Goal: Information Seeking & Learning: Learn about a topic

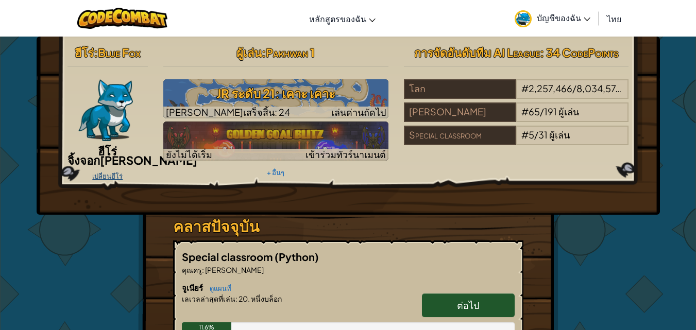
click at [106, 174] on link "เปลี่ยนฮีโร่" at bounding box center [107, 176] width 30 height 8
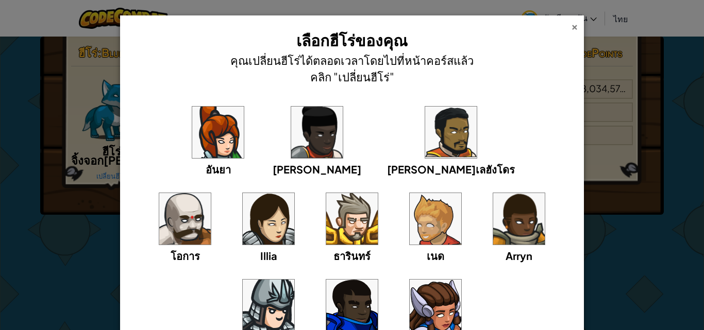
click at [573, 27] on div "×" at bounding box center [574, 25] width 7 height 11
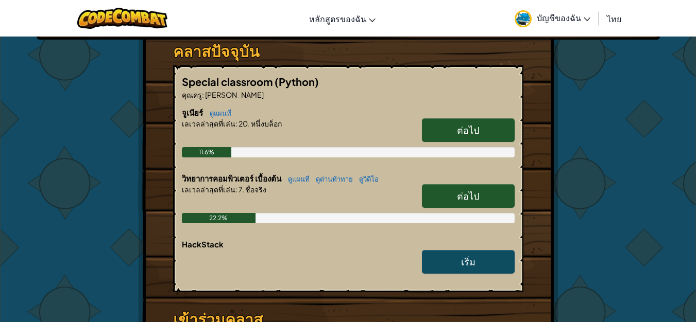
scroll to position [206, 0]
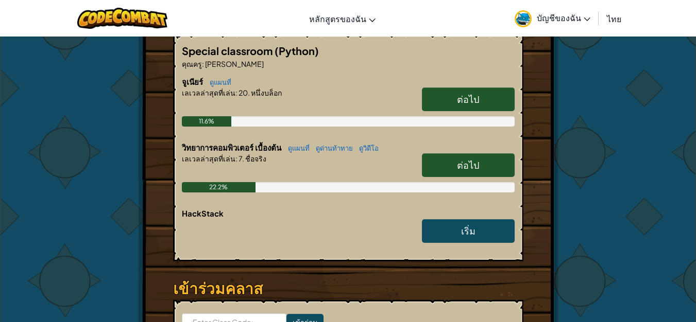
click at [462, 162] on span "ต่อไป" at bounding box center [468, 165] width 22 height 12
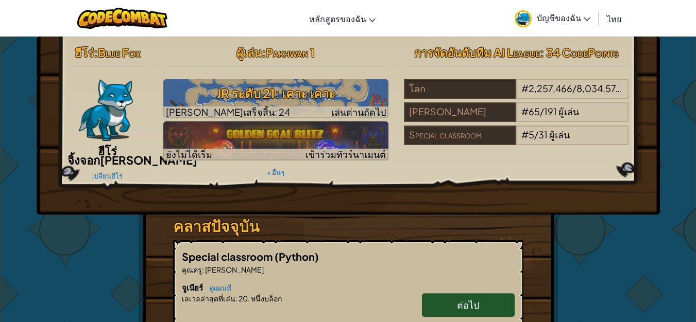
select select "th"
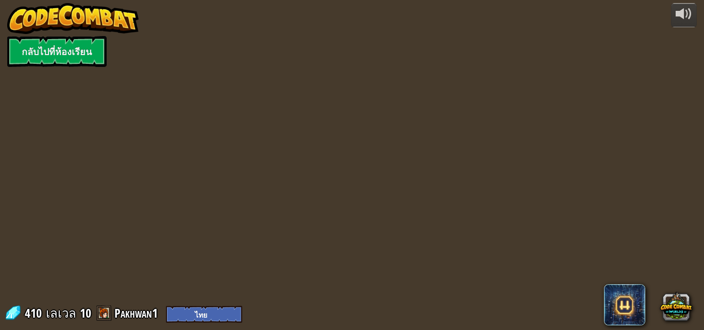
select select "th"
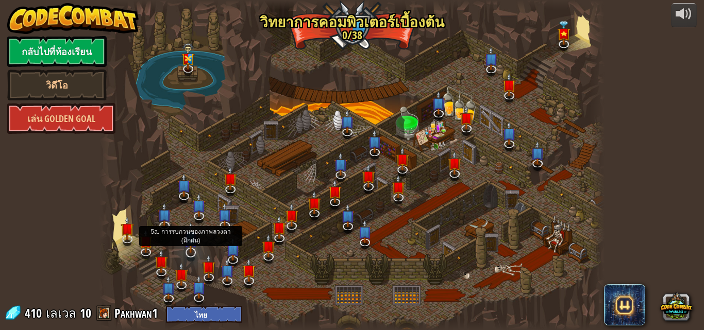
select select "th"
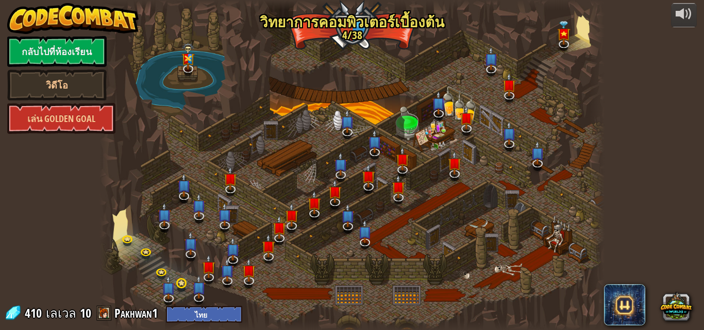
select select "th"
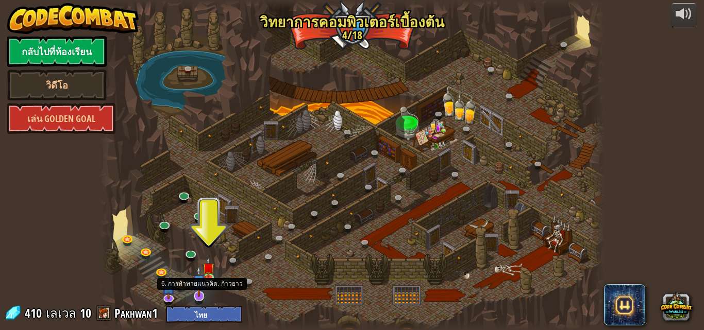
click at [196, 291] on img at bounding box center [199, 281] width 14 height 31
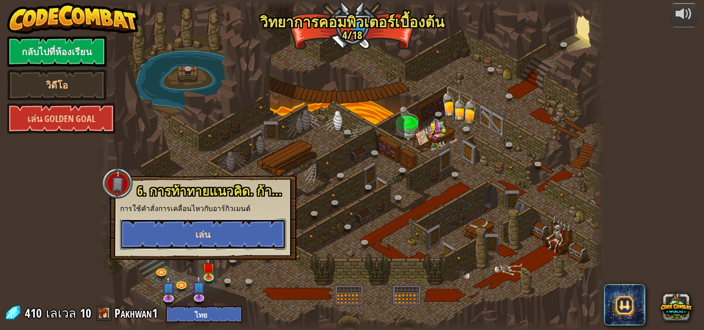
click at [205, 233] on span "เล่น" at bounding box center [202, 234] width 15 height 13
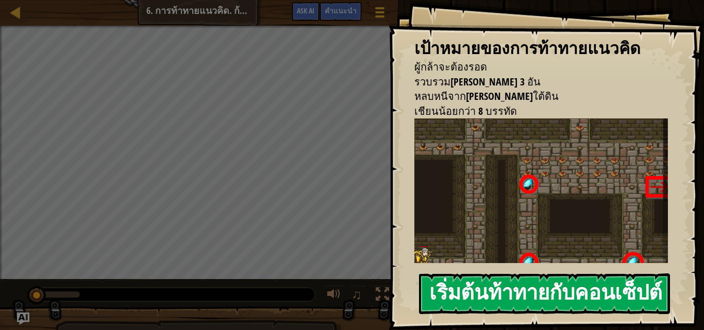
click at [465, 277] on button "เริ่มต้นท้าทายกับคอนเซ็ปต์" at bounding box center [544, 293] width 251 height 41
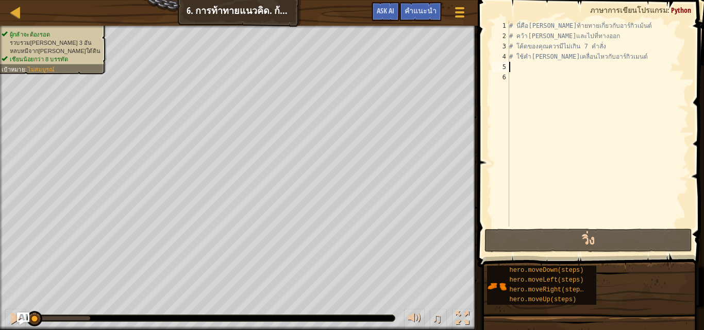
click at [515, 69] on div "# นี่คือ[PERSON_NAME]ท้ายทายเกี่ยวกับอาร์กิวเม้นต์ # คว้า[PERSON_NAME]และไปที่ท…" at bounding box center [597, 134] width 181 height 227
type textarea "h"
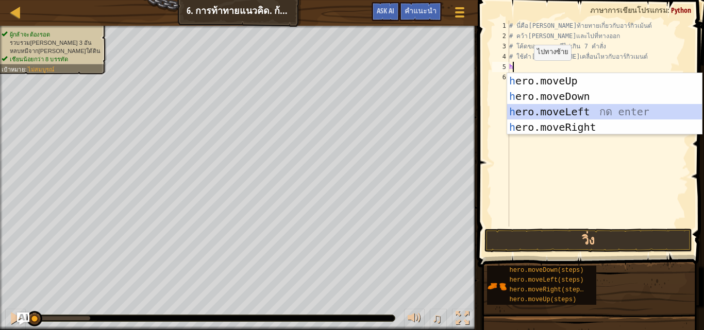
click at [573, 110] on div "h ero.moveUp กด enter h ero.moveDown กด enter h ero.moveLeft กด enter h ero.mov…" at bounding box center [604, 119] width 195 height 93
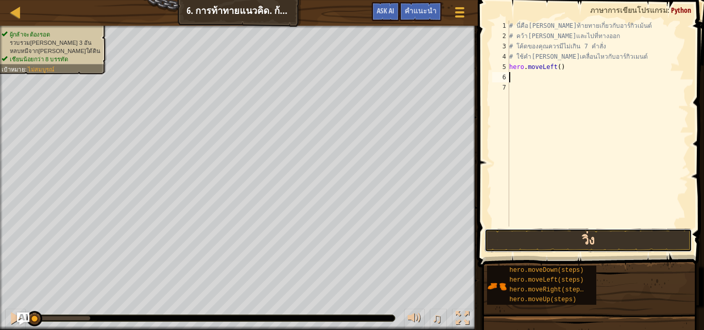
click at [585, 237] on button "วิ่ง" at bounding box center [587, 241] width 207 height 24
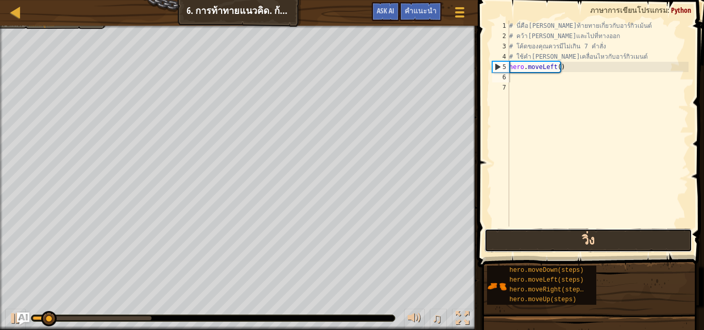
click at [585, 237] on button "วิ่ง" at bounding box center [587, 241] width 207 height 24
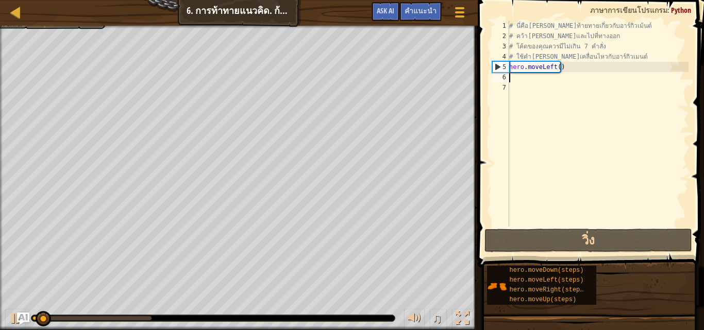
click at [569, 71] on div "# นี่คือ[PERSON_NAME]ท้ายทายเกี่ยวกับอาร์กิวเม้นต์ # คว้า[PERSON_NAME]และไปที่ท…" at bounding box center [597, 134] width 181 height 227
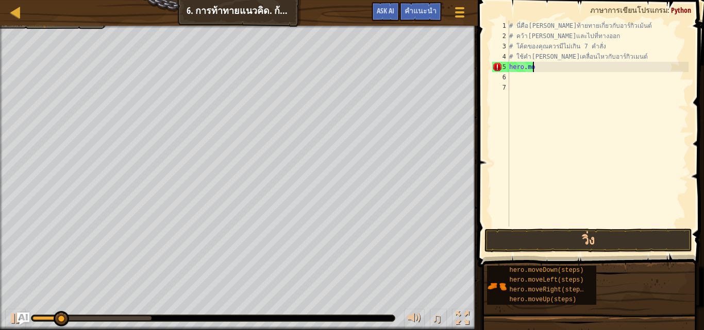
type textarea "h"
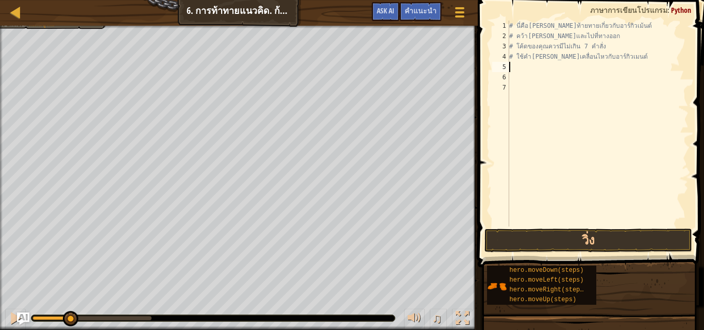
type textarea "h"
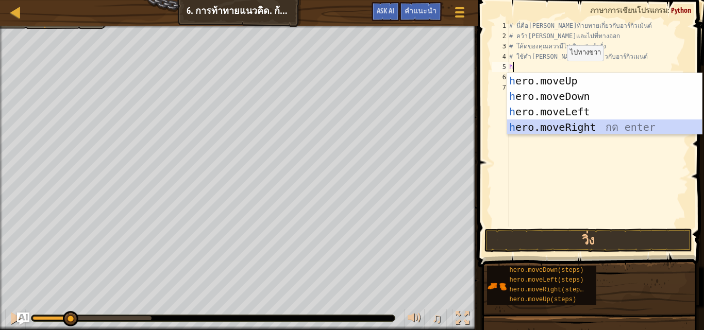
click at [553, 125] on div "h ero.moveUp กด enter h ero.moveDown กด enter h ero.moveLeft กด enter h ero.mov…" at bounding box center [604, 119] width 195 height 93
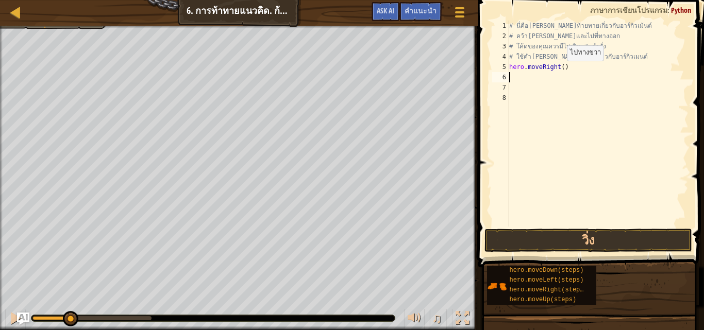
type textarea "h"
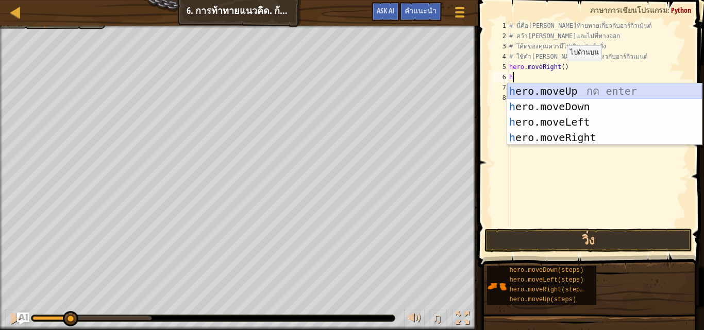
click at [546, 90] on div "h ero.moveUp กด enter h ero.moveDown กด enter h ero.moveLeft กด enter h ero.mov…" at bounding box center [604, 129] width 195 height 93
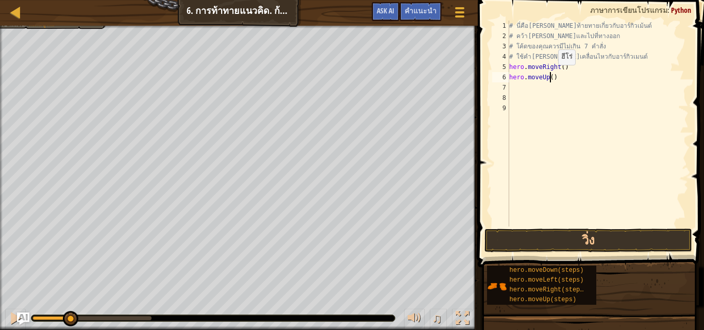
click at [549, 75] on div "# นี่คือ[PERSON_NAME]ท้ายทายเกี่ยวกับอาร์กิวเม้นต์ # คว้า[PERSON_NAME]และไปที่ท…" at bounding box center [597, 134] width 181 height 227
type textarea "hero.moveUp(3)"
click at [515, 239] on button "วิ่ง" at bounding box center [587, 241] width 207 height 24
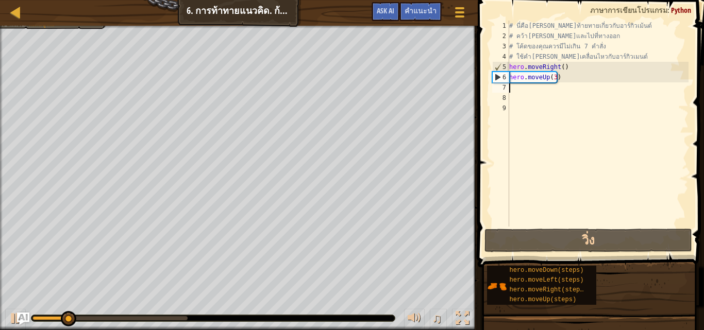
click at [511, 88] on div "# นี่คือ[PERSON_NAME]ท้ายทายเกี่ยวกับอาร์กิวเม้นต์ # คว้า[PERSON_NAME]และไปที่ท…" at bounding box center [597, 134] width 181 height 227
type textarea "h"
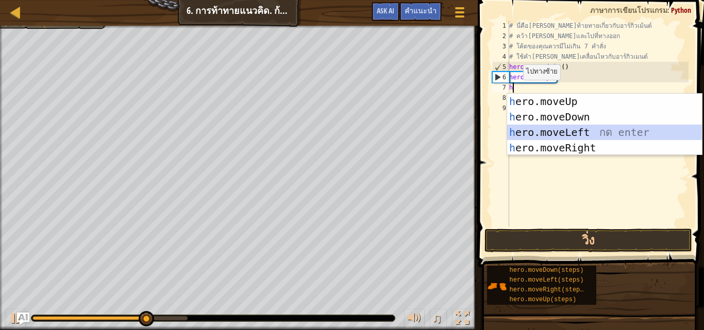
click at [574, 135] on div "h ero.moveUp กด enter h ero.moveDown กด enter h ero.moveLeft กด enter h ero.mov…" at bounding box center [604, 140] width 195 height 93
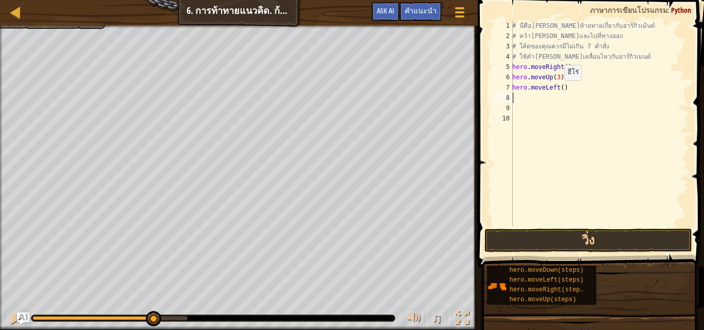
click at [558, 91] on div "# นี่คือ[PERSON_NAME]ท้ายทายเกี่ยวกับอาร์กิวเม้นต์ # คว้า[PERSON_NAME]และไปที่ท…" at bounding box center [599, 134] width 178 height 227
click at [512, 92] on div "7" at bounding box center [502, 87] width 21 height 10
type textarea "hero.moveLeft(2)"
click at [516, 95] on div "# นี่คือ[PERSON_NAME]ท้ายทายเกี่ยวกับอาร์กิวเม้นต์ # คว้า[PERSON_NAME]และไปที่ท…" at bounding box center [599, 134] width 178 height 227
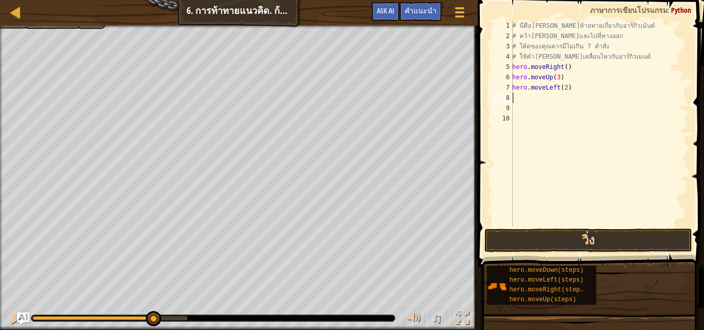
scroll to position [5, 0]
type textarea "h"
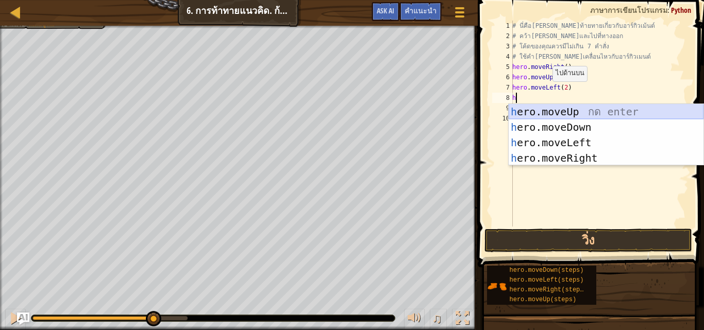
click at [534, 105] on div "h ero.moveUp กด enter h ero.moveDown กด enter h ero.moveLeft กด enter h ero.mov…" at bounding box center [605, 150] width 195 height 93
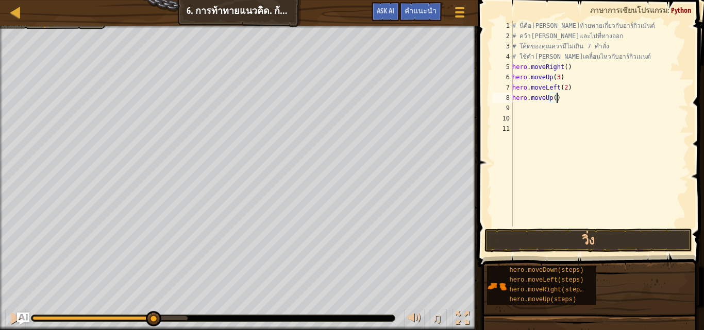
click at [555, 99] on div "# นี่คือ[PERSON_NAME]ท้ายทายเกี่ยวกับอาร์กิวเม้นต์ # คว้า[PERSON_NAME]และไปที่ท…" at bounding box center [599, 134] width 178 height 227
type textarea "h"
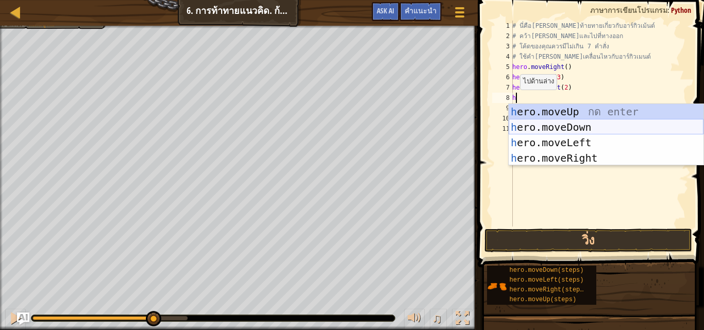
click at [551, 124] on div "h ero.moveUp กด enter h ero.moveDown กด enter h ero.moveLeft กด enter h ero.mov…" at bounding box center [605, 150] width 195 height 93
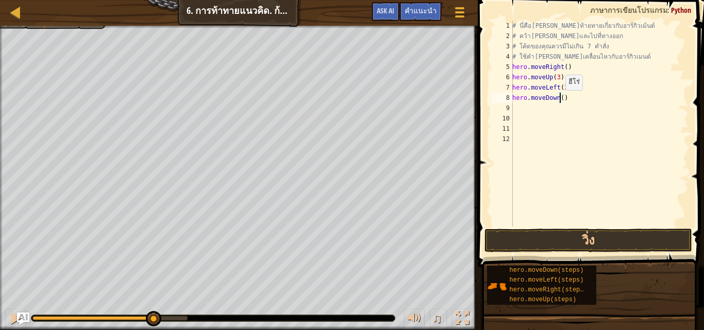
click at [559, 100] on div "# นี่คือ[PERSON_NAME]ท้ายทายเกี่ยวกับอาร์กิวเม้นต์ # คว้า[PERSON_NAME]และไปที่ท…" at bounding box center [599, 134] width 178 height 227
type textarea "hero.moveDown(3)"
click at [527, 112] on div "# นี่คือ[PERSON_NAME]ท้ายทายเกี่ยวกับอาร์กิวเม้นต์ # คว้า[PERSON_NAME]และไปที่ท…" at bounding box center [599, 134] width 178 height 227
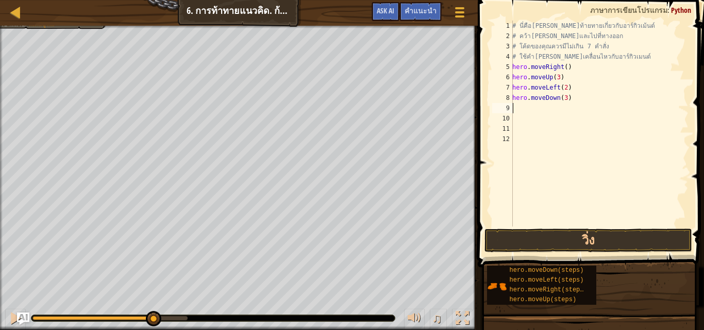
type textarea "g"
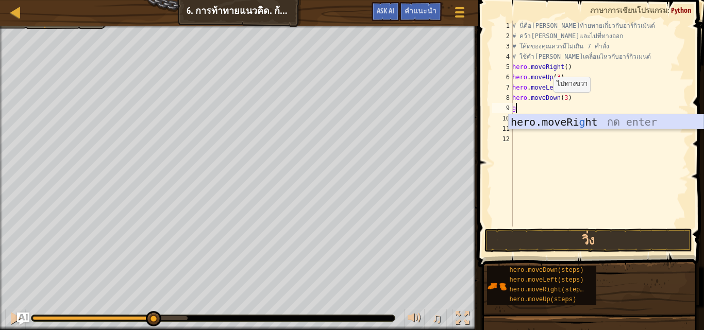
click at [544, 124] on div "hero.moveRi g ht กด enter" at bounding box center [605, 137] width 195 height 46
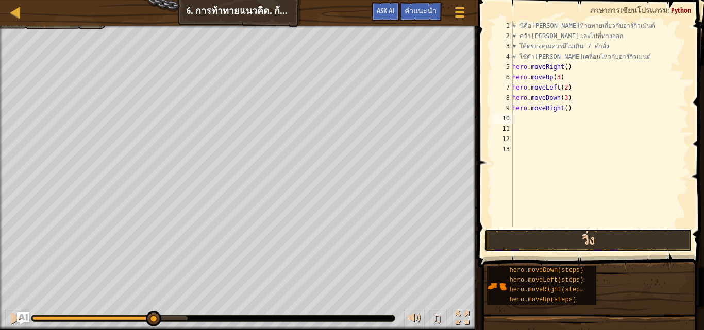
click at [563, 235] on button "วิ่ง" at bounding box center [587, 241] width 207 height 24
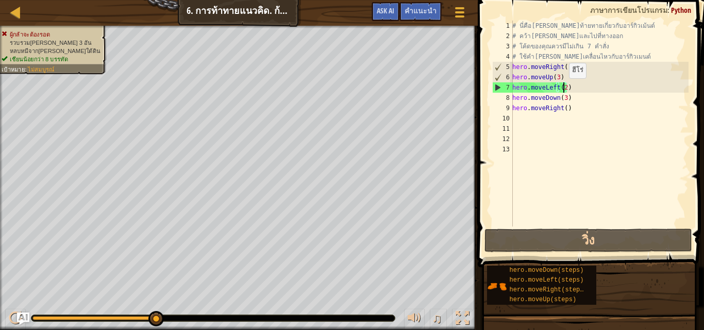
click at [563, 89] on div "# นี่คือ[PERSON_NAME]ท้ายทายเกี่ยวกับอาร์กิวเม้นต์ # คว้า[PERSON_NAME]และไปที่ท…" at bounding box center [599, 134] width 178 height 227
click at [568, 87] on div "# นี่คือ[PERSON_NAME]ท้ายทายเกี่ยวกับอาร์กิวเม้นต์ # คว้า[PERSON_NAME]และไปที่ท…" at bounding box center [599, 134] width 178 height 227
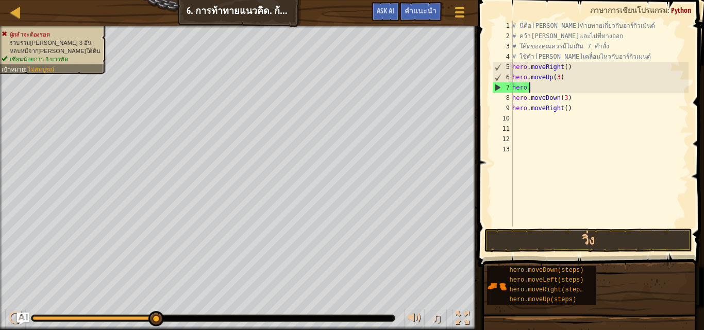
type textarea "h"
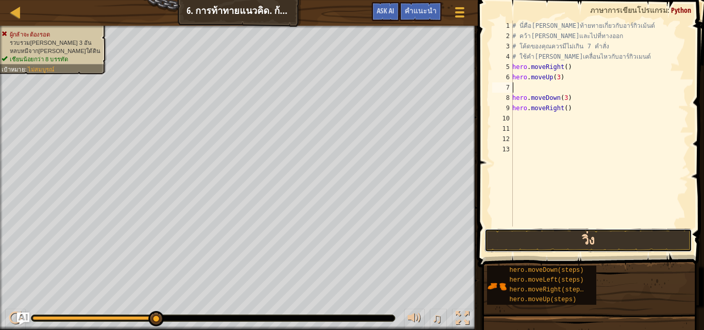
click at [577, 241] on button "วิ่ง" at bounding box center [587, 241] width 207 height 24
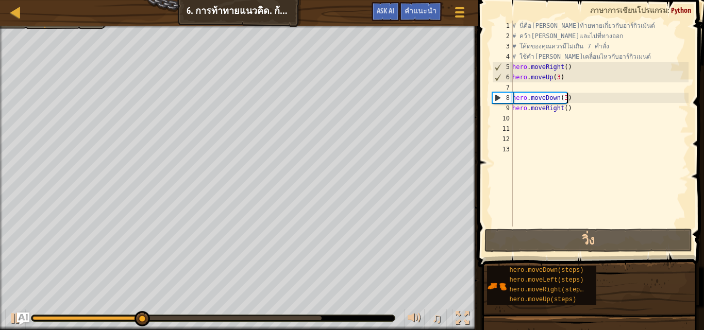
click at [568, 97] on div "# นี่คือ[PERSON_NAME]ท้ายทายเกี่ยวกับอาร์กิวเม้นต์ # คว้า[PERSON_NAME]และไปที่ท…" at bounding box center [599, 134] width 178 height 227
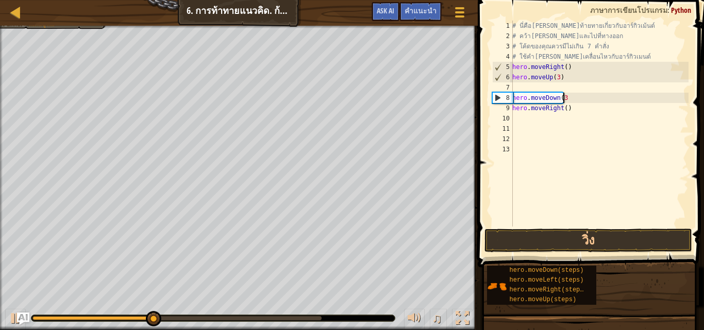
click at [568, 97] on div "# นี่คือ[PERSON_NAME]ท้ายทายเกี่ยวกับอาร์กิวเม้นต์ # คว้า[PERSON_NAME]และไปที่ท…" at bounding box center [599, 134] width 178 height 227
type textarea "h"
click at [577, 113] on div "# นี่คือ[PERSON_NAME]ท้ายทายเกี่ยวกับอาร์กิวเม้นต์ # คว้า[PERSON_NAME]และไปที่ท…" at bounding box center [599, 134] width 178 height 227
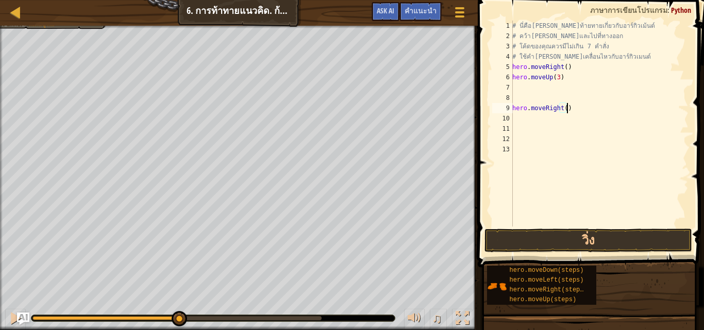
click at [569, 108] on div "# นี่คือ[PERSON_NAME]ท้ายทายเกี่ยวกับอาร์กิวเม้นต์ # คว้า[PERSON_NAME]และไปที่ท…" at bounding box center [599, 134] width 178 height 227
type textarea "h"
click at [512, 94] on div "8" at bounding box center [502, 98] width 21 height 10
click at [514, 89] on div "# นี่คือ[PERSON_NAME]ท้ายทายเกี่ยวกับอาร์กิวเม้นต์ # คว้า[PERSON_NAME]และไปที่ท…" at bounding box center [599, 134] width 178 height 227
type textarea "h"
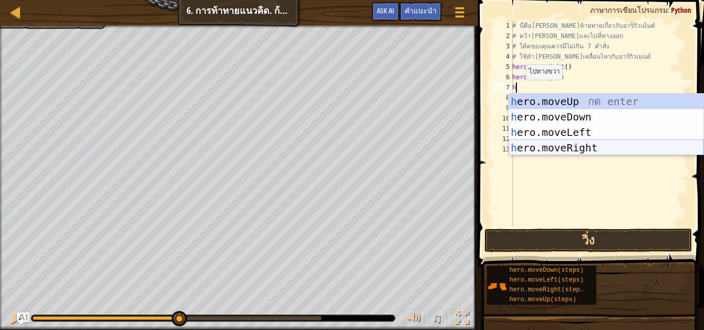
click at [559, 145] on div "h ero.moveUp กด enter h ero.moveDown กด enter h ero.moveLeft กด enter h ero.mov…" at bounding box center [605, 140] width 195 height 93
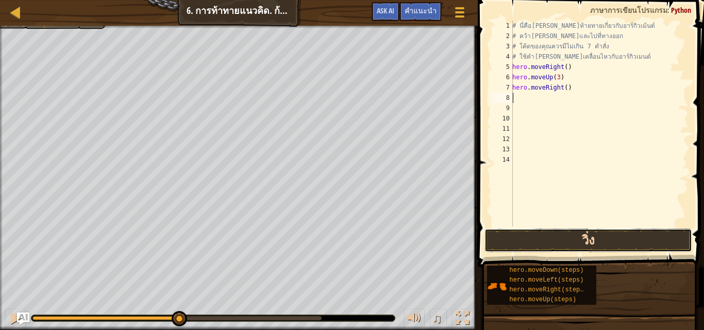
click at [601, 241] on button "วิ่ง" at bounding box center [587, 241] width 207 height 24
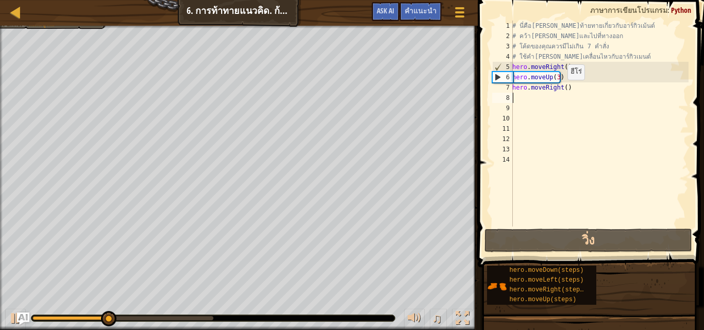
click at [561, 90] on div "# นี่คือ[PERSON_NAME]ท้ายทายเกี่ยวกับอาร์กิวเม้นต์ # คว้า[PERSON_NAME]และไปที่ท…" at bounding box center [599, 134] width 178 height 227
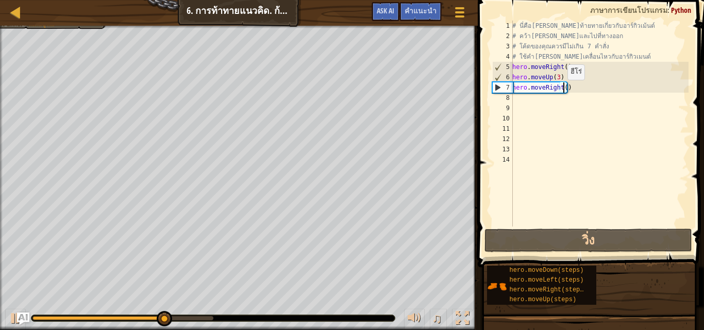
scroll to position [5, 4]
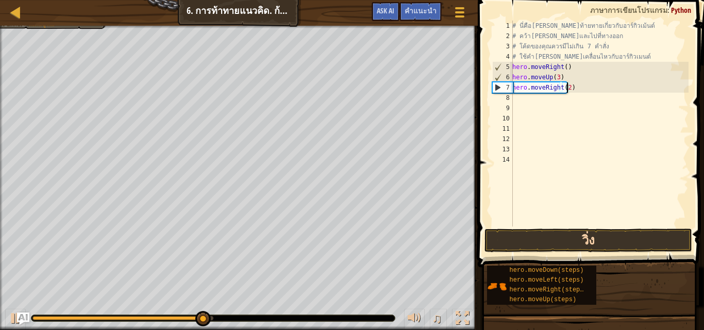
type textarea "hero.moveRight(2)"
click at [578, 233] on button "วิ่ง" at bounding box center [587, 241] width 207 height 24
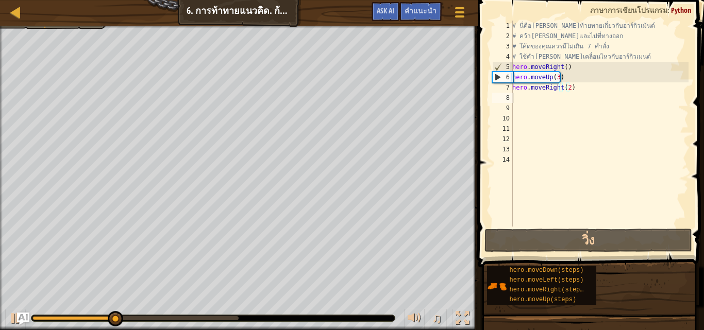
click at [516, 100] on div "# นี่คือ[PERSON_NAME]ท้ายทายเกี่ยวกับอาร์กิวเม้นต์ # คว้า[PERSON_NAME]และไปที่ท…" at bounding box center [599, 134] width 178 height 227
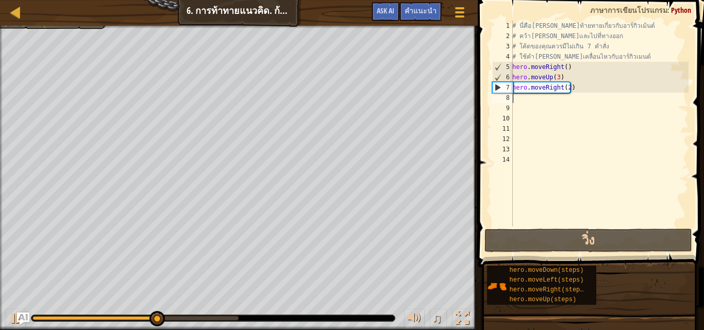
type textarea "h"
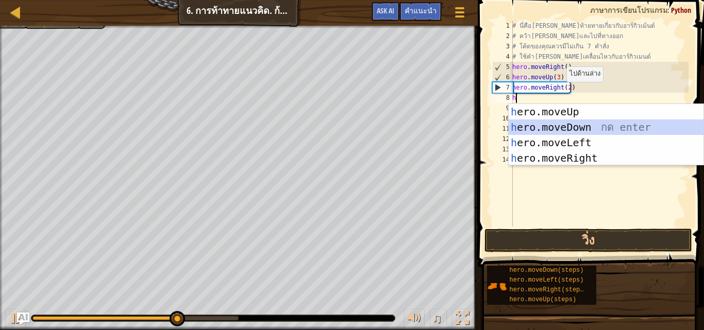
click at [564, 123] on div "h ero.moveUp กด enter h ero.moveDown กด enter h ero.moveLeft กด enter h ero.mov…" at bounding box center [605, 150] width 195 height 93
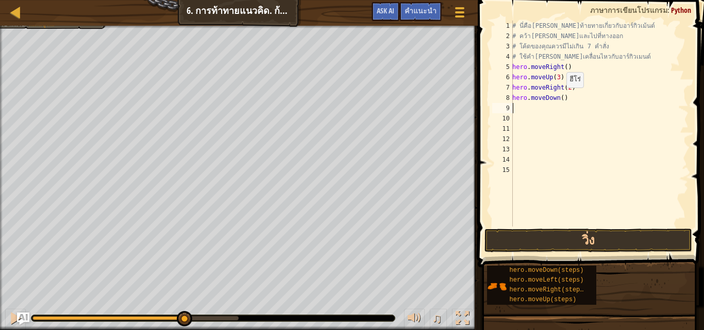
click at [560, 98] on div "# นี่คือ[PERSON_NAME]ท้ายทายเกี่ยวกับอาร์กิวเม้นต์ # คว้า[PERSON_NAME]และไปที่ท…" at bounding box center [599, 134] width 178 height 227
type textarea "hero.moveDown(3)"
click at [591, 236] on button "วิ่ง" at bounding box center [587, 241] width 207 height 24
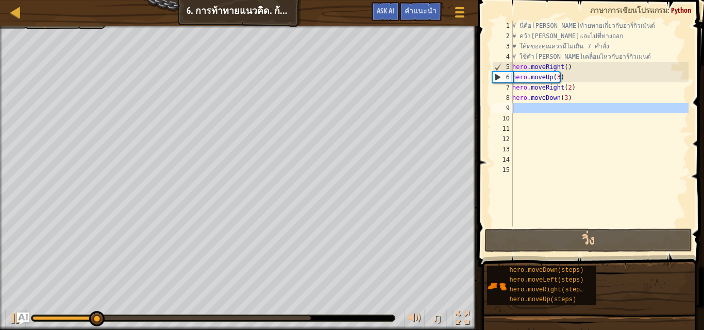
click at [510, 110] on div "9" at bounding box center [502, 108] width 21 height 10
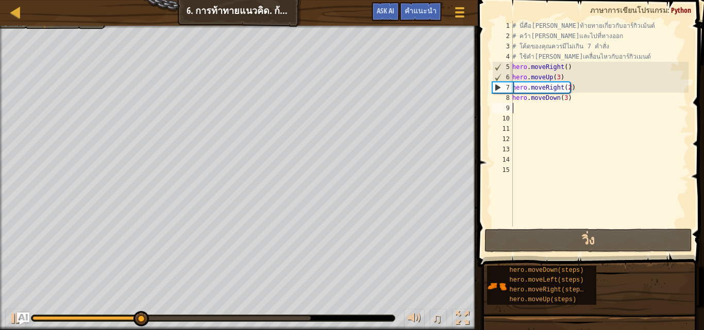
type textarea "h"
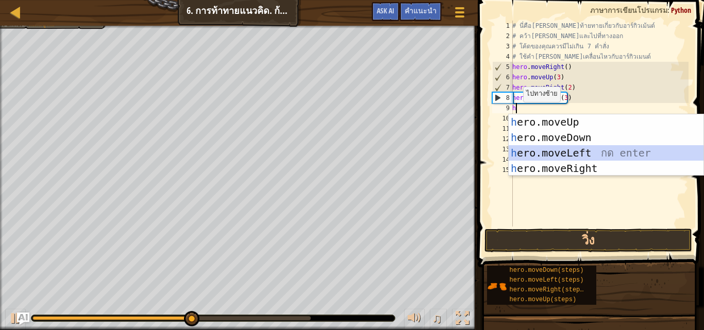
click at [558, 155] on div "h ero.moveUp กด enter h ero.moveDown กด enter h ero.moveLeft กด enter h ero.mov…" at bounding box center [605, 160] width 195 height 93
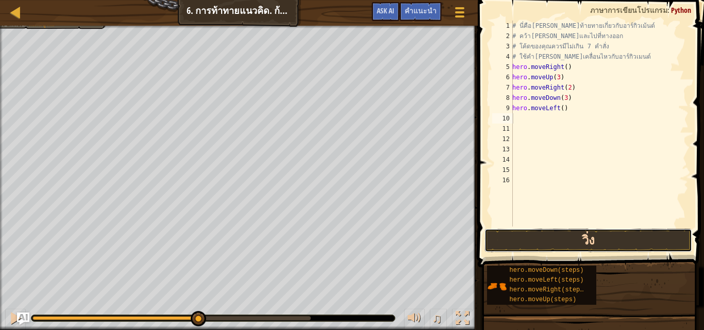
click at [562, 233] on button "วิ่ง" at bounding box center [587, 241] width 207 height 24
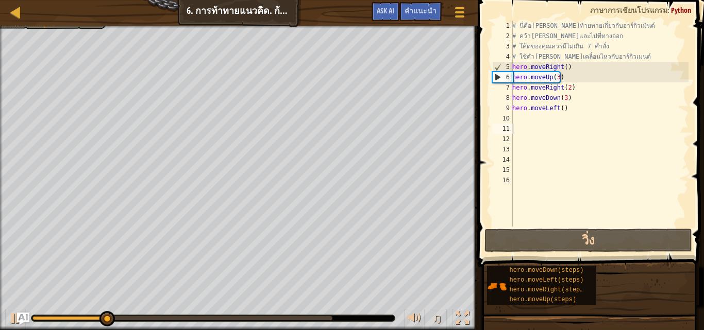
click at [513, 126] on div "# นี่คือ[PERSON_NAME]ท้ายทายเกี่ยวกับอาร์กิวเม้นต์ # คว้า[PERSON_NAME]และไปที่ท…" at bounding box center [599, 134] width 178 height 227
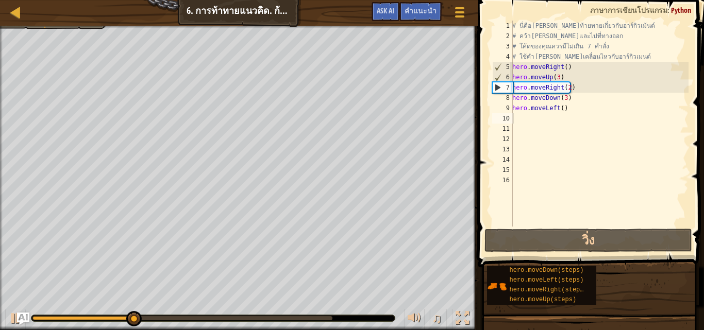
click at [513, 115] on div "# นี่คือ[PERSON_NAME]ท้ายทายเกี่ยวกับอาร์กิวเม้นต์ # คว้า[PERSON_NAME]และไปที่ท…" at bounding box center [599, 134] width 178 height 227
type textarea "g"
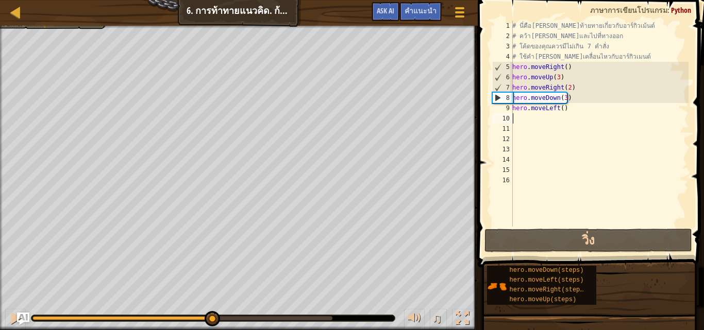
type textarea "h"
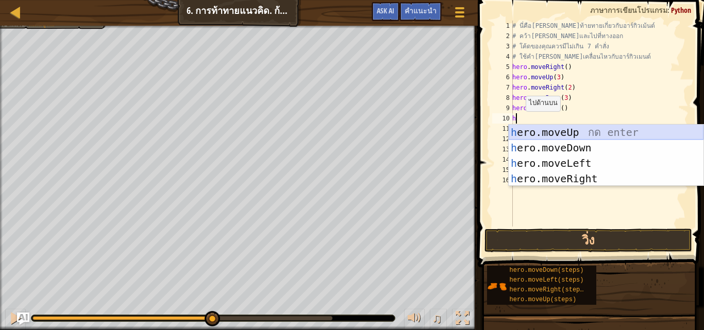
click at [552, 132] on div "h ero.moveUp กด enter h ero.moveDown กด enter h ero.moveLeft กด enter h ero.mov…" at bounding box center [605, 171] width 195 height 93
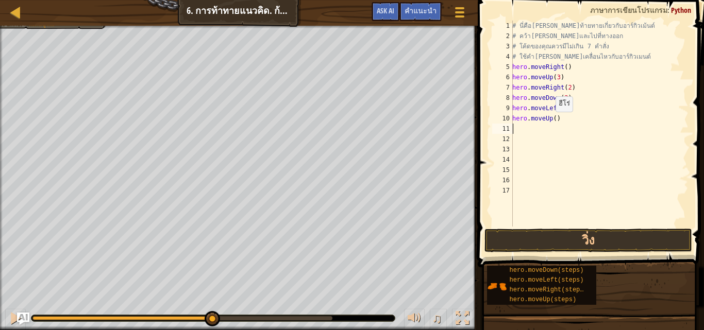
click at [550, 122] on div "# นี่คือ[PERSON_NAME]ท้ายทายเกี่ยวกับอาร์กิวเม้นต์ # คว้า[PERSON_NAME]และไปที่ท…" at bounding box center [599, 134] width 178 height 227
click at [554, 119] on div "# นี่คือ[PERSON_NAME]ท้ายทายเกี่ยวกับอาร์กิวเม้นต์ # คว้า[PERSON_NAME]และไปที่ท…" at bounding box center [599, 134] width 178 height 227
type textarea "hero.moveUp(2)"
click at [515, 133] on div "# นี่คือ[PERSON_NAME]ท้ายทายเกี่ยวกับอาร์กิวเม้นต์ # คว้า[PERSON_NAME]และไปที่ท…" at bounding box center [599, 134] width 178 height 227
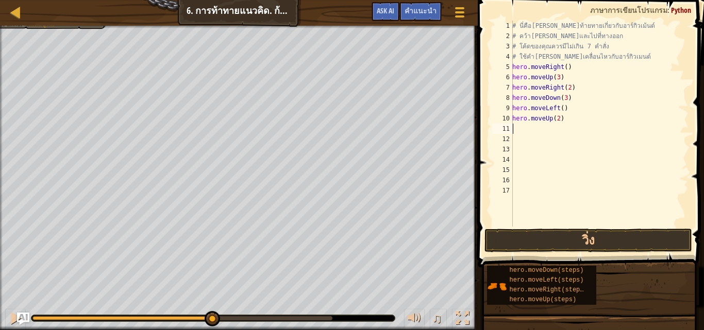
scroll to position [5, 0]
type textarea "h"
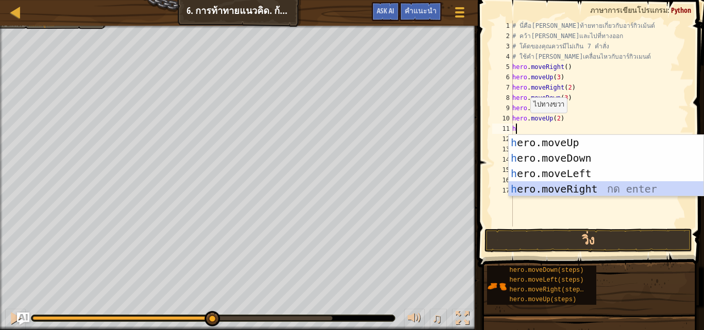
click at [556, 192] on div "h ero.moveUp กด enter h ero.moveDown กด enter h ero.moveLeft กด enter h ero.mov…" at bounding box center [605, 181] width 195 height 93
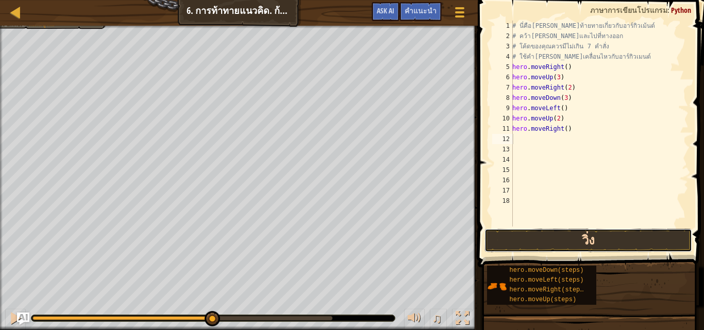
click at [545, 243] on button "วิ่ง" at bounding box center [587, 241] width 207 height 24
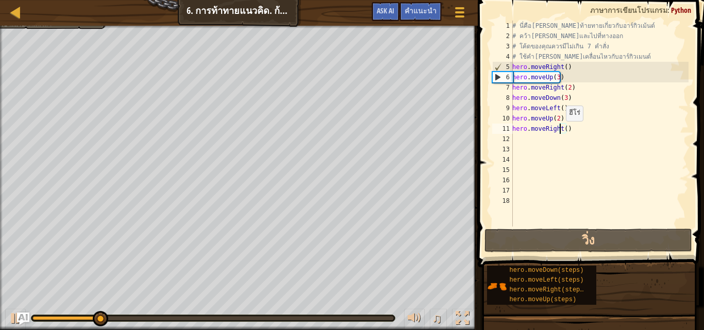
click at [560, 131] on div "# นี่คือ[PERSON_NAME]ท้ายทายเกี่ยวกับอาร์กิวเม้นต์ # คว้า[PERSON_NAME]และไปที่ท…" at bounding box center [599, 134] width 178 height 227
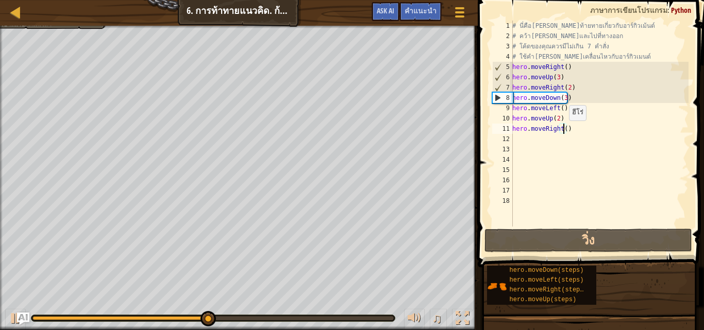
click at [563, 131] on div "# นี่คือ[PERSON_NAME]ท้ายทายเกี่ยวกับอาร์กิวเม้นต์ # คว้า[PERSON_NAME]และไปที่ท…" at bounding box center [599, 134] width 178 height 227
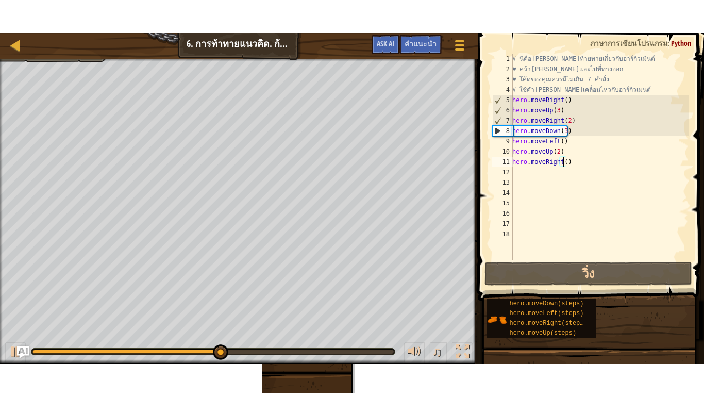
scroll to position [5, 4]
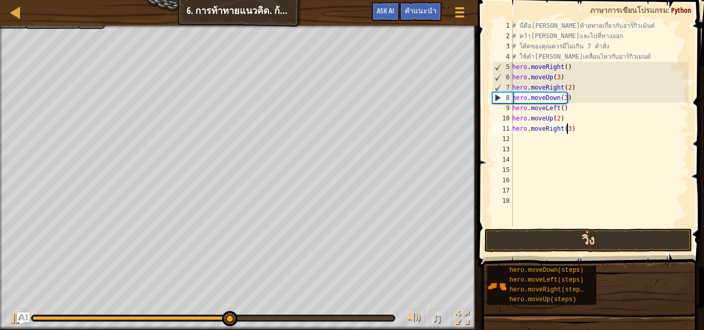
type textarea "hero.moveRight(3)"
click at [558, 236] on button "วิ่ง" at bounding box center [587, 241] width 207 height 24
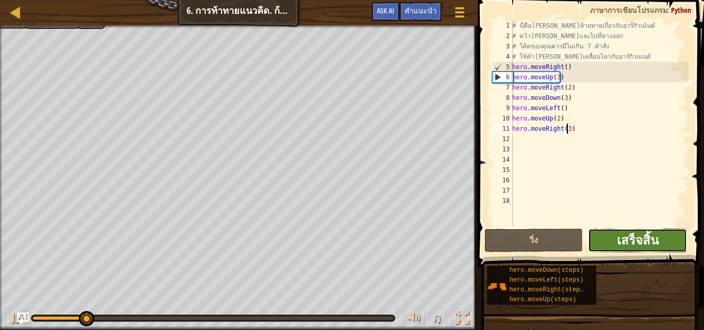
click at [620, 232] on button "เสร็จสิ้น" at bounding box center [637, 241] width 98 height 24
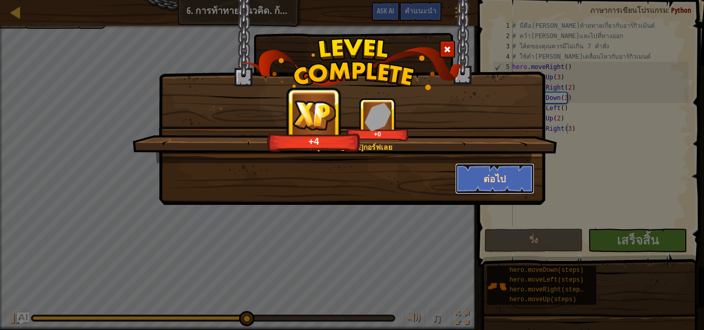
click at [489, 176] on button "ต่อไป" at bounding box center [495, 178] width 80 height 31
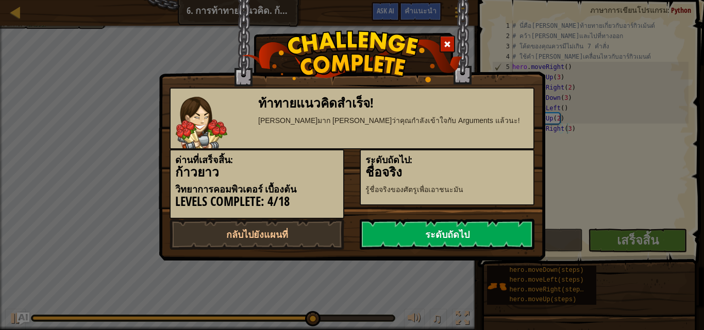
click at [444, 234] on link "ระดับถัดไป" at bounding box center [446, 234] width 175 height 31
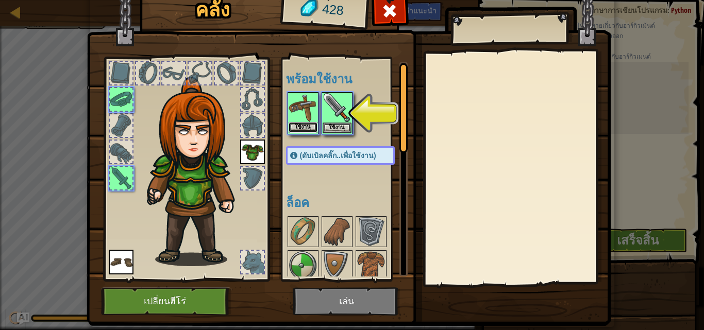
click at [299, 123] on button "ใช้งาน" at bounding box center [302, 127] width 29 height 11
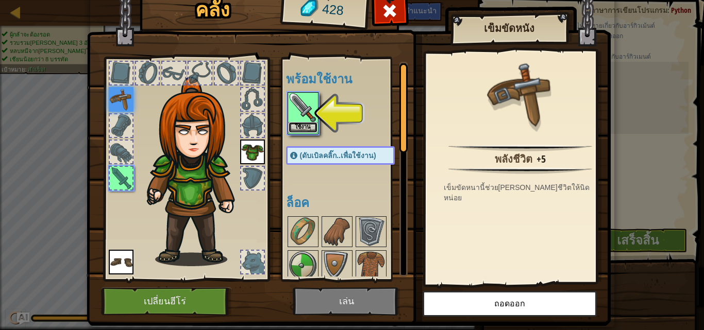
click at [301, 125] on button "ใช้งาน" at bounding box center [302, 127] width 29 height 11
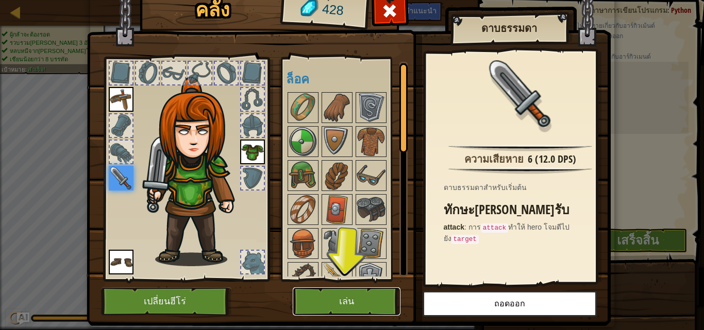
click at [346, 298] on button "เล่น" at bounding box center [347, 301] width 108 height 28
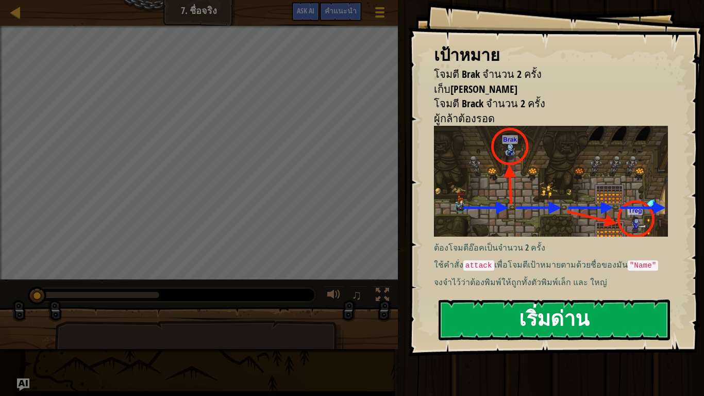
click at [507, 304] on button "เริ่มด่าน" at bounding box center [553, 319] width 231 height 41
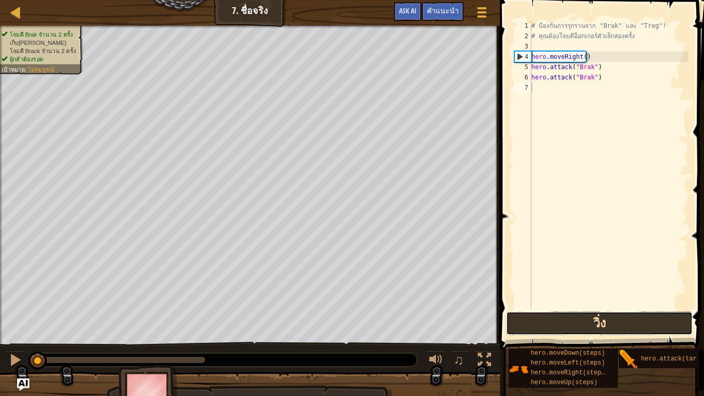
click at [563, 313] on button "วิ่ง" at bounding box center [599, 323] width 186 height 24
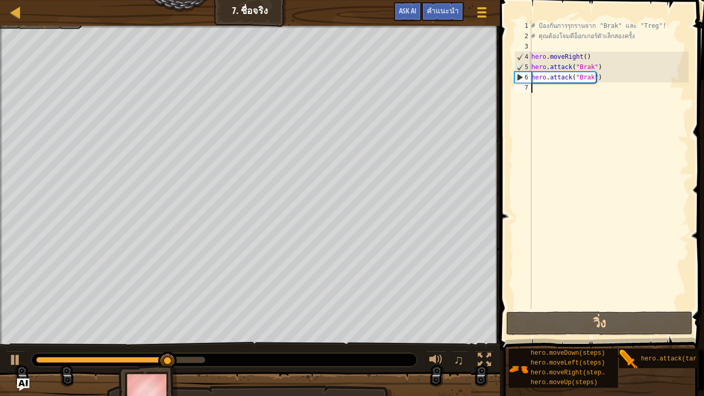
type textarea "h"
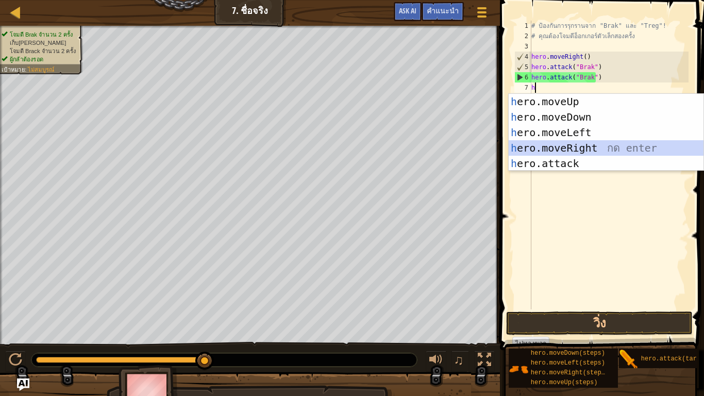
click at [571, 147] on div "h ero.moveUp กด enter h ero.moveDown กด enter h ero.moveLeft กด enter h ero.mov…" at bounding box center [605, 148] width 195 height 108
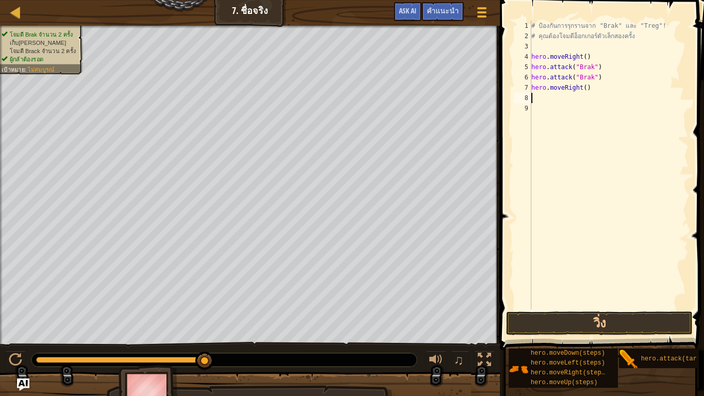
type textarea "g"
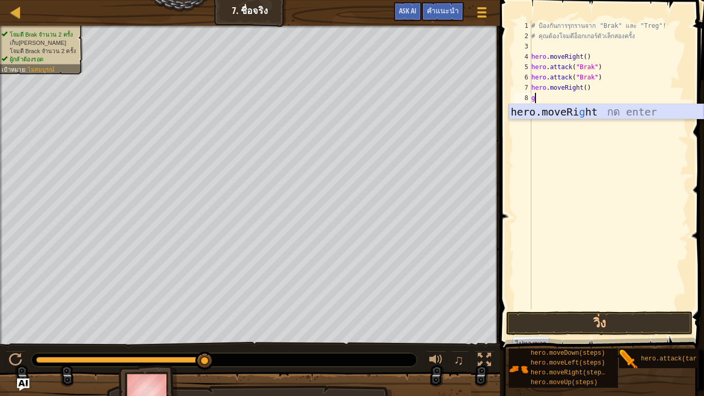
click at [560, 115] on div "hero.moveRi g ht กด enter" at bounding box center [605, 127] width 195 height 46
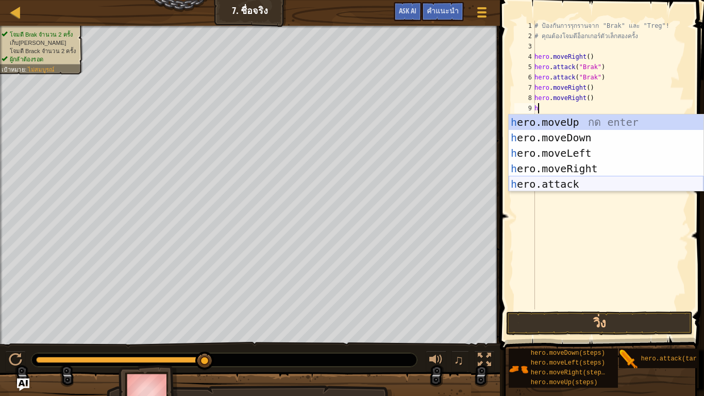
click at [581, 187] on div "h ero.moveUp กด enter h ero.moveDown กด enter h ero.moveLeft กด enter h ero.mov…" at bounding box center [605, 168] width 195 height 108
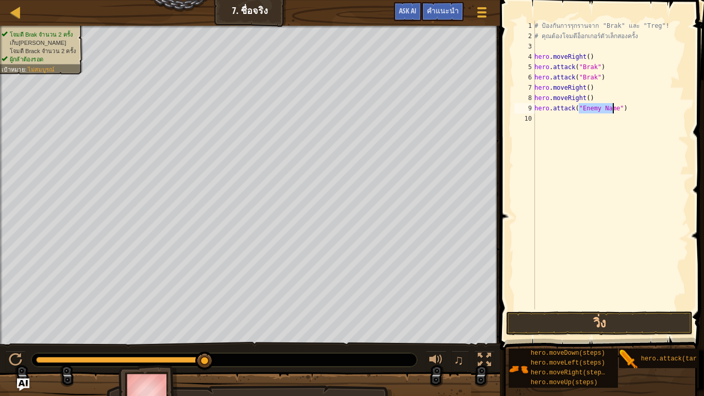
type textarea "hero.attack("")"
click at [589, 113] on div "# ป้องกันการรุกรานจาก "Brak" และ "Treg"! # คุณต้องโจมตีอ็อกเกอร์ตัวเล็กสองครั้ง…" at bounding box center [610, 175] width 156 height 309
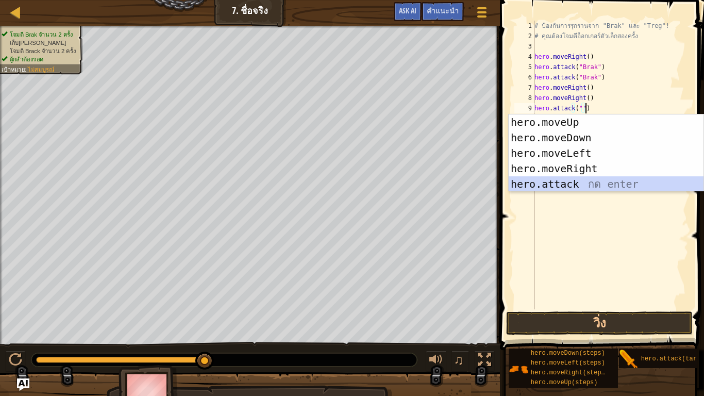
click at [565, 182] on div "hero.moveUp กด enter hero.moveDown กด enter hero.moveLeft กด enter hero.moveRig…" at bounding box center [605, 168] width 195 height 108
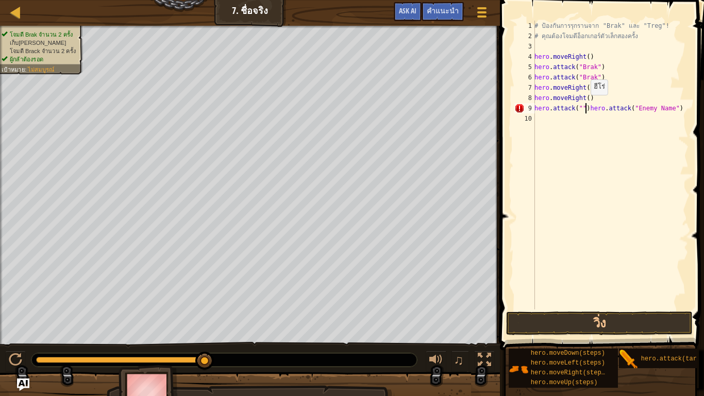
click at [585, 105] on div "# ป้องกันการรุกรานจาก "Brak" และ "Treg"! # คุณต้องโจมตีอ็อกเกอร์ตัวเล็กสองครั้ง…" at bounding box center [610, 175] width 156 height 309
click at [639, 323] on button "วิ่ง" at bounding box center [599, 323] width 186 height 24
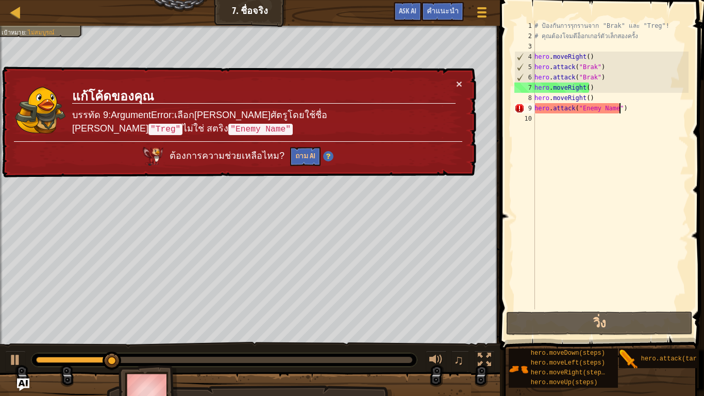
click at [630, 111] on div "# ป้องกันการรุกรานจาก "Brak" และ "Treg"! # คุณต้องโจมตีอ็อกเกอร์ตัวเล็กสองครั้ง…" at bounding box center [610, 175] width 156 height 309
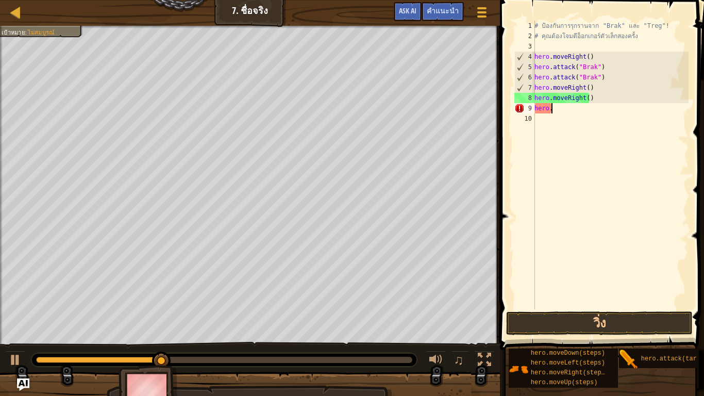
type textarea "h"
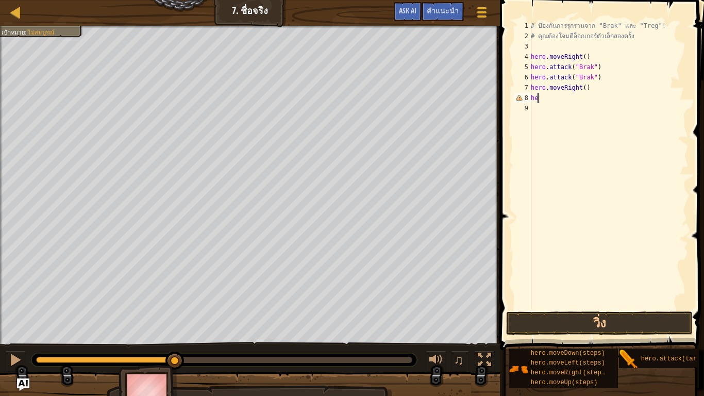
type textarea "h"
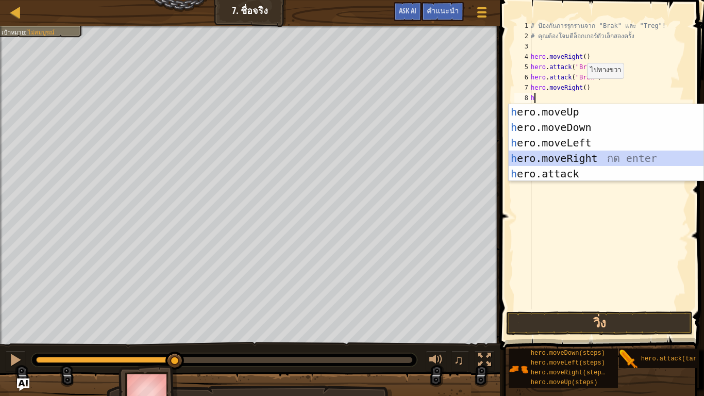
click at [595, 156] on div "h ero.moveUp กด enter h ero.moveDown กด enter h ero.moveLeft กด enter h ero.mov…" at bounding box center [605, 158] width 195 height 108
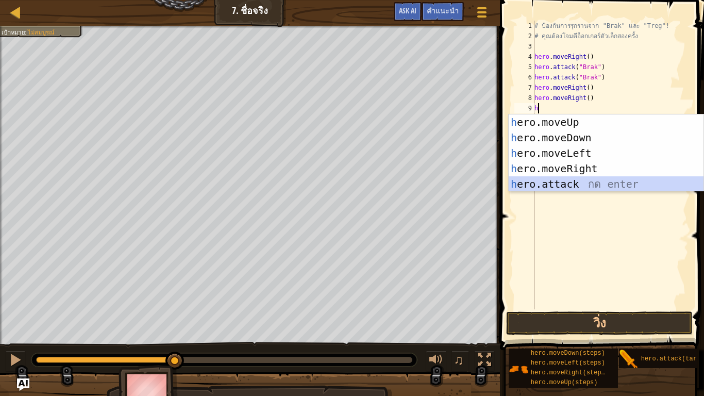
drag, startPoint x: 581, startPoint y: 184, endPoint x: 584, endPoint y: 249, distance: 64.4
click at [581, 185] on div "h ero.moveUp กด enter h ero.moveDown กด enter h ero.moveLeft กด enter h ero.mov…" at bounding box center [605, 168] width 195 height 108
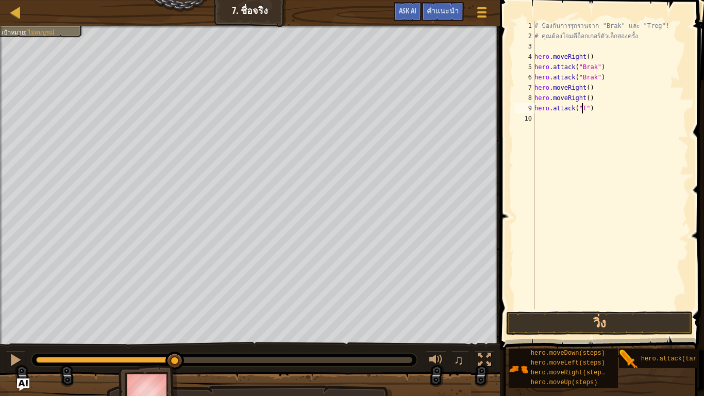
scroll to position [5, 4]
type textarea "hero.attack("Treg")"
click at [534, 118] on div "10" at bounding box center [524, 118] width 21 height 10
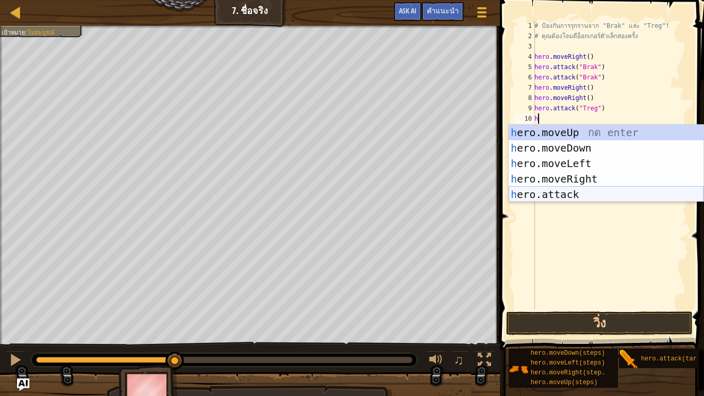
click at [585, 188] on div "h ero.moveUp กด enter h ero.moveDown กด enter h ero.moveLeft กด enter h ero.mov…" at bounding box center [605, 179] width 195 height 108
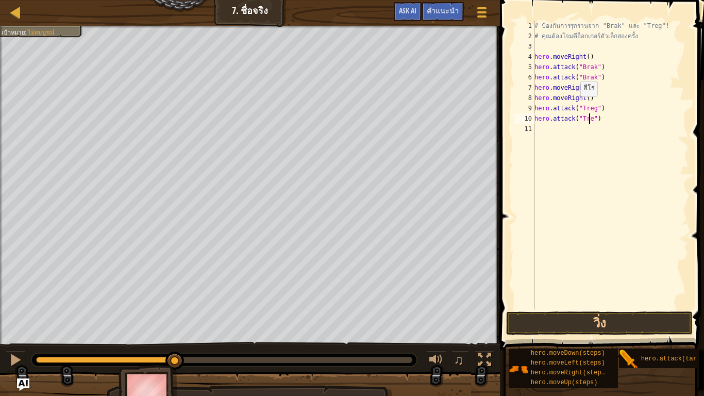
scroll to position [5, 5]
type textarea "hero.attack("Treg")"
click at [589, 316] on button "วิ่ง" at bounding box center [599, 323] width 186 height 24
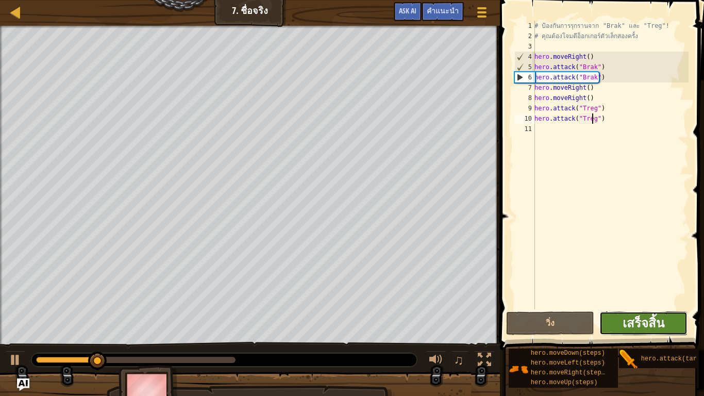
click at [629, 318] on span "เสร็จสิ้น" at bounding box center [643, 322] width 42 height 16
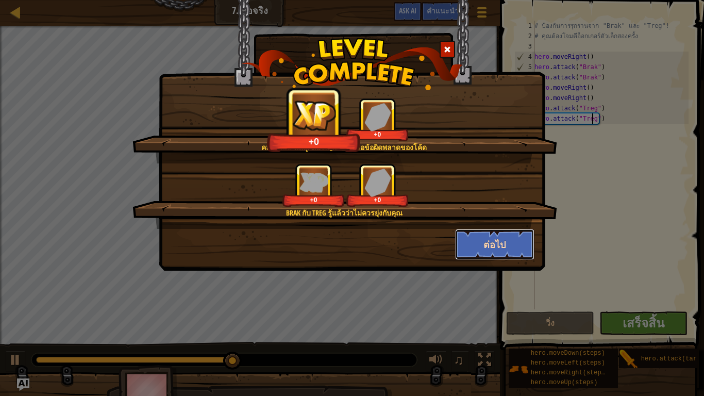
click at [484, 239] on button "ต่อไป" at bounding box center [495, 244] width 80 height 31
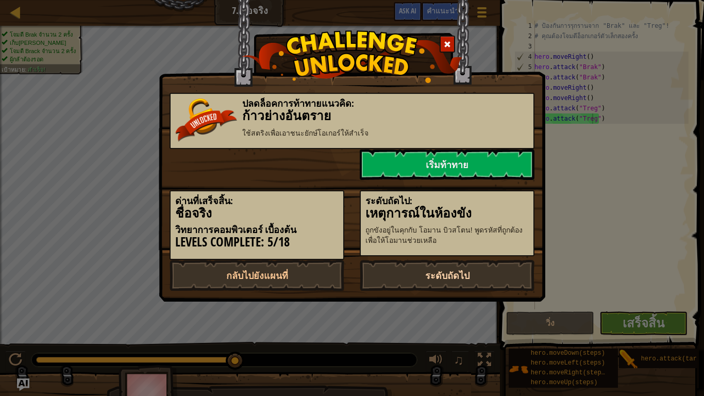
click at [451, 275] on link "ระดับถัดไป" at bounding box center [446, 275] width 175 height 31
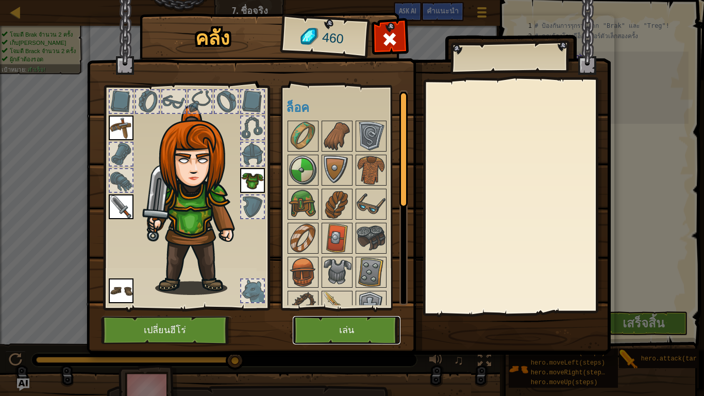
click at [371, 330] on button "เล่น" at bounding box center [347, 330] width 108 height 28
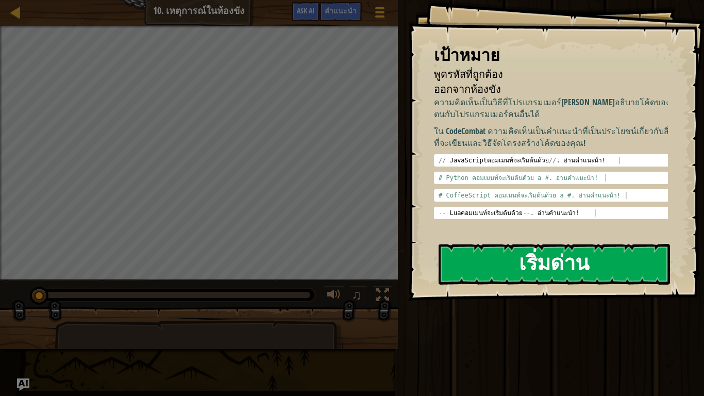
drag, startPoint x: 522, startPoint y: 252, endPoint x: 520, endPoint y: 258, distance: 6.5
click at [520, 258] on button "เริ่มด่าน" at bounding box center [553, 264] width 231 height 41
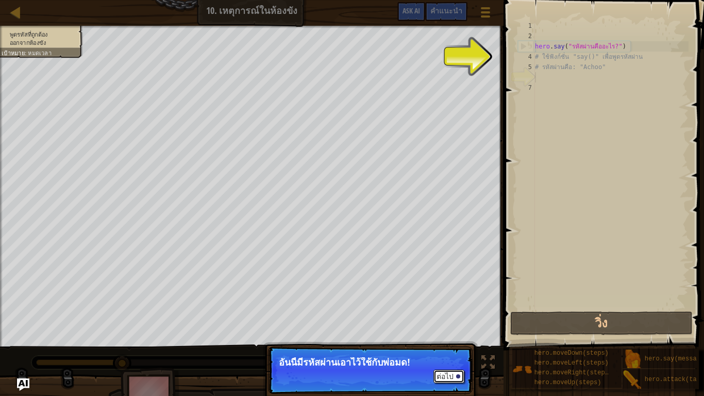
click at [455, 330] on button "ต่อไป" at bounding box center [448, 375] width 31 height 13
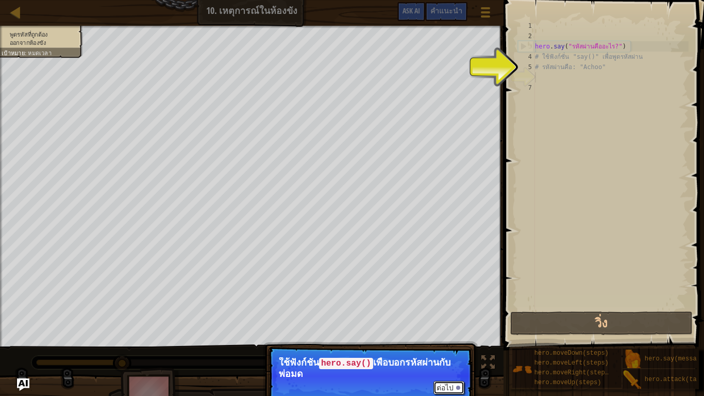
click at [447, 330] on button "ต่อไป" at bounding box center [448, 387] width 31 height 13
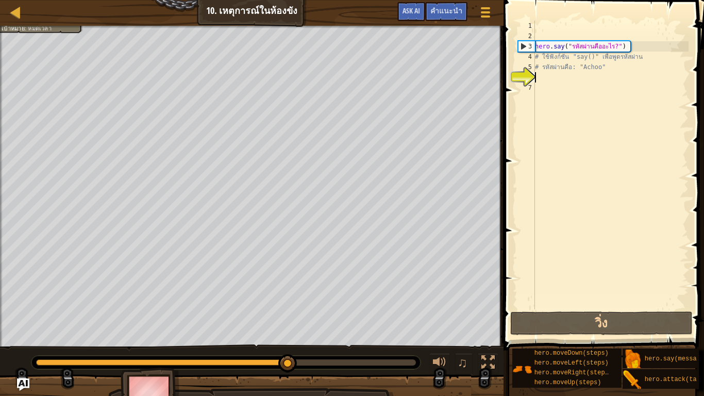
type textarea "h"
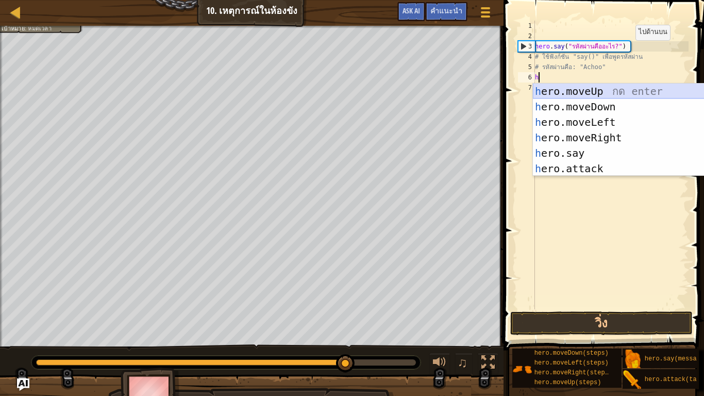
click at [613, 94] on div "h ero.moveUp กด enter h ero.moveDown กด enter h ero.moveLeft กด enter h ero.mov…" at bounding box center [630, 145] width 195 height 124
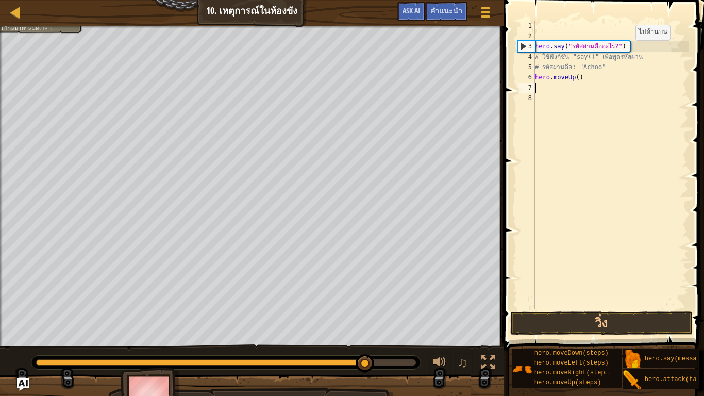
type textarea "h"
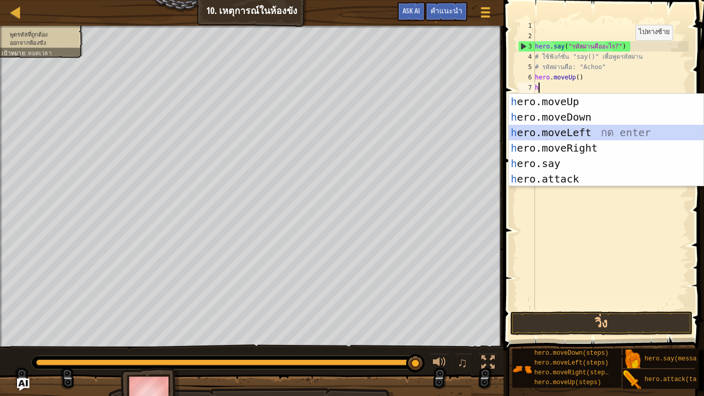
click at [587, 137] on div "h ero.moveUp กด enter h ero.moveDown กด enter h ero.moveLeft กด enter h ero.mov…" at bounding box center [605, 156] width 195 height 124
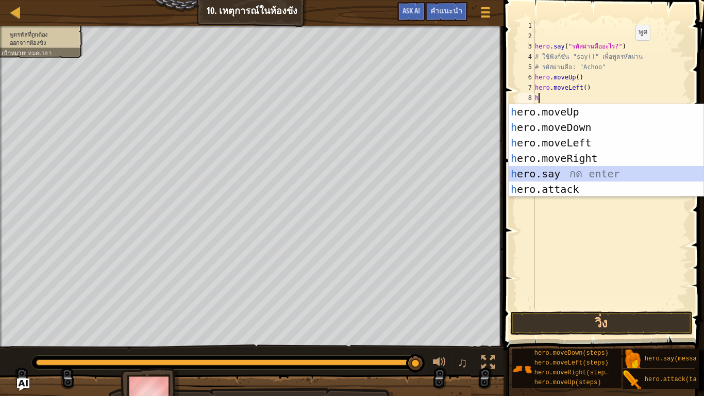
click at [573, 169] on div "h ero.moveUp กด enter h ero.moveDown กด enter h ero.moveLeft กด enter h ero.mov…" at bounding box center [605, 166] width 195 height 124
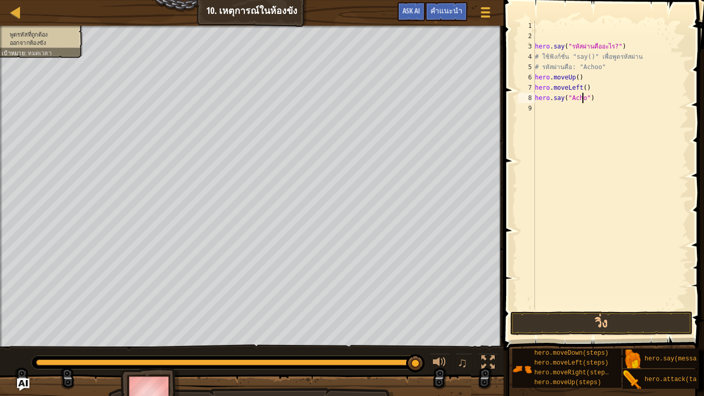
scroll to position [5, 4]
click at [594, 321] on button "วิ่ง" at bounding box center [601, 323] width 182 height 24
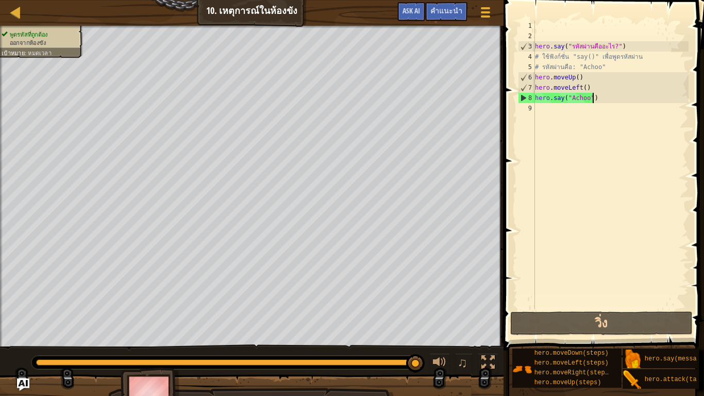
click at [591, 101] on div "hero . say ( "รหัสผ่านคืออะไร?" ) # ใช้ฟังก์ชั่น "say()" เพื่อพูดรหัสผ่าน # รหั…" at bounding box center [611, 175] width 156 height 309
click at [587, 87] on div "hero . say ( "รหัสผ่านคืออะไร?" ) # ใช้ฟังก์ชั่น "say()" เพื่อพูดรหัสผ่าน # รหั…" at bounding box center [611, 175] width 156 height 309
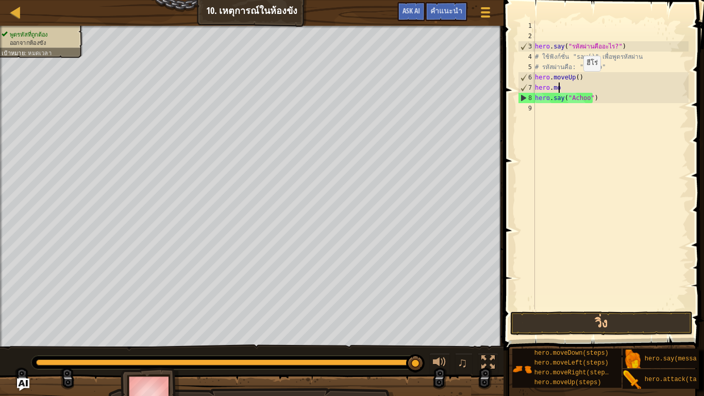
scroll to position [5, 0]
type textarea "h"
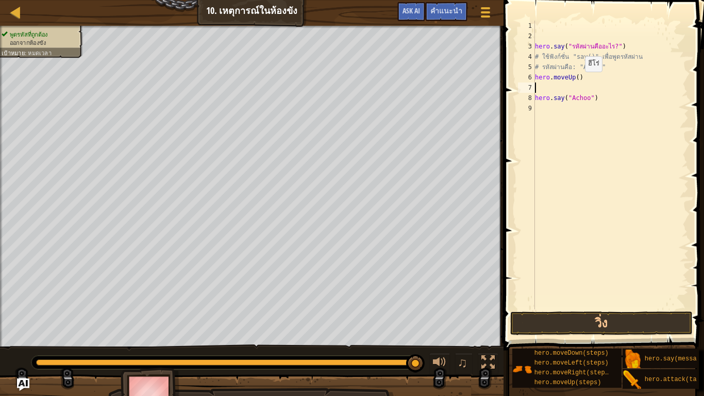
click at [576, 82] on div "hero . say ( "รหัสผ่านคืออะไร?" ) # ใช้ฟังก์ชั่น "say()" เพื่อพูดรหัสผ่าน # รหั…" at bounding box center [611, 175] width 156 height 309
click at [579, 80] on div "hero . say ( "รหัสผ่านคืออะไร?" ) # ใช้ฟังก์ชั่น "say()" เพื่อพูดรหัสผ่าน # รหั…" at bounding box center [611, 175] width 156 height 309
type textarea "h"
click at [540, 114] on div "hero . say ( "รหัสผ่านคืออะไร?" ) # ใช้ฟังก์ชั่น "say()" เพื่อพูดรหัสผ่าน # รหั…" at bounding box center [611, 175] width 156 height 309
type textarea "h"
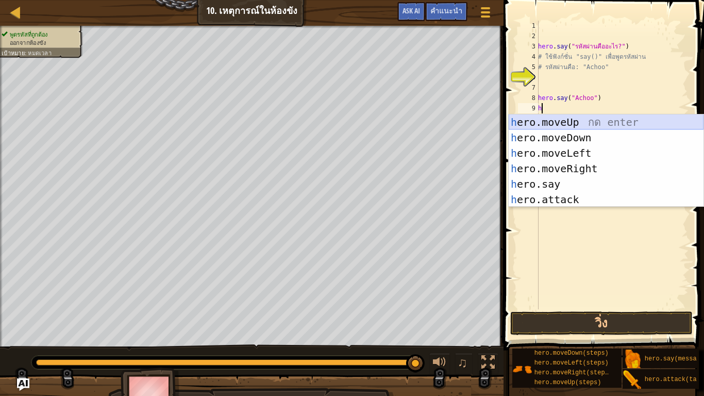
click at [584, 114] on div "h ero.moveUp กด enter h ero.moveDown กด enter h ero.moveLeft กด enter h ero.mov…" at bounding box center [605, 176] width 195 height 124
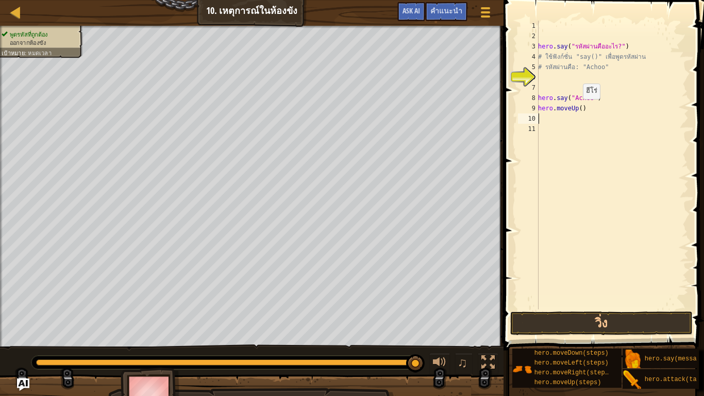
click at [577, 109] on div "hero . say ( "รหัสผ่านคืออะไร?" ) # ใช้ฟังก์ชั่น "say()" เพื่อพูดรหัสผ่าน # รหั…" at bounding box center [612, 175] width 152 height 309
click at [578, 109] on div "hero . say ( "รหัสผ่านคืออะไร?" ) # ใช้ฟังก์ชั่น "say()" เพื่อพูดรหัสผ่าน # รหั…" at bounding box center [612, 175] width 152 height 309
type textarea "hero.moveUp(3)"
click at [616, 315] on button "วิ่ง" at bounding box center [601, 323] width 182 height 24
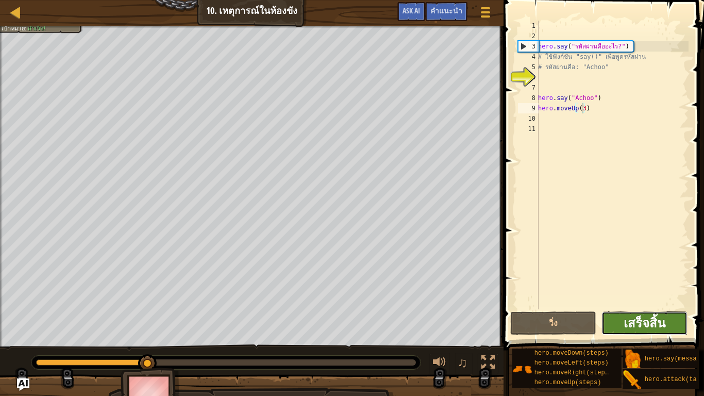
click at [648, 321] on span "เสร็จสิ้น" at bounding box center [644, 322] width 42 height 16
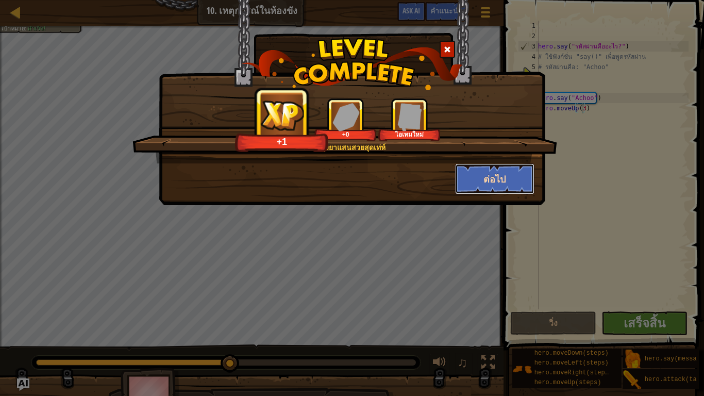
click at [479, 183] on button "ต่อไป" at bounding box center [495, 178] width 80 height 31
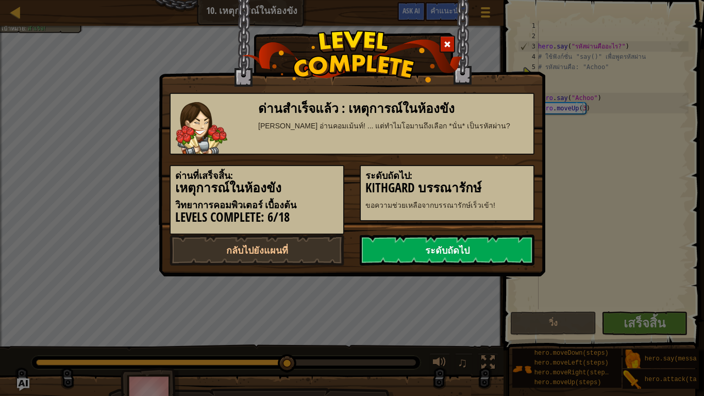
click at [451, 251] on link "ระดับถัดไป" at bounding box center [446, 249] width 175 height 31
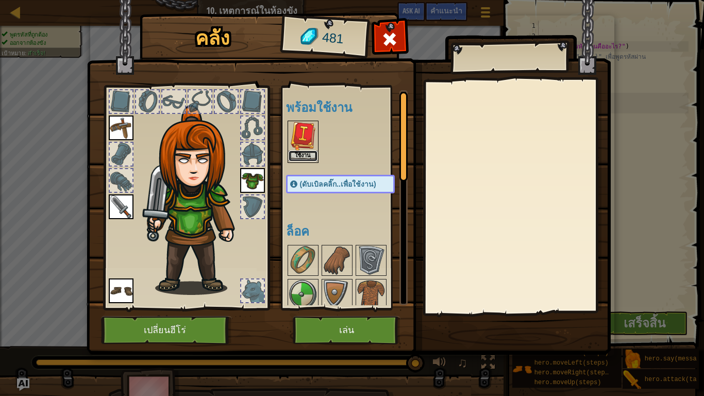
click at [306, 153] on button "ใช้งาน" at bounding box center [302, 155] width 29 height 11
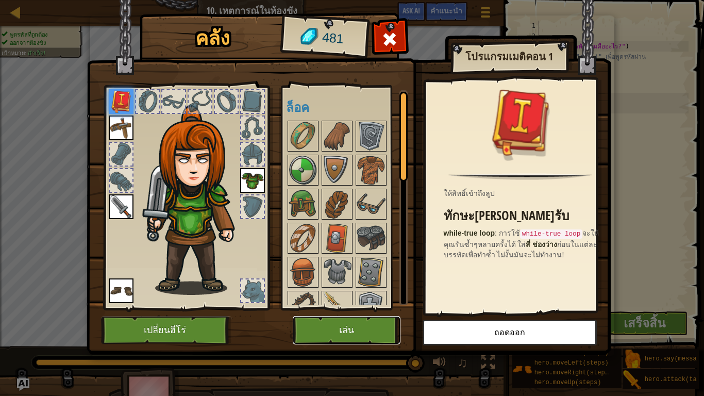
click at [350, 323] on button "เล่น" at bounding box center [347, 330] width 108 height 28
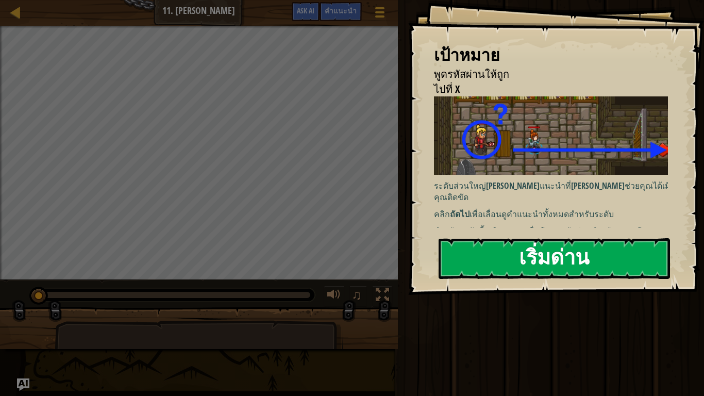
click at [501, 260] on button "เริ่มด่าน" at bounding box center [553, 258] width 231 height 41
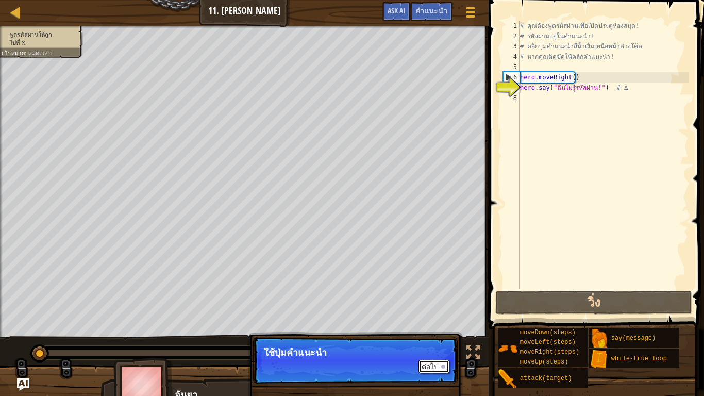
click at [432, 330] on button "ต่อไป" at bounding box center [433, 365] width 31 height 13
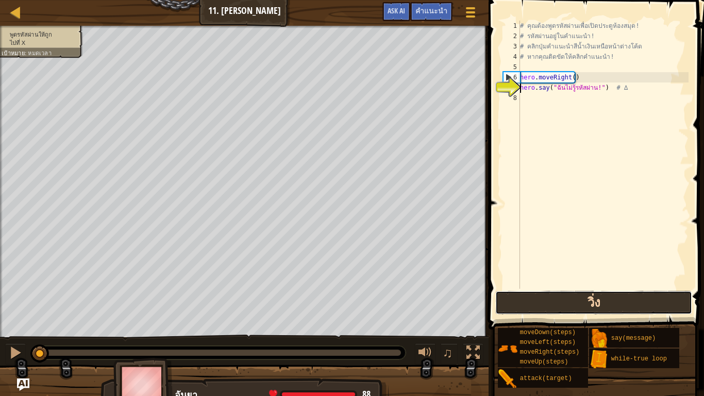
click at [597, 298] on button "วิ่ง" at bounding box center [593, 302] width 197 height 24
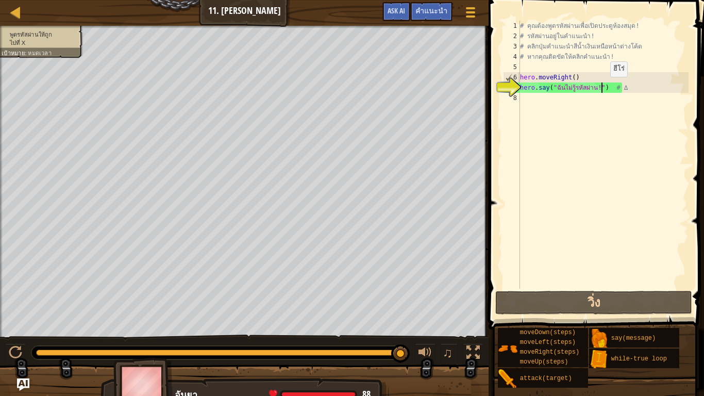
click at [601, 87] on div "# คุณต้องพูดรหัสผ่านเพื่อเปิดประตูห้องสมุด! # รหัสผ่านอยู่ในคำแนะนำ! # คลิกปุ่ม…" at bounding box center [603, 165] width 170 height 288
click at [597, 88] on div "# คุณต้องพูดรหัสผ่านเพื่อเปิดประตูห้องสมุด! # รหัสผ่านอยู่ในคำแนะนำ! # คลิกปุ่ม…" at bounding box center [603, 165] width 170 height 288
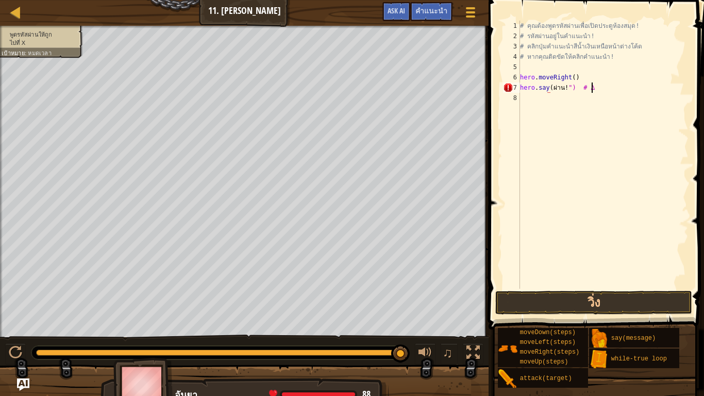
click at [601, 86] on div "# คุณต้องพูดรหัสผ่านเพื่อเปิดประตูห้องสมุด! # รหัสผ่านอยู่ในคำแนะนำ! # คลิกปุ่ม…" at bounding box center [603, 165] width 170 height 288
type textarea "h"
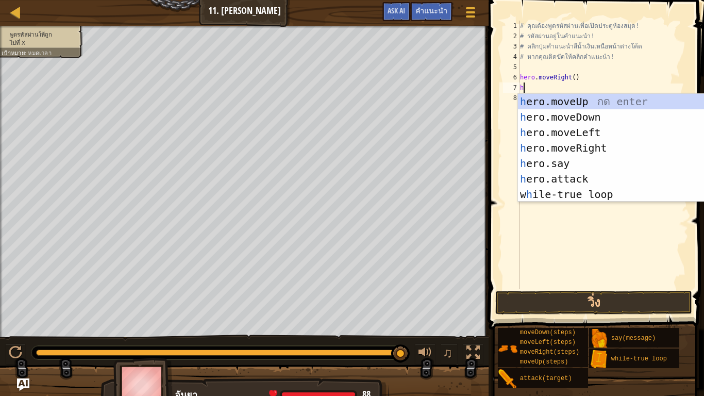
scroll to position [5, 0]
click at [570, 159] on div "h ero.moveUp กด enter h ero.moveDown กด enter h ero.moveLeft กด enter h ero.mov…" at bounding box center [615, 163] width 195 height 139
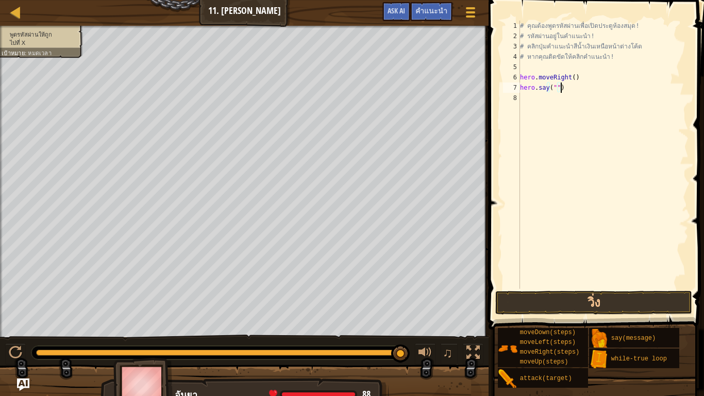
click at [561, 89] on div "# คุณต้องพูดรหัสผ่านเพื่อเปิดประตูห้องสมุด! # รหัสผ่านอยู่ในคำแนะนำ! # คลิกปุ่ม…" at bounding box center [603, 165] width 170 height 288
type textarea "h"
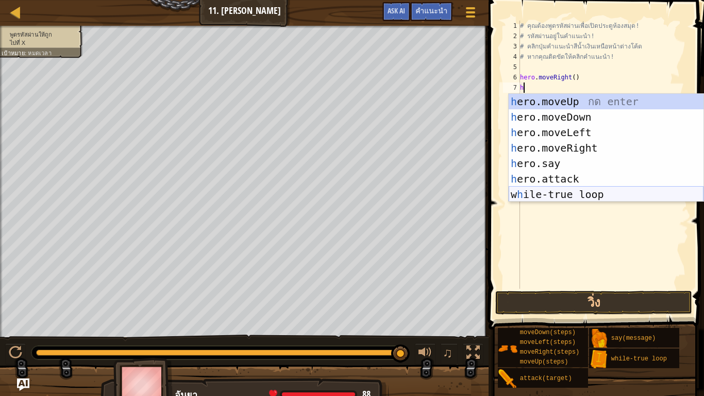
click at [525, 189] on div "h ero.moveUp กด enter h ero.moveDown กด enter h ero.moveLeft กด enter h ero.mov…" at bounding box center [605, 163] width 195 height 139
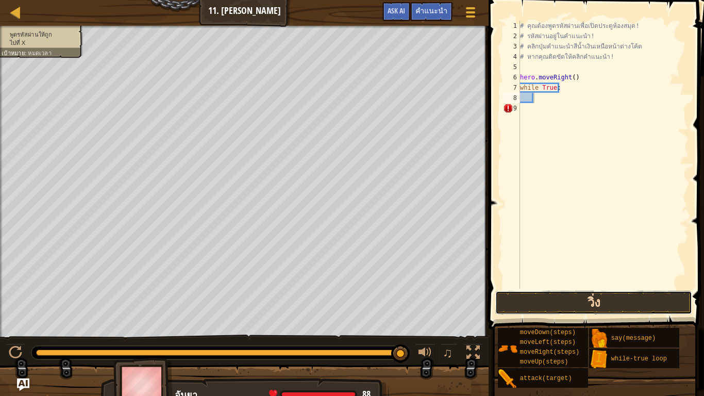
click at [547, 299] on button "วิ่ง" at bounding box center [593, 302] width 197 height 24
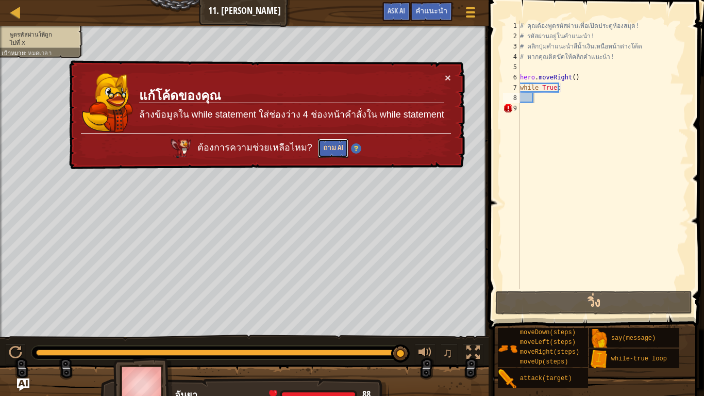
click at [332, 142] on button "ถาม AI" at bounding box center [333, 148] width 30 height 19
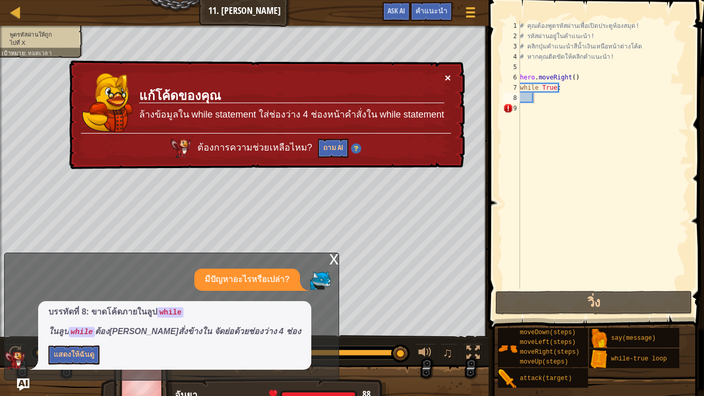
click at [449, 78] on button "×" at bounding box center [447, 77] width 6 height 11
click at [451, 75] on div "× แก้โค้ดของคุณ ล้างข้อมูลใน while statement ใส่ช่องว่าง 4 ช่องหน้าคำสั่งใน whi…" at bounding box center [266, 115] width 398 height 110
click at [451, 76] on div "× แก้โค้ดของคุณ ล้างข้อมูลใน while statement ใส่ช่องว่าง 4 ช่องหน้าคำสั่งใน whi…" at bounding box center [266, 115] width 398 height 110
click at [449, 76] on button "×" at bounding box center [447, 77] width 6 height 11
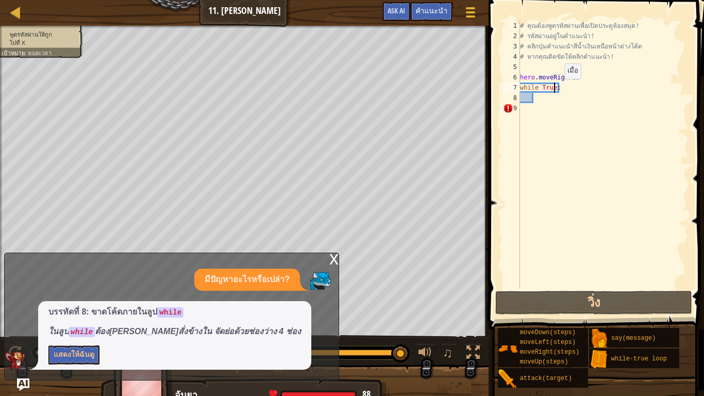
click at [555, 89] on div "# คุณต้องพูดรหัสผ่านเพื่อเปิดประตูห้องสมุด! # รหัสผ่านอยู่ในคำแนะนำ! # คลิกปุ่ม…" at bounding box center [603, 165] width 170 height 288
drag, startPoint x: 581, startPoint y: 87, endPoint x: 542, endPoint y: 93, distance: 39.0
click at [559, 90] on div "# คุณต้องพูดรหัสผ่านเพื่อเปิดประตูห้องสมุด! # รหัสผ่านอยู่ในคำแนะนำ! # คลิกปุ่ม…" at bounding box center [603, 165] width 170 height 288
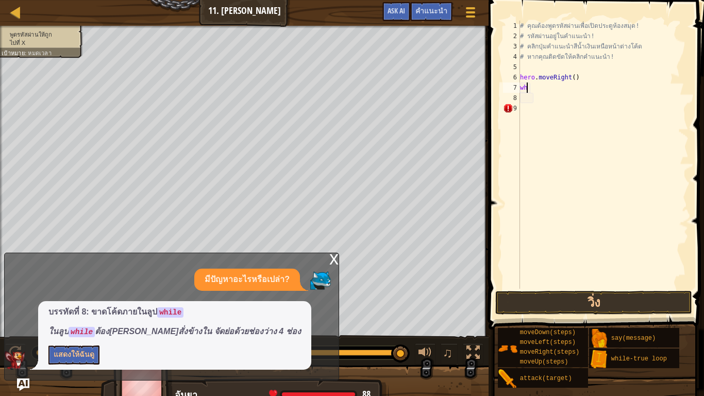
type textarea "w"
click at [425, 11] on span "คำแนะนำ" at bounding box center [431, 11] width 32 height 10
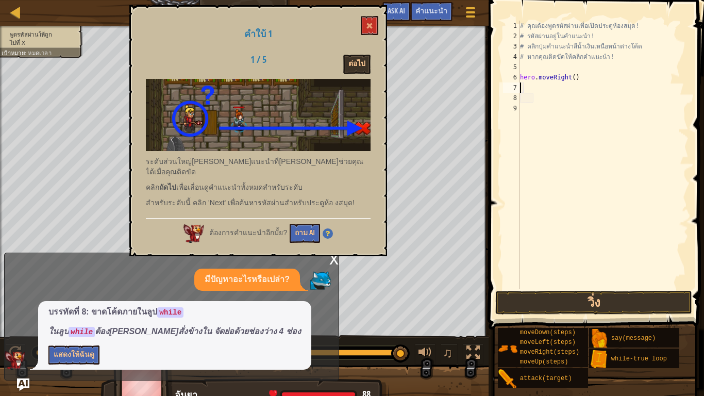
click at [550, 89] on div "# คุณต้องพูดรหัสผ่านเพื่อเปิดประตูห้องสมุด! # รหัสผ่านอยู่ในคำแนะนำ! # คลิกปุ่ม…" at bounding box center [603, 165] width 170 height 288
click at [551, 99] on div "# คุณต้องพูดรหัสผ่านเพื่อเปิดประตูห้องสมุด! # รหัสผ่านอยู่ในคำแนะนำ! # คลิกปุ่ม…" at bounding box center [603, 165] width 170 height 288
click at [562, 87] on div "# คุณต้องพูดรหัสผ่านเพื่อเปิดประตูห้องสมุด! # รหัสผ่านอยู่ในคำแนะนำ! # คลิกปุ่ม…" at bounding box center [603, 165] width 170 height 288
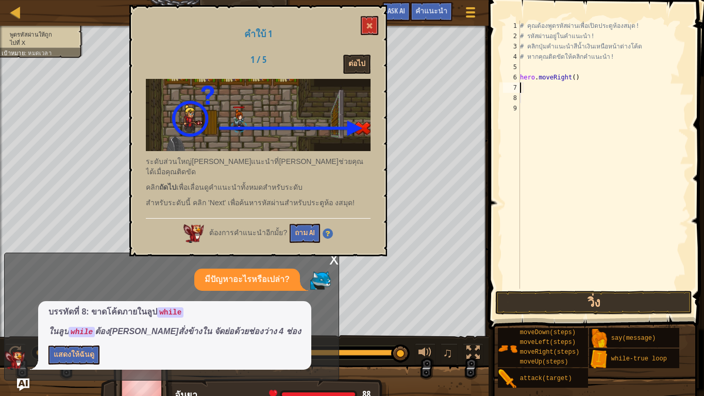
click at [562, 87] on div "# คุณต้องพูดรหัสผ่านเพื่อเปิดประตูห้องสมุด! # รหัสผ่านอยู่ในคำแนะนำ! # คลิกปุ่ม…" at bounding box center [603, 165] width 170 height 288
click at [528, 87] on div "# คุณต้องพูดรหัสผ่านเพื่อเปิดประตูห้องสมุด! # รหัสผ่านอยู่ในคำแนะนำ! # คลิกปุ่ม…" at bounding box center [603, 165] width 170 height 288
click at [355, 59] on button "ต่อไป" at bounding box center [356, 64] width 27 height 19
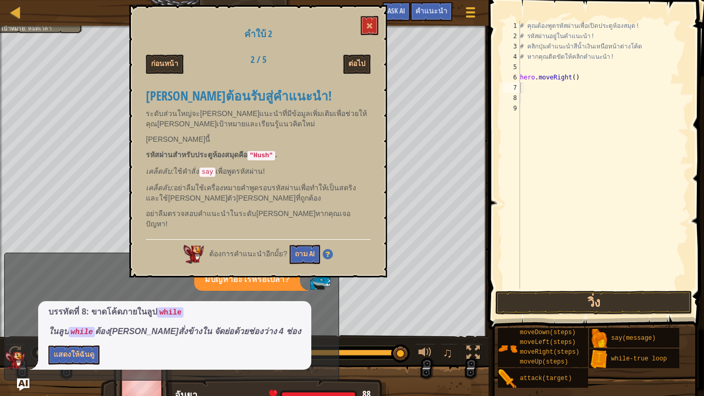
click at [520, 83] on div "# คุณต้องพูดรหัสผ่านเพื่อเปิดประตูห้องสมุด! # รหัสผ่านอยู่ในคำแนะนำ! # คลิกปุ่ม…" at bounding box center [603, 165] width 170 height 288
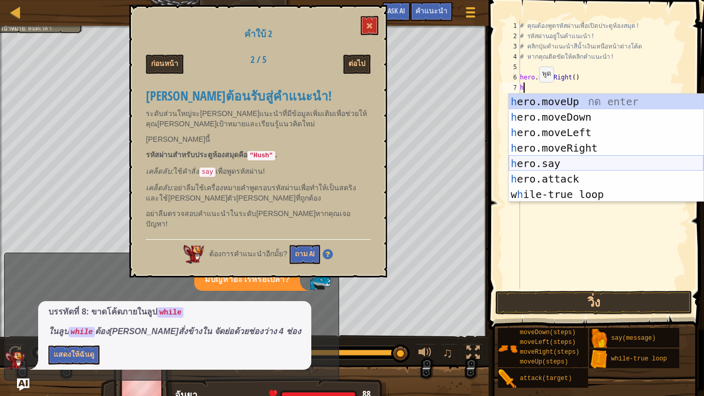
drag, startPoint x: 553, startPoint y: 163, endPoint x: 558, endPoint y: 139, distance: 24.2
click at [553, 162] on div "h ero.moveUp กด enter h ero.moveDown กด enter h ero.moveLeft กด enter h ero.mov…" at bounding box center [605, 163] width 195 height 139
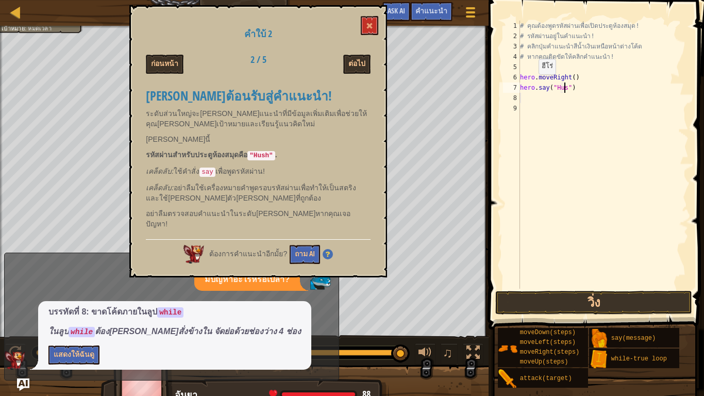
scroll to position [5, 4]
type textarea "hero.say("Hush")"
click at [583, 293] on button "วิ่ง" at bounding box center [593, 302] width 197 height 24
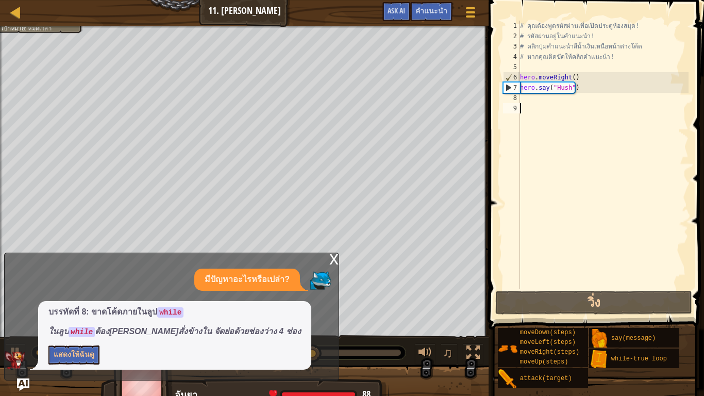
click at [524, 104] on div "# คุณต้องพูดรหัสผ่านเพื่อเปิดประตูห้องสมุด! # รหัสผ่านอยู่ในคำแนะนำ! # คลิกปุ่ม…" at bounding box center [603, 165] width 170 height 288
click at [524, 101] on div "# คุณต้องพูดรหัสผ่านเพื่อเปิดประตูห้องสมุด! # รหัสผ่านอยู่ในคำแนะนำ! # คลิกปุ่ม…" at bounding box center [603, 165] width 170 height 288
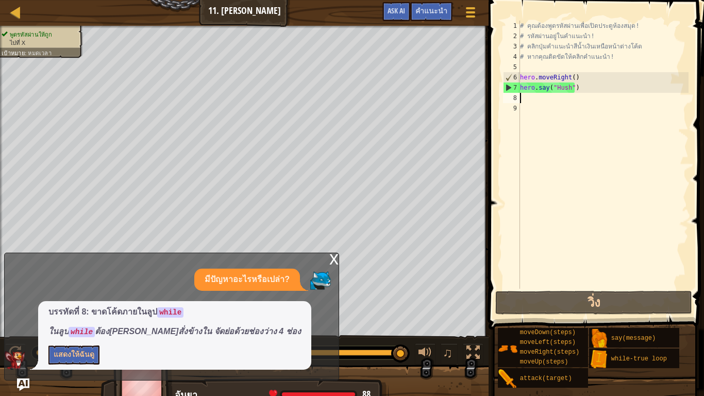
type textarea "h"
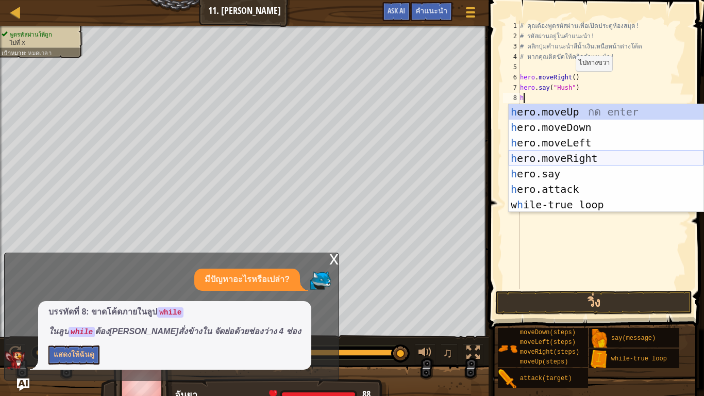
click at [574, 156] on div "h ero.moveUp กด enter h ero.moveDown กด enter h ero.moveLeft กด enter h ero.mov…" at bounding box center [605, 173] width 195 height 139
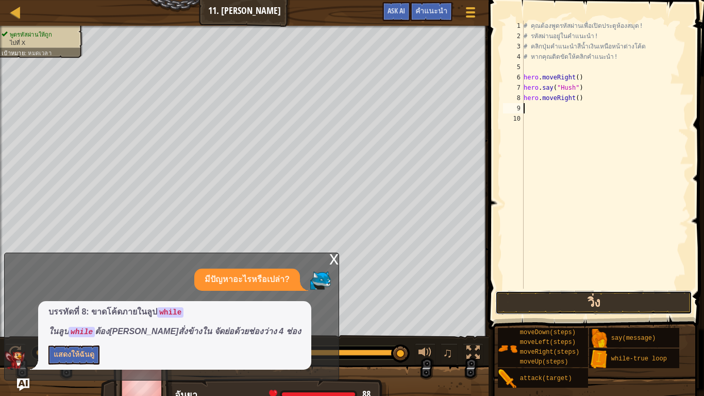
click at [559, 291] on button "วิ่ง" at bounding box center [593, 302] width 197 height 24
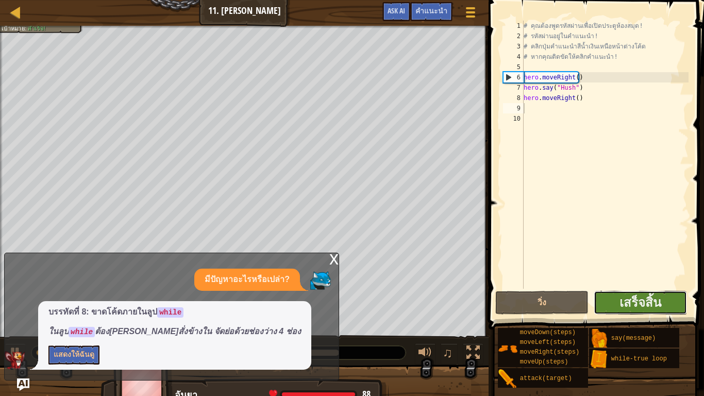
click at [610, 298] on button "เสร็จสิ้น" at bounding box center [639, 302] width 93 height 24
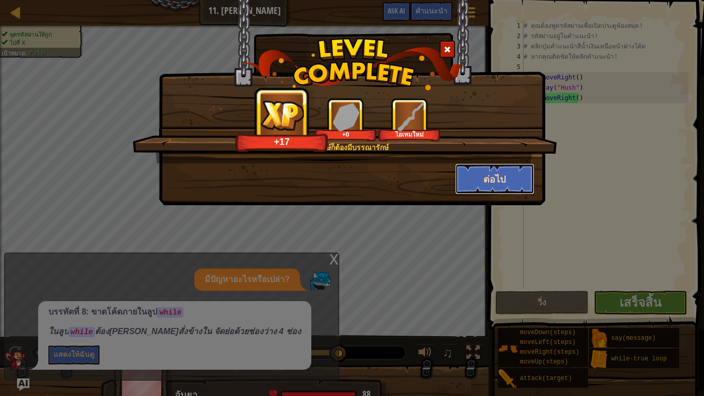
click at [506, 178] on button "ต่อไป" at bounding box center [495, 178] width 80 height 31
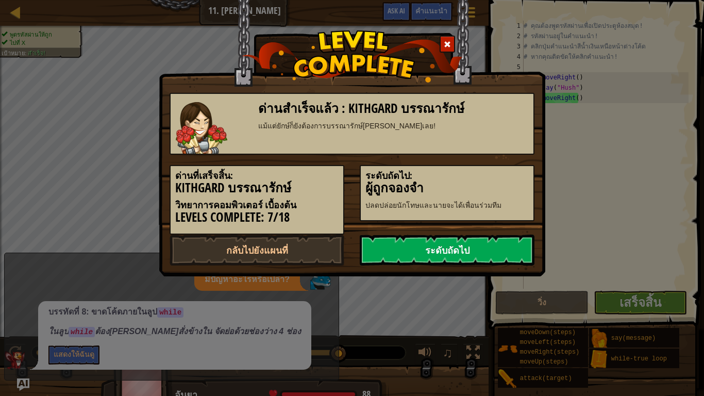
click at [455, 248] on link "ระดับถัดไป" at bounding box center [446, 249] width 175 height 31
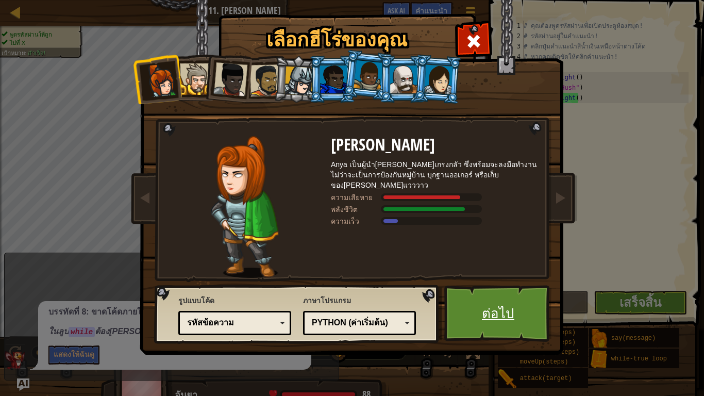
click at [483, 316] on link "ต่อไป" at bounding box center [498, 313] width 108 height 57
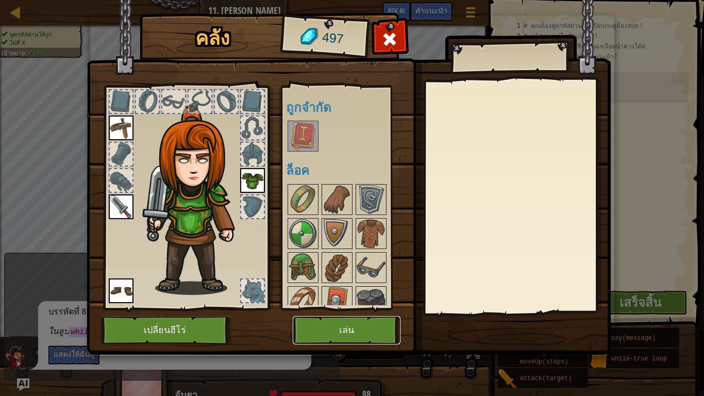
click at [328, 326] on button "เล่น" at bounding box center [347, 330] width 108 height 28
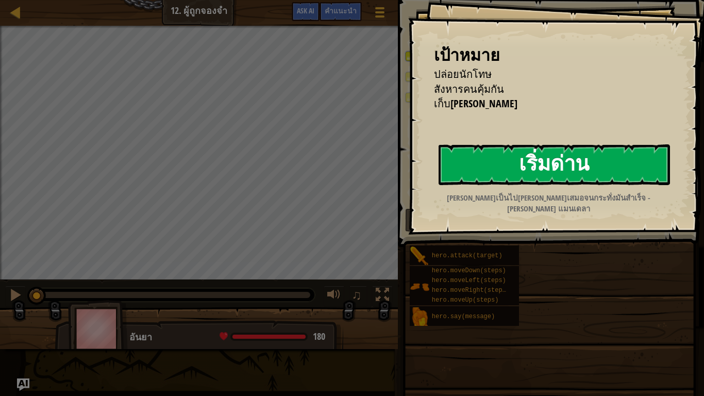
click at [543, 169] on button "เริ่มด่าน" at bounding box center [553, 164] width 231 height 41
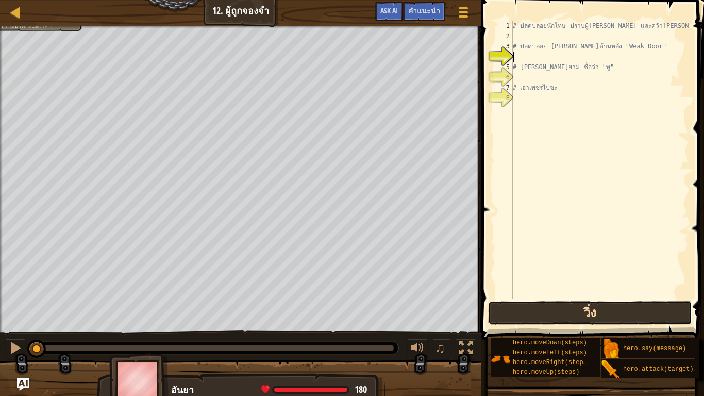
click at [545, 314] on button "วิ่ง" at bounding box center [590, 313] width 204 height 24
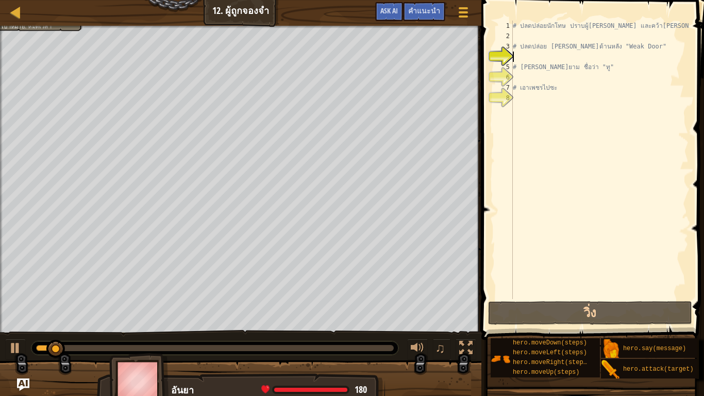
click at [518, 51] on div "# ปลดปล่อยนักโทษ ปราบผู้[PERSON_NAME] และคว้า[PERSON_NAME] # ปลดปล่อย Patrick จ…" at bounding box center [599, 170] width 178 height 299
type textarea "# ปลดปล่อย [PERSON_NAME]ด้านหลัง "Weak Door""
click at [514, 33] on div "# ปลดปล่อยนักโทษ ปราบผู้[PERSON_NAME] และคว้า[PERSON_NAME] # ปลดปล่อย Patrick จ…" at bounding box center [599, 170] width 178 height 299
click at [521, 54] on div "# ปลดปล่อยนักโทษ ปราบผู้[PERSON_NAME] และคว้า[PERSON_NAME] # ปลดปล่อย Patrick จ…" at bounding box center [599, 170] width 178 height 299
click at [517, 40] on div "# ปลดปล่อยนักโทษ ปราบผู้[PERSON_NAME] และคว้า[PERSON_NAME] # ปลดปล่อย Patrick จ…" at bounding box center [599, 170] width 178 height 299
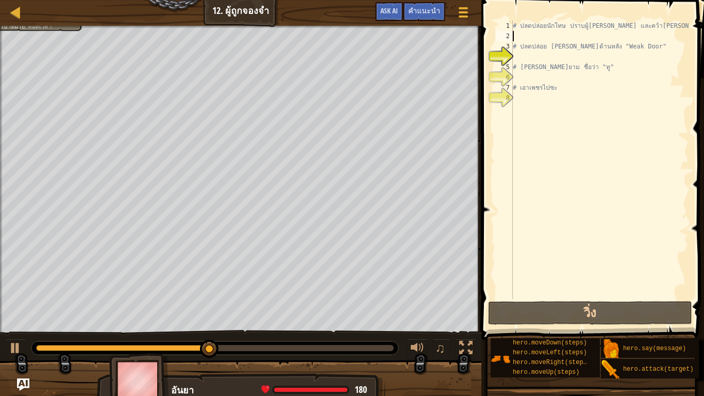
type textarea "h"
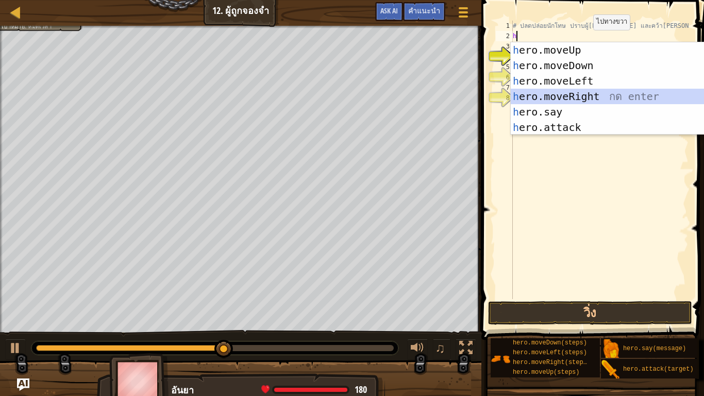
click at [576, 96] on div "h ero.moveUp กด enter h ero.moveDown กด enter h ero.moveLeft กด enter h ero.mov…" at bounding box center [607, 104] width 195 height 124
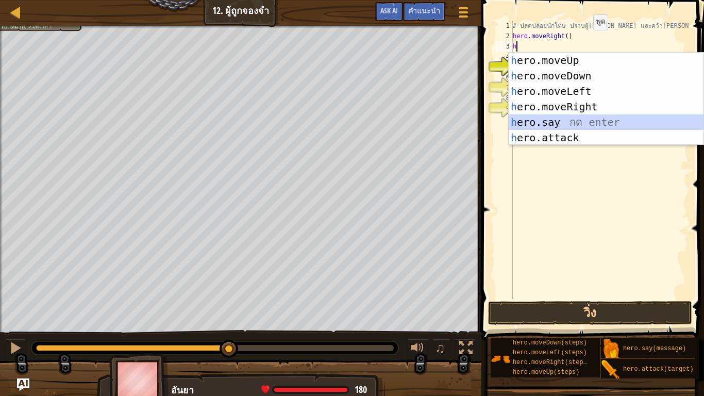
click at [548, 117] on div "h ero.moveUp กด enter h ero.moveDown กด enter h ero.moveLeft กด enter h ero.mov…" at bounding box center [605, 115] width 195 height 124
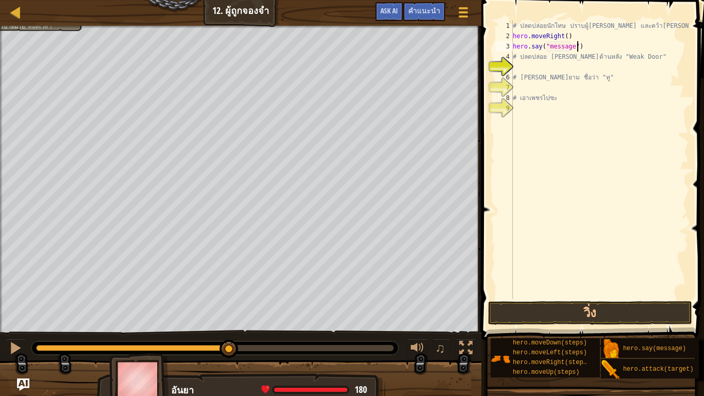
click at [579, 47] on div "# ปลดปล่อยนักโทษ ปราบผู้[PERSON_NAME] และคว้า[PERSON_NAME] hero . moveRight ( )…" at bounding box center [599, 170] width 178 height 299
click at [426, 12] on span "คำแนะนำ" at bounding box center [424, 11] width 32 height 10
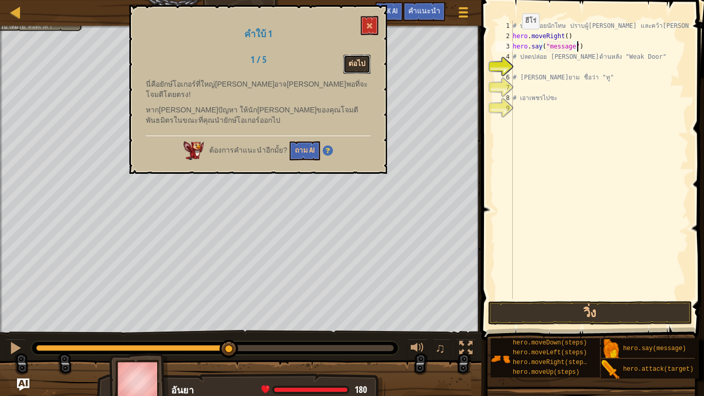
click at [352, 59] on button "ต่อไป" at bounding box center [356, 64] width 27 height 19
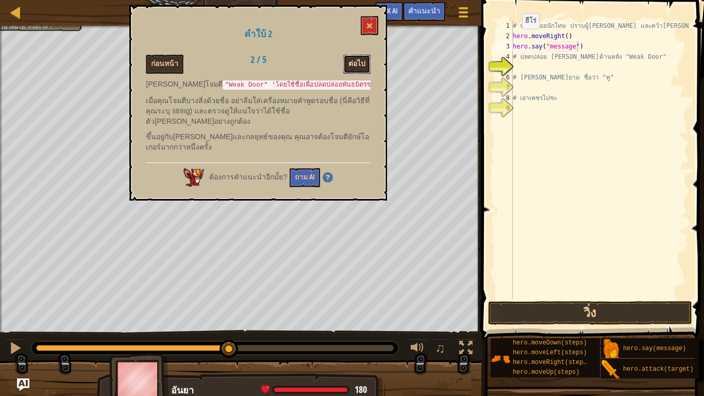
click at [359, 66] on button "ต่อไป" at bounding box center [356, 64] width 27 height 19
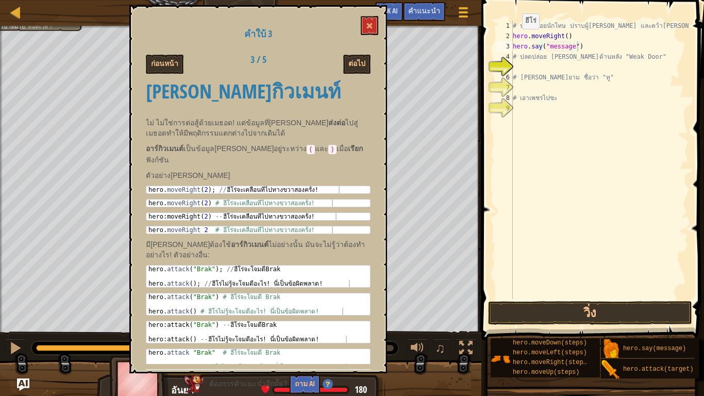
scroll to position [10, 0]
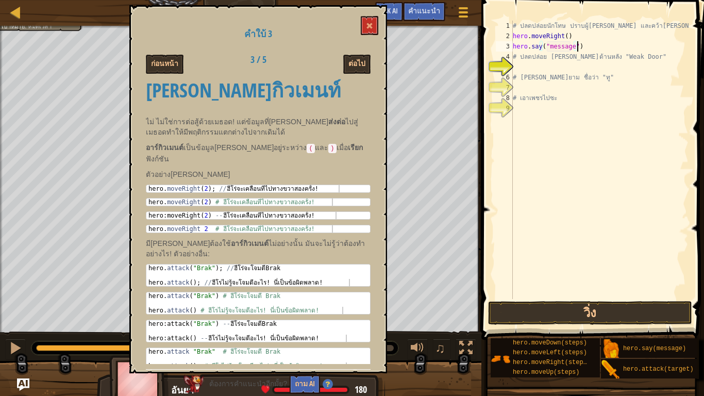
click at [582, 44] on div "# ปลดปล่อยนักโทษ ปราบผู้[PERSON_NAME] และคว้า[PERSON_NAME] hero . moveRight ( )…" at bounding box center [599, 170] width 178 height 299
type textarea "h"
click at [564, 36] on div "# ปลดปล่อยนักโทษ ปราบผู้[PERSON_NAME] และคว้า[PERSON_NAME] hero . moveRight ( )…" at bounding box center [599, 170] width 178 height 299
type textarea "hero.moveRight(4)"
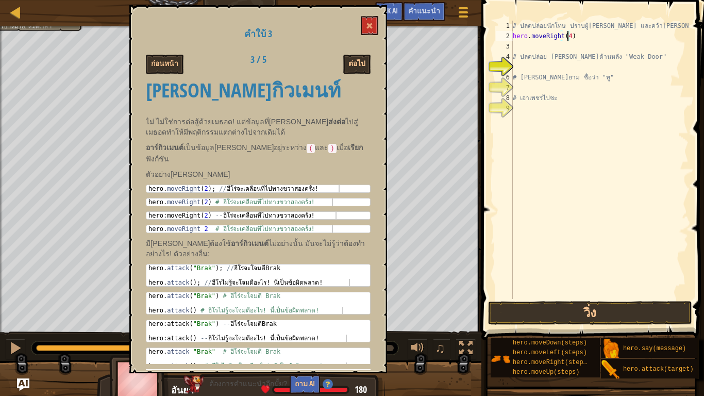
click at [515, 45] on div "# ปลดปล่อยนักโทษ ปราบผู้[PERSON_NAME] และคว้า[PERSON_NAME] hero . moveRight ( 4…" at bounding box center [599, 170] width 178 height 299
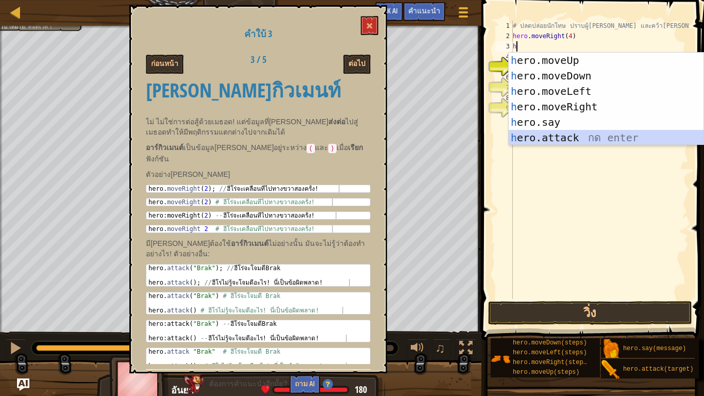
click at [546, 141] on div "h ero.moveUp กด enter h ero.moveDown กด enter h ero.moveLeft กด enter h ero.mov…" at bounding box center [605, 115] width 195 height 124
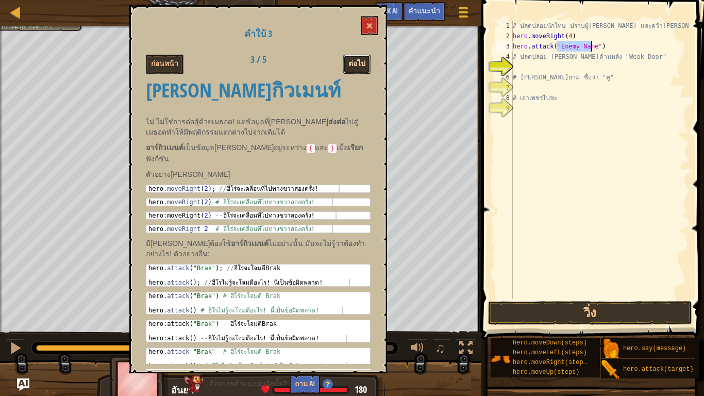
click at [363, 64] on button "ต่อไป" at bounding box center [356, 64] width 27 height 19
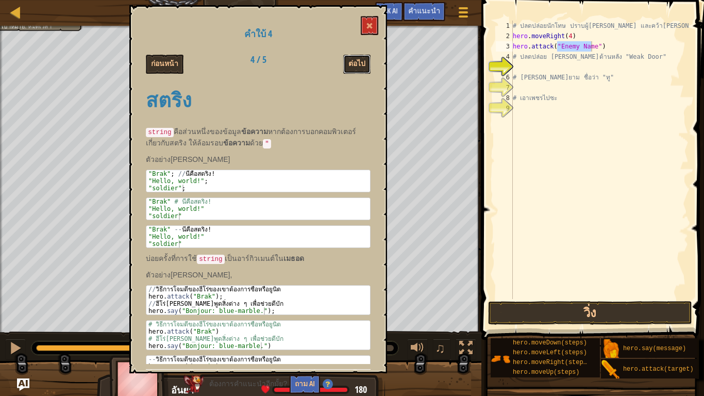
click at [363, 64] on button "ต่อไป" at bounding box center [356, 64] width 27 height 19
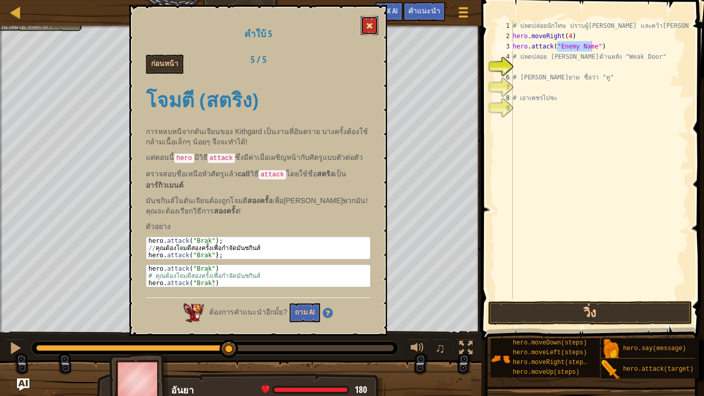
click at [366, 19] on button at bounding box center [370, 25] width 18 height 19
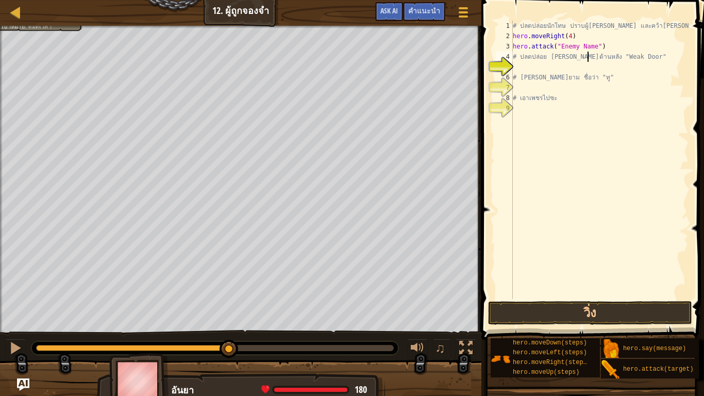
click at [587, 53] on div "# ปลดปล่อยนักโทษ ปราบผู้[PERSON_NAME] และคว้า[PERSON_NAME] hero . moveRight ( 4…" at bounding box center [599, 170] width 178 height 299
click at [588, 50] on div "# ปลดปล่อยนักโทษ ปราบผู้[PERSON_NAME] และคว้า[PERSON_NAME] hero . moveRight ( 4…" at bounding box center [599, 170] width 178 height 299
click at [592, 47] on div "# ปลดปล่อยนักโทษ ปราบผู้[PERSON_NAME] และคว้า[PERSON_NAME] hero . moveRight ( 4…" at bounding box center [599, 170] width 178 height 299
click at [588, 47] on div "# ปลดปล่อยนักโทษ ปราบผู้[PERSON_NAME] และคว้า[PERSON_NAME] hero . moveRight ( 4…" at bounding box center [599, 170] width 178 height 299
click at [589, 48] on div "# ปลดปล่อยนักโทษ ปราบผู้[PERSON_NAME] และคว้า[PERSON_NAME] hero . moveRight ( 4…" at bounding box center [599, 170] width 178 height 299
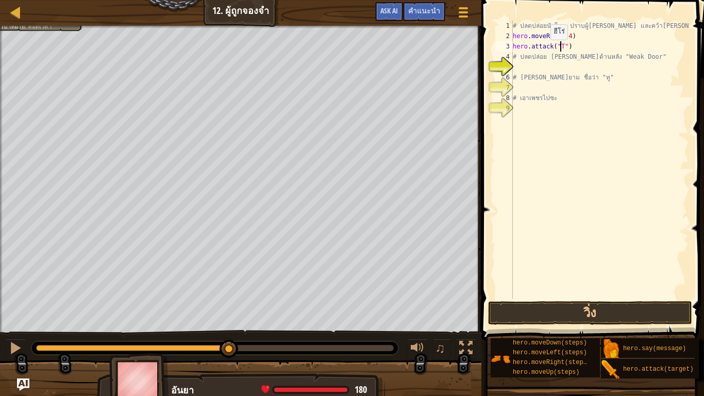
scroll to position [5, 4]
click at [589, 310] on button "วิ่ง" at bounding box center [590, 313] width 204 height 24
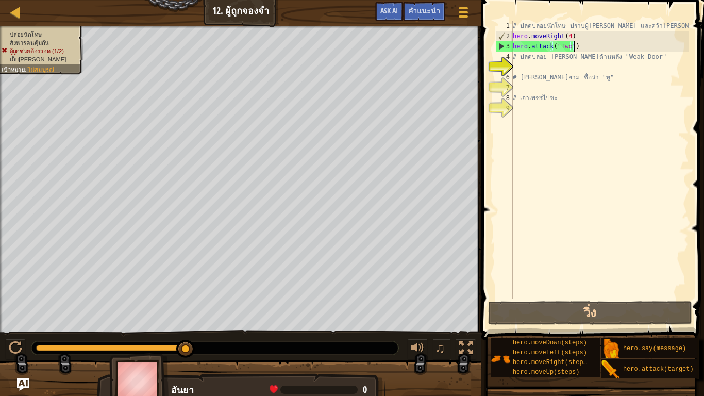
click at [575, 46] on div "# ปลดปล่อยนักโทษ ปราบผู้[PERSON_NAME] และคว้า[PERSON_NAME] hero . moveRight ( 4…" at bounding box center [599, 170] width 178 height 299
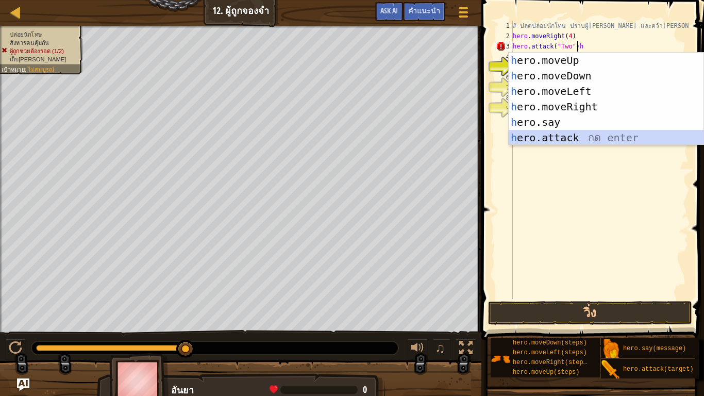
click at [549, 141] on div "h ero.moveUp กด enter h ero.moveDown กด enter h ero.moveLeft กด enter h ero.mov…" at bounding box center [605, 115] width 195 height 124
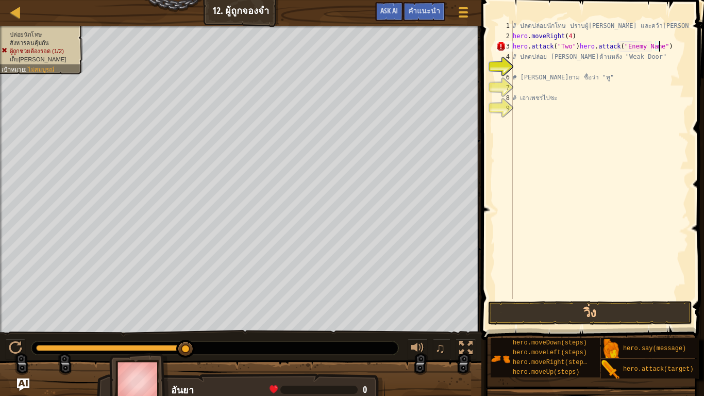
click at [663, 43] on div "# ปลดปล่อยนักโทษ ปราบผู้[PERSON_NAME] และคว้า[PERSON_NAME] hero . moveRight ( 4…" at bounding box center [599, 170] width 178 height 299
type textarea "hero.attack("Two")"
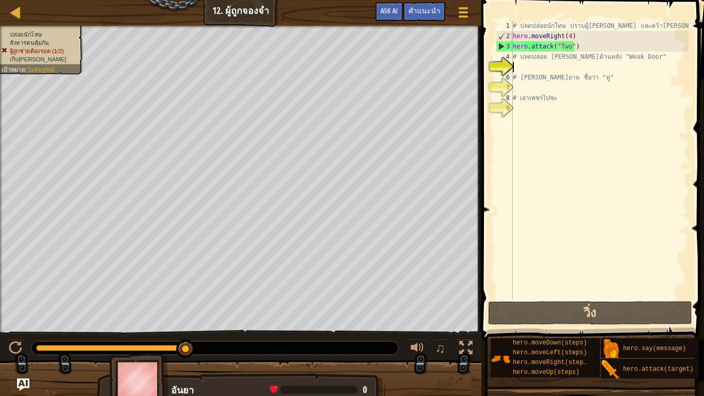
click at [535, 71] on div "# ปลดปล่อยนักโทษ ปราบผู้[PERSON_NAME] และคว้า[PERSON_NAME] hero . moveRight ( 4…" at bounding box center [599, 170] width 178 height 299
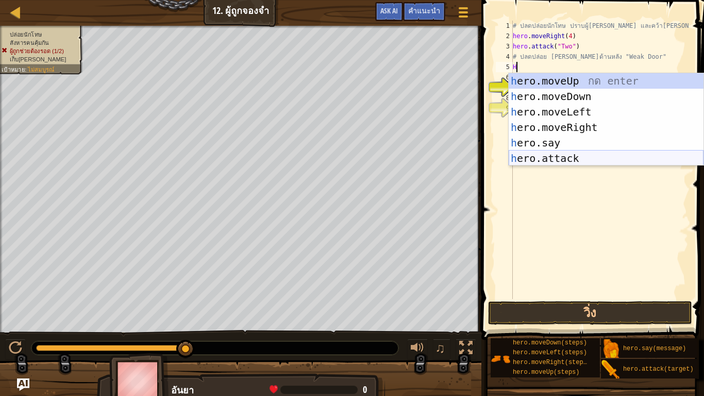
click at [559, 156] on div "h ero.moveUp กด enter h ero.moveDown กด enter h ero.moveLeft กด enter h ero.mov…" at bounding box center [605, 135] width 195 height 124
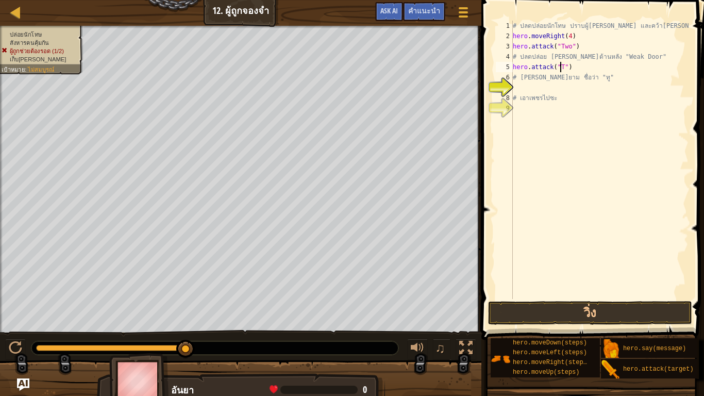
scroll to position [5, 4]
type textarea "hero.attack("Two")"
click at [535, 309] on button "วิ่ง" at bounding box center [590, 313] width 204 height 24
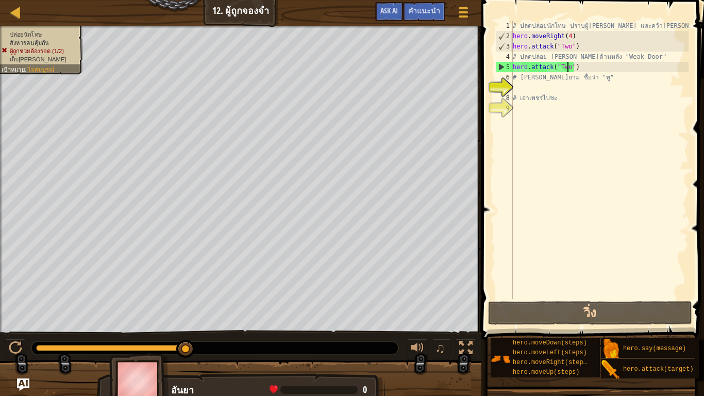
click at [518, 90] on div "# ปลดปล่อยนักโทษ ปราบผู้[PERSON_NAME] และคว้า[PERSON_NAME] hero . moveRight ( 4…" at bounding box center [599, 170] width 178 height 299
click at [583, 80] on div "# ปลดปล่อยนักโทษ ปราบผู้[PERSON_NAME] และคว้า[PERSON_NAME] hero . moveRight ( 4…" at bounding box center [599, 170] width 178 height 299
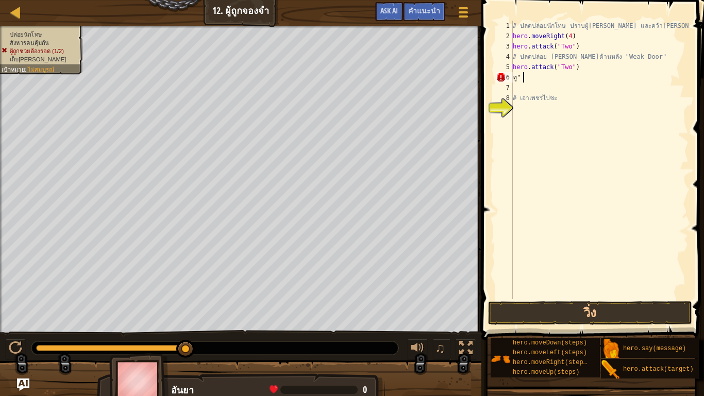
click at [530, 77] on div "# ปลดปล่อยนักโทษ ปราบผู้[PERSON_NAME] และคว้า[PERSON_NAME] hero . moveRight ( 4…" at bounding box center [599, 170] width 178 height 299
type textarea "ท"
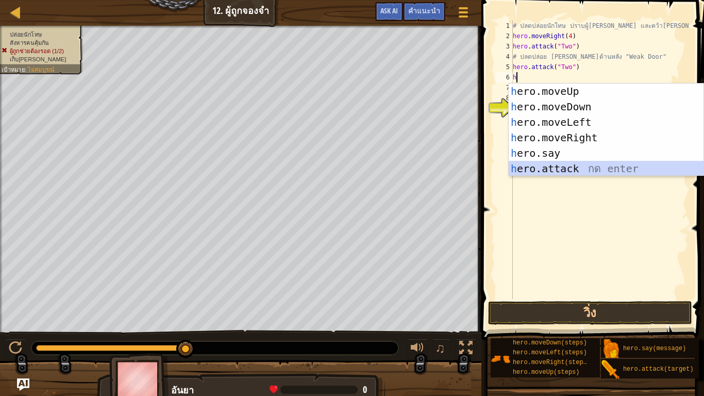
click at [557, 168] on div "h ero.moveUp กด enter h ero.moveDown กด enter h ero.moveLeft กด enter h ero.mov…" at bounding box center [605, 145] width 195 height 124
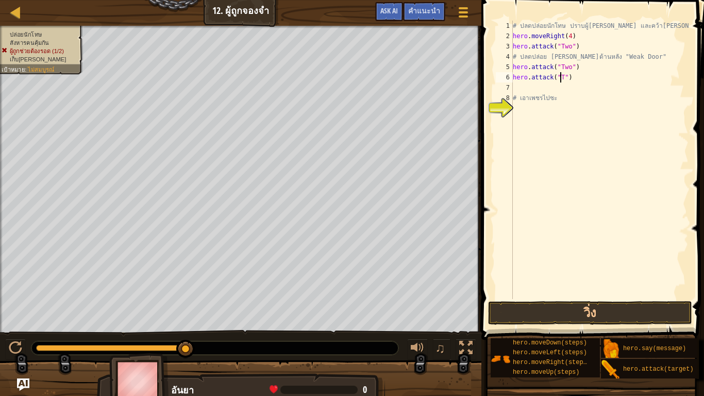
scroll to position [5, 4]
click at [572, 311] on button "วิ่ง" at bounding box center [590, 313] width 204 height 24
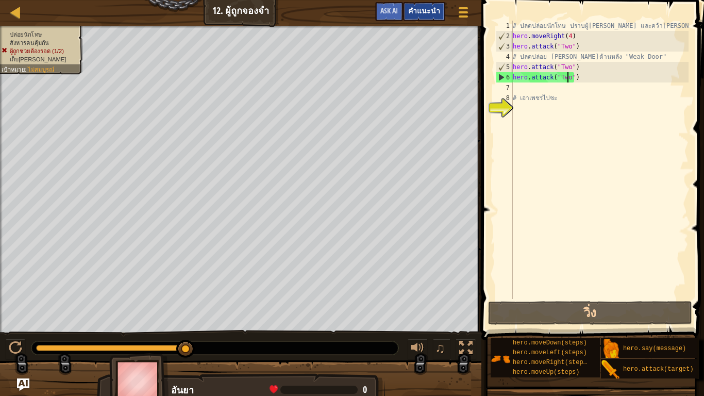
click at [430, 13] on span "คำแนะนำ" at bounding box center [424, 11] width 32 height 10
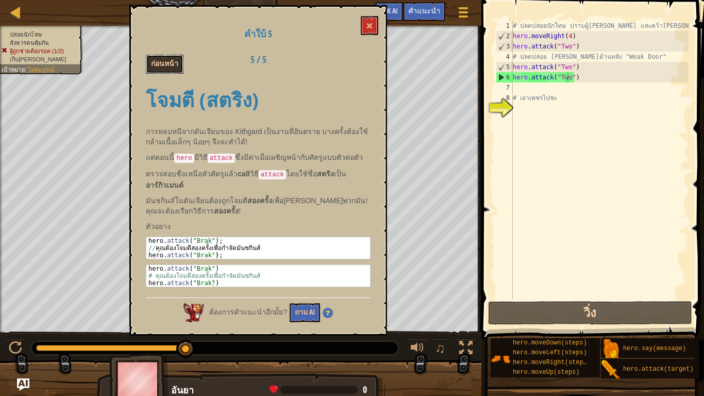
click at [169, 63] on button "ก่อนหน้า" at bounding box center [165, 64] width 38 height 19
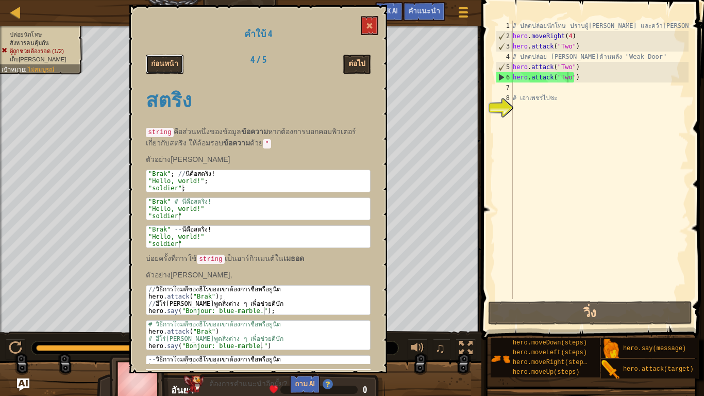
click at [169, 63] on button "ก่อนหน้า" at bounding box center [165, 64] width 38 height 19
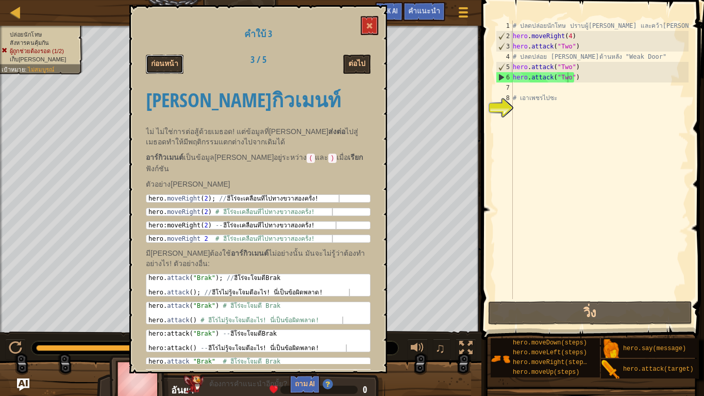
click at [168, 63] on button "ก่อนหน้า" at bounding box center [165, 64] width 38 height 19
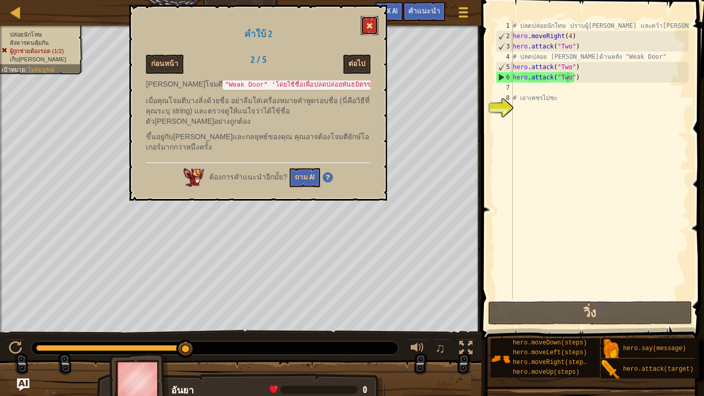
click at [374, 26] on button at bounding box center [370, 25] width 18 height 19
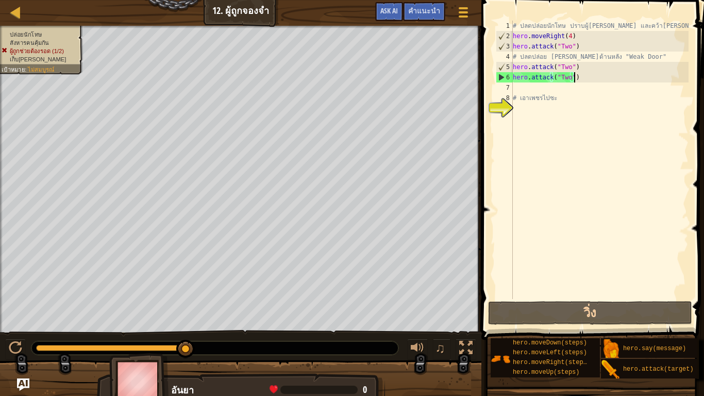
click at [583, 79] on div "# ปลดปล่อยนักโทษ ปราบผู้[PERSON_NAME] และคว้า[PERSON_NAME] hero . moveRight ( 4…" at bounding box center [599, 170] width 178 height 299
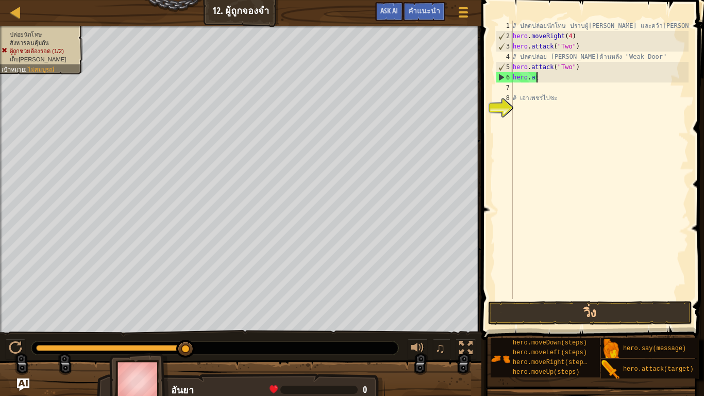
scroll to position [5, 1]
type textarea "h"
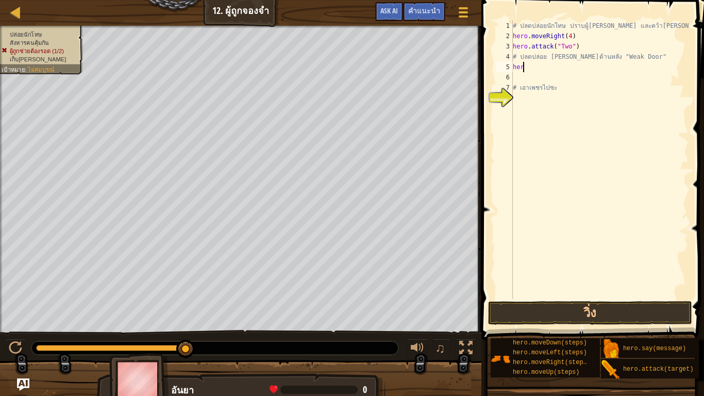
type textarea "h"
type textarea "#"
type textarea "h"
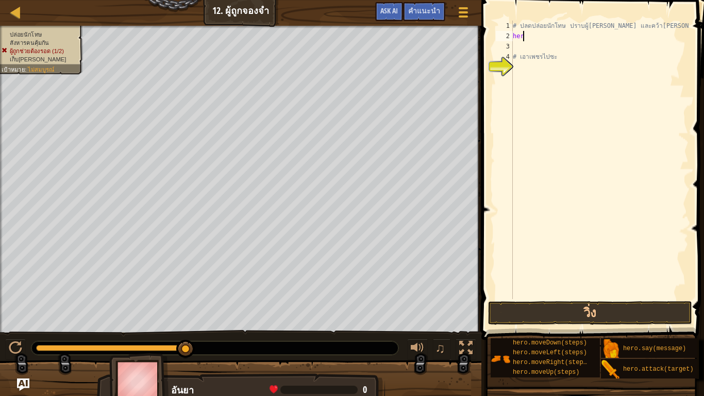
type textarea "h"
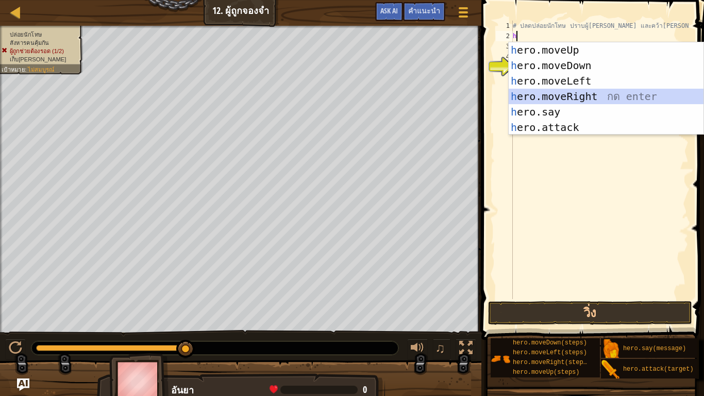
click at [584, 96] on div "h ero.moveUp กด enter h ero.moveDown กด enter h ero.moveLeft กด enter h ero.mov…" at bounding box center [605, 104] width 195 height 124
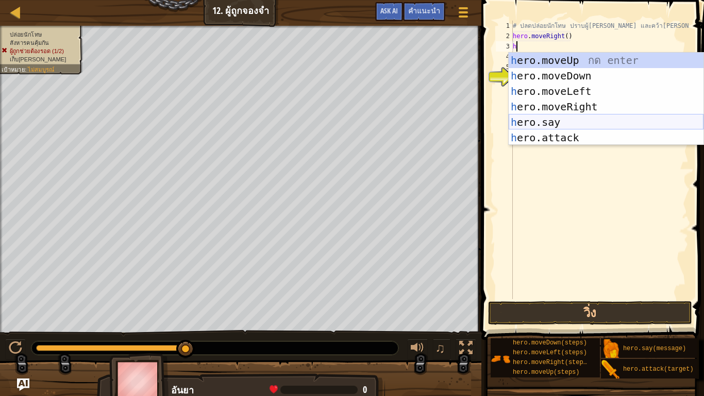
click at [581, 128] on div "h ero.moveUp กด enter h ero.moveDown กด enter h ero.moveLeft กด enter h ero.mov…" at bounding box center [605, 115] width 195 height 124
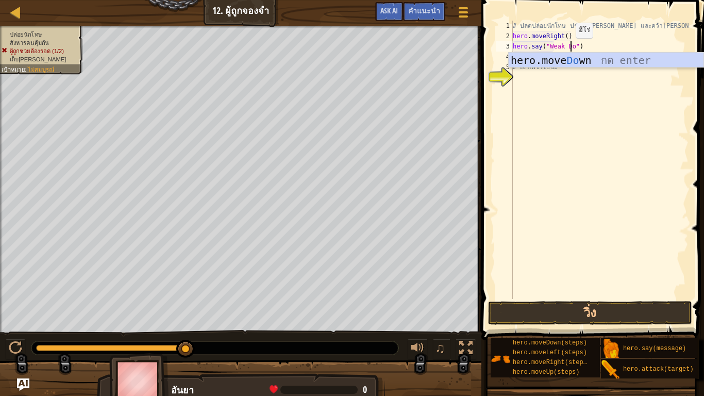
scroll to position [5, 5]
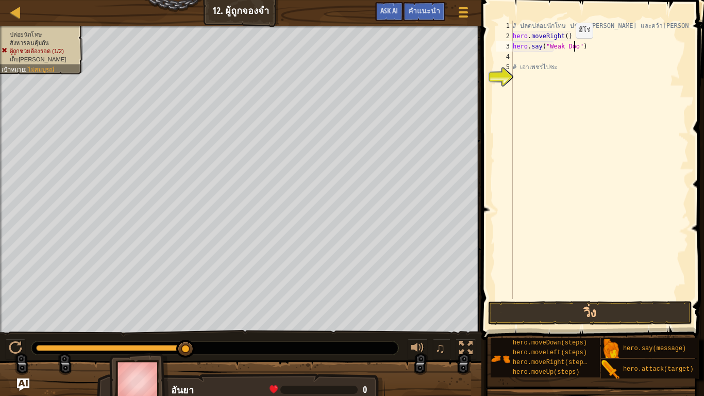
type textarea "hero.say("Weak Door")"
click at [539, 57] on div "# ปลดปล่อยนักโทษ ปราบผู้[PERSON_NAME] และคว้า[PERSON_NAME] hero . moveRight ( )…" at bounding box center [599, 170] width 178 height 299
type textarea "h"
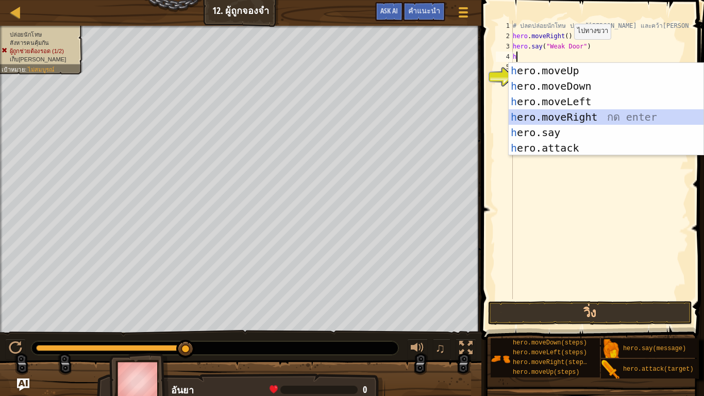
click at [588, 113] on div "h ero.moveUp กด enter h ero.moveDown กด enter h ero.moveLeft กด enter h ero.mov…" at bounding box center [605, 125] width 195 height 124
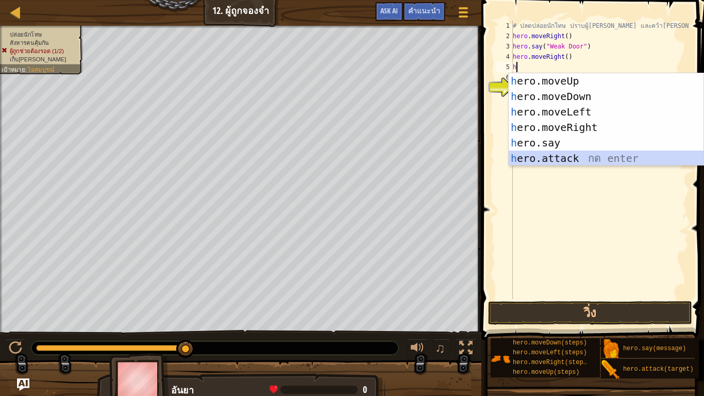
click at [576, 153] on div "h ero.moveUp กด enter h ero.moveDown กด enter h ero.moveLeft กด enter h ero.mov…" at bounding box center [605, 135] width 195 height 124
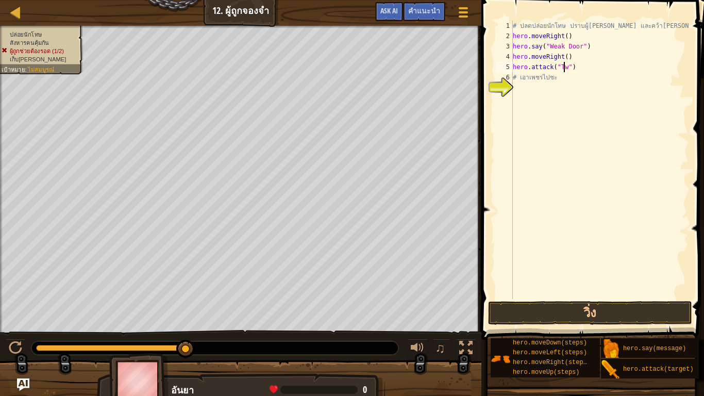
scroll to position [5, 4]
click at [589, 303] on button "วิ่ง" at bounding box center [590, 313] width 204 height 24
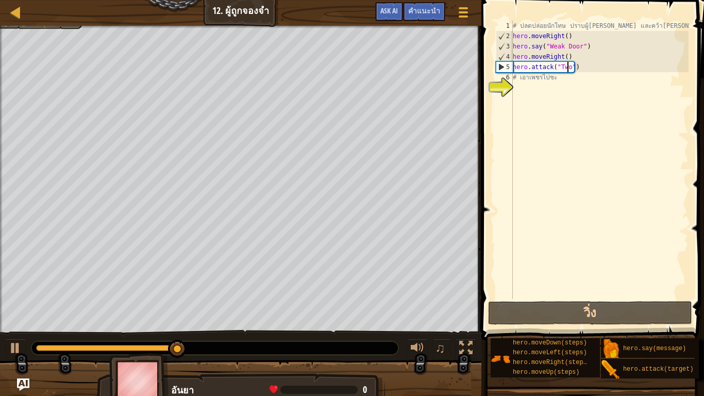
click at [580, 71] on div "# ปลดปล่อยนักโทษ ปราบผู้[PERSON_NAME] และคว้า[PERSON_NAME] hero . moveRight ( )…" at bounding box center [599, 170] width 178 height 299
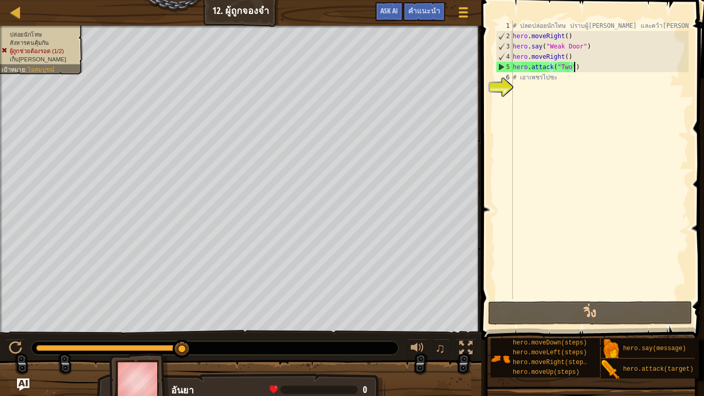
click at [573, 66] on div "# ปลดปล่อยนักโทษ ปราบผู้[PERSON_NAME] และคว้า[PERSON_NAME] hero . moveRight ( )…" at bounding box center [599, 170] width 178 height 299
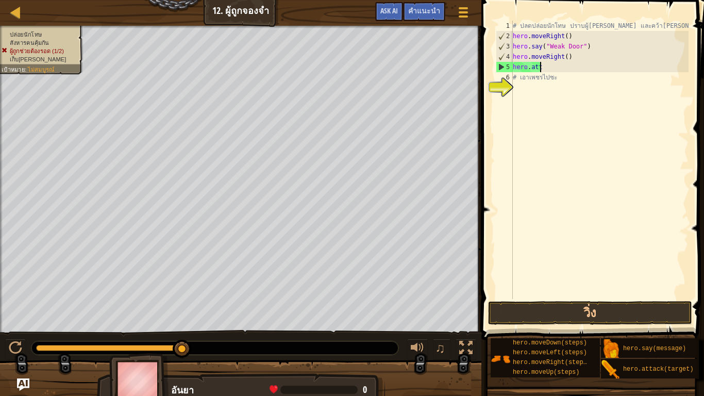
scroll to position [5, 1]
type textarea "h"
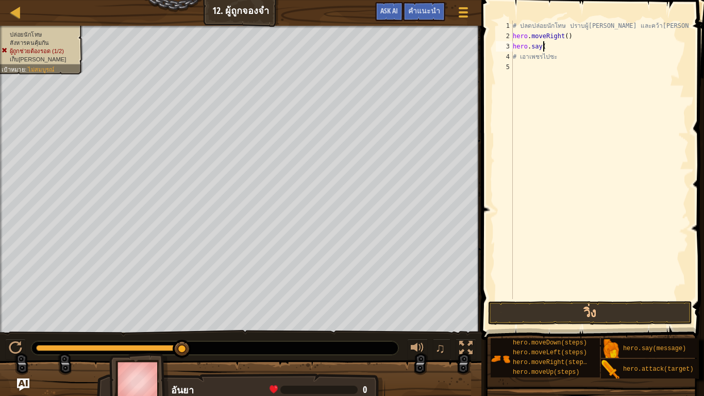
type textarea "h"
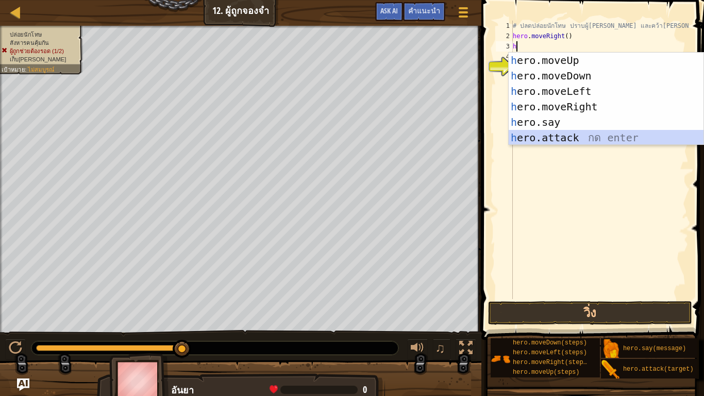
click at [553, 133] on div "h ero.moveUp กด enter h ero.moveDown กด enter h ero.moveLeft กด enter h ero.mov…" at bounding box center [605, 115] width 195 height 124
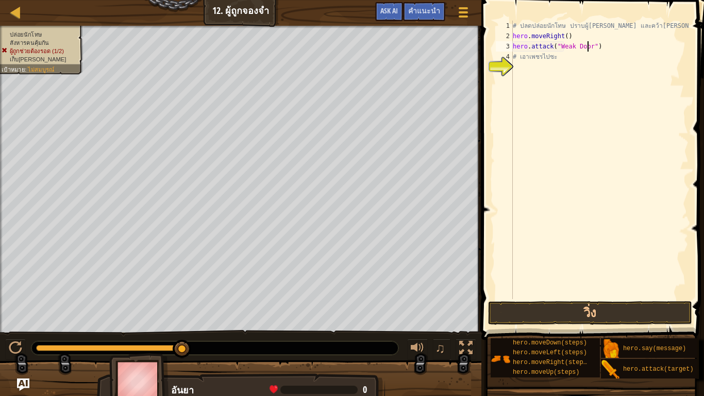
scroll to position [5, 6]
click at [552, 59] on div "# ปลดปล่อยนักโทษ ปราบผู้[PERSON_NAME] และคว้า[PERSON_NAME] hero . moveRight ( )…" at bounding box center [599, 170] width 178 height 299
click at [561, 58] on div "# ปลดปล่อยนักโทษ ปราบผู้[PERSON_NAME] และคว้า[PERSON_NAME] hero . moveRight ( )…" at bounding box center [599, 170] width 178 height 299
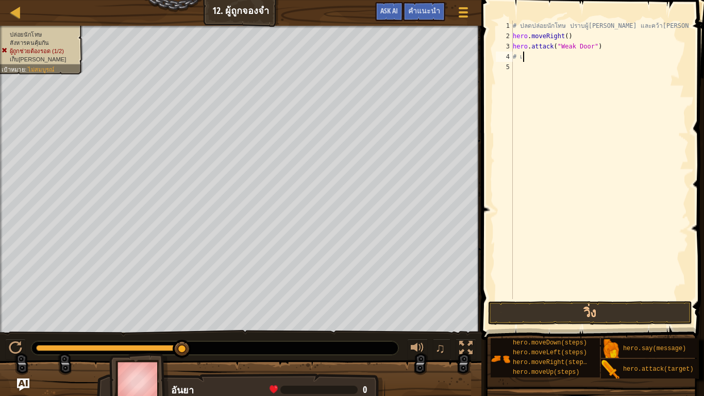
type textarea "#"
type textarea "h"
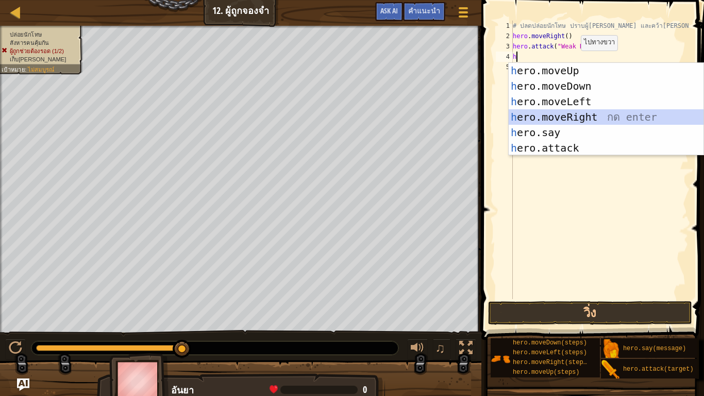
click at [578, 119] on div "h ero.moveUp กด enter h ero.moveDown กด enter h ero.moveLeft กด enter h ero.mov…" at bounding box center [605, 125] width 195 height 124
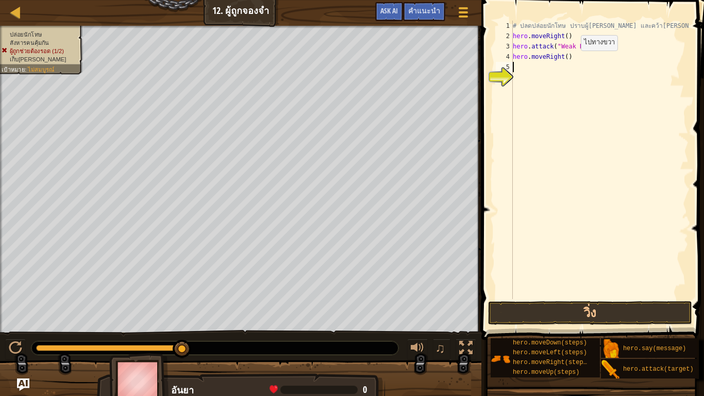
type textarea "h"
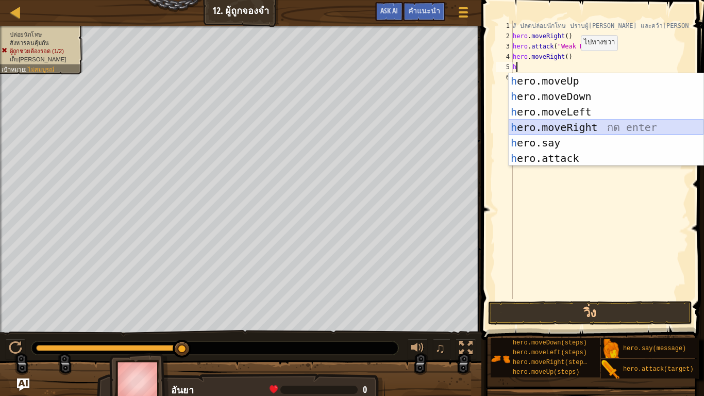
click at [576, 130] on div "h ero.moveUp กด enter h ero.moveDown กด enter h ero.moveLeft กด enter h ero.mov…" at bounding box center [605, 135] width 195 height 124
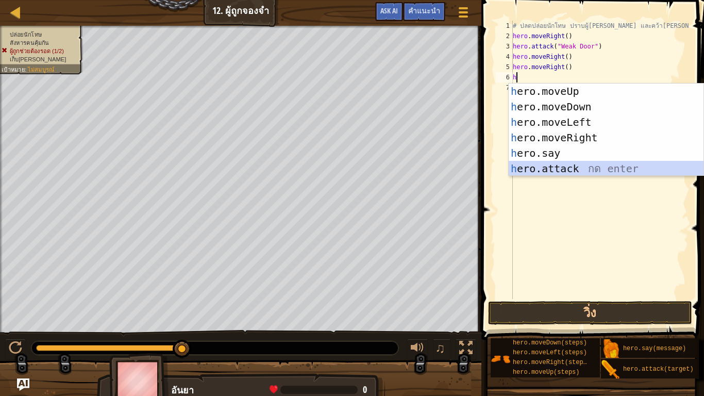
click at [564, 171] on div "h ero.moveUp กด enter h ero.moveDown กด enter h ero.moveLeft กด enter h ero.mov…" at bounding box center [605, 145] width 195 height 124
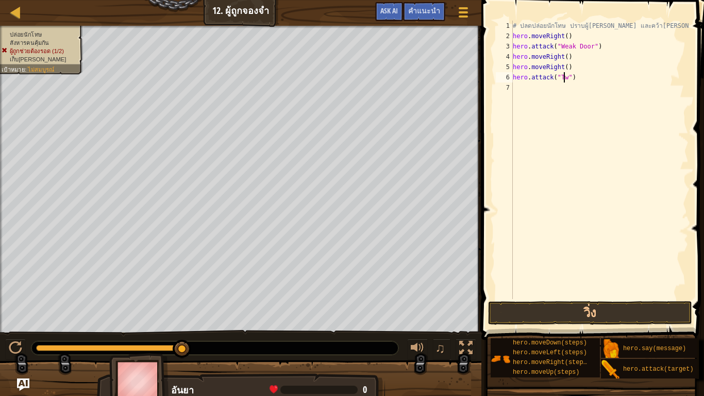
scroll to position [5, 4]
type textarea "hero.attack("Two")"
click at [577, 312] on button "วิ่ง" at bounding box center [590, 313] width 204 height 24
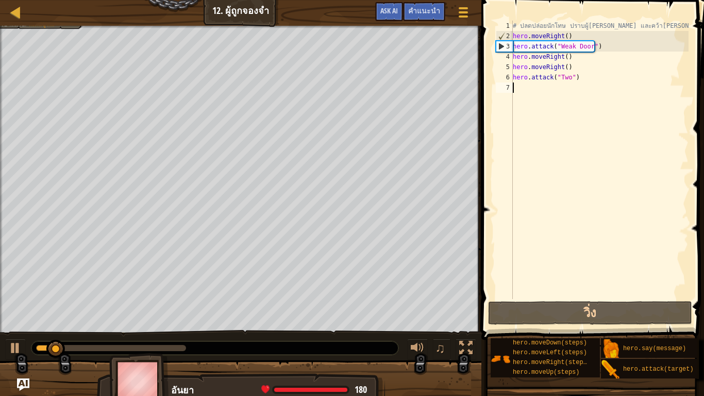
click at [527, 90] on div "# ปลดปล่อยนักโทษ ปราบผู้[PERSON_NAME] และคว้า[PERSON_NAME] hero . moveRight ( )…" at bounding box center [599, 170] width 178 height 299
type textarea "h"
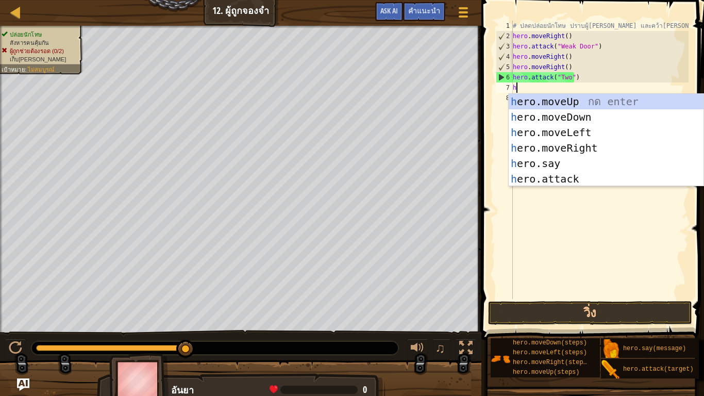
click at [541, 211] on div "# ปลดปล่อยนักโทษ ปราบผู้[PERSON_NAME] และคว้า[PERSON_NAME] hero . moveRight ( )…" at bounding box center [599, 170] width 178 height 299
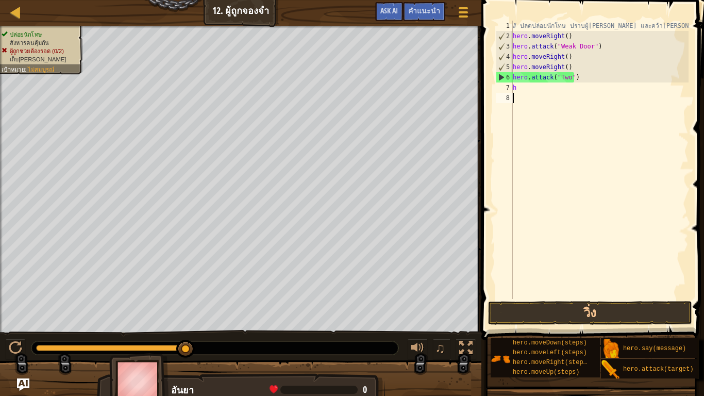
click at [519, 92] on div "# ปลดปล่อยนักโทษ ปราบผู้[PERSON_NAME] และคว้า[PERSON_NAME] hero . moveRight ( )…" at bounding box center [599, 170] width 178 height 299
type textarea "h"
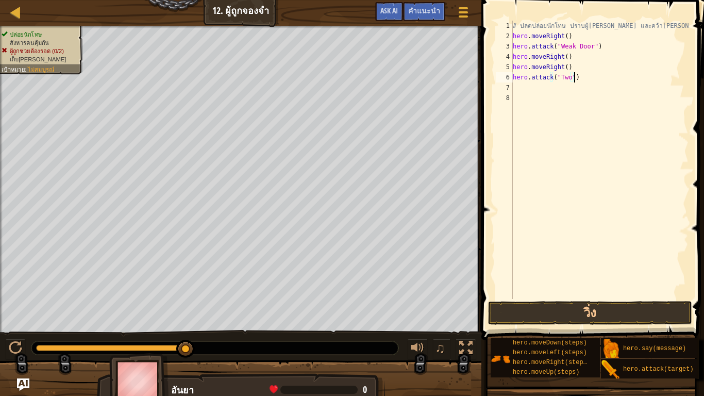
click at [577, 78] on div "# ปลดปล่อยนักโทษ ปราบผู้[PERSON_NAME] และคว้า[PERSON_NAME] hero . moveRight ( )…" at bounding box center [599, 170] width 178 height 299
type textarea "h"
click at [564, 59] on div "# ปลดปล่อยนักโทษ ปราบผู้[PERSON_NAME] และคว้า[PERSON_NAME] hero . moveRight ( )…" at bounding box center [599, 170] width 178 height 299
type textarea "hero.moveRight(3)"
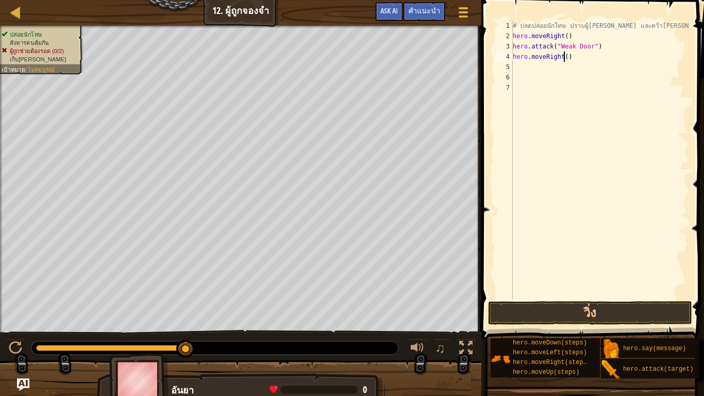
scroll to position [5, 4]
click at [518, 65] on div "# ปลดปล่อยนักโทษ ปราบผู้[PERSON_NAME] และคว้า[PERSON_NAME] hero . moveRight ( )…" at bounding box center [599, 170] width 178 height 299
type textarea "h"
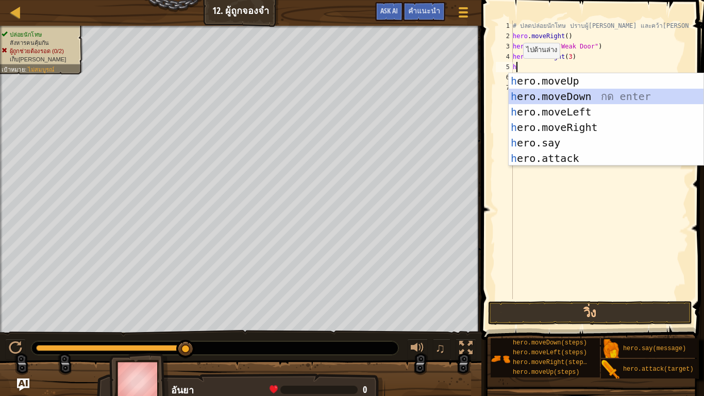
click at [570, 96] on div "h ero.moveUp กด enter h ero.moveDown กด enter h ero.moveLeft กด enter h ero.mov…" at bounding box center [605, 135] width 195 height 124
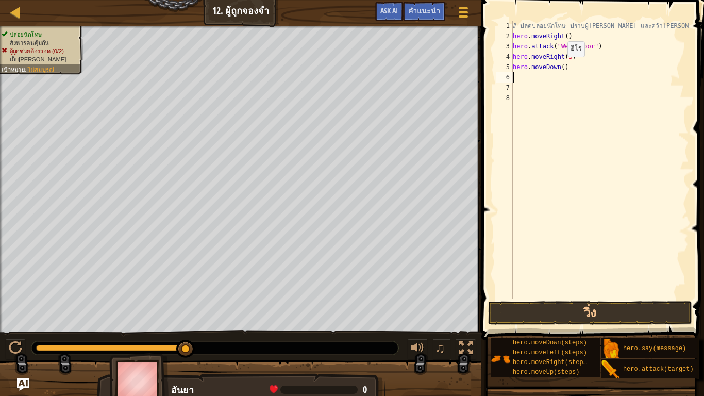
click at [558, 67] on div "# ปลดปล่อยนักโทษ ปราบผู้[PERSON_NAME] และคว้า[PERSON_NAME] hero . moveRight ( )…" at bounding box center [599, 170] width 178 height 299
type textarea "hero.moveDown(3)"
click at [522, 87] on div "# ปลดปล่อยนักโทษ ปราบผู้[PERSON_NAME] และคว้า[PERSON_NAME] hero . moveRight ( )…" at bounding box center [599, 170] width 178 height 299
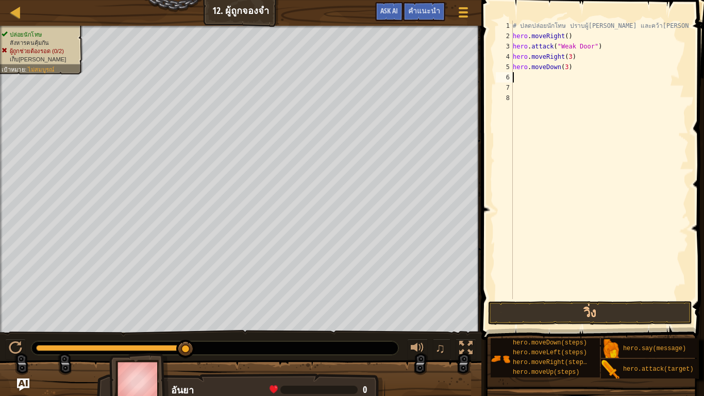
click at [528, 80] on div "# ปลดปล่อยนักโทษ ปราบผู้[PERSON_NAME] และคว้า[PERSON_NAME] hero . moveRight ( )…" at bounding box center [599, 170] width 178 height 299
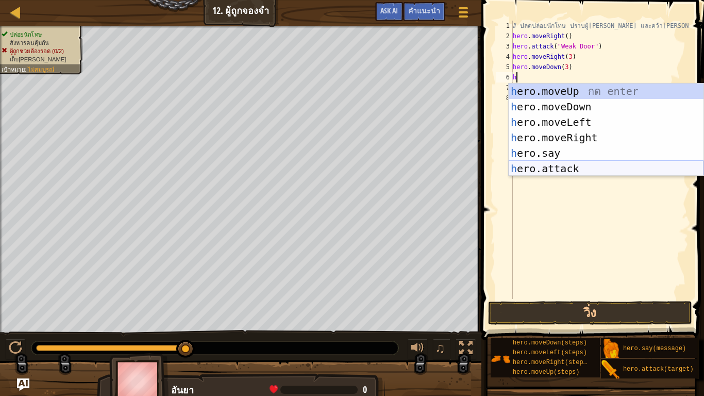
click at [564, 173] on div "h ero.moveUp กด enter h ero.moveDown กด enter h ero.moveLeft กด enter h ero.mov…" at bounding box center [605, 145] width 195 height 124
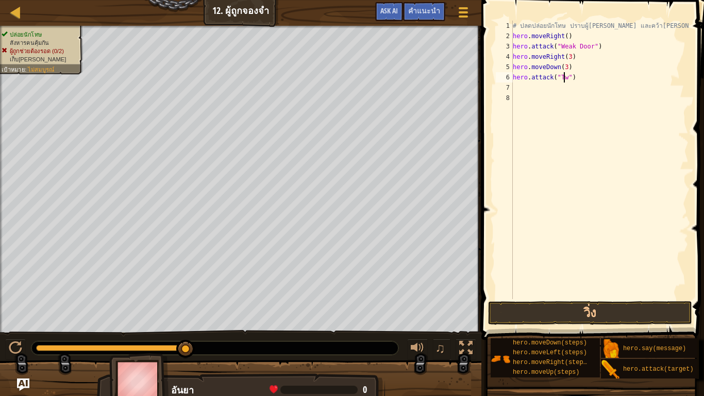
scroll to position [5, 4]
type textarea "hero.attack("Two")"
click at [541, 309] on button "วิ่ง" at bounding box center [590, 313] width 204 height 24
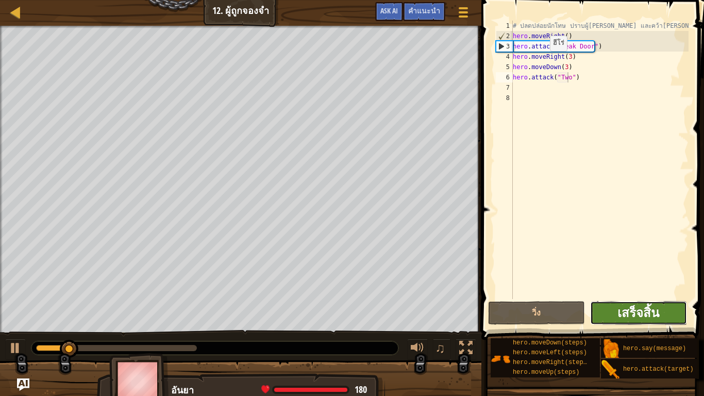
click at [623, 314] on span "เสร็จสิ้น" at bounding box center [638, 312] width 42 height 16
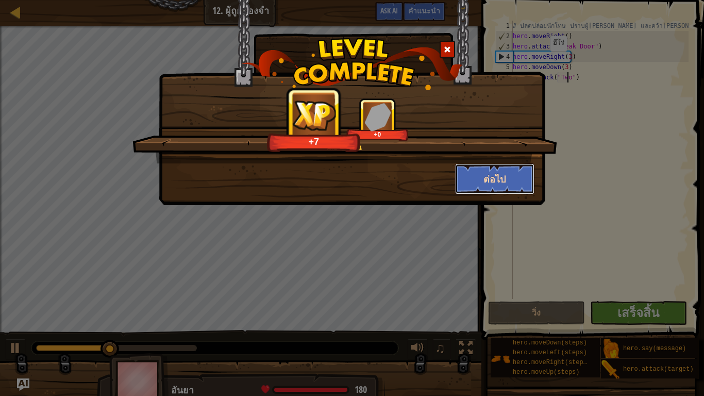
click at [494, 174] on button "ต่อไป" at bounding box center [495, 178] width 80 height 31
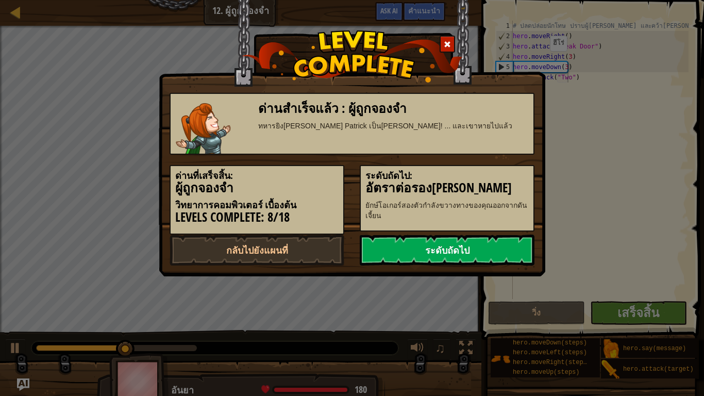
click at [447, 244] on link "ระดับถัดไป" at bounding box center [446, 249] width 175 height 31
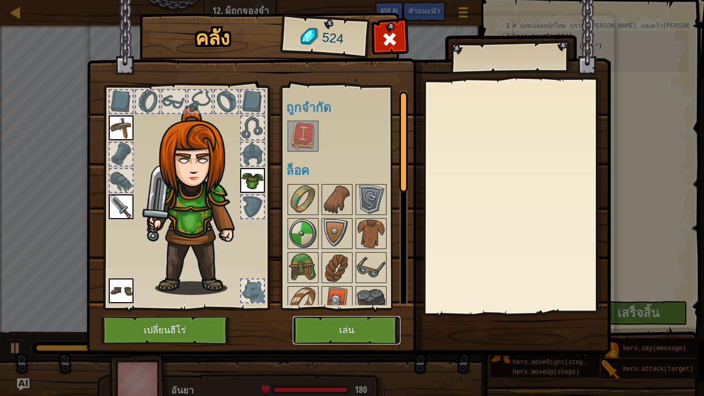
click at [356, 329] on button "เล่น" at bounding box center [347, 330] width 108 height 28
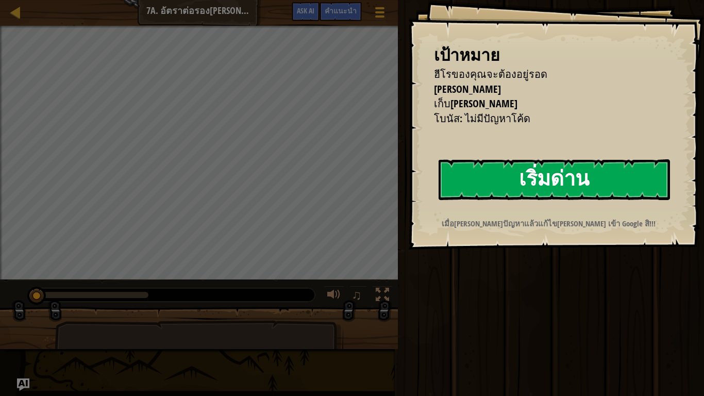
click at [546, 161] on button "เริ่มด่าน" at bounding box center [553, 179] width 231 height 41
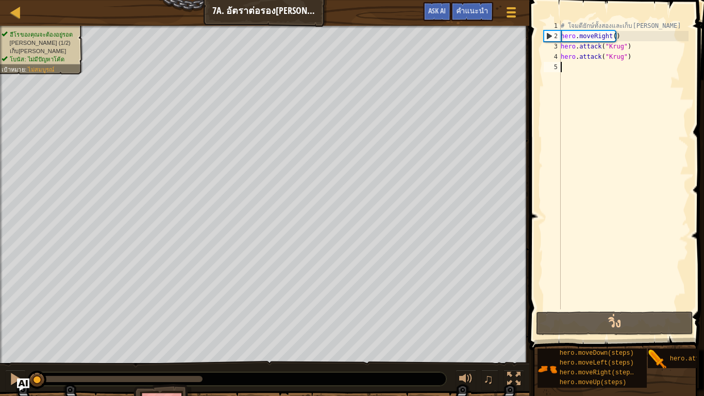
type textarea "h"
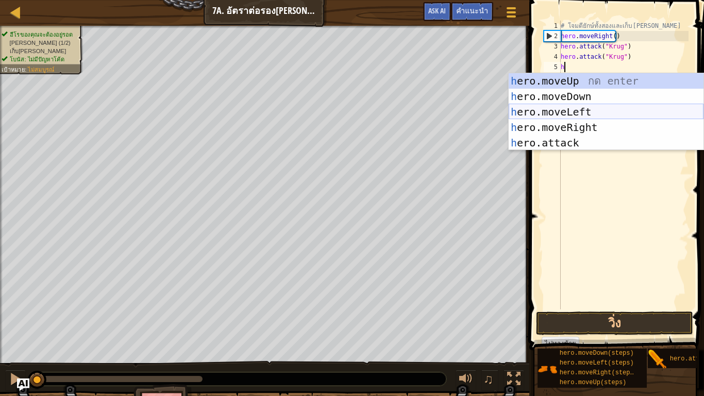
scroll to position [5, 0]
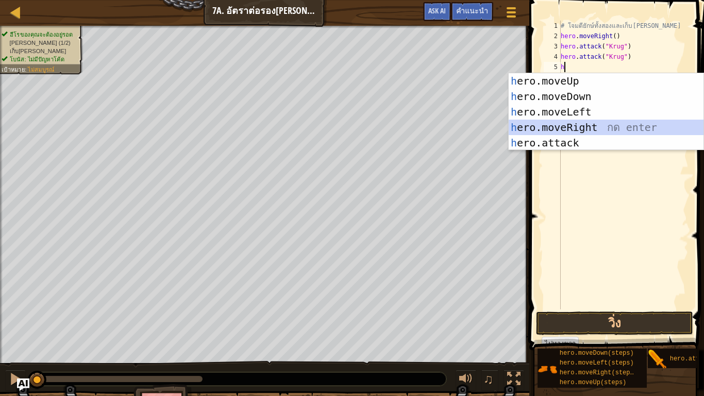
click at [576, 123] on div "h ero.moveUp กด enter h ero.moveDown กด enter h ero.moveLeft กด enter h ero.mov…" at bounding box center [605, 127] width 195 height 108
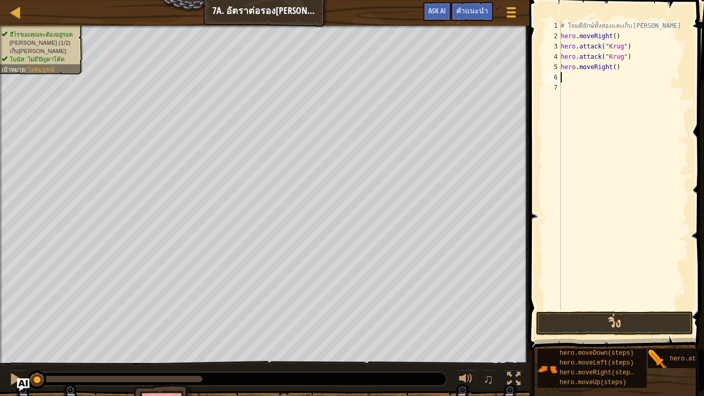
type textarea "h"
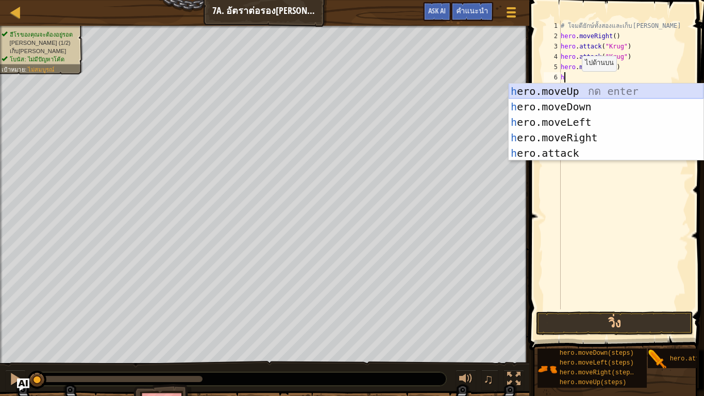
click at [572, 91] on div "h ero.moveUp กด enter h ero.moveDown กด enter h ero.moveLeft กด enter h ero.mov…" at bounding box center [605, 137] width 195 height 108
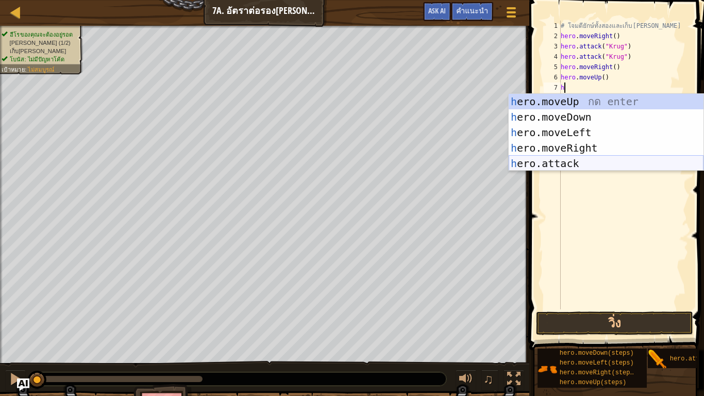
click at [566, 162] on div "h ero.moveUp กด enter h ero.moveDown กด enter h ero.moveLeft กด enter h ero.mov…" at bounding box center [605, 148] width 195 height 108
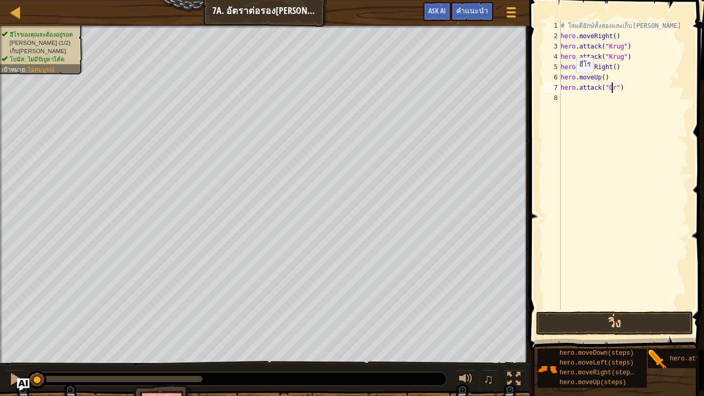
scroll to position [5, 5]
type textarea "hero.attack("Grump")"
click at [560, 97] on div "8" at bounding box center [551, 98] width 17 height 10
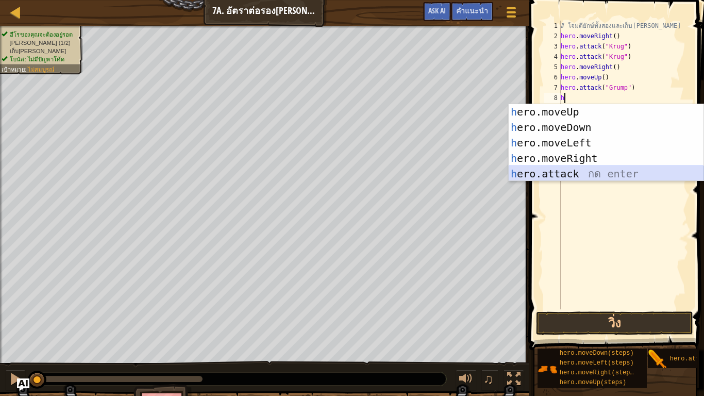
click at [576, 170] on div "h ero.moveUp กด enter h ero.moveDown กด enter h ero.moveLeft กด enter h ero.mov…" at bounding box center [605, 158] width 195 height 108
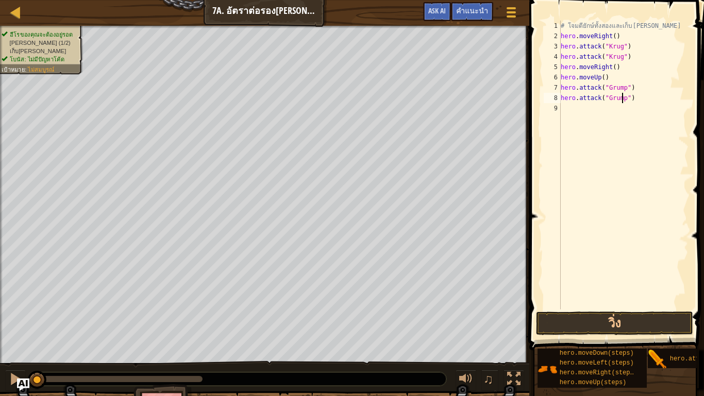
scroll to position [5, 5]
type textarea "hero.attack("Grump")"
click at [618, 317] on button "วิ่ง" at bounding box center [614, 323] width 157 height 24
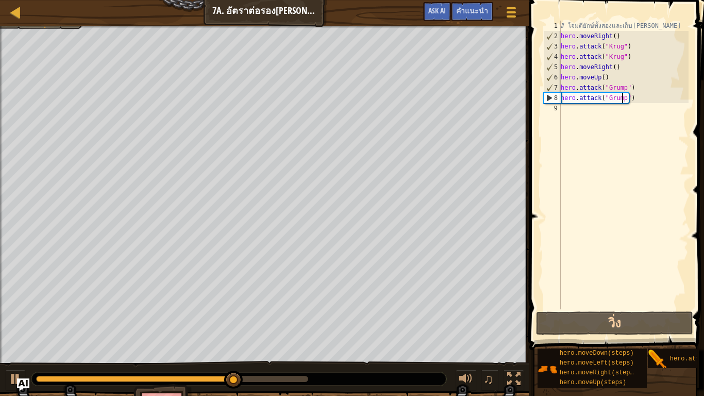
click at [558, 107] on div "9" at bounding box center [551, 108] width 17 height 10
type textarea "h"
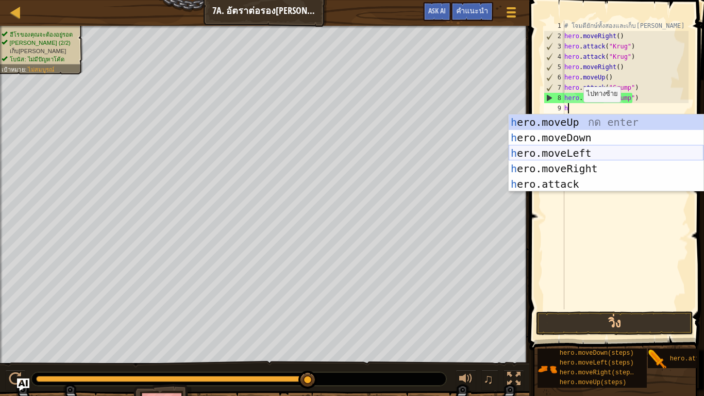
click at [578, 152] on div "h ero.moveUp กด enter h ero.moveDown กด enter h ero.moveLeft กด enter h ero.mov…" at bounding box center [605, 168] width 195 height 108
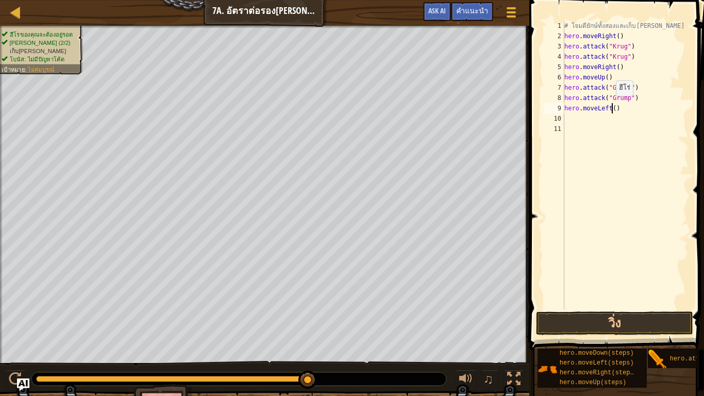
click at [610, 106] on div "# โจมตียักษ์ทั้งสองและเก็บ[PERSON_NAME] hero . moveRight ( ) hero . attack ( "K…" at bounding box center [625, 175] width 126 height 309
type textarea "hero.moveLeft(2)"
click at [647, 318] on button "วิ่ง" at bounding box center [614, 323] width 157 height 24
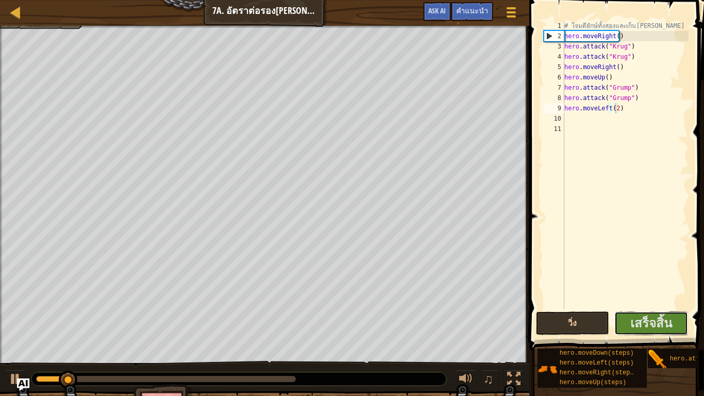
click at [647, 318] on span "เสร็จสิ้น" at bounding box center [651, 322] width 42 height 16
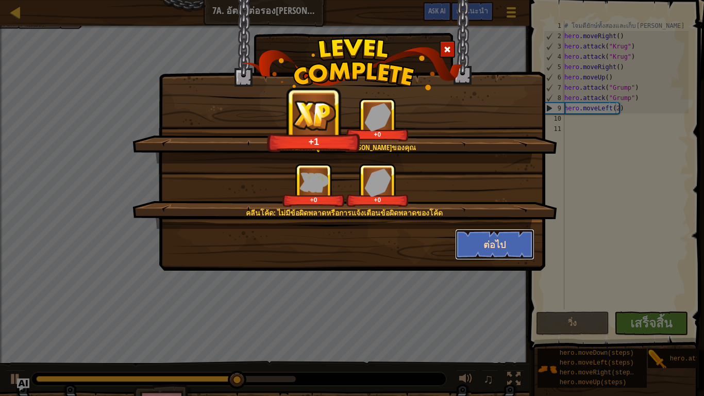
click at [507, 246] on button "ต่อไป" at bounding box center [495, 244] width 80 height 31
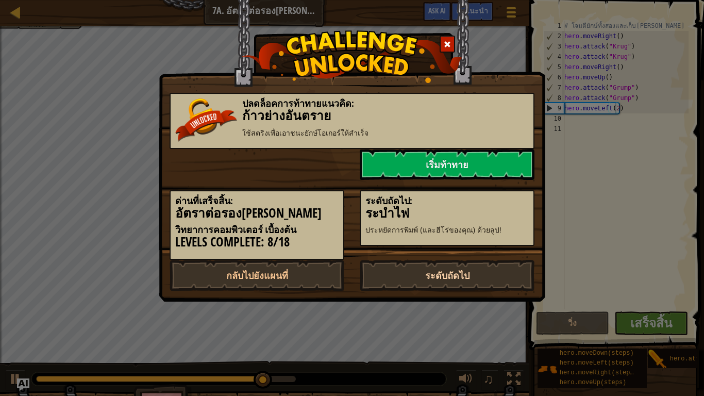
click at [454, 277] on link "ระดับถัดไป" at bounding box center [446, 275] width 175 height 31
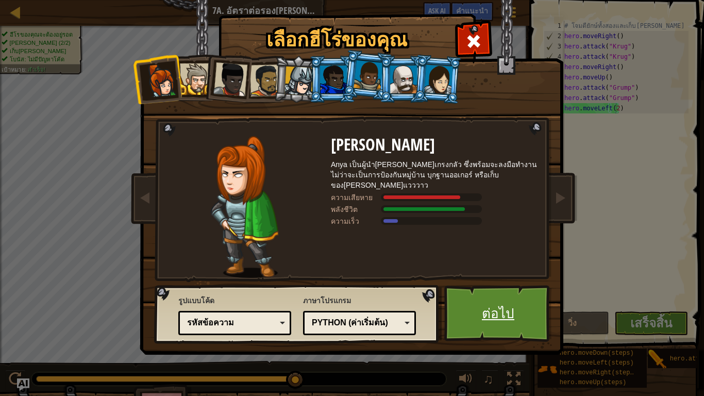
click at [475, 308] on link "ต่อไป" at bounding box center [498, 313] width 108 height 57
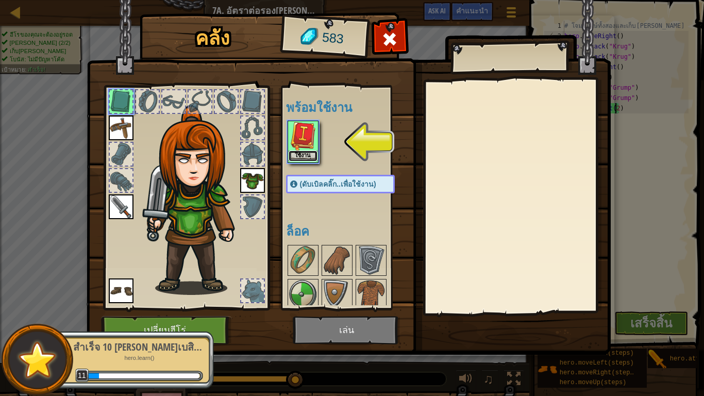
click at [301, 155] on button "ใช้งาน" at bounding box center [302, 155] width 29 height 11
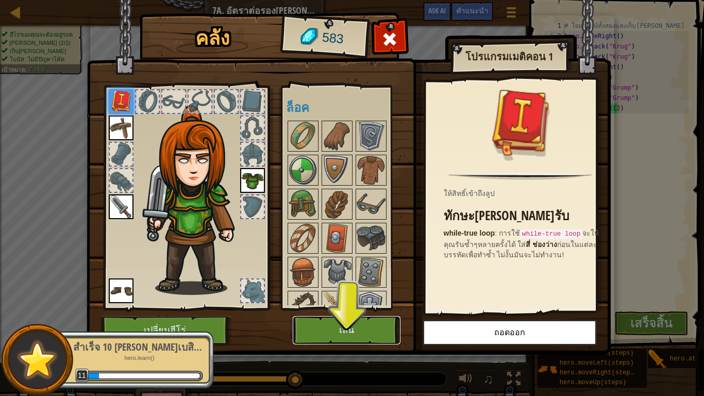
click at [352, 328] on button "เล่น" at bounding box center [347, 330] width 108 height 28
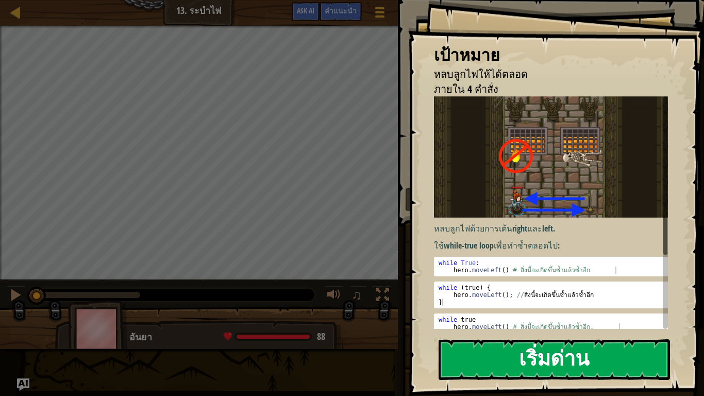
click at [519, 330] on button "เริ่มด่าน" at bounding box center [553, 359] width 231 height 41
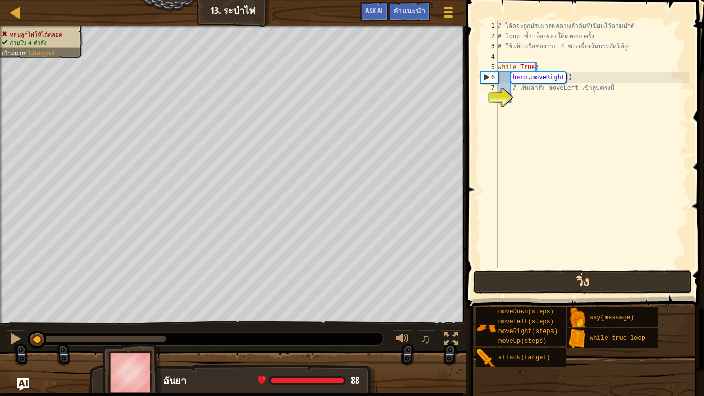
click at [566, 284] on button "วิ่ง" at bounding box center [582, 282] width 218 height 24
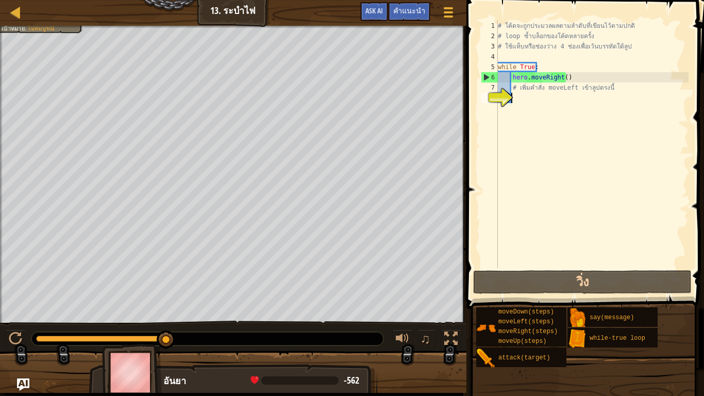
scroll to position [5, 1]
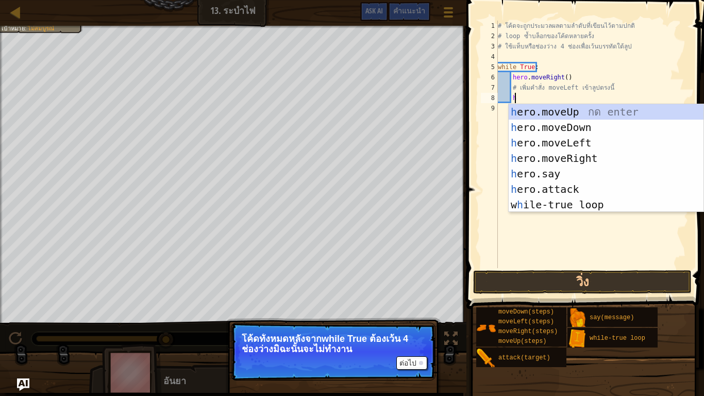
type textarea "h"
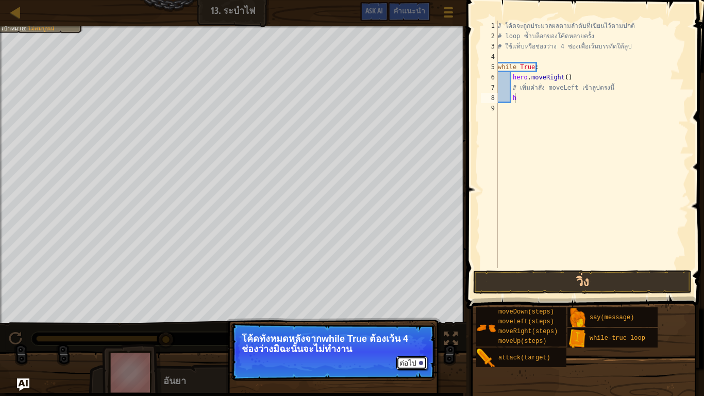
click at [402, 330] on button "ต่อไป" at bounding box center [411, 362] width 31 height 13
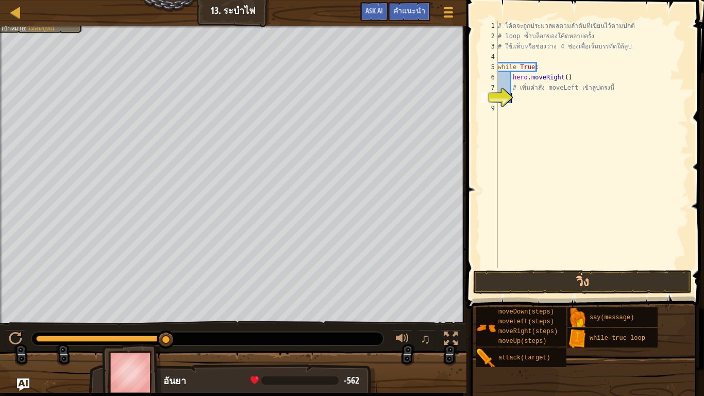
type textarea "h"
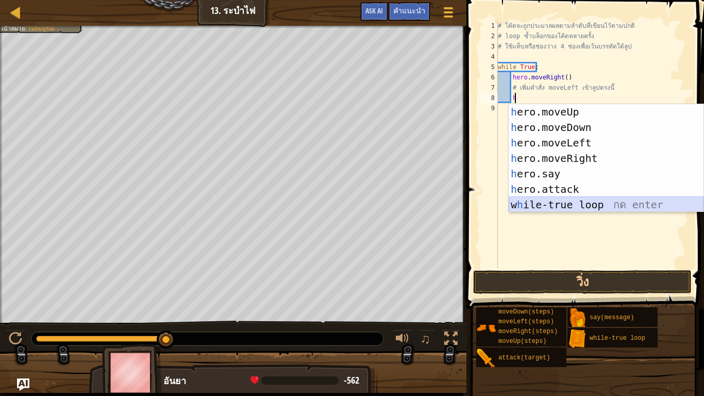
click at [580, 206] on div "h ero.moveUp กด enter h ero.moveDown กด enter h ero.moveLeft กด enter h ero.mov…" at bounding box center [605, 173] width 195 height 139
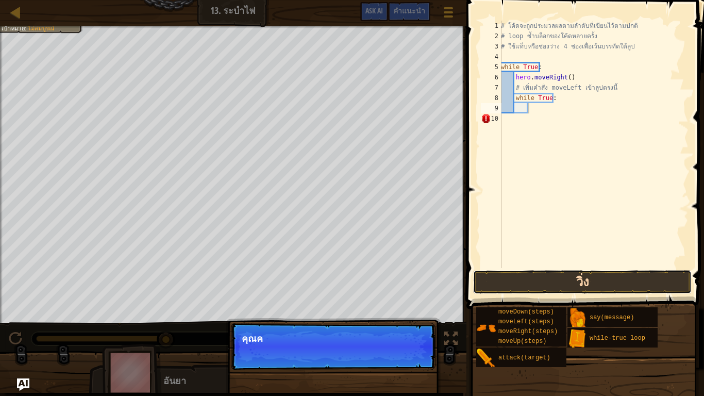
click at [549, 279] on button "วิ่ง" at bounding box center [582, 282] width 218 height 24
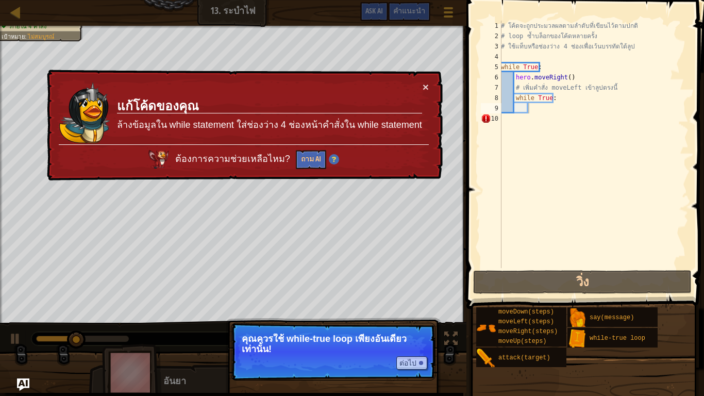
click at [396, 330] on p "คุณควรใช้ while-true loop เพียงอันเดียวเท่านั้น!" at bounding box center [333, 343] width 183 height 21
click at [413, 330] on button "ต่อไป" at bounding box center [411, 362] width 31 height 13
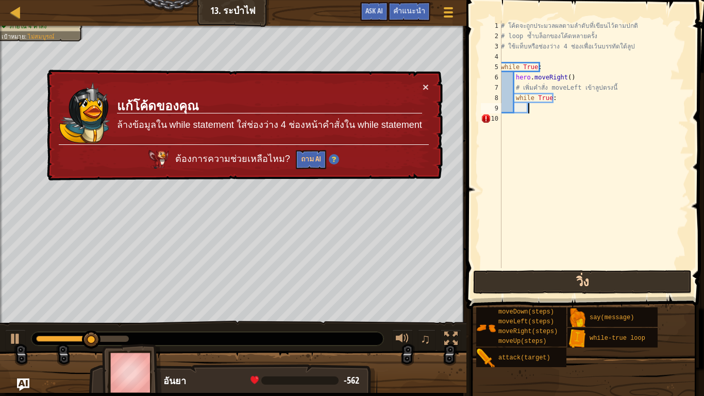
scroll to position [5, 2]
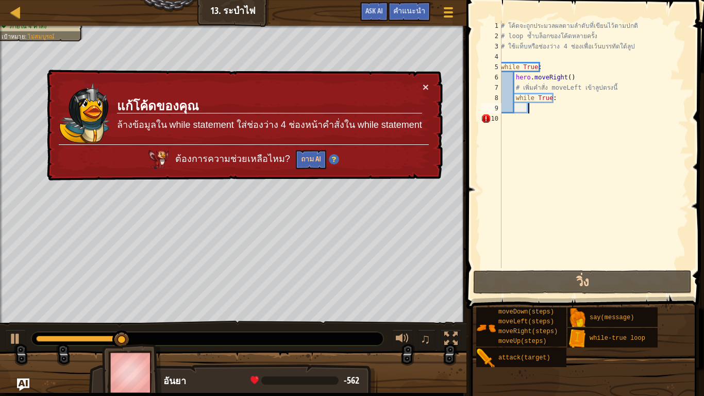
click at [557, 101] on div "# โค้ดจะถูก[PERSON_NAME]ผลตามลำดับที่เขียนไว้ตาม[PERSON_NAME] # loop ซ้ำบล็อกขอ…" at bounding box center [594, 155] width 190 height 268
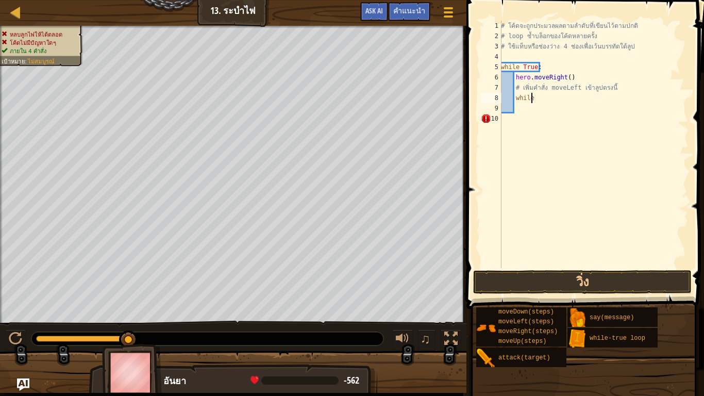
type textarea "w"
type textarea "h"
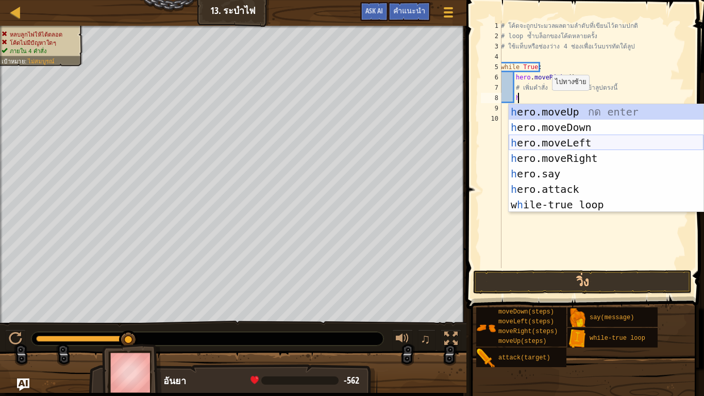
click at [576, 145] on div "h ero.moveUp กด enter h ero.moveDown กด enter h ero.moveLeft กด enter h ero.mov…" at bounding box center [605, 173] width 195 height 139
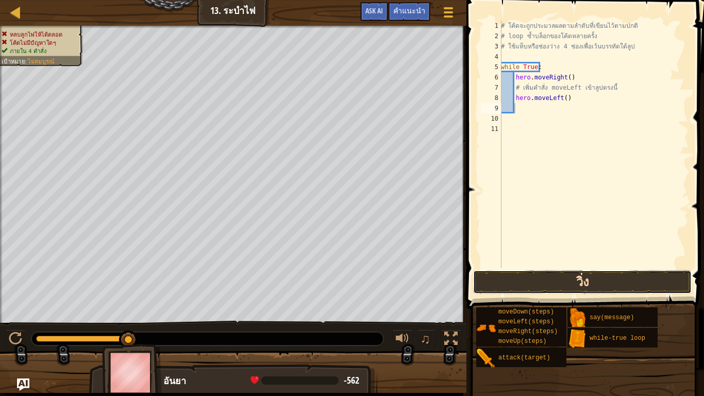
click at [552, 281] on button "วิ่ง" at bounding box center [582, 282] width 218 height 24
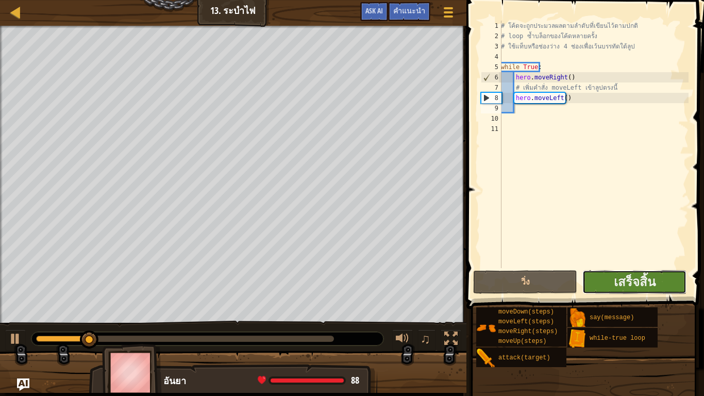
click at [608, 276] on button "เสร็จสิ้น" at bounding box center [634, 282] width 104 height 24
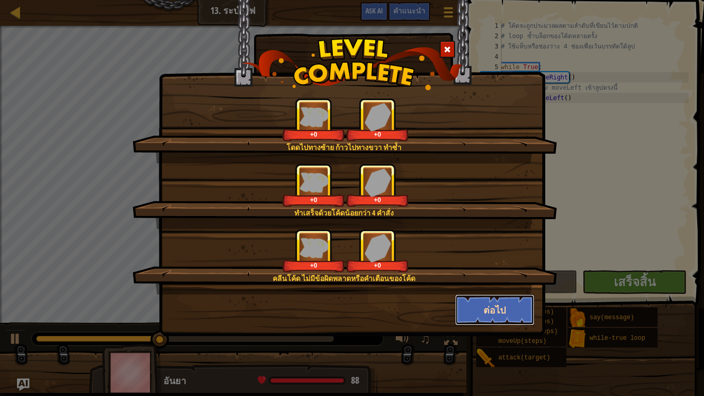
click at [475, 300] on button "ต่อไป" at bounding box center [495, 309] width 80 height 31
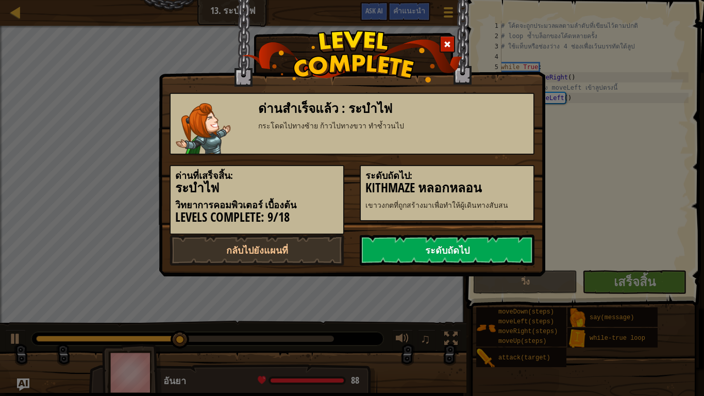
click at [456, 250] on link "ระดับถัดไป" at bounding box center [446, 249] width 175 height 31
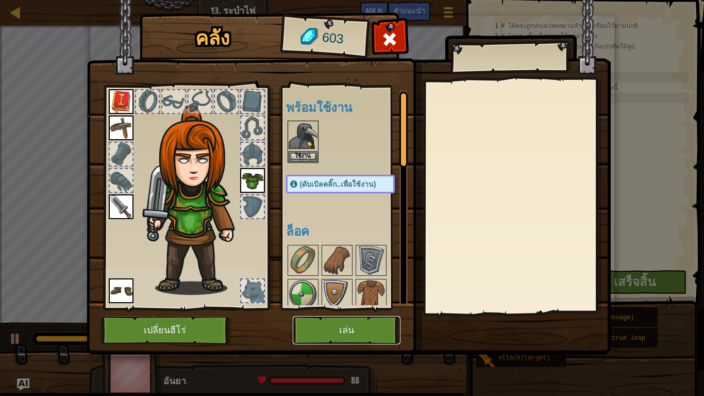
click at [347, 330] on button "เล่น" at bounding box center [347, 330] width 108 height 28
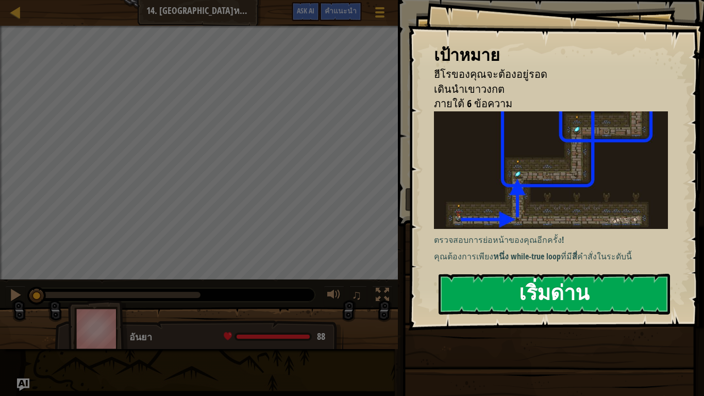
click at [496, 292] on button "เริ่มด่าน" at bounding box center [553, 293] width 231 height 41
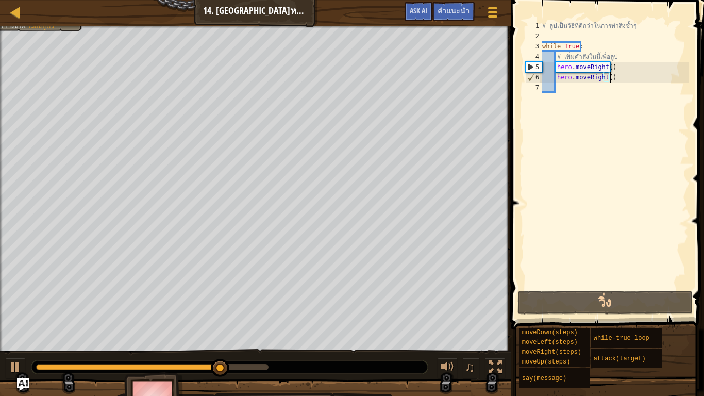
click at [619, 82] on div "# ลูปเป็นวิธีที่ดีกว่าในการทำสิ่งซ้ำๆ while True : # เพิ่มคำสั่งในนี้เพื่อลูป h…" at bounding box center [614, 165] width 148 height 288
click at [584, 42] on div "# ลูปเป็นวิธีที่ดีกว่าในการทำสิ่งซ้ำๆ while True : # เพิ่มคำสั่งในนี้เพื่อลูป h…" at bounding box center [614, 165] width 148 height 288
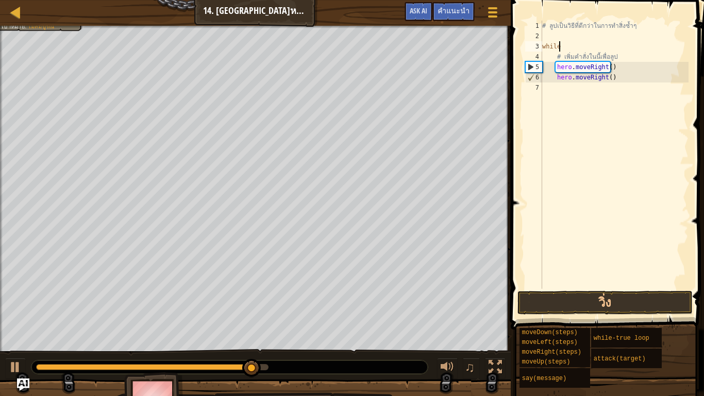
type textarea "w"
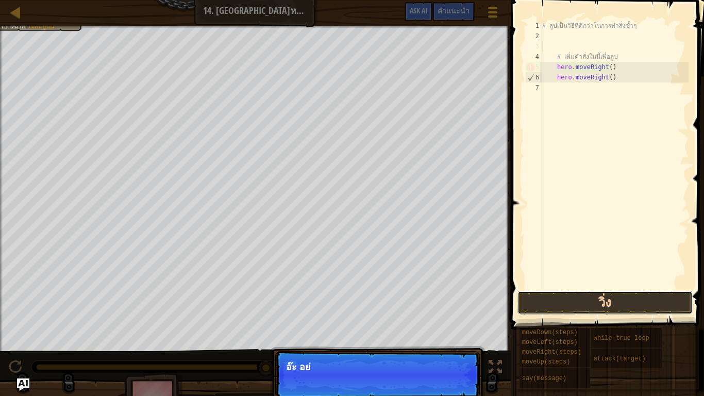
click at [545, 295] on button "วิ่ง" at bounding box center [604, 302] width 175 height 24
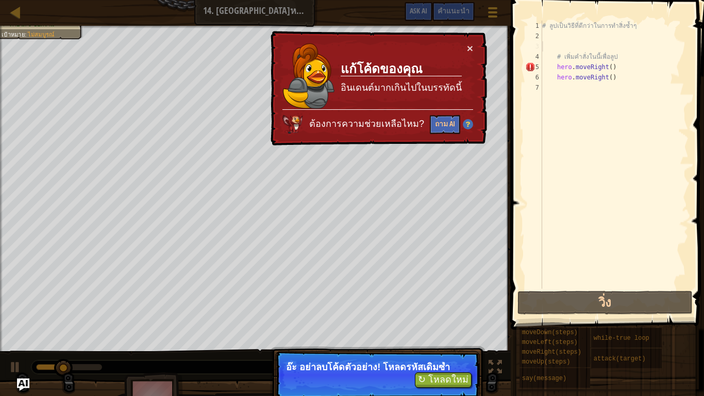
click at [453, 330] on p "อ๊ะ อย่าลบโค้ดตัวอย่าง! โหลดรหัสเดิมซ้ำ" at bounding box center [377, 367] width 183 height 10
click at [439, 330] on button "↻ โหลดใหม่" at bounding box center [443, 379] width 57 height 15
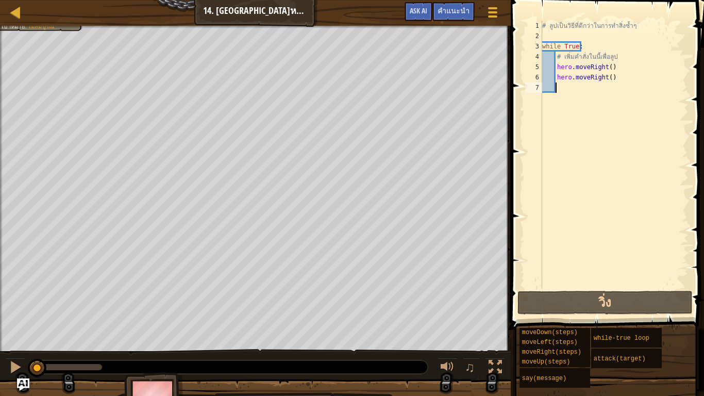
scroll to position [5, 0]
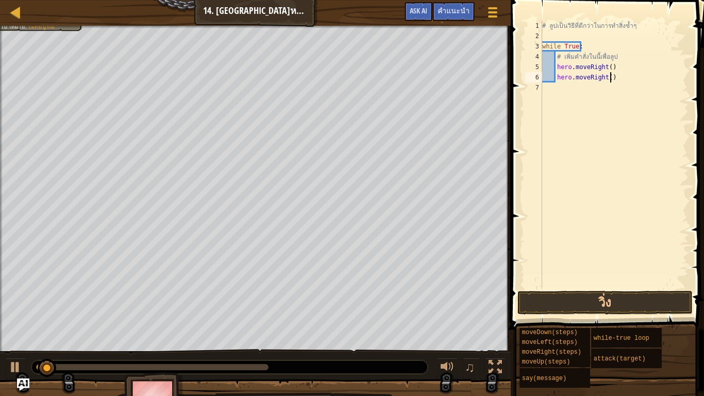
click at [609, 78] on div "# ลูปเป็นวิธีที่ดีกว่าในการทำสิ่งซ้ำๆ while True : # เพิ่มคำสั่งในนี้เพื่อลูป h…" at bounding box center [614, 165] width 148 height 288
type textarea "h"
click at [613, 71] on div "# ลูปเป็นวิธี[PERSON_NAME]กว่าในการทำสิ่งซ้ำๆ while True : # [PERSON_NAME]สั่งใ…" at bounding box center [614, 165] width 148 height 288
type textarea "h"
drag, startPoint x: 132, startPoint y: 368, endPoint x: 0, endPoint y: 347, distance: 133.6
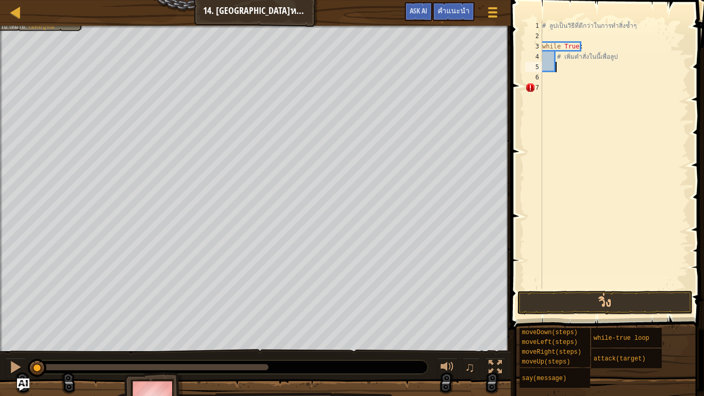
click at [0, 330] on div "ฮีโรของคุณจะต้อง[PERSON_NAME] เดินนำเขา[PERSON_NAME] โค้ดไม่เกิดข้อผิดพลาด เป้า…" at bounding box center [352, 223] width 704 height 395
drag, startPoint x: 13, startPoint y: 365, endPoint x: 31, endPoint y: 366, distance: 18.1
click at [14, 330] on div at bounding box center [15, 366] width 13 height 13
drag, startPoint x: 56, startPoint y: 367, endPoint x: 13, endPoint y: 367, distance: 42.8
click at [13, 330] on div "♫" at bounding box center [255, 364] width 510 height 31
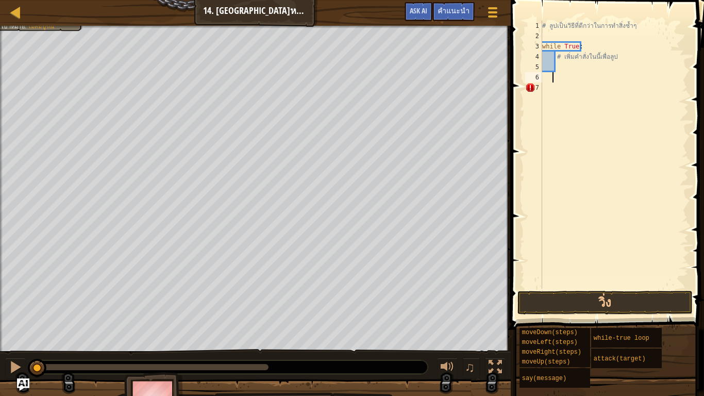
click at [553, 80] on div "# ลูปเป็นวิธี[PERSON_NAME]กว่าในการทำสิ่งซ้ำๆ while True : # [PERSON_NAME]สั่งใ…" at bounding box center [614, 165] width 148 height 288
click at [551, 79] on div "# ลูปเป็นวิธี[PERSON_NAME]กว่าในการทำสิ่งซ้ำๆ while True : # [PERSON_NAME]สั่งใ…" at bounding box center [614, 165] width 148 height 288
click at [557, 65] on div "# ลูปเป็นวิธี[PERSON_NAME]กว่าในการทำสิ่งซ้ำๆ while True : # [PERSON_NAME]สั่งใ…" at bounding box center [614, 165] width 148 height 288
click at [619, 62] on div "# ลูปเป็นวิธี[PERSON_NAME]กว่าในการทำสิ่งซ้ำๆ while True : # [PERSON_NAME]สั่งใ…" at bounding box center [614, 165] width 148 height 288
click at [615, 56] on div "# ลูปเป็นวิธี[PERSON_NAME]กว่าในการทำสิ่งซ้ำๆ while True : # [PERSON_NAME]สั่งใ…" at bounding box center [614, 165] width 148 height 288
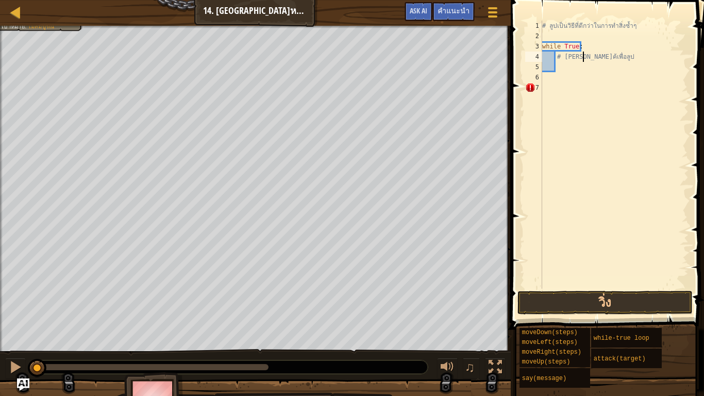
type textarea "้เพื่อลูป"
click at [573, 63] on div "# ลูปเป็นวิธี[PERSON_NAME]กว่าในการทำสิ่งซ้ำๆ while True : ้เพื่อลูป" at bounding box center [614, 165] width 148 height 288
click at [573, 59] on div "# ลูปเป็นวิธี[PERSON_NAME]กว่าในการทำสิ่งซ้ำๆ while True : ้เพื่อลูป" at bounding box center [614, 165] width 148 height 288
click at [573, 59] on div "# ลูปเป็นวิธี[PERSON_NAME]กว่าในการทำสิ่งซ้ำๆ while True : อลูป" at bounding box center [614, 165] width 148 height 288
type textarea "อ"
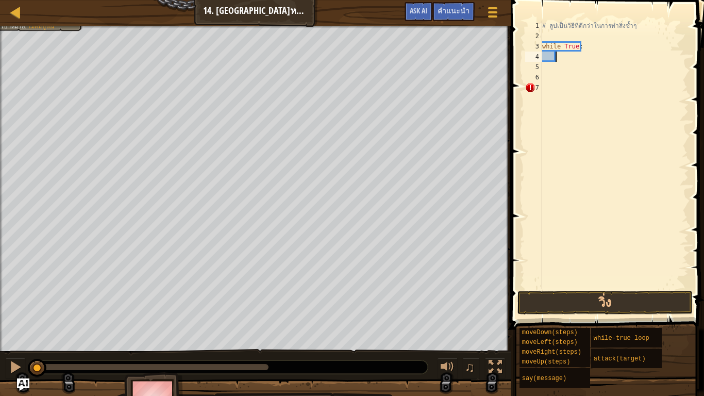
click at [566, 58] on div "# ลูปเป็นวิธี[PERSON_NAME]กว่าในการทำสิ่งซ้ำๆ while True :" at bounding box center [614, 165] width 148 height 288
type textarea "h"
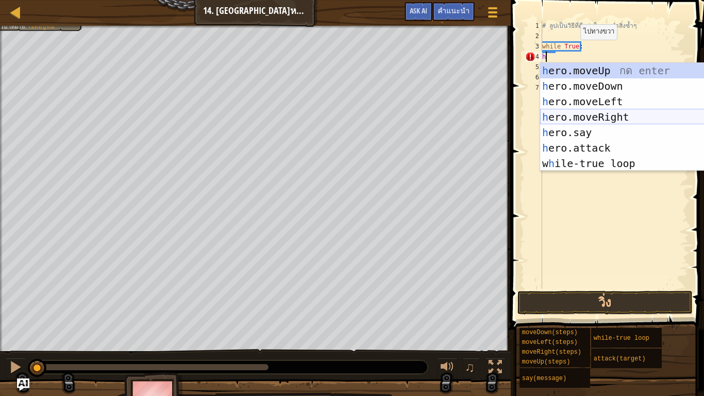
click at [619, 116] on div "h ero.moveUp กด enter h ero.moveDown กด enter h ero.moveLeft กด enter h ero.mov…" at bounding box center [637, 132] width 195 height 139
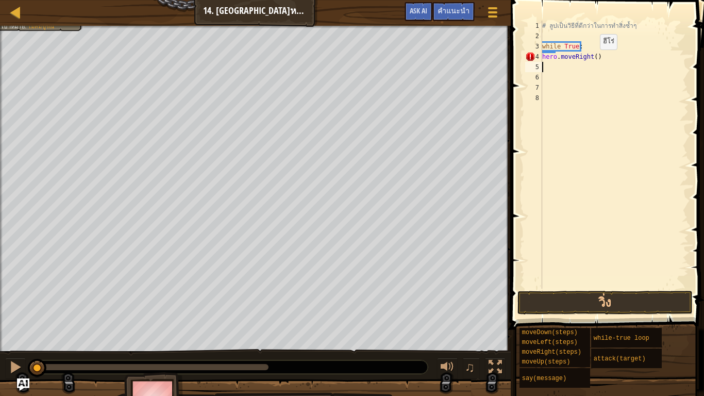
click at [591, 60] on div "# ลูปเป็นวิธี[PERSON_NAME]กว่าในการทำสิ่งซ้ำๆ while True : hero . moveRight ( )" at bounding box center [614, 165] width 148 height 288
click at [592, 58] on div "# ลูปเป็นวิธี[PERSON_NAME]กว่าในการทำสิ่งซ้ำๆ while True : hero . moveRight ( )" at bounding box center [614, 165] width 148 height 288
type textarea "hero.moveRight(2)"
click at [550, 66] on div "# ลูปเป็นวิธี[PERSON_NAME]กว่าในการทำสิ่งซ้ำๆ while True : hero . moveRight ( 2…" at bounding box center [614, 165] width 148 height 288
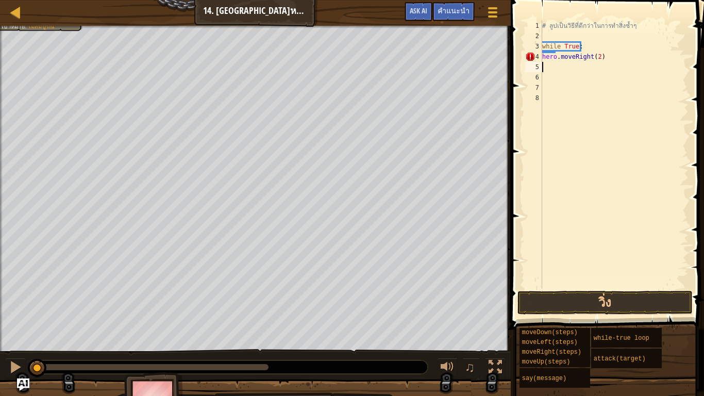
scroll to position [5, 0]
type textarea "h"
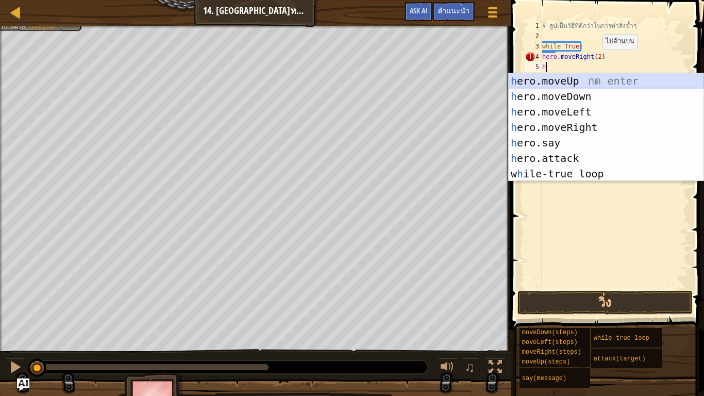
click at [578, 82] on div "h ero.moveUp กด enter h ero.moveDown กด enter h ero.moveLeft กด enter h ero.mov…" at bounding box center [605, 142] width 195 height 139
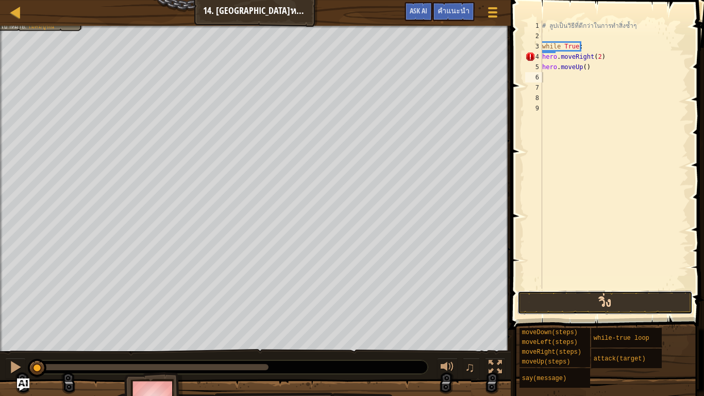
click at [573, 299] on button "วิ่ง" at bounding box center [604, 302] width 175 height 24
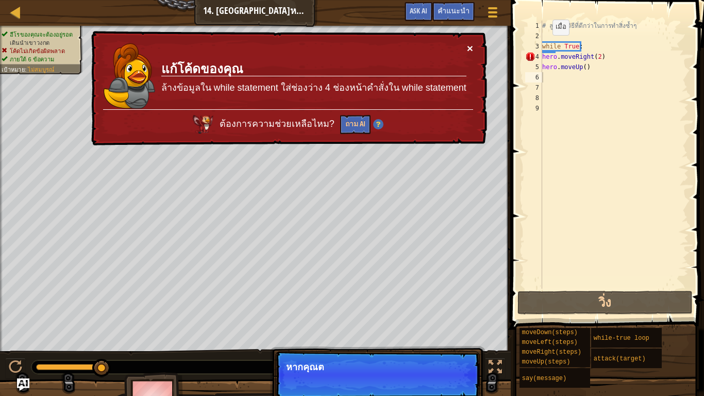
click at [470, 43] on button "×" at bounding box center [470, 48] width 6 height 11
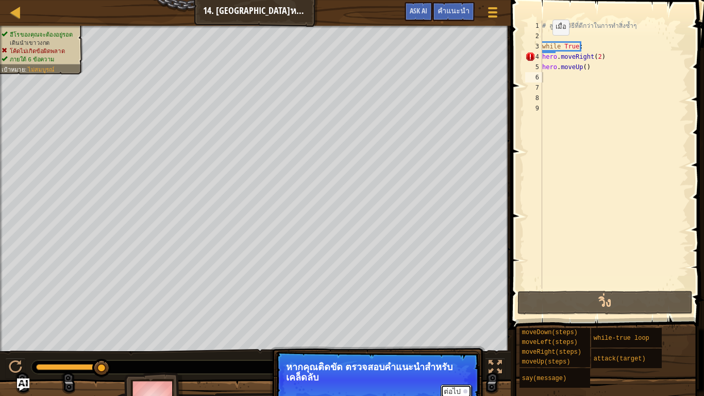
click at [454, 330] on button "ต่อไป" at bounding box center [455, 390] width 31 height 13
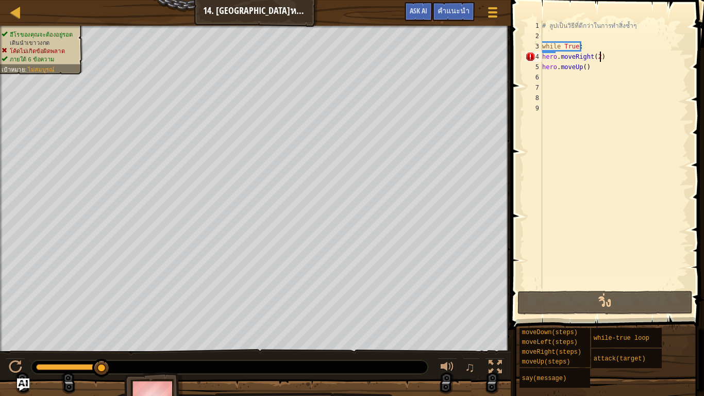
click at [625, 54] on div "# ลูปเป็นวิธี[PERSON_NAME]กว่าในการทำสิ่งซ้ำๆ while True : hero . moveRight ( 2…" at bounding box center [614, 165] width 148 height 288
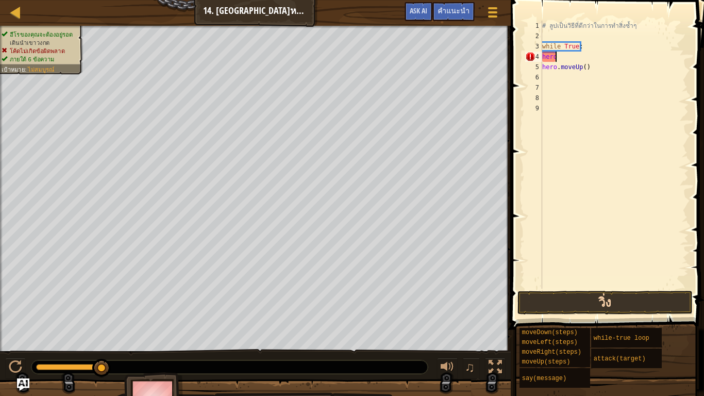
type textarea "h"
click at [647, 306] on button "วิ่ง" at bounding box center [604, 302] width 175 height 24
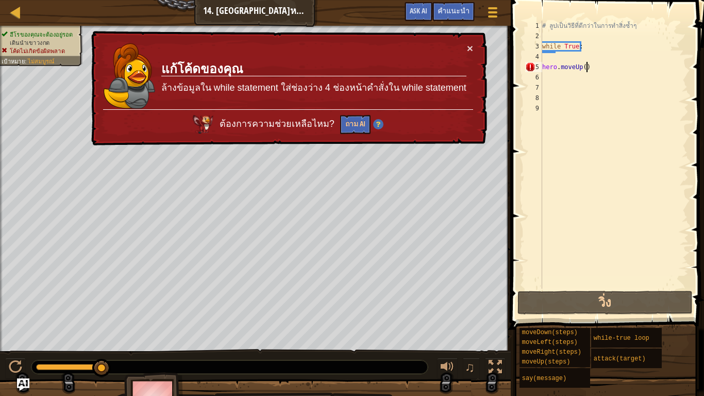
click at [597, 69] on div "# ลูปเป็นวิธี[PERSON_NAME]กว่าในการทำสิ่งซ้ำๆ while True : hero . moveUp ( )" at bounding box center [614, 165] width 148 height 288
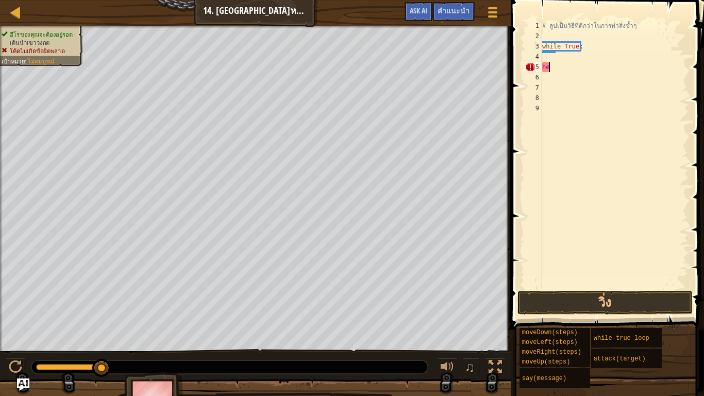
type textarea "h"
click at [618, 294] on button "วิ่ง" at bounding box center [604, 302] width 175 height 24
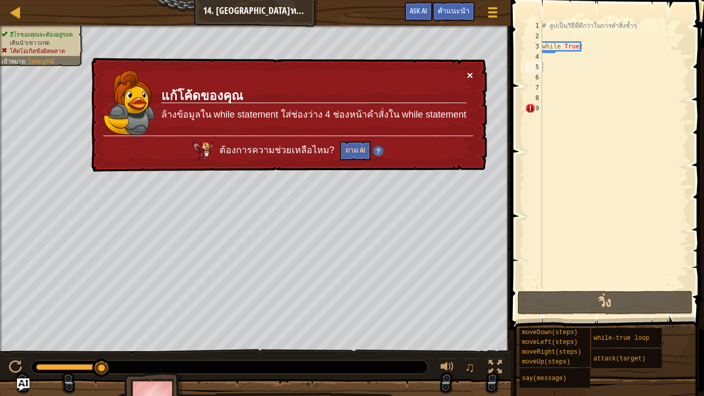
click at [472, 71] on button "×" at bounding box center [470, 75] width 6 height 11
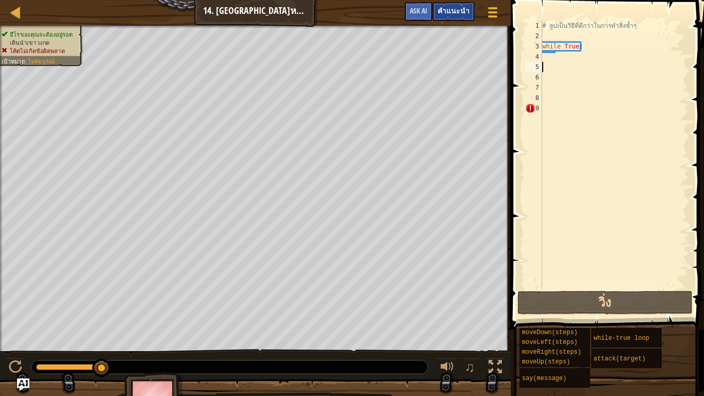
click at [444, 8] on span "คำแนะนำ" at bounding box center [453, 11] width 32 height 10
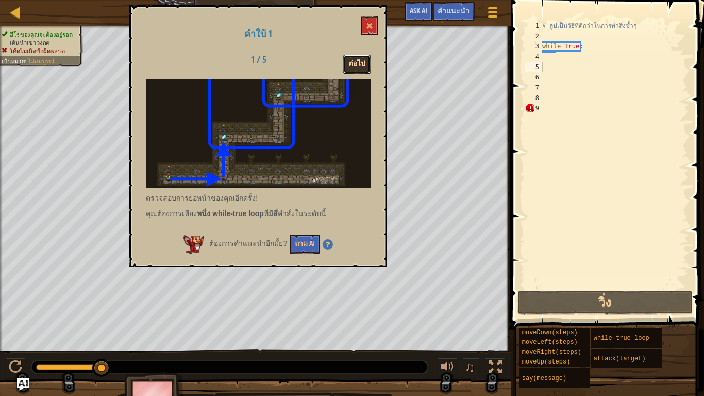
click at [357, 67] on button "ต่อไป" at bounding box center [356, 64] width 27 height 19
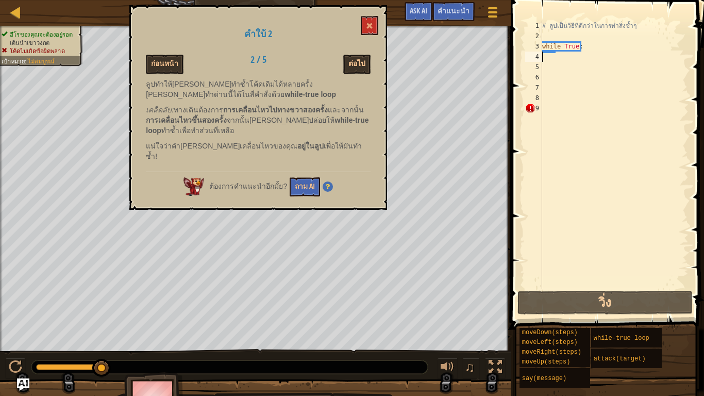
click at [543, 55] on div "# ลูปเป็นวิธี[PERSON_NAME]กว่าในการทำสิ่งซ้ำๆ while True :" at bounding box center [614, 165] width 148 height 288
type textarea "h"
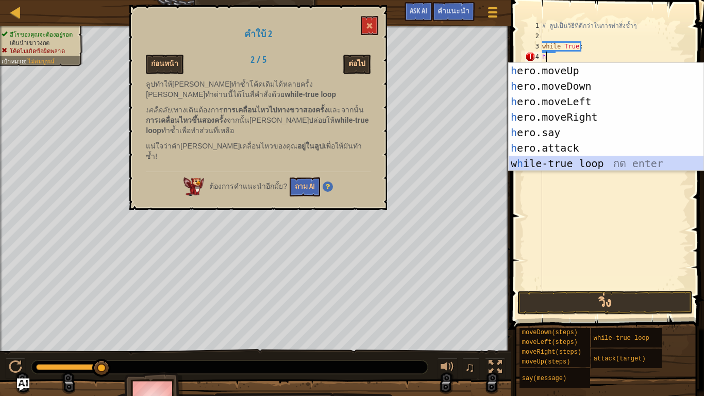
click at [584, 164] on div "h ero.moveUp กด enter h ero.moveDown กด enter h ero.moveLeft กด enter h ero.mov…" at bounding box center [605, 132] width 195 height 139
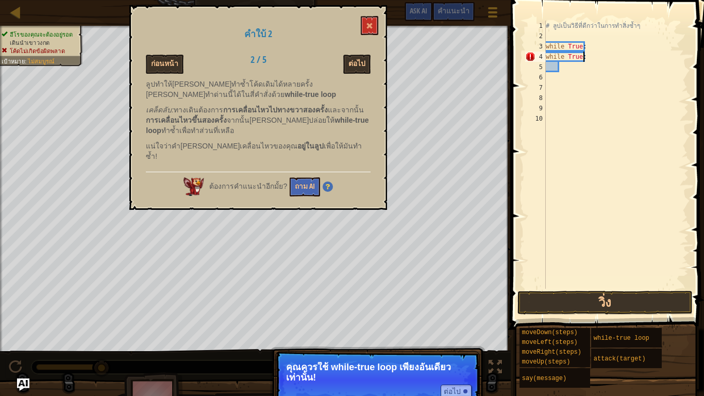
click at [597, 55] on div "# ลูปเป็นวิธี[PERSON_NAME]กว่าในการทำสิ่งซ้ำๆ while True : while True :" at bounding box center [615, 165] width 145 height 288
click at [591, 56] on div "# ลูปเป็นวิธี[PERSON_NAME]กว่าในการทำสิ่งซ้ำๆ while True : while True :" at bounding box center [615, 165] width 145 height 288
type textarea "w"
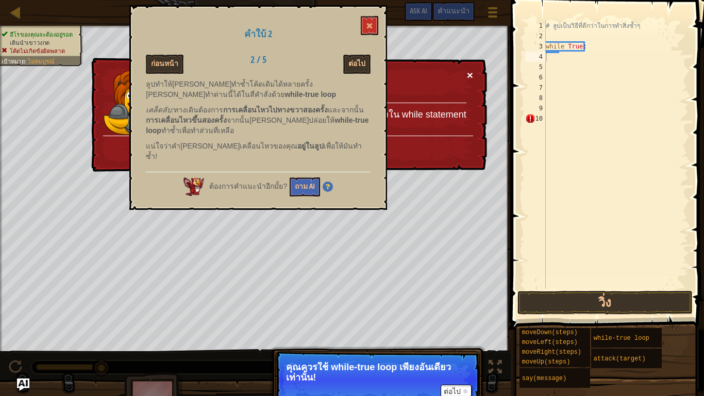
click at [468, 70] on button "×" at bounding box center [470, 75] width 6 height 11
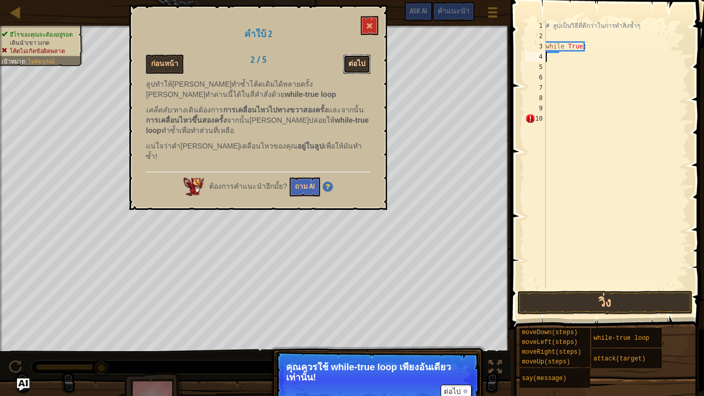
click at [361, 61] on button "ต่อไป" at bounding box center [356, 64] width 27 height 19
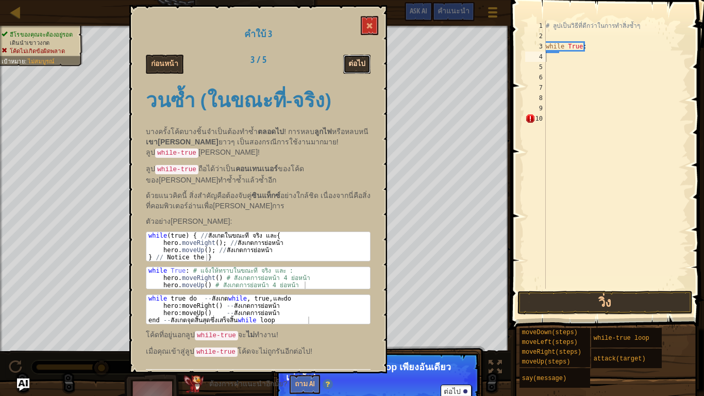
click at [356, 66] on button "ต่อไป" at bounding box center [356, 64] width 27 height 19
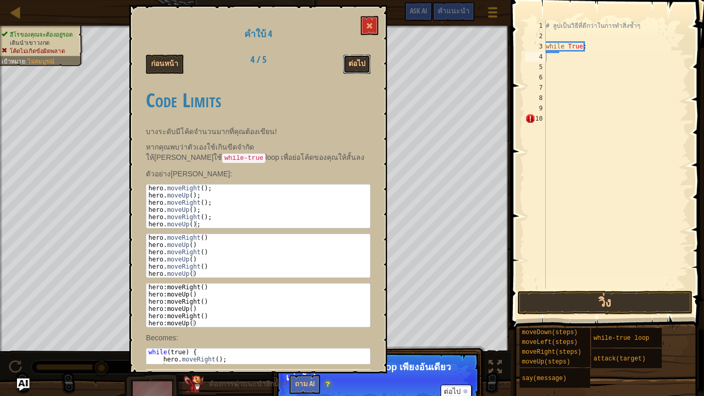
click at [356, 66] on button "ต่อไป" at bounding box center [356, 64] width 27 height 19
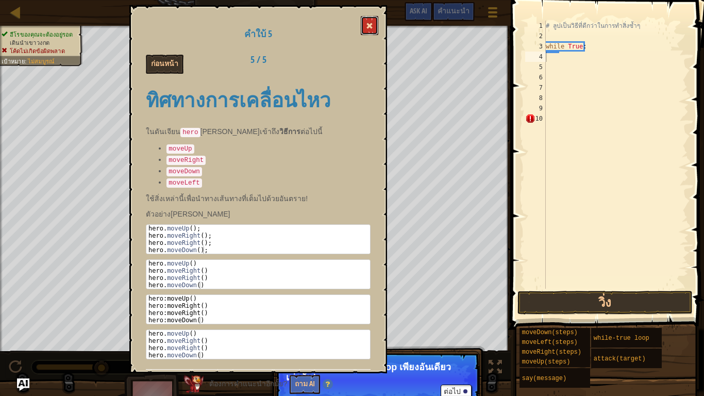
click at [371, 27] on span at bounding box center [369, 25] width 7 height 7
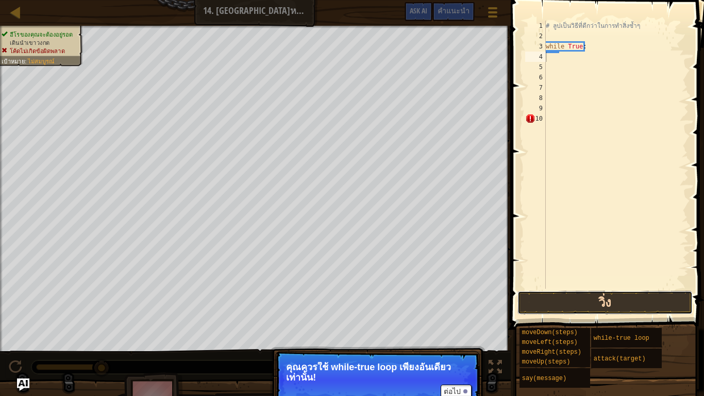
click at [587, 297] on button "วิ่ง" at bounding box center [604, 302] width 175 height 24
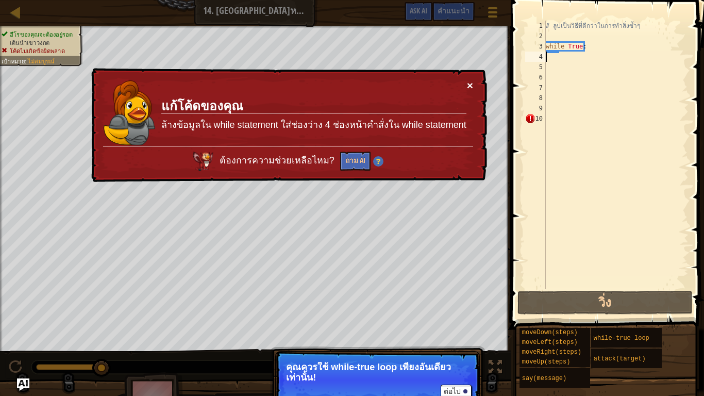
click at [472, 84] on button "×" at bounding box center [470, 85] width 6 height 11
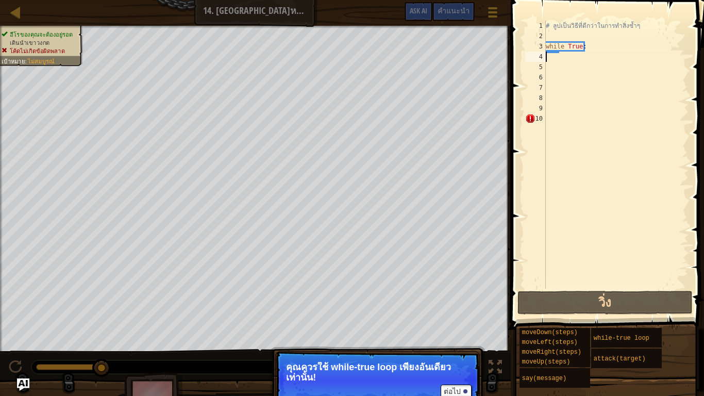
click at [578, 67] on div "# ลูปเป็นวิธี[PERSON_NAME]กว่าในการทำสิ่งซ้ำๆ while True :" at bounding box center [615, 165] width 145 height 288
click at [564, 55] on div "# ลูปเป็นวิธี[PERSON_NAME]กว่าในการทำสิ่งซ้ำๆ while True :" at bounding box center [615, 165] width 145 height 288
type textarea "g"
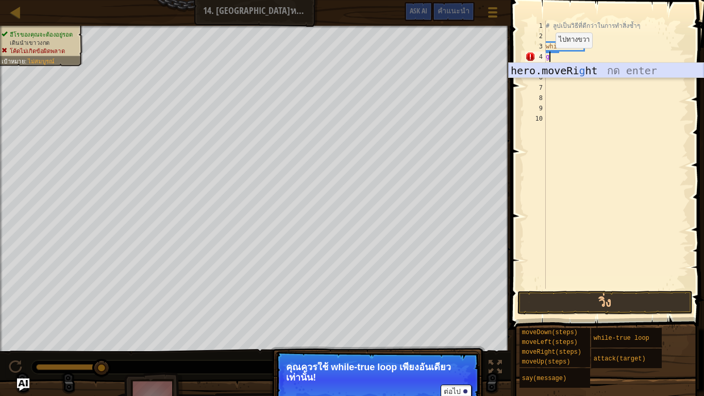
click at [573, 68] on div "hero.moveRi g ht กด enter" at bounding box center [605, 86] width 195 height 46
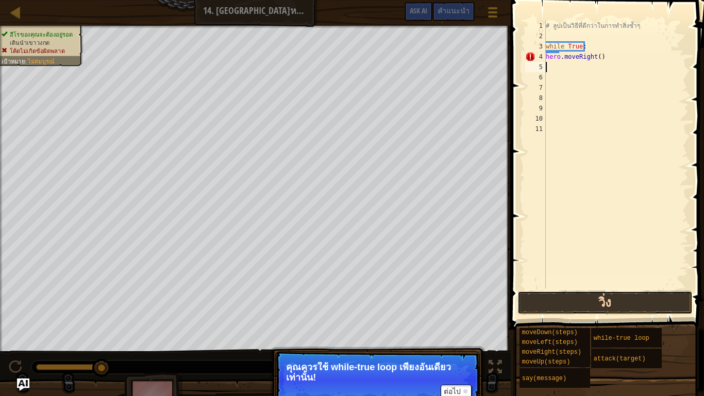
click at [559, 301] on button "วิ่ง" at bounding box center [604, 302] width 175 height 24
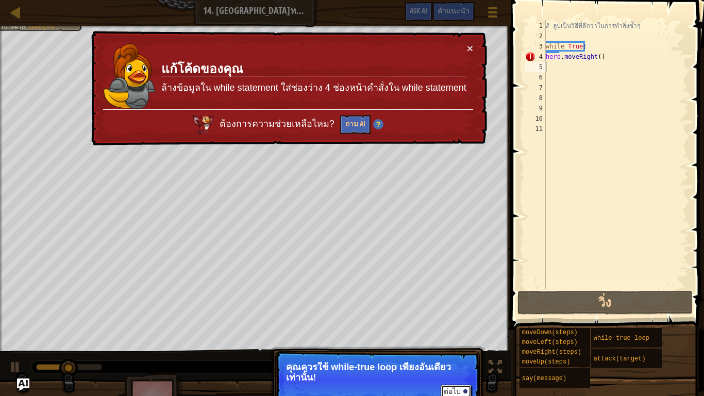
click at [453, 330] on button "ต่อไป" at bounding box center [455, 390] width 31 height 13
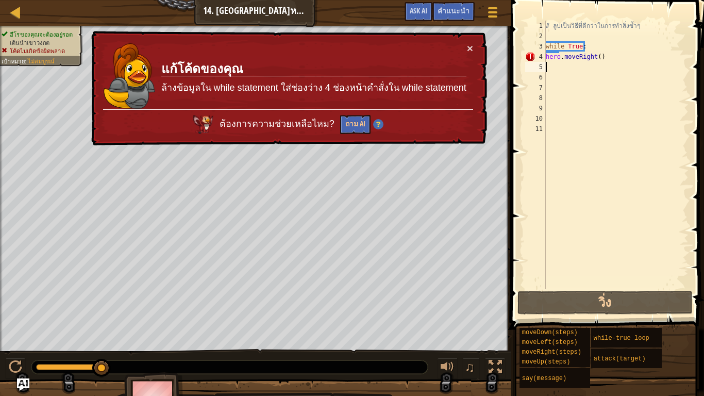
click at [458, 49] on td "แก้โค้ดของคุณ ล้างข้อมูลใน while statement ใส่ช่องว่าง 4 ช่องหน้าคำสั่งใน while…" at bounding box center [314, 76] width 306 height 66
click at [471, 51] on button "×" at bounding box center [470, 48] width 6 height 11
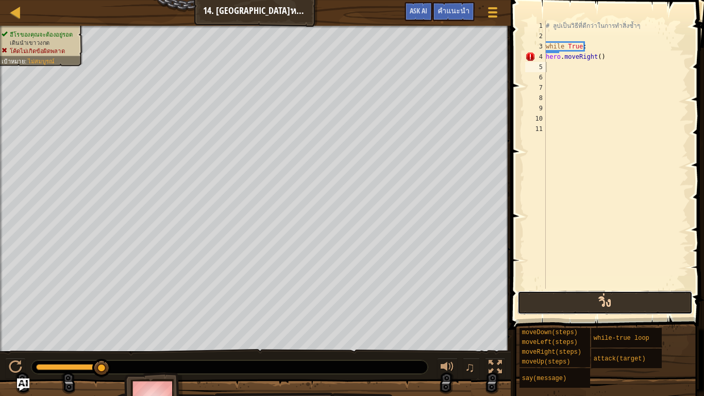
click at [555, 303] on button "วิ่ง" at bounding box center [604, 302] width 175 height 24
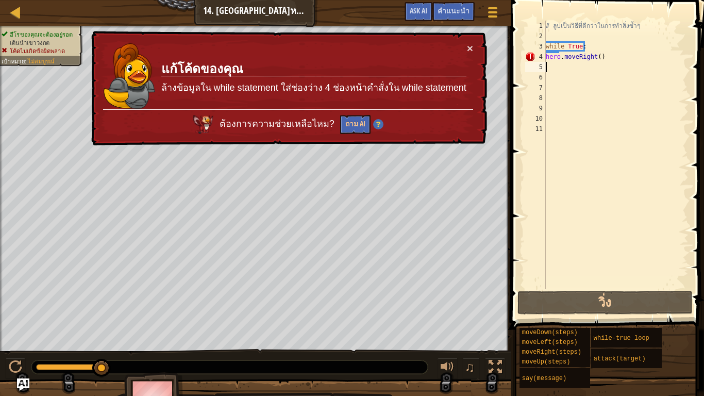
click at [601, 64] on div "# ลูปเป็นวิธี[PERSON_NAME]กว่าในการทำสิ่งซ้ำๆ while True : hero . moveRight ( )" at bounding box center [615, 165] width 145 height 288
click at [607, 56] on div "# ลูปเป็นวิธี[PERSON_NAME]กว่าในการทำสิ่งซ้ำๆ while True : hero . moveRight ( )" at bounding box center [615, 165] width 145 height 288
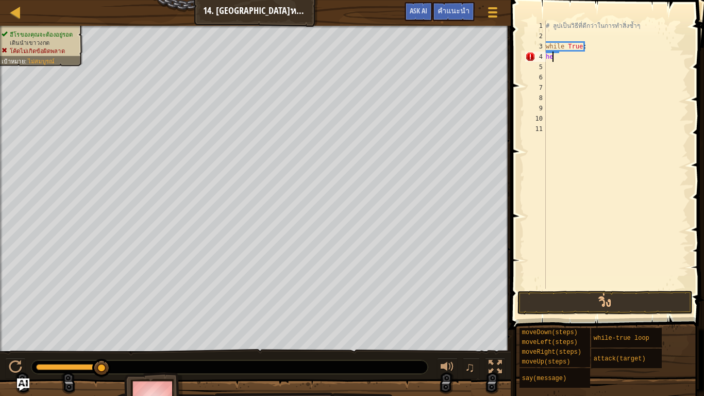
type textarea "h"
click at [608, 52] on div "# ลูปเป็นวิธี[PERSON_NAME]กว่าในการทำสิ่งซ้ำๆ while True :" at bounding box center [615, 165] width 145 height 288
click at [602, 48] on div "# ลูปเป็นวิธี[PERSON_NAME]กว่าในการทำสิ่งซ้ำๆ while True :" at bounding box center [615, 165] width 145 height 288
type textarea "w"
click at [573, 41] on div "# ลูปเป็นวิธีที่ดีกว่าในการทำสิ่งซ้ำๆ" at bounding box center [615, 165] width 145 height 288
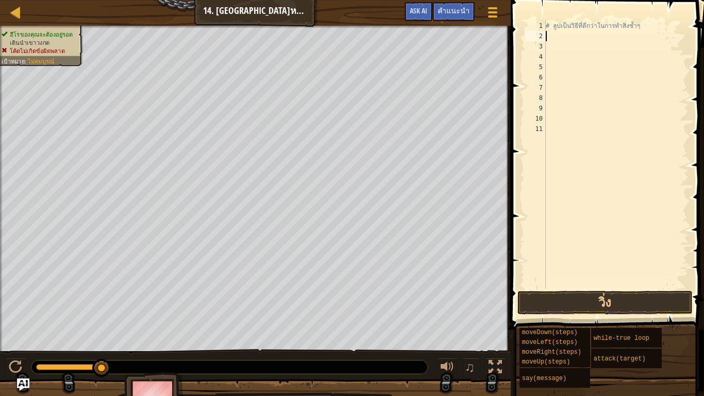
type textarea "h"
type textarea "w"
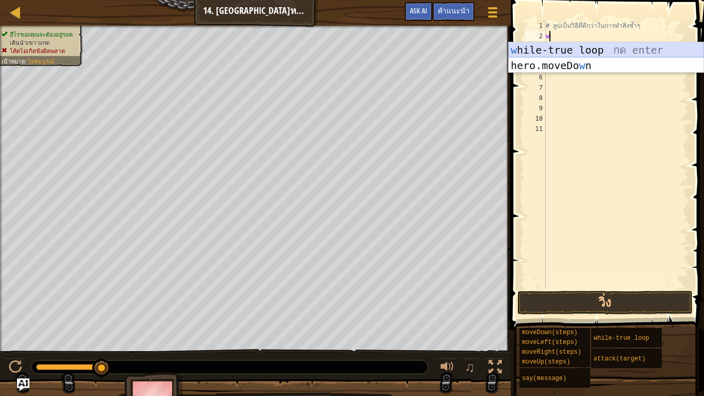
click at [587, 47] on div "w hile-true loop กด enter hero.moveDo w n กด enter" at bounding box center [605, 73] width 195 height 62
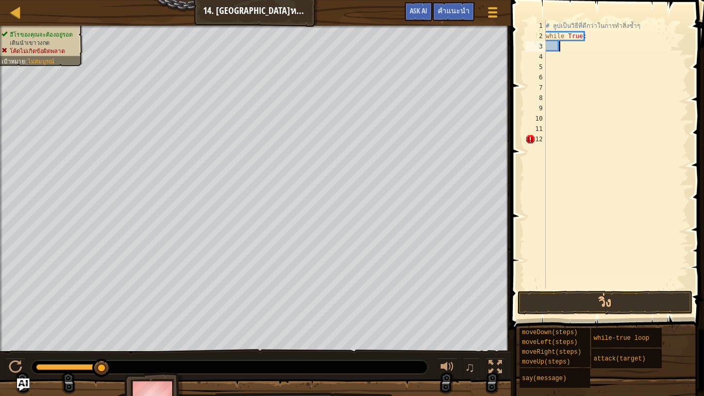
type textarea "h"
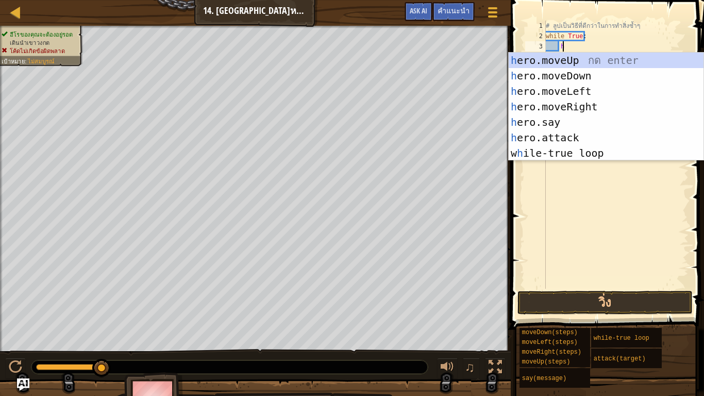
scroll to position [5, 1]
click at [522, 57] on div "h ero.moveUp กด enter h ero.moveDown กด enter h ero.moveLeft กด enter h ero.mov…" at bounding box center [605, 122] width 195 height 139
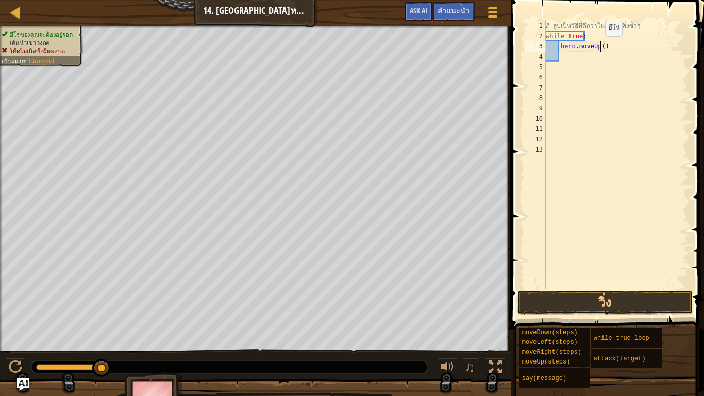
click at [599, 46] on div "# ลูปเป็นวิธี[PERSON_NAME]กว่าในการทำสิ่งซ้ำๆ while True : hero . moveUp ( )" at bounding box center [615, 165] width 145 height 288
type textarea "hero.moveUp(2)"
click at [600, 61] on div "# ลูปเป็นวิธี[PERSON_NAME]กว่าในการทำสิ่งซ้ำๆ while True : hero . moveUp ( 2 )" at bounding box center [615, 165] width 145 height 288
type textarea "2"
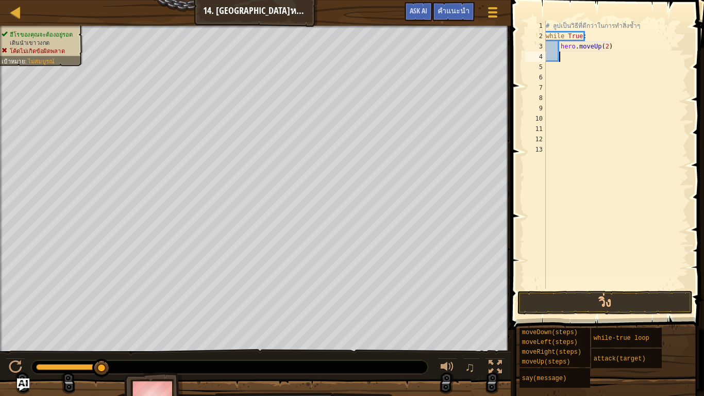
scroll to position [5, 1]
type textarea "h"
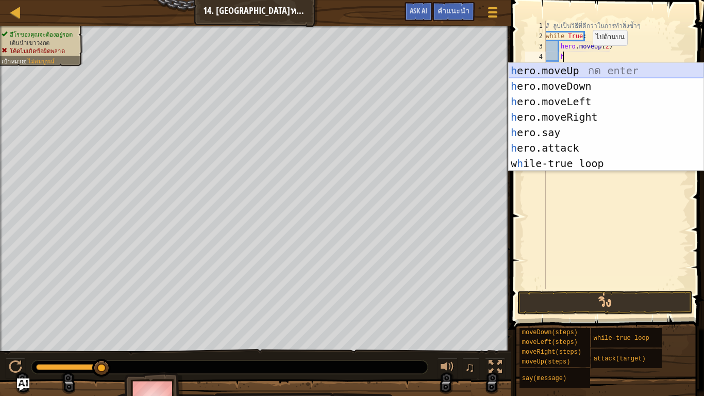
click at [598, 66] on div "h ero.moveUp กด enter h ero.moveDown กด enter h ero.moveLeft กด enter h ero.mov…" at bounding box center [605, 132] width 195 height 139
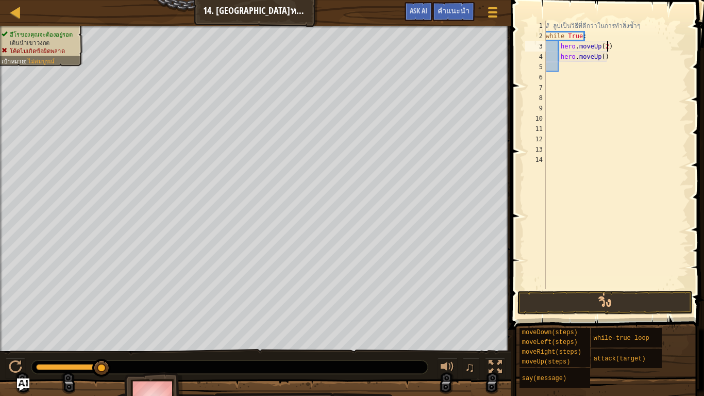
click at [613, 46] on div "# ลูปเป็นวิธี[PERSON_NAME]กว่าในการทำสิ่งซ้ำๆ while True : hero . moveUp ( 2 ) …" at bounding box center [615, 165] width 145 height 288
type textarea "h"
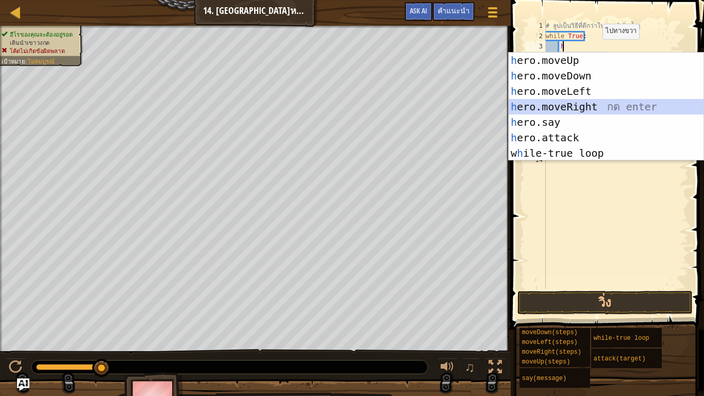
click at [559, 101] on div "h ero.moveUp กด enter h ero.moveDown กด enter h ero.moveLeft กด enter h ero.mov…" at bounding box center [605, 122] width 195 height 139
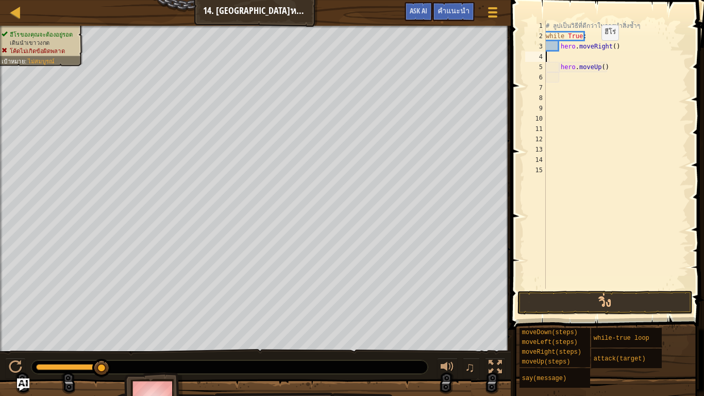
scroll to position [5, 0]
click at [613, 72] on div "# ลูปเป็นวิธี[PERSON_NAME]กว่าในการทำสิ่งซ้ำๆ while True : hero . moveRight ( )…" at bounding box center [615, 165] width 145 height 288
click at [618, 66] on div "# ลูปเป็นวิธี[PERSON_NAME]กว่าในการทำสิ่งซ้ำๆ while True : hero . moveRight ( )…" at bounding box center [615, 165] width 145 height 288
type textarea "h"
click at [609, 49] on div "# ลูปเป็นวิธี[PERSON_NAME]กว่าในการทำสิ่งซ้ำๆ while True : hero . moveRight ( )" at bounding box center [615, 165] width 145 height 288
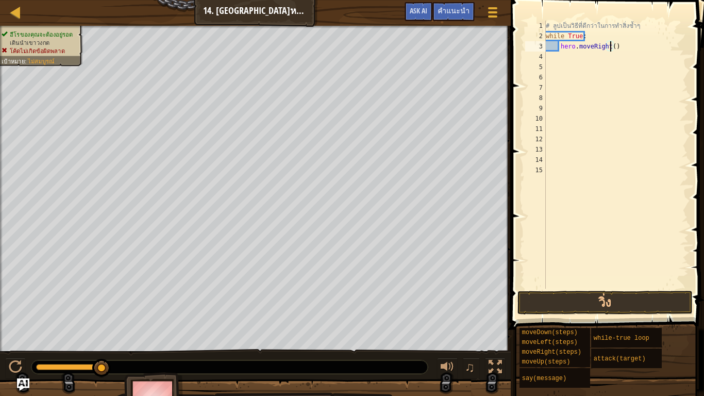
type textarea "hero.moveRight(2)"
click at [636, 44] on div "# ลูปเป็นวิธี[PERSON_NAME]กว่าในการทำสิ่งซ้ำๆ while True : hero . moveRight ( 2…" at bounding box center [615, 165] width 145 height 288
click at [603, 61] on div "# ลูปเป็นวิธี[PERSON_NAME]กว่าในการทำสิ่งซ้ำๆ while True : hero . moveRight ( 2…" at bounding box center [615, 165] width 145 height 288
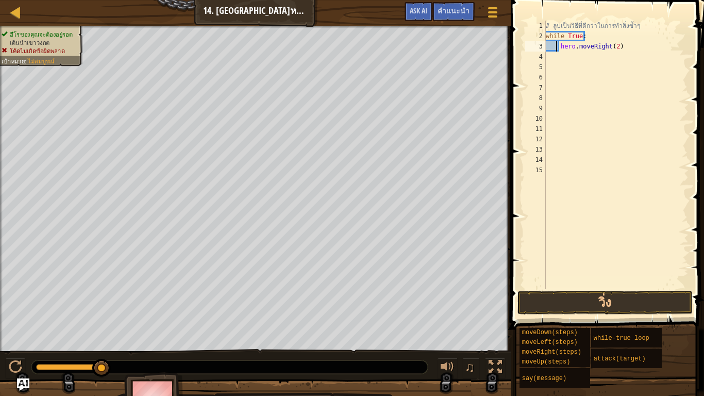
click at [554, 45] on div "# ลูปเป็นวิธี[PERSON_NAME]กว่าในการทำสิ่งซ้ำๆ while True : hero . moveRight ( 2…" at bounding box center [615, 165] width 145 height 288
drag, startPoint x: 558, startPoint y: 48, endPoint x: 551, endPoint y: 60, distance: 13.9
click at [551, 60] on div "# ลูปเป็นวิธี[PERSON_NAME]กว่าในการทำสิ่งซ้ำๆ while True : hero . moveRight ( 2…" at bounding box center [615, 165] width 145 height 288
type textarea "hero.moveRight(2)"
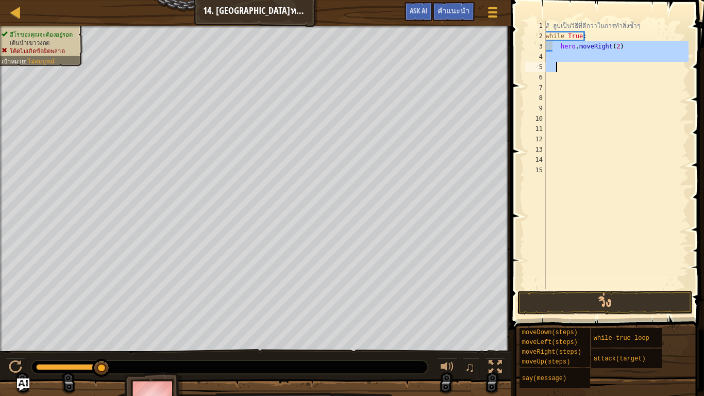
drag, startPoint x: 554, startPoint y: 46, endPoint x: 554, endPoint y: 67, distance: 21.1
click at [554, 67] on div "# ลูปเป็นวิธี[PERSON_NAME]กว่าในการทำสิ่งซ้ำๆ while True : hero . moveRight ( 2…" at bounding box center [615, 165] width 145 height 288
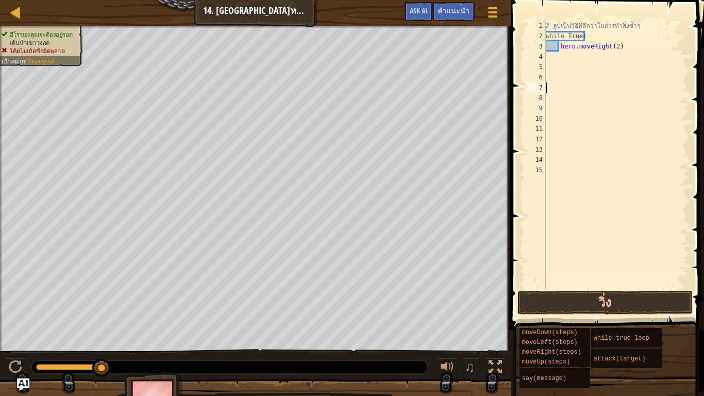
drag, startPoint x: 587, startPoint y: 90, endPoint x: 592, endPoint y: 46, distance: 44.1
click at [588, 90] on div "# ลูปเป็นวิธี[PERSON_NAME]กว่าในการทำสิ่งซ้ำๆ while True : hero . moveRight ( 2…" at bounding box center [615, 165] width 145 height 288
click at [613, 36] on div "# ลูปเป็นวิธี[PERSON_NAME]กว่าในการทำสิ่งซ้ำๆ while True : hero . moveRight ( 2…" at bounding box center [615, 165] width 145 height 288
type textarea "w"
click at [629, 50] on div "# ลูปเป็นวิธี[PERSON_NAME]กว่าในการทำสิ่งซ้ำๆ hero . moveRight ( 2 )" at bounding box center [615, 165] width 145 height 288
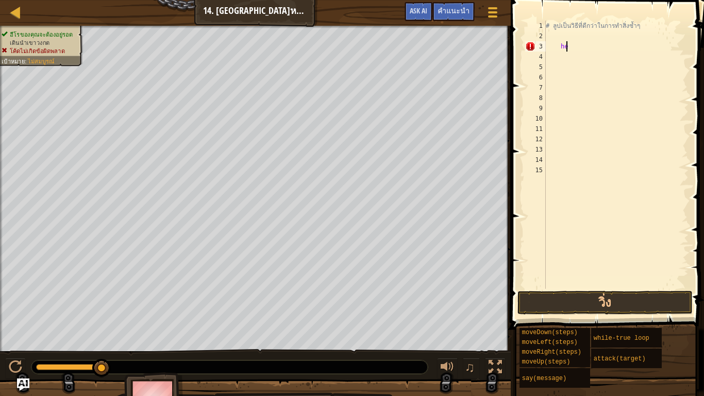
type textarea "h"
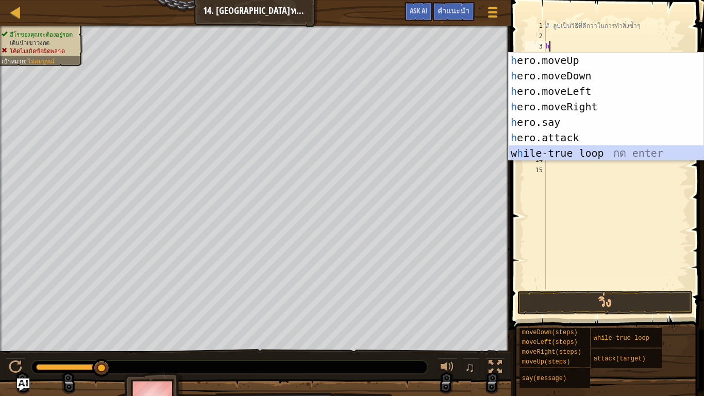
click at [593, 153] on div "h ero.moveUp กด enter h ero.moveDown กด enter h ero.moveLeft กด enter h ero.mov…" at bounding box center [605, 122] width 195 height 139
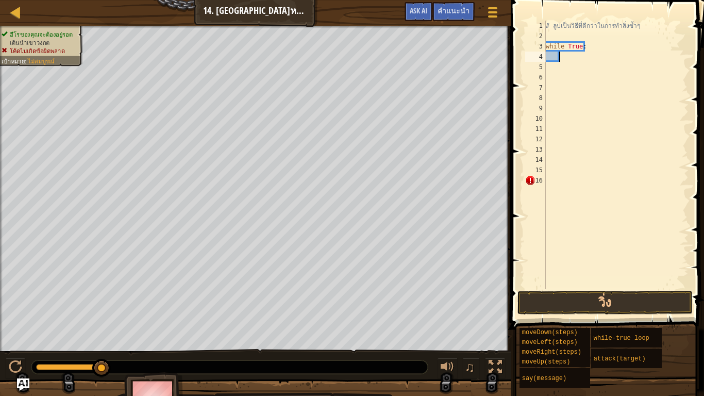
type textarea "h"
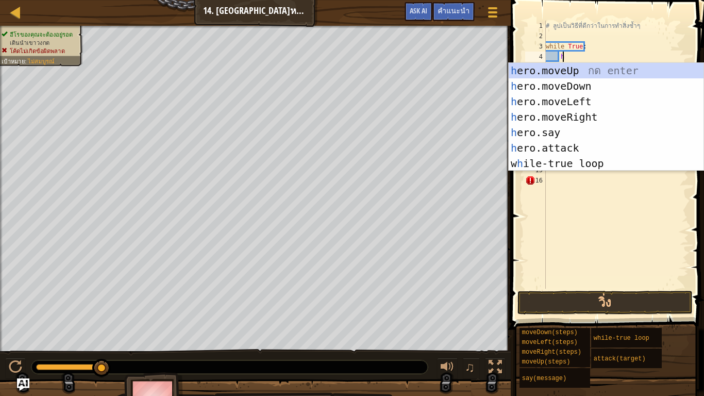
scroll to position [5, 1]
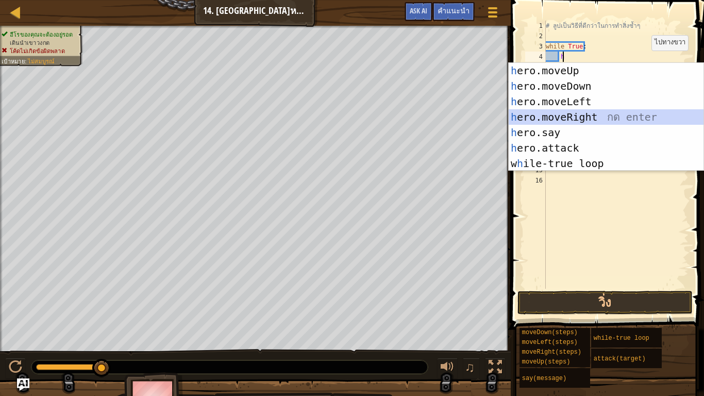
click at [584, 111] on div "h ero.moveUp กด enter h ero.moveDown กด enter h ero.moveLeft กด enter h ero.mov…" at bounding box center [605, 132] width 195 height 139
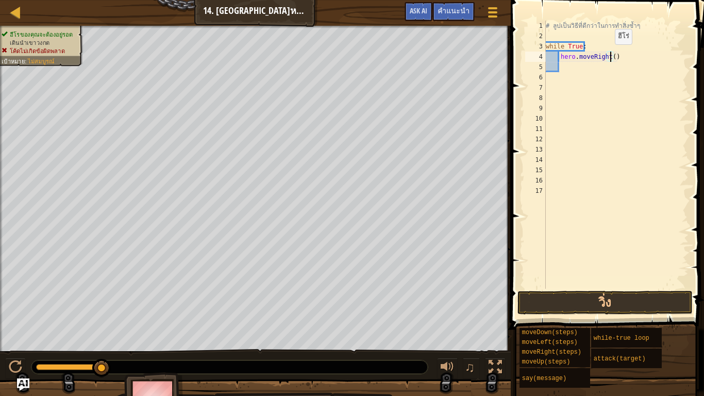
click at [609, 55] on div "# ลูปเป็นวิธี[PERSON_NAME]กว่าในการทำสิ่งซ้ำๆ while True : hero . moveRight ( )" at bounding box center [615, 165] width 145 height 288
type textarea "hero.moveRight(2)"
click at [627, 69] on div "# ลูปเป็นวิธี[PERSON_NAME]กว่าในการทำสิ่งซ้ำๆ while True : hero . moveRight ( 2…" at bounding box center [615, 165] width 145 height 288
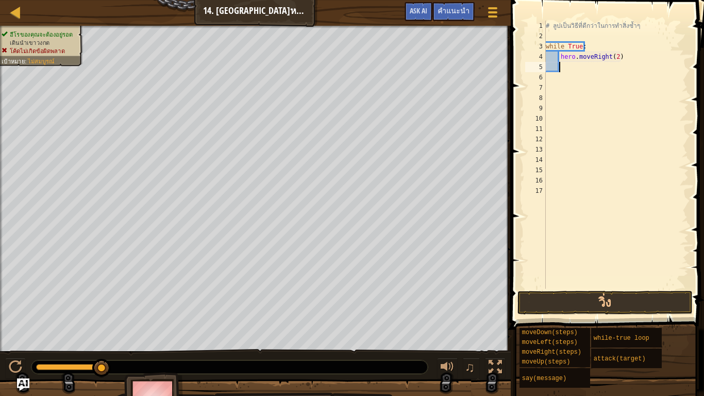
type textarea "h"
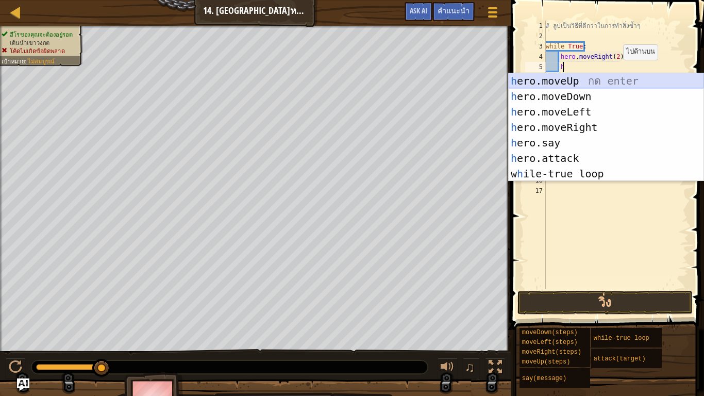
drag, startPoint x: 586, startPoint y: 78, endPoint x: 601, endPoint y: 85, distance: 16.8
click at [586, 79] on div "h ero.moveUp กด enter h ero.moveDown กด enter h ero.moveLeft กด enter h ero.mov…" at bounding box center [605, 142] width 195 height 139
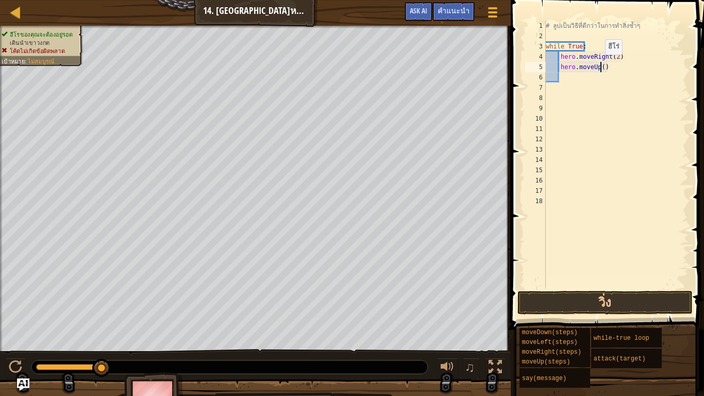
click at [599, 65] on div "# ลูปเป็นวิธี[PERSON_NAME]กว่าในการทำสิ่งซ้ำๆ while True : hero . moveRight ( 2…" at bounding box center [615, 165] width 145 height 288
type textarea "hero.moveUp(2)"
click at [592, 296] on button "วิ่ง" at bounding box center [604, 302] width 175 height 24
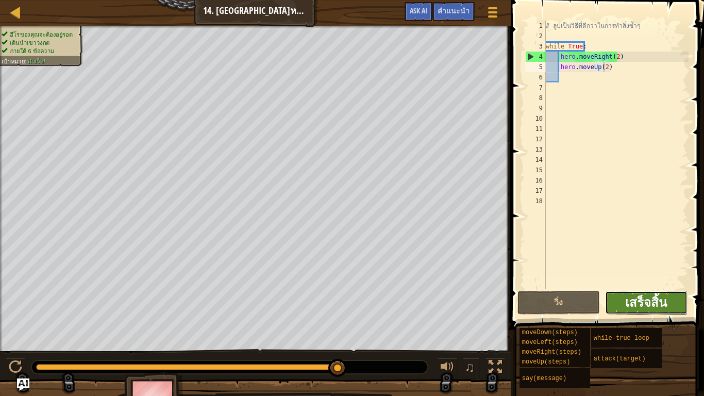
click at [663, 302] on span "เสร็จสิ้น" at bounding box center [646, 302] width 42 height 16
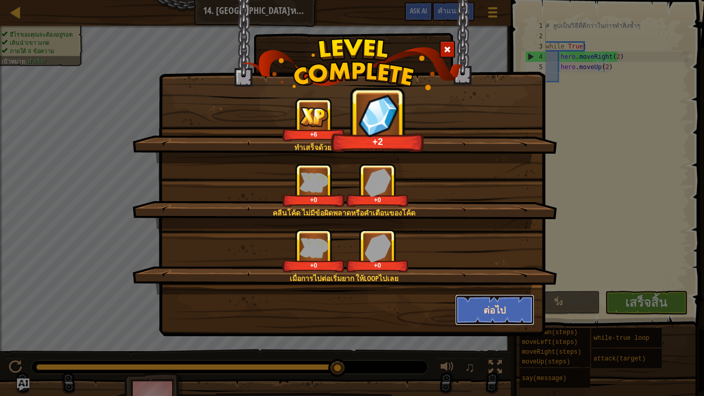
click at [464, 302] on button "ต่อไป" at bounding box center [495, 309] width 80 height 31
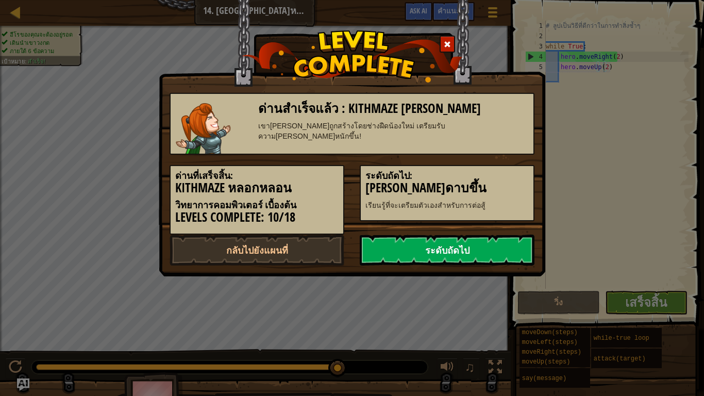
click at [432, 251] on link "ระดับถัดไป" at bounding box center [446, 249] width 175 height 31
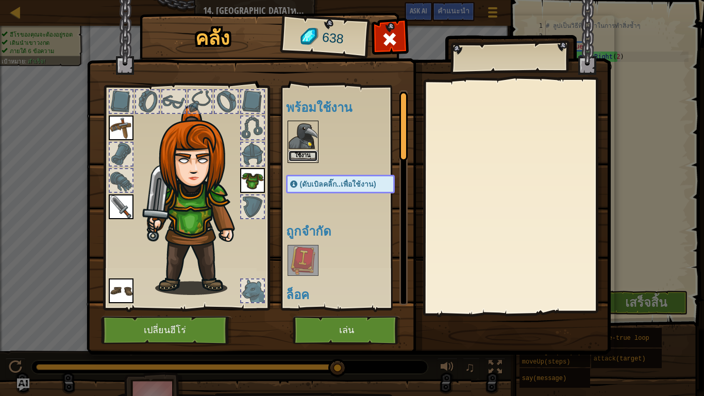
click at [302, 158] on button "ใช้งาน" at bounding box center [302, 155] width 29 height 11
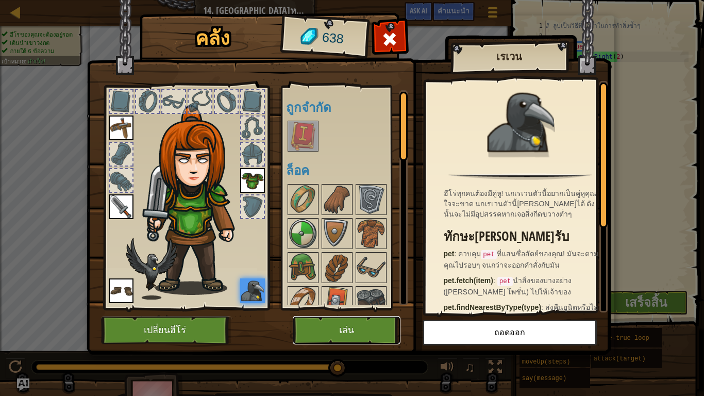
click at [318, 330] on button "เล่น" at bounding box center [347, 330] width 108 height 28
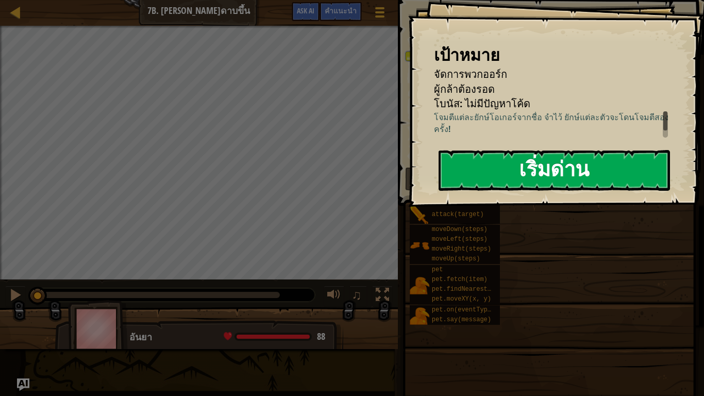
click at [559, 168] on button "เริ่มด่าน" at bounding box center [553, 170] width 231 height 41
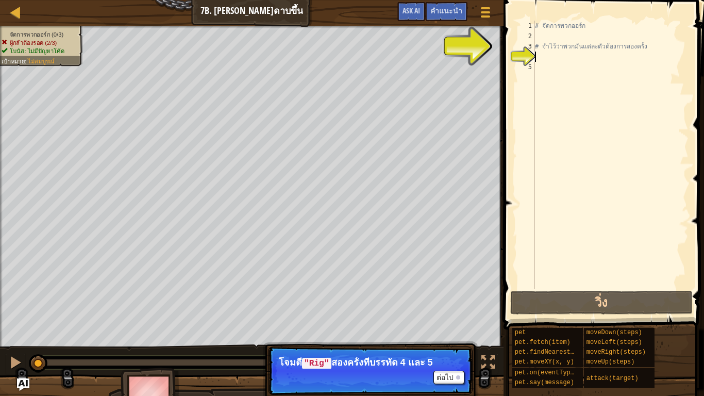
scroll to position [5, 0]
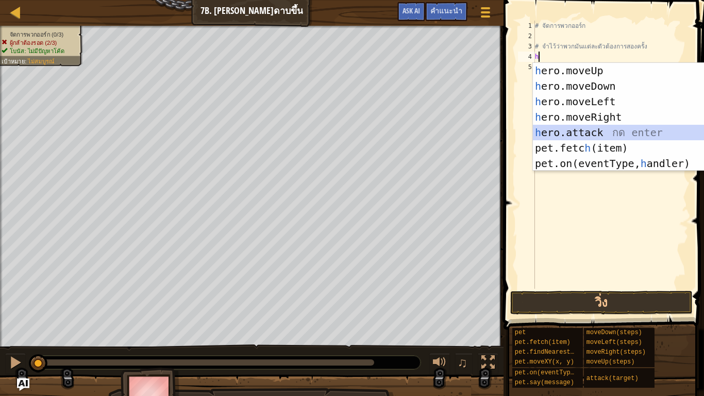
click at [615, 134] on div "h ero.moveUp กด enter h ero.moveDown กด enter h ero.moveLeft กด enter h ero.mov…" at bounding box center [630, 132] width 195 height 139
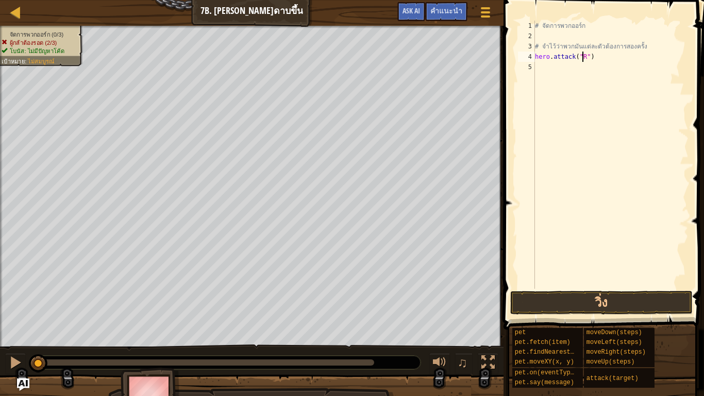
scroll to position [5, 4]
type textarea "hero.attack("Rig")"
click at [555, 79] on div "# จัดการพวกออร์ก # จำไว้ว่าพวกมันแต่ละตัวต้องการสองครั้ง hero . attack ( "Rig" )" at bounding box center [611, 165] width 156 height 288
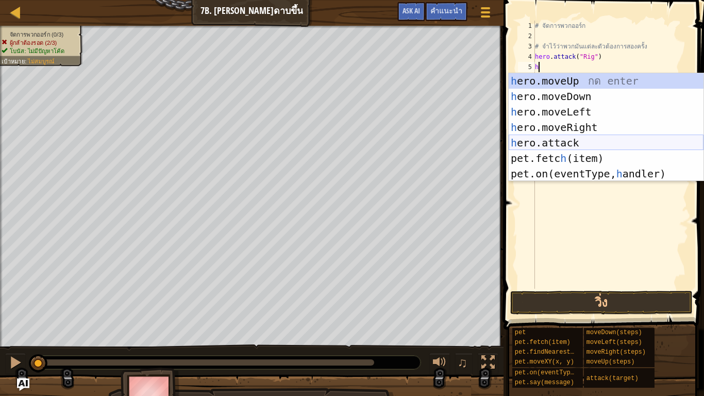
click at [574, 138] on div "h ero.moveUp กด enter h ero.moveDown กด enter h ero.moveLeft กด enter h ero.mov…" at bounding box center [605, 142] width 195 height 139
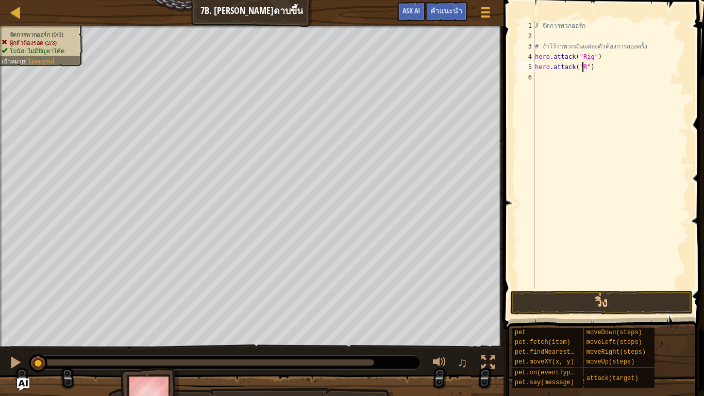
scroll to position [5, 4]
type textarea "hero.attack("Rig")"
click at [533, 75] on div "6" at bounding box center [526, 77] width 17 height 10
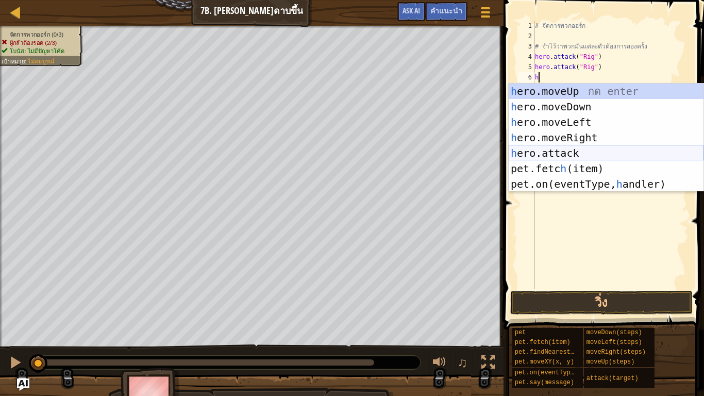
click at [568, 156] on div "h ero.moveUp กด enter h ero.moveDown กด enter h ero.moveLeft กด enter h ero.mov…" at bounding box center [605, 152] width 195 height 139
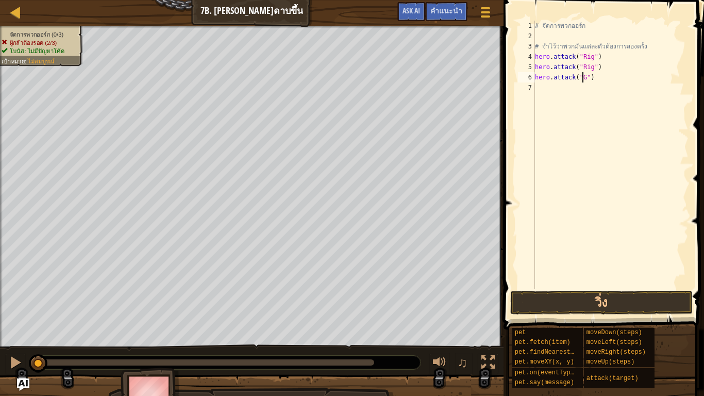
scroll to position [5, 4]
type textarea "hero.attack("Gurt")"
click at [540, 87] on div "# จัดการพวกออร์ก # จำไว้ว่าพวกมันแต่ละตัวต้องการสองครั้ง hero . attack ( "Rig" …" at bounding box center [611, 165] width 156 height 288
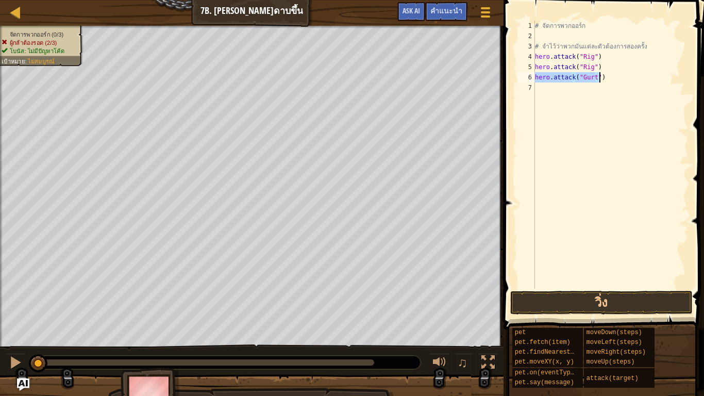
drag, startPoint x: 536, startPoint y: 80, endPoint x: 605, endPoint y: 78, distance: 68.5
click at [605, 78] on div "# จัดการพวกออร์ก # จำไว้ว่าพวกมันแต่ละตัวต้องการสองครั้ง hero . attack ( "Rig" …" at bounding box center [611, 165] width 156 height 288
type textarea "hero.attack("Gurt")"
click at [555, 94] on div "# จัดการพวกออร์ก # จำไว้ว่าพวกมันแต่ละตัวต้องการสองครั้ง hero . attack ( "Rig" …" at bounding box center [611, 165] width 156 height 288
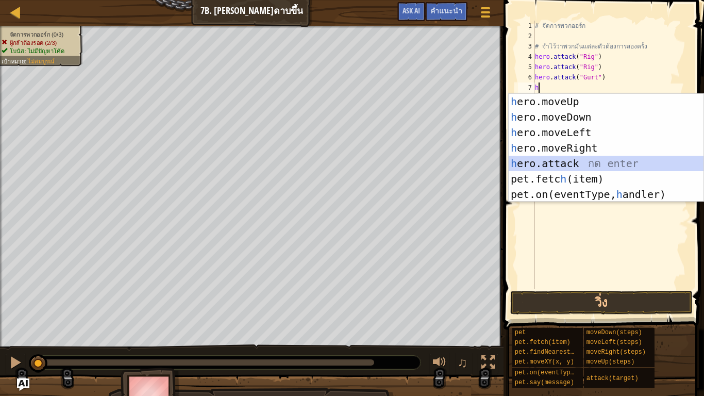
drag, startPoint x: 579, startPoint y: 164, endPoint x: 589, endPoint y: 133, distance: 32.4
click at [579, 164] on div "h ero.moveUp กด enter h ero.moveDown กด enter h ero.moveLeft กด enter h ero.mov…" at bounding box center [605, 163] width 195 height 139
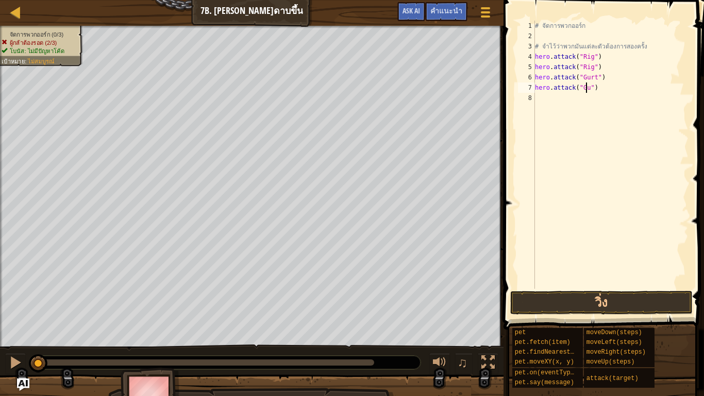
scroll to position [5, 4]
type textarea "hero.attack("Gurt")"
click at [536, 96] on div "# จัดการพวกออร์ก # จำไว้ว่าพวกมันแต่ละตัวต้องการสองครั้ง hero . attack ( "Rig" …" at bounding box center [611, 165] width 156 height 288
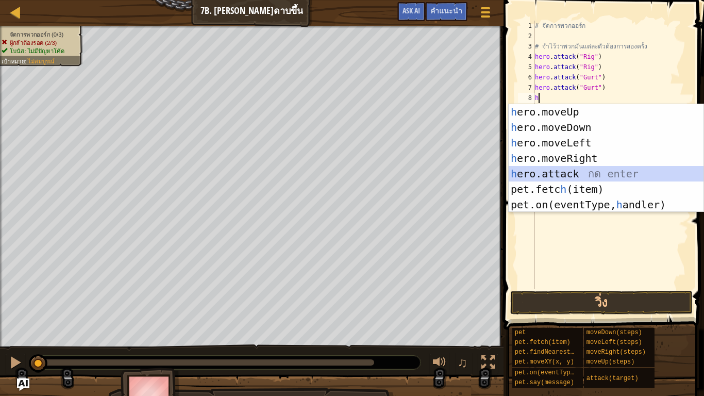
click at [575, 174] on div "h ero.moveUp กด enter h ero.moveDown กด enter h ero.moveLeft กด enter h ero.mov…" at bounding box center [605, 173] width 195 height 139
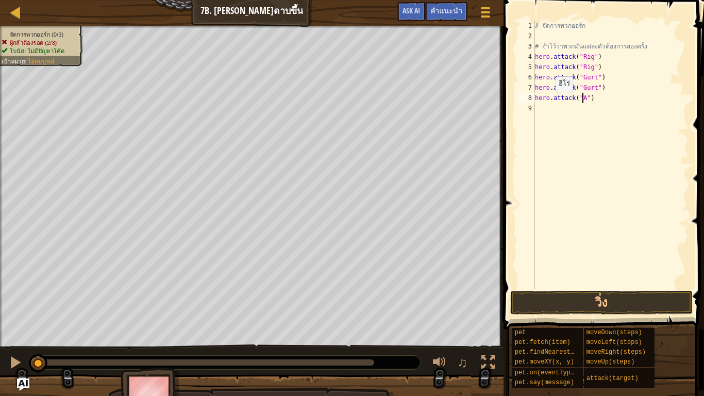
scroll to position [5, 4]
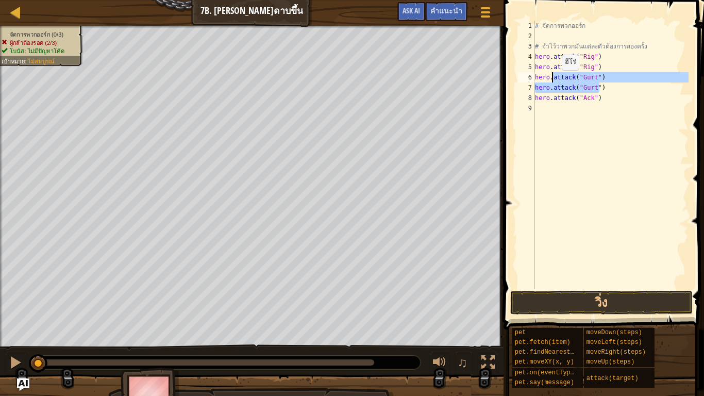
drag, startPoint x: 607, startPoint y: 86, endPoint x: 591, endPoint y: 96, distance: 18.7
click at [554, 80] on div "# จัดการพวกออร์ก # จำไว้ว่าพวกมันแต่ละตัวต้องการสองครั้ง hero . attack ( "Rig" …" at bounding box center [611, 165] width 156 height 288
click at [601, 93] on div "# จัดการพวกออร์ก # จำไว้ว่าพวกมันแต่ละตัวต้องการสองครั้ง hero . attack ( "Rig" …" at bounding box center [611, 165] width 156 height 288
type textarea "hero.attack("Ack")"
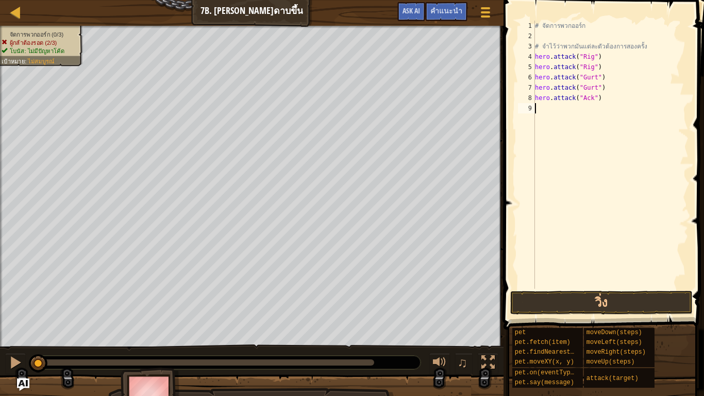
click at [543, 106] on div "# จัดการพวกออร์ก # จำไว้ว่าพวกมันแต่ละตัวต้องการสองครั้ง hero . attack ( "Rig" …" at bounding box center [611, 165] width 156 height 288
click at [658, 93] on div "# จัดการพวกออร์ก # จำไว้ว่าพวกมันแต่ละตัวต้องการสองครั้ง hero . attack ( "Rig" …" at bounding box center [612, 165] width 152 height 288
type textarea "hero.attack("Ack")"
click at [638, 297] on button "วิ่ง" at bounding box center [601, 302] width 182 height 24
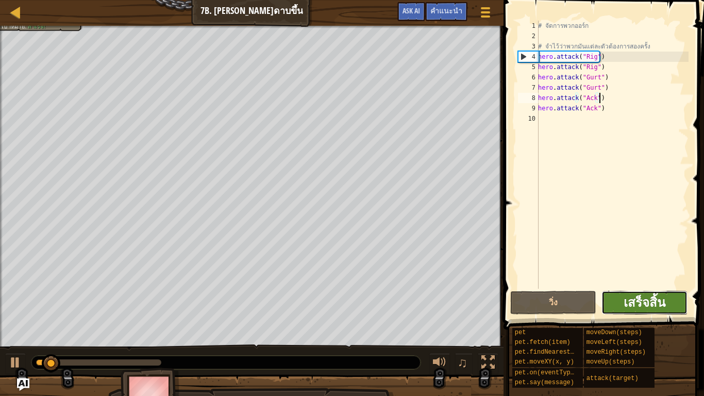
click at [641, 297] on span "เสร็จสิ้น" at bounding box center [644, 302] width 42 height 16
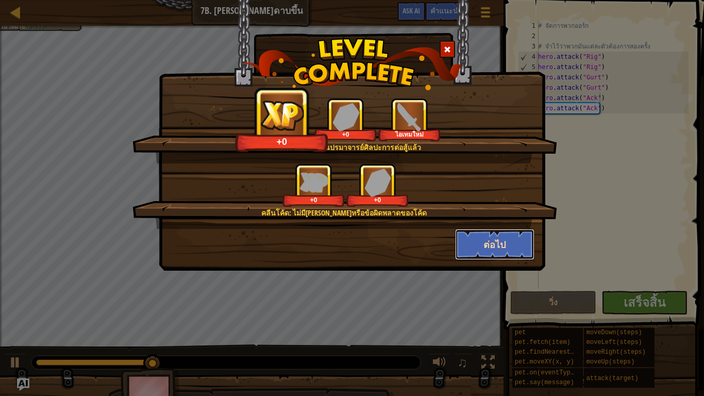
click at [503, 238] on button "ต่อไป" at bounding box center [495, 244] width 80 height 31
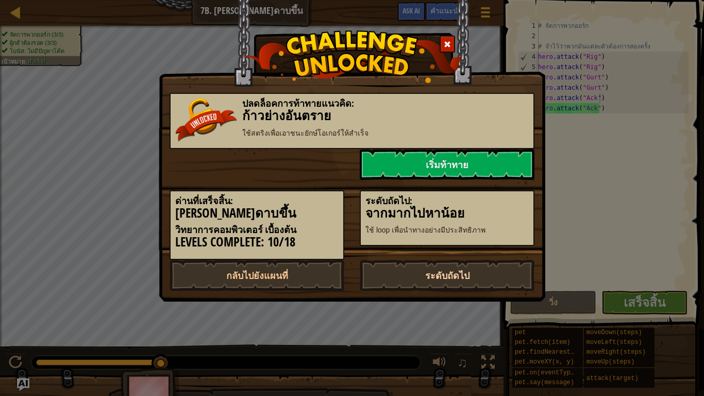
click at [450, 271] on link "ระดับถัดไป" at bounding box center [446, 275] width 175 height 31
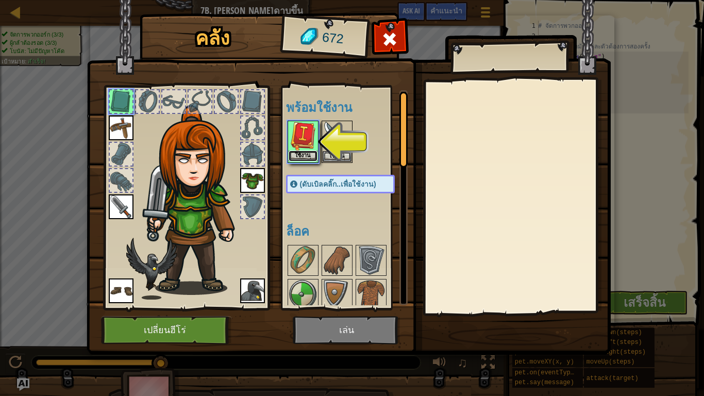
click at [305, 155] on button "ใช้งาน" at bounding box center [302, 155] width 29 height 11
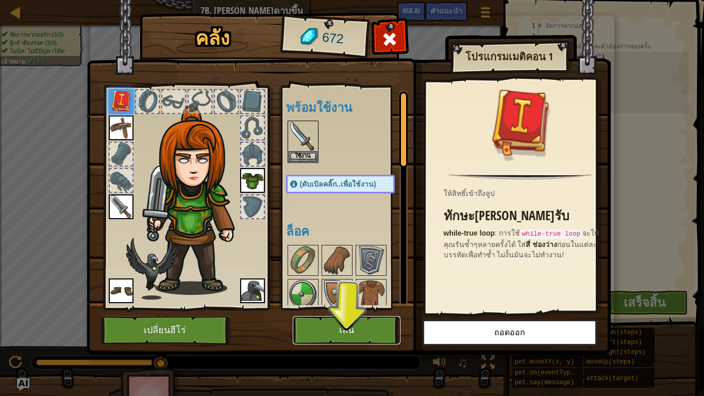
click at [338, 318] on button "เล่น" at bounding box center [347, 330] width 108 height 28
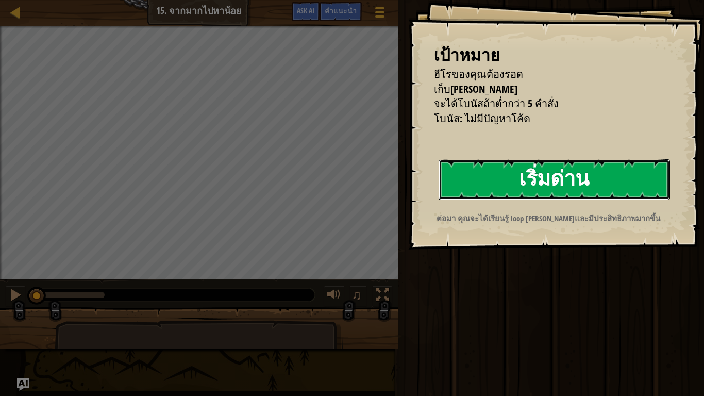
click at [564, 179] on button "เริ่มด่าน" at bounding box center [553, 179] width 231 height 41
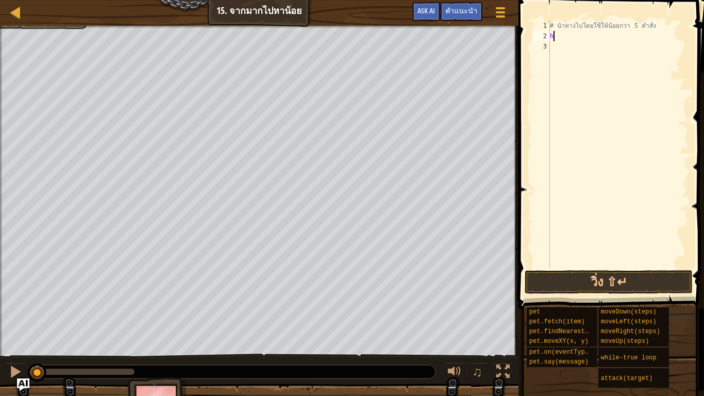
click at [573, 39] on div "# นำทางไปโดยใช้ให้น้อยกว่า 5 คำสั่ง h" at bounding box center [617, 155] width 141 height 268
click at [564, 36] on div "# นำทางไปโดยใช้ให้น้อยกว่า 5 คำสั่ง h" at bounding box center [617, 155] width 141 height 268
click at [551, 38] on div "# นำทางไปโดยใช้ให้น้อยกว่า 5 คำสั่ง h" at bounding box center [617, 155] width 141 height 268
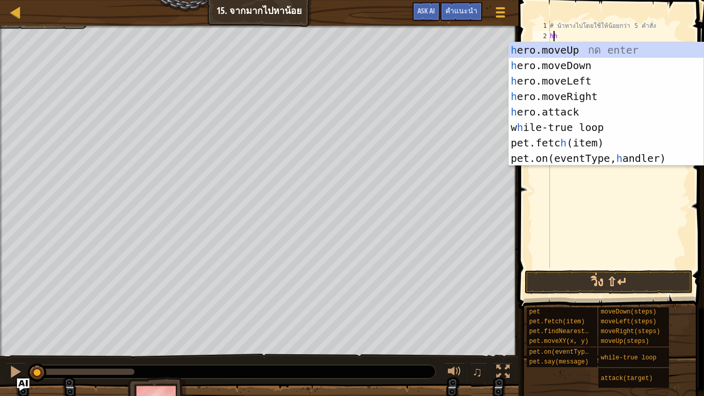
click at [564, 31] on div "# นำทางไปโดยใช้ให้น้อยกว่า 5 คำสั่ง hh" at bounding box center [617, 155] width 141 height 268
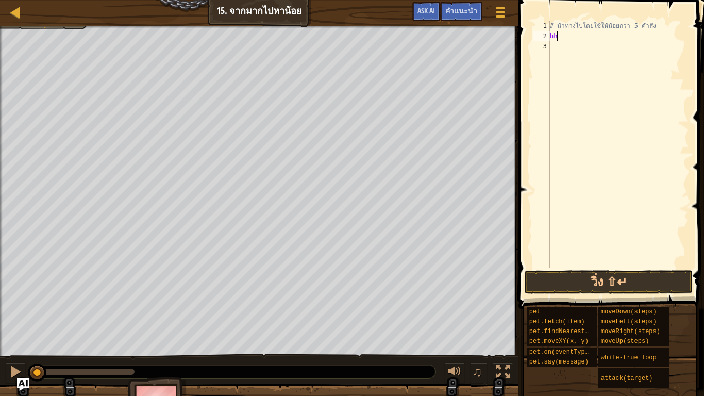
type textarea "h"
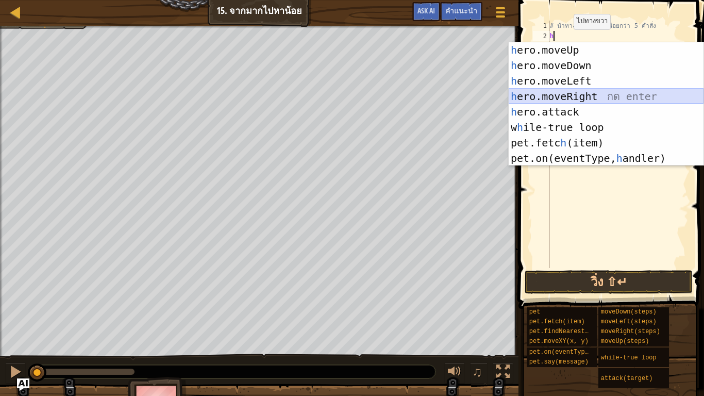
drag, startPoint x: 597, startPoint y: 101, endPoint x: 602, endPoint y: 82, distance: 20.1
click at [595, 101] on div "h ero.moveUp กด enter h ero.moveDown กด enter h ero.moveLeft กด enter h ero.mov…" at bounding box center [605, 119] width 195 height 155
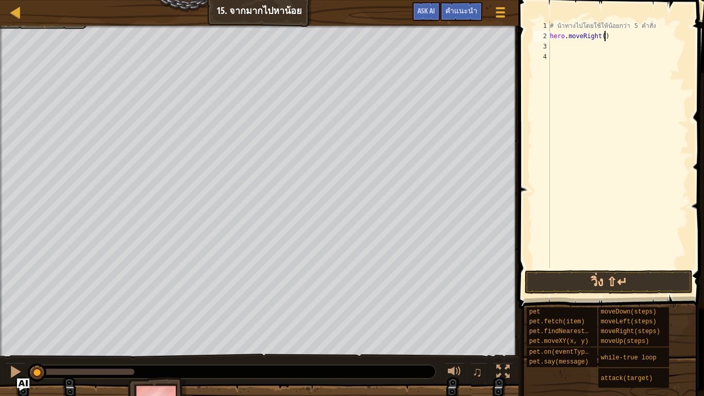
click at [604, 37] on div "# นำทางไปโดยใช้ให้น้อยกว่า 5 คำสั่ง hero . moveRight ( )" at bounding box center [617, 155] width 141 height 268
click at [601, 39] on div "# นำทางไปโดยใช้ให้น้อยกว่า 5 คำสั่ง hero . moveRight ( )" at bounding box center [617, 155] width 141 height 268
type textarea "hero.moveRight(2)"
click at [565, 46] on div "# นำทางไปโดยใช้ให้น้อยกว่า 5 คำสั่ง hero . moveRight ( 2 )" at bounding box center [617, 155] width 141 height 268
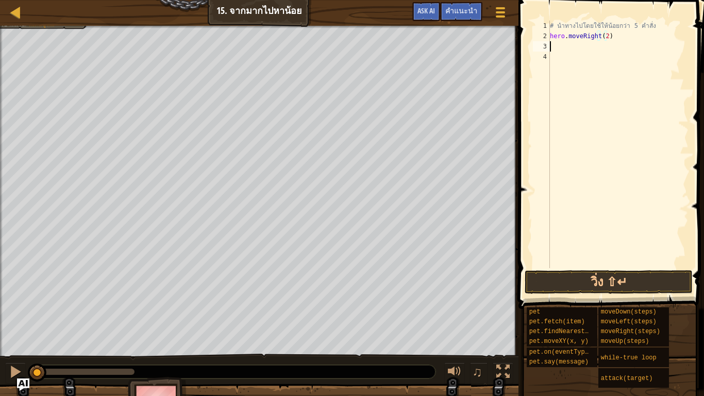
scroll to position [5, 0]
type textarea "h"
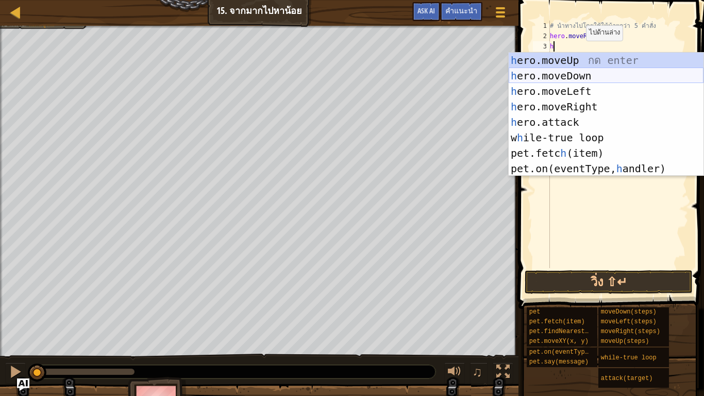
click at [573, 77] on div "h ero.moveUp กด enter h ero.moveDown กด enter h ero.moveLeft กด enter h ero.mov…" at bounding box center [605, 130] width 195 height 155
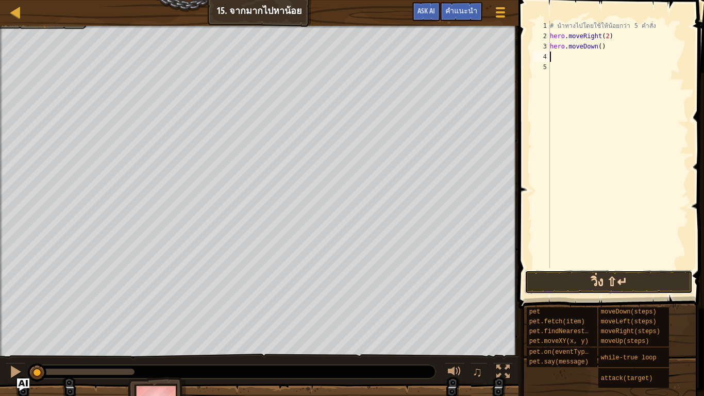
click at [584, 279] on button "วิ่ง ⇧↵" at bounding box center [608, 282] width 168 height 24
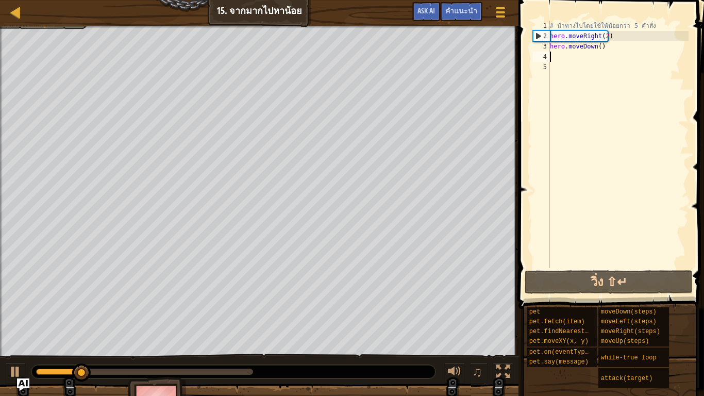
type textarea "h"
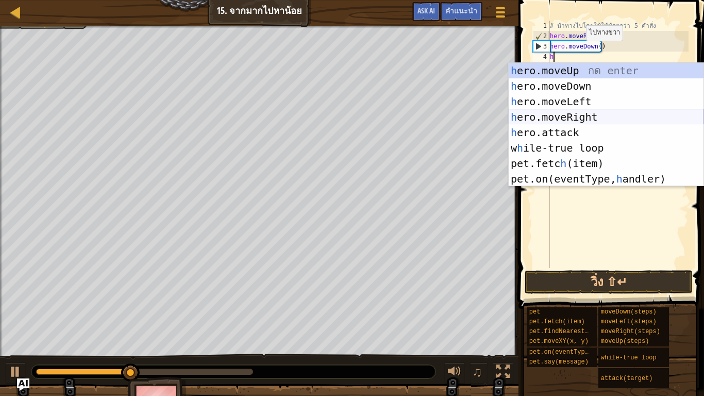
click at [592, 112] on div "h ero.moveUp กด enter h ero.moveDown กด enter h ero.moveLeft กด enter h ero.mov…" at bounding box center [605, 140] width 195 height 155
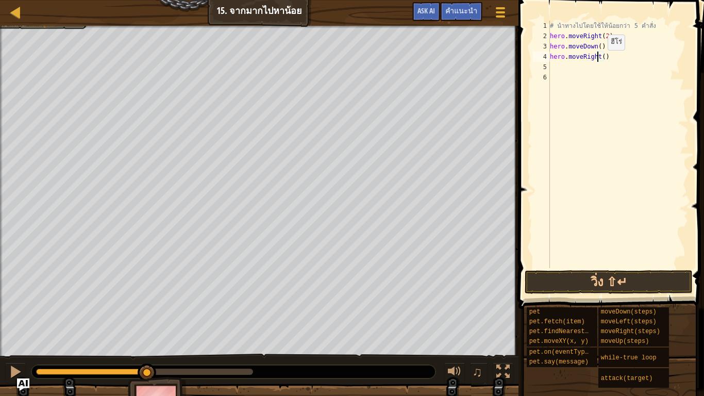
click at [598, 60] on div "# นำทางไปโดยใช้ให้น้อยกว่า 5 คำสั่ง hero . moveRight ( 2 ) hero . moveDown ( ) …" at bounding box center [617, 155] width 141 height 268
click at [602, 59] on div "# นำทางไปโดยใช้ให้น้อยกว่า 5 คำสั่ง hero . moveRight ( 2 ) hero . moveDown ( ) …" at bounding box center [617, 155] width 141 height 268
type textarea "hero.moveRight(2)"
click at [557, 70] on div "# นำทางไปโดยใช้ให้น้อยกว่า 5 คำสั่ง hero . moveRight ( 2 ) hero . moveDown ( ) …" at bounding box center [617, 155] width 141 height 268
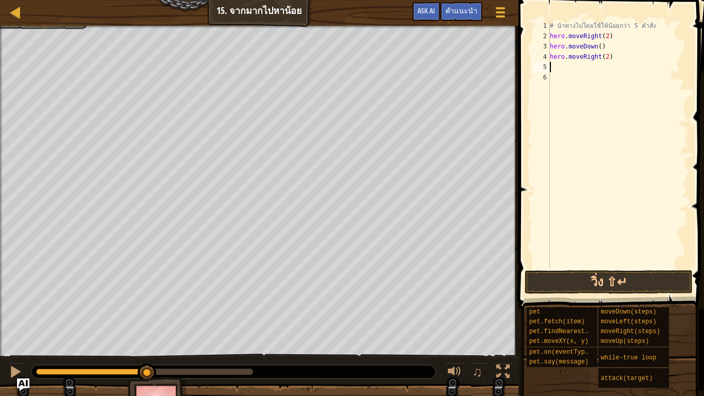
scroll to position [5, 0]
type textarea "h"
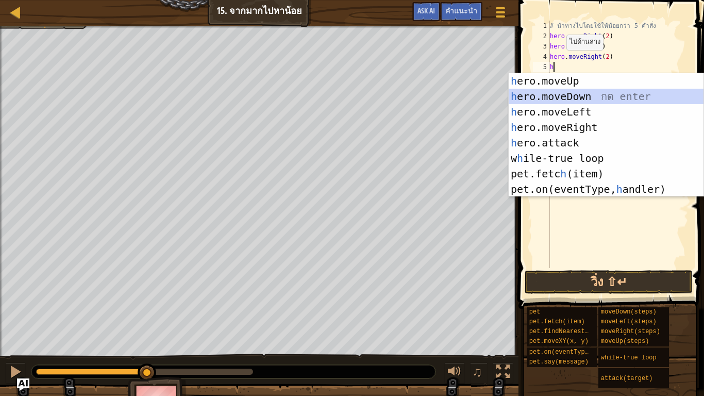
click at [578, 99] on div "h ero.moveUp กด enter h ero.moveDown กด enter h ero.moveLeft กด enter h ero.mov…" at bounding box center [605, 150] width 195 height 155
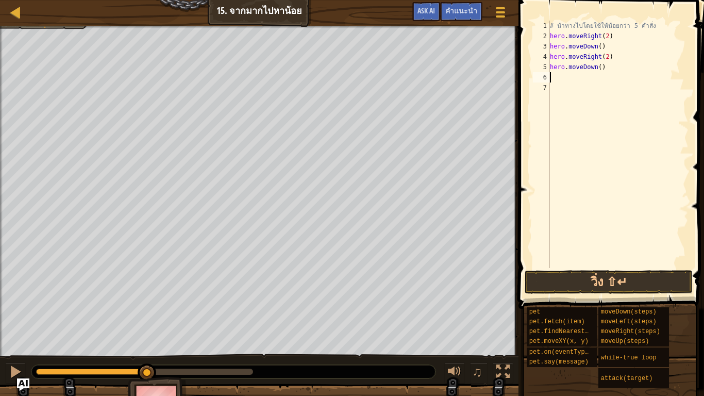
type textarea "h"
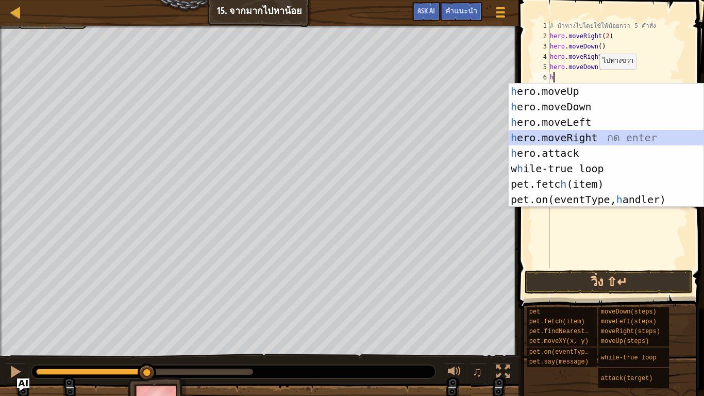
click at [580, 133] on div "h ero.moveUp กด enter h ero.moveDown กด enter h ero.moveLeft กด enter h ero.mov…" at bounding box center [605, 160] width 195 height 155
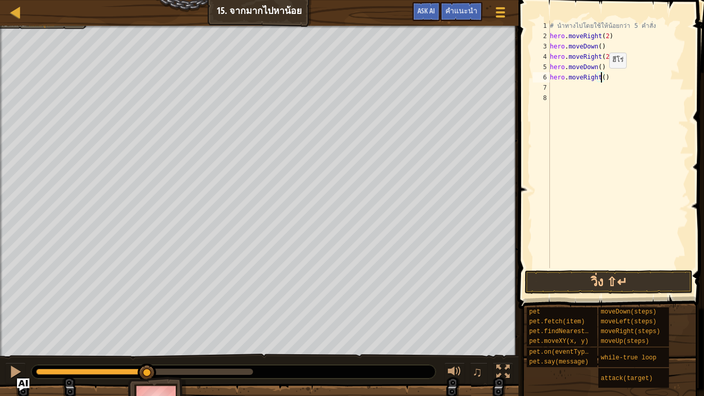
click at [600, 78] on div "# นำทางไปโดยใช้ให้น้อยกว่า 5 คำสั่ง hero . moveRight ( 2 ) hero . moveDown ( ) …" at bounding box center [617, 155] width 141 height 268
type textarea "hero.moveRight(2)"
click at [643, 279] on button "วิ่ง ⇧↵" at bounding box center [608, 282] width 168 height 24
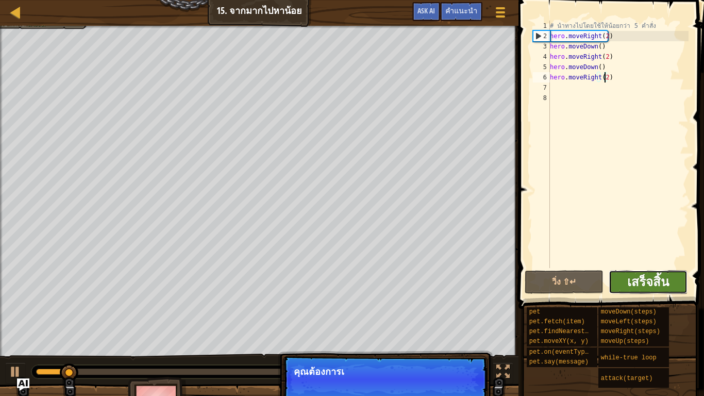
click at [650, 281] on span "เสร็จสิ้น" at bounding box center [648, 281] width 42 height 16
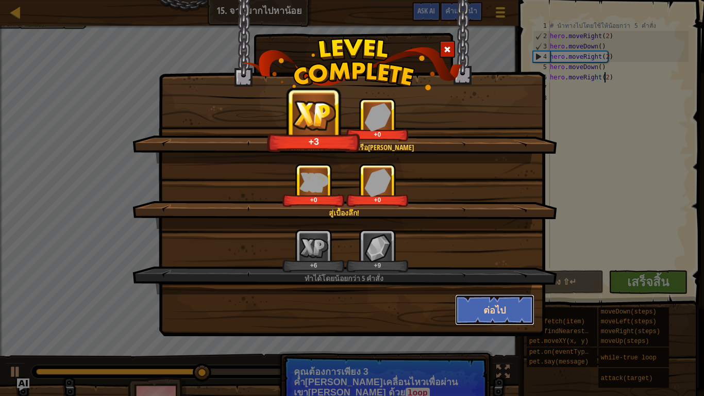
click at [470, 305] on button "ต่อไป" at bounding box center [495, 309] width 80 height 31
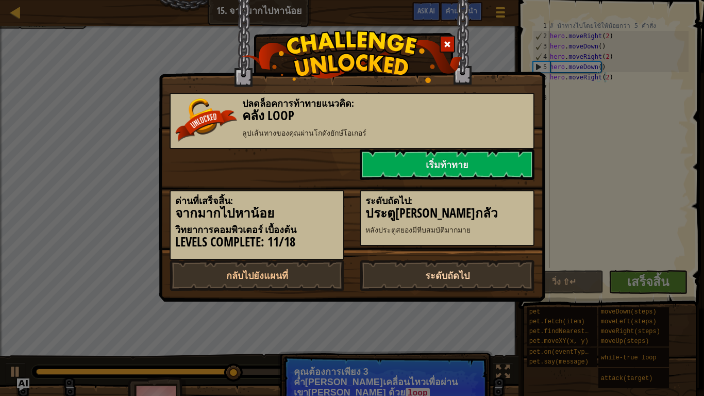
click at [458, 269] on link "ระดับถัดไป" at bounding box center [446, 275] width 175 height 31
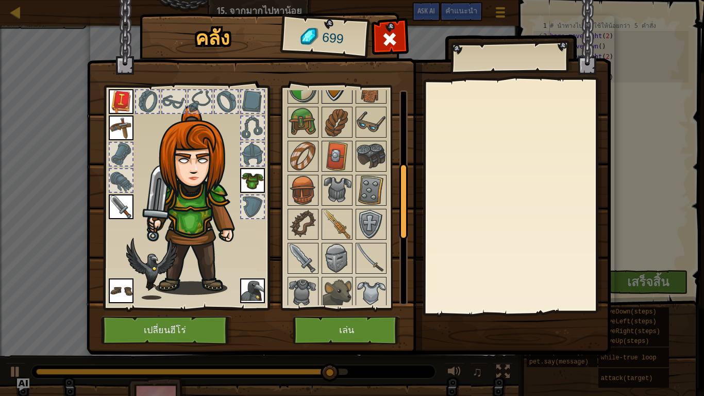
scroll to position [309, 0]
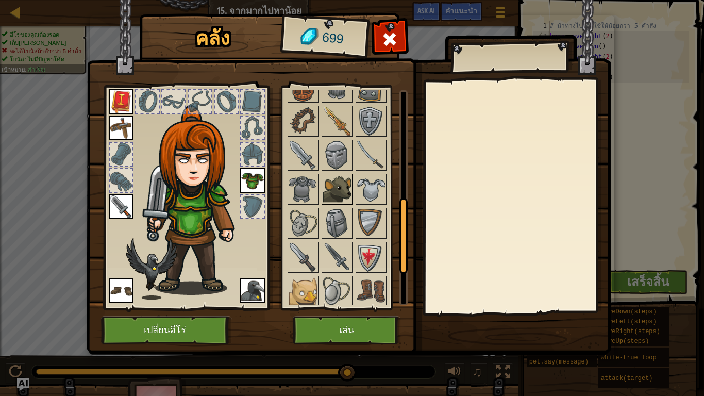
click at [342, 192] on img at bounding box center [336, 189] width 29 height 29
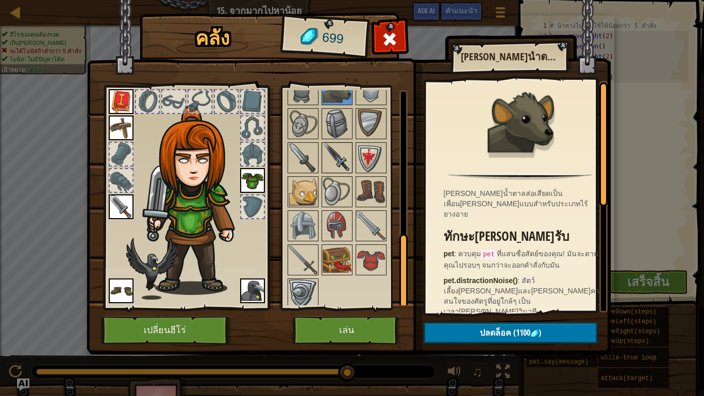
scroll to position [414, 0]
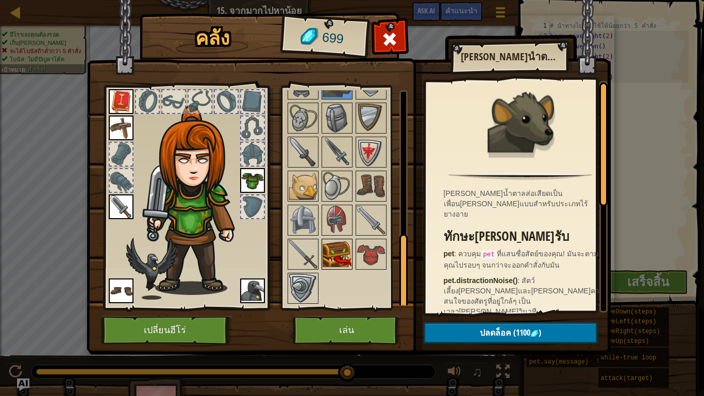
click at [347, 256] on img at bounding box center [336, 253] width 29 height 29
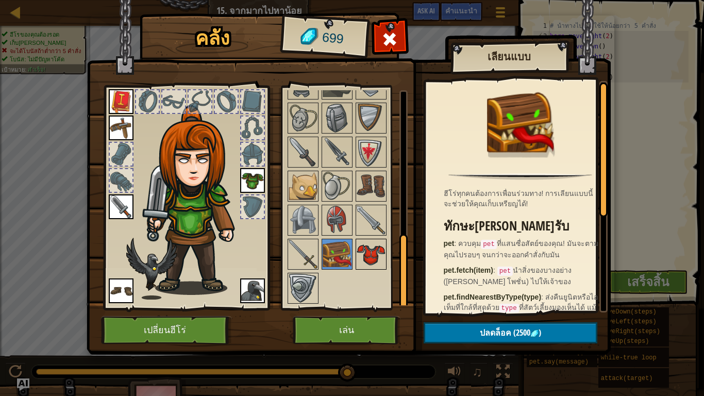
click at [374, 258] on img at bounding box center [370, 253] width 29 height 29
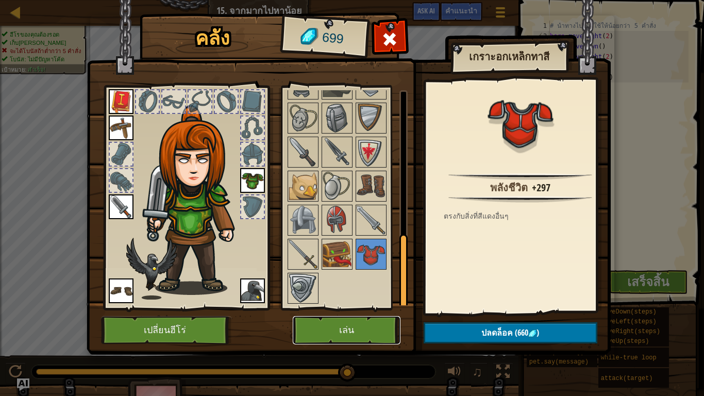
click at [374, 329] on button "เล่น" at bounding box center [347, 330] width 108 height 28
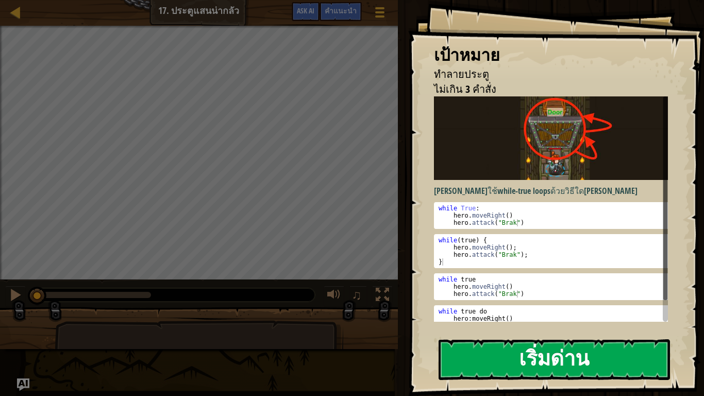
click at [499, 189] on strong "while-true loops" at bounding box center [523, 190] width 53 height 11
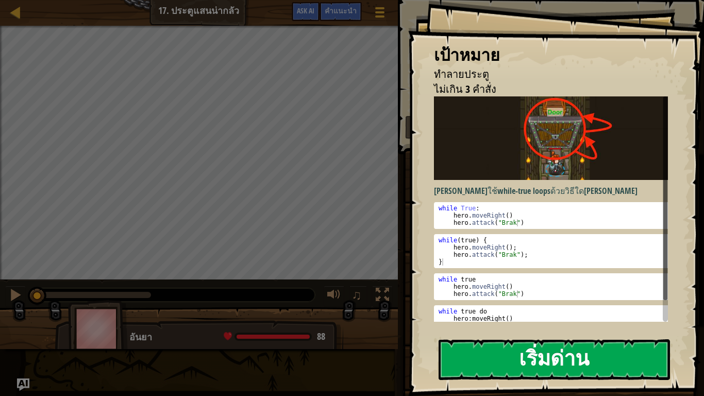
click at [528, 330] on button "เริ่มด่าน" at bounding box center [553, 359] width 231 height 41
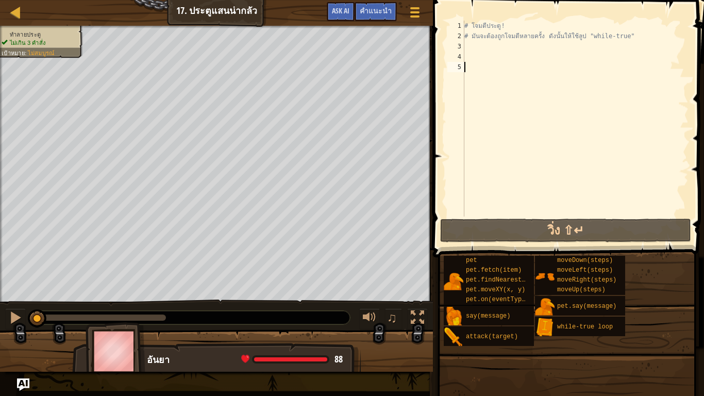
click at [468, 57] on div "# โจมตีประตู! # มันจะต้องถูกโจมตีหลายครั้ง ดังนั้นให้ใช้ลูป "while-true"" at bounding box center [575, 129] width 226 height 216
click at [471, 48] on div "# โจมตีประตู! # มันจะต้องถูกโจมตีหลายครั้ง ดังนั้นให้ใช้ลูป "while-true"" at bounding box center [575, 129] width 226 height 216
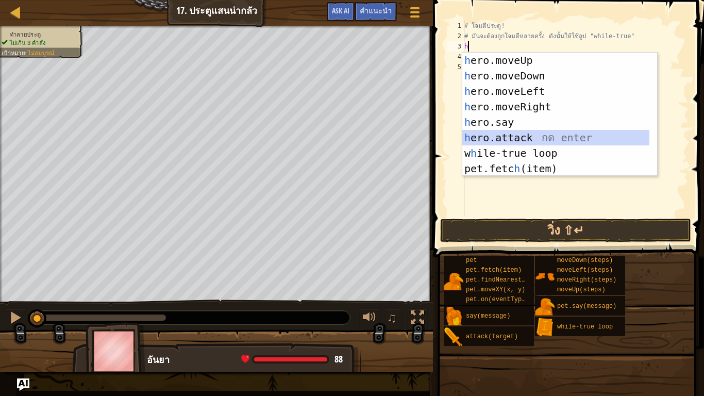
click at [528, 138] on div "h ero.moveUp กด enter h ero.moveDown กด enter h ero.moveLeft กด enter h ero.mov…" at bounding box center [555, 130] width 187 height 155
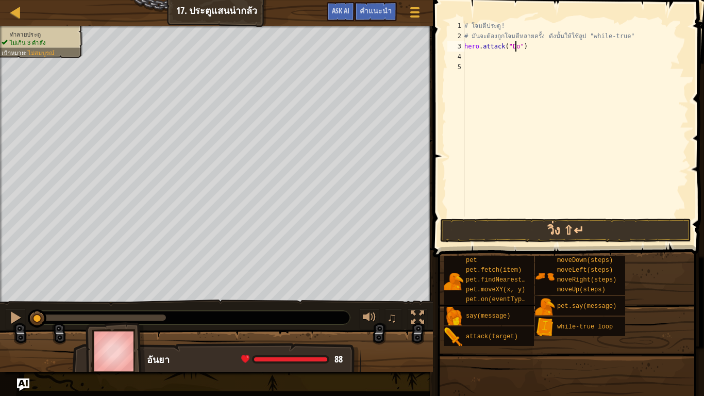
scroll to position [5, 5]
type textarea "hero.attack("Door")"
click at [511, 227] on button "วิ่ง ⇧↵" at bounding box center [565, 230] width 251 height 24
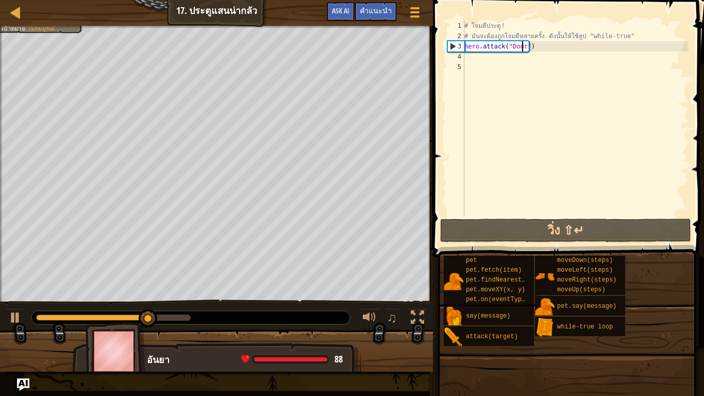
click at [535, 54] on div "# โจมตีประตู! # มันจะต้องถูกโจมตีหลายครั้ง ดังนั้นให้ใช้ลูป "while-true" hero .…" at bounding box center [575, 129] width 226 height 216
click at [534, 43] on div "# โจมตีประตู! # มันจะต้องถูกโจมตีหลายครั้ง ดังนั้นให้ใช้ลูป "while-true" hero .…" at bounding box center [575, 129] width 226 height 216
click at [536, 43] on div "# โจมตีประตู! # มันจะต้องถูกโจมตีหลายครั้ง ดังนั้นให้ใช้ลูป "while-true" hero .…" at bounding box center [575, 129] width 226 height 216
click at [536, 50] on div "# โจมตีประตู! # มันจะต้องถูกโจมตีหลายครั้ง ดังนั้นให้ใช้ลูป "while-true" hero .…" at bounding box center [575, 129] width 226 height 216
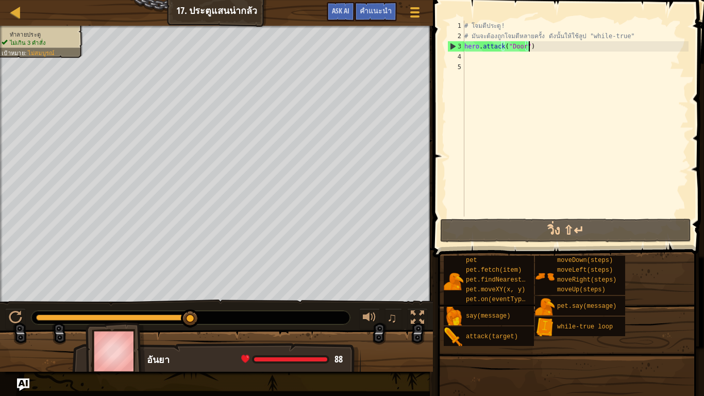
click at [536, 50] on div "# โจมตีประตู! # มันจะต้องถูกโจมตีหลายครั้ง ดังนั้นให้ใช้ลูป "while-true" hero .…" at bounding box center [575, 129] width 226 height 216
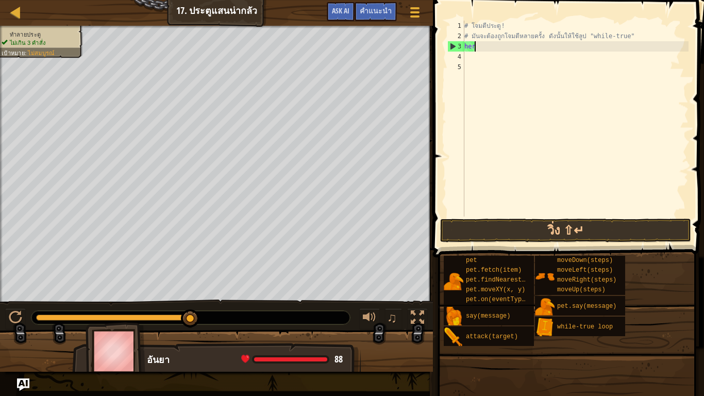
type textarea "h"
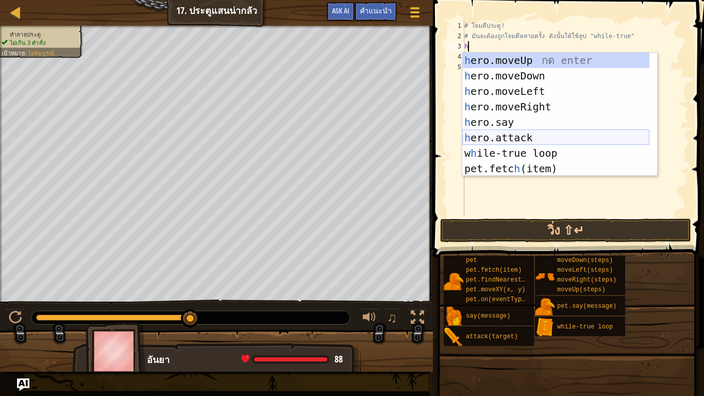
click at [523, 139] on div "h ero.moveUp กด enter h ero.moveDown กด enter h ero.moveLeft กด enter h ero.mov…" at bounding box center [555, 130] width 187 height 155
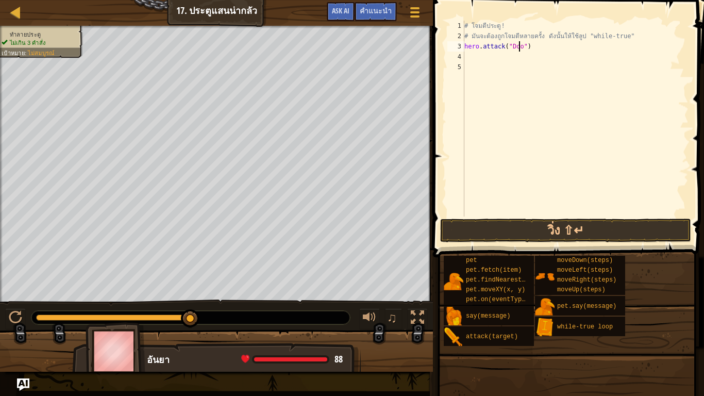
scroll to position [5, 5]
type textarea "hero.attack("Door")"
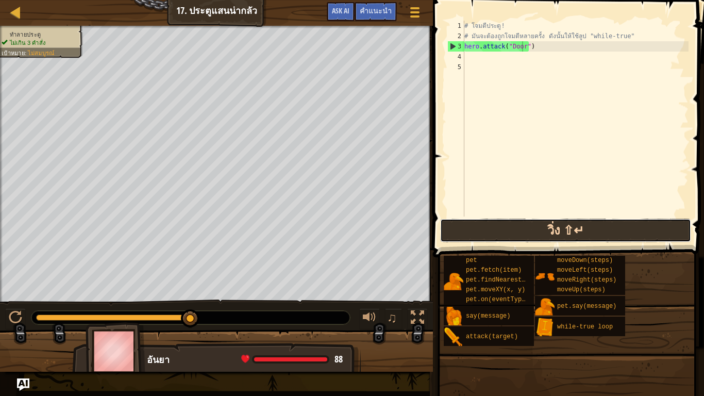
click at [597, 229] on button "วิ่ง ⇧↵" at bounding box center [565, 230] width 251 height 24
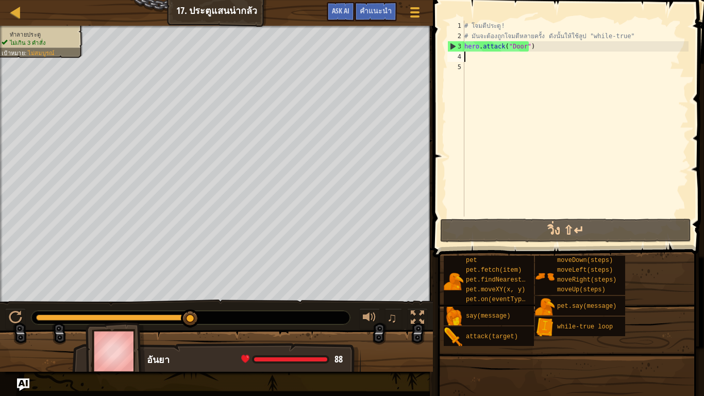
click at [476, 60] on div "# โจมตีประตู! # มันจะต้องถูกโจมตีหลายครั้ง ดังนั้นให้ใช้ลูป "while-true" hero .…" at bounding box center [575, 129] width 226 height 216
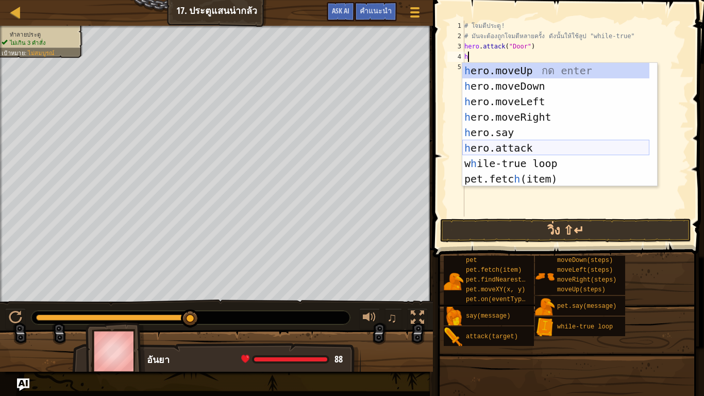
drag, startPoint x: 513, startPoint y: 142, endPoint x: 513, endPoint y: 135, distance: 7.2
click at [512, 141] on div "h ero.moveUp กด enter h ero.moveDown กด enter h ero.moveLeft กด enter h ero.mov…" at bounding box center [555, 140] width 187 height 155
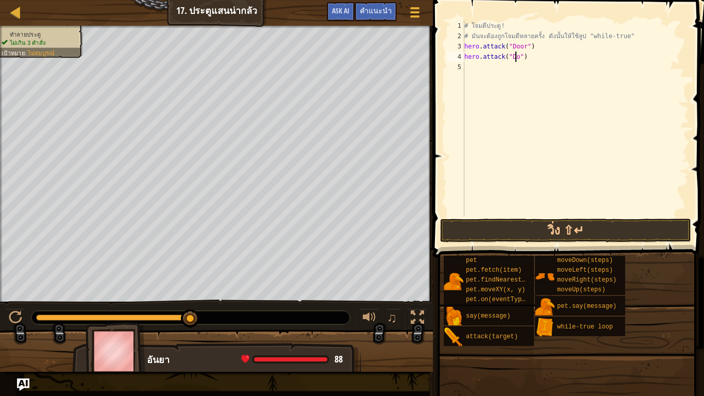
scroll to position [5, 5]
type textarea "hero.attack("Door")"
click at [616, 228] on button "วิ่ง ⇧↵" at bounding box center [565, 230] width 251 height 24
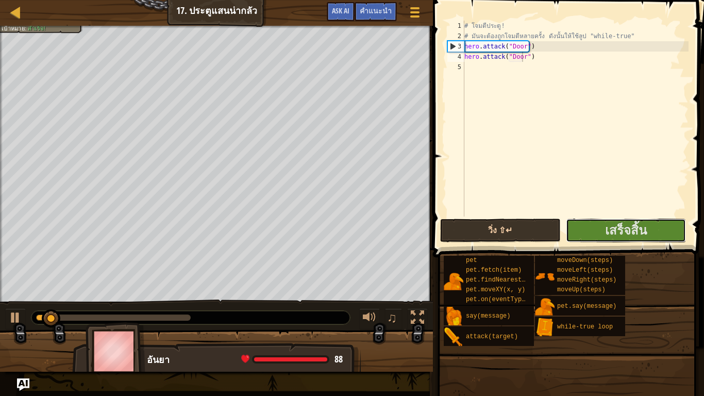
click at [614, 228] on span "เสร็จสิ้น" at bounding box center [626, 229] width 42 height 16
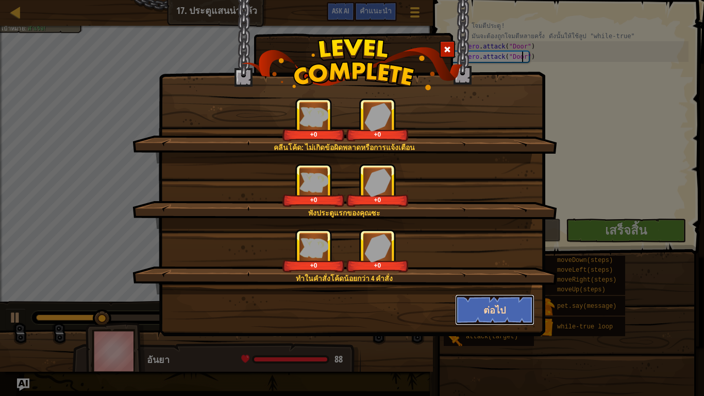
click at [479, 313] on button "ต่อไป" at bounding box center [495, 309] width 80 height 31
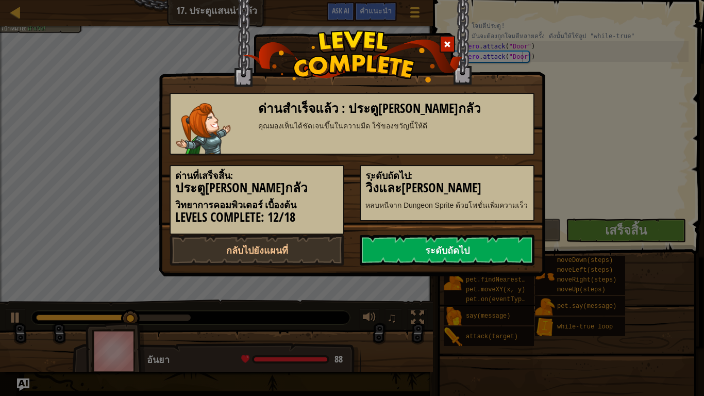
click at [447, 250] on link "ระดับถัดไป" at bounding box center [446, 249] width 175 height 31
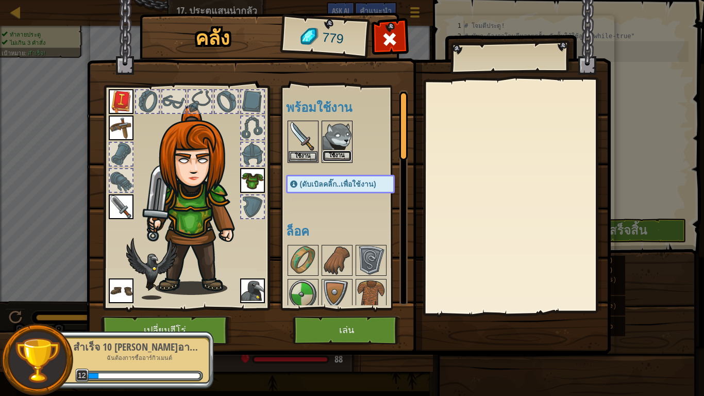
click at [336, 152] on button "ใช้งาน" at bounding box center [336, 155] width 29 height 11
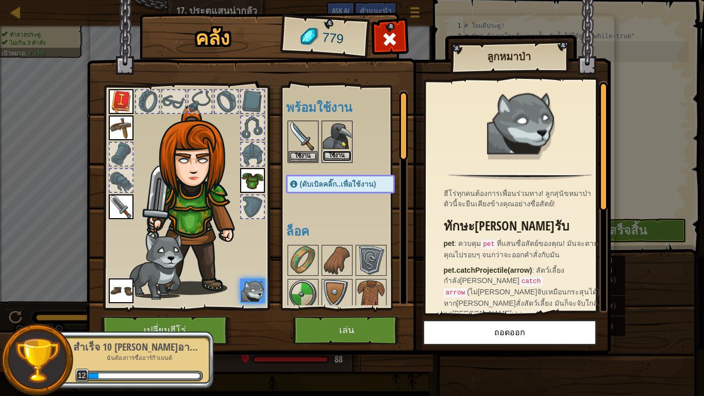
click at [341, 159] on button "ใช้งาน" at bounding box center [336, 155] width 29 height 11
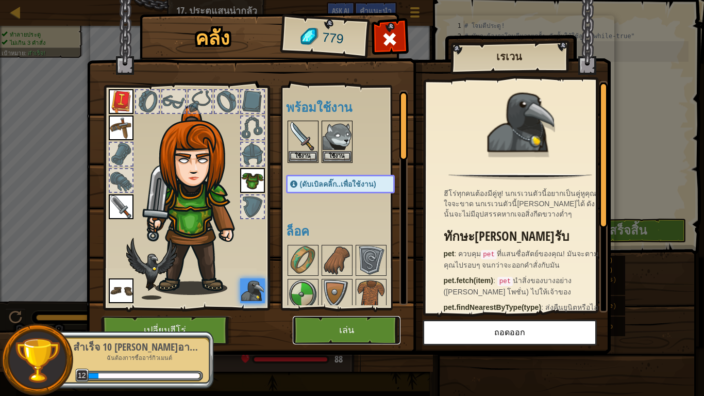
click at [367, 320] on button "เล่น" at bounding box center [347, 330] width 108 height 28
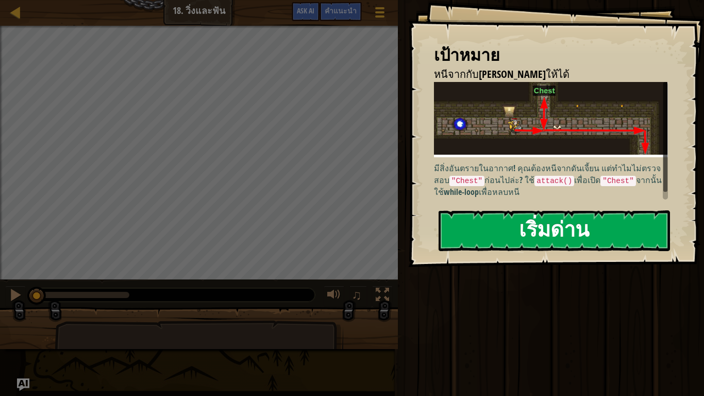
click at [528, 219] on button "เริ่มด่าน" at bounding box center [553, 230] width 231 height 41
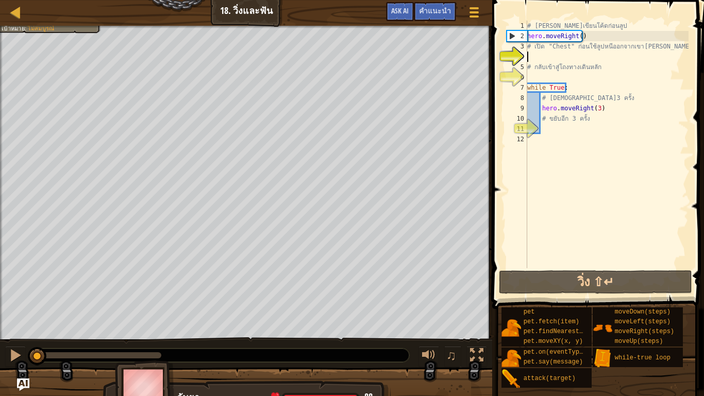
click at [0, 0] on div "แผนที่ วิทยาการคอมพิวเตอร์ เบื้องต้น 18. วิ่งและ[PERSON_NAME] เมนูเกม เสร็จ[PER…" at bounding box center [352, 198] width 704 height 396
click at [0, 135] on div "มนุษย์ต้องรอด (1/2) หนีจากกับ[PERSON_NAME]ให้ได้ เป้าหมาย : ไม่[PERSON_NAME]" at bounding box center [246, 183] width 492 height 314
click at [639, 330] on div "แผนที่ วิทยาการคอมพิวเตอร์ เบื้องต้น 18. วิ่งและ[PERSON_NAME] เมนูเกม เสร็จ[PER…" at bounding box center [352, 198] width 704 height 396
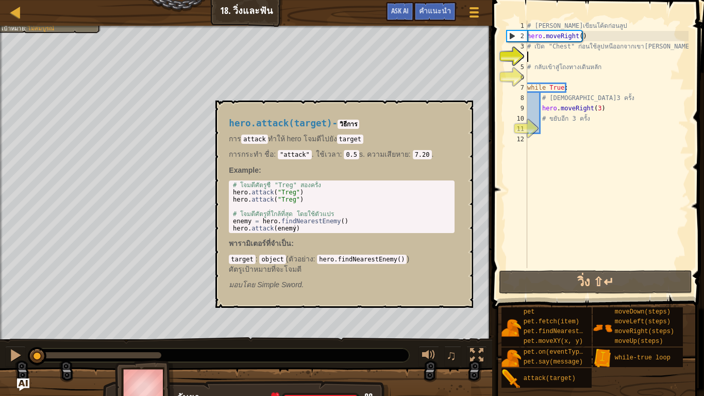
click at [521, 330] on div "แผนที่ วิทยาการคอมพิวเตอร์ เบื้องต้น 18. วิ่งและ[PERSON_NAME] เมนูเกม เสร็จ[PER…" at bounding box center [352, 198] width 704 height 396
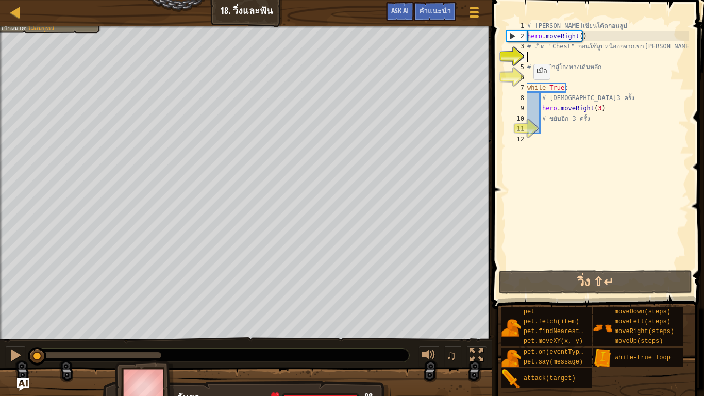
type textarea "h"
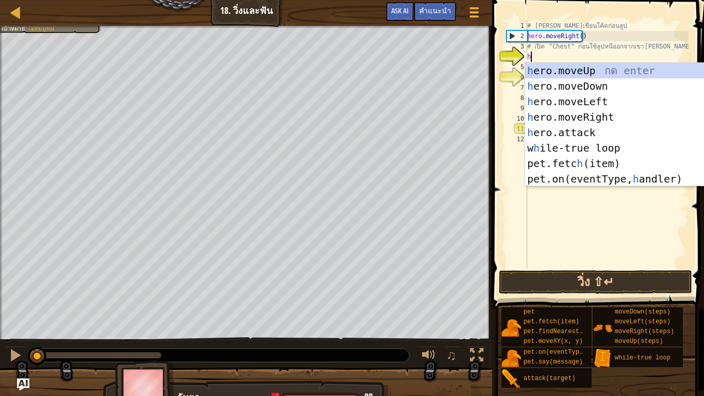
scroll to position [5, 0]
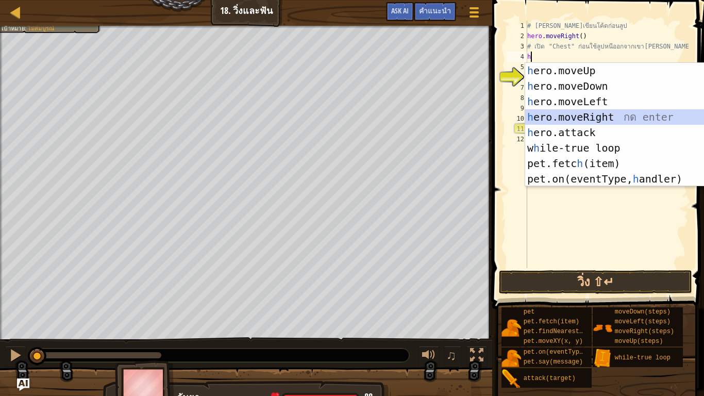
click at [588, 113] on div "h ero.moveUp กด enter h ero.moveDown กด enter h ero.moveLeft กด enter h ero.mov…" at bounding box center [622, 140] width 195 height 155
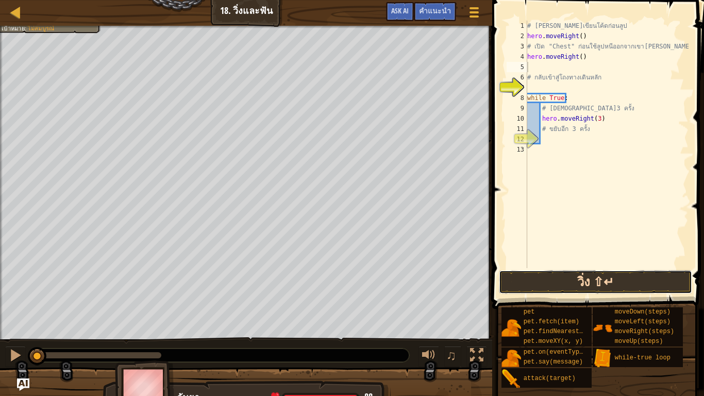
click at [563, 286] on button "วิ่ง ⇧↵" at bounding box center [595, 282] width 193 height 24
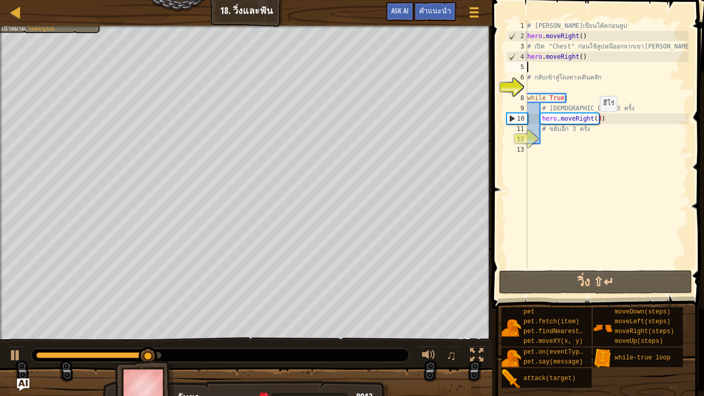
click at [594, 122] on div "# [PERSON_NAME]เขียนโค้ดก่อนลูป hero . moveRight ( ) # เปิด "Chest" ก่อนใช้ลูปห…" at bounding box center [606, 155] width 163 height 268
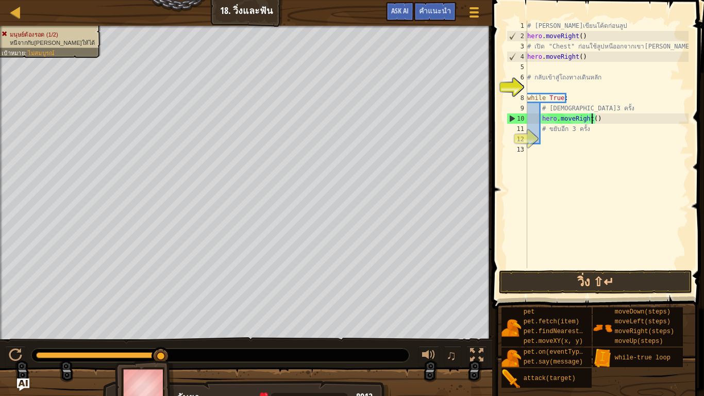
scroll to position [5, 6]
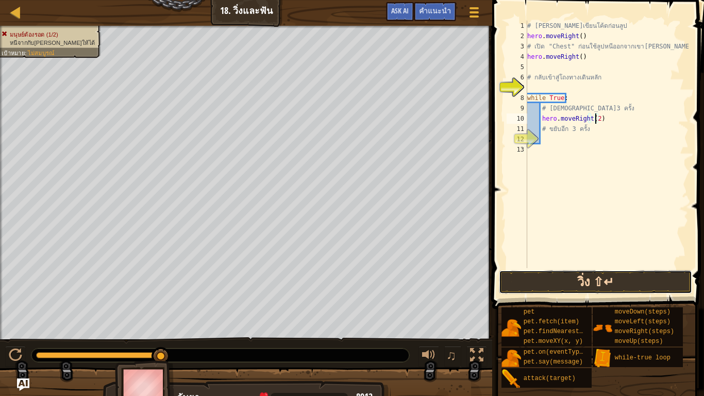
click at [600, 277] on button "วิ่ง ⇧↵" at bounding box center [595, 282] width 193 height 24
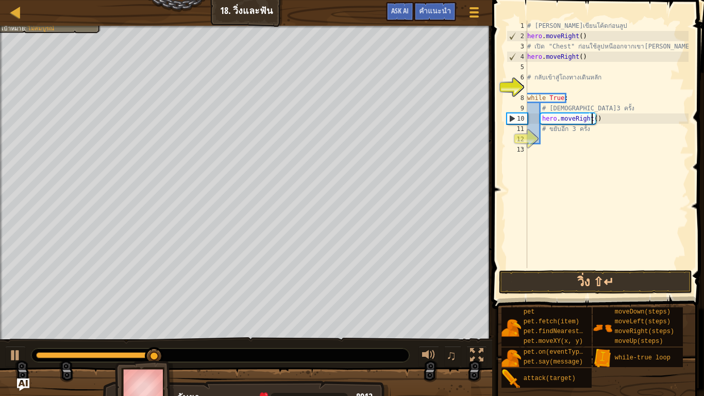
scroll to position [5, 5]
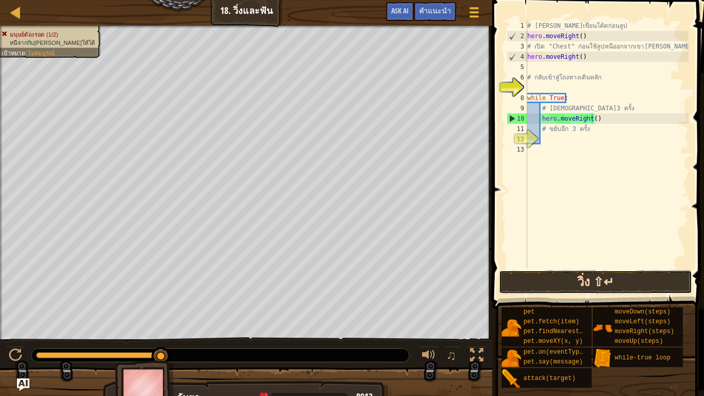
click at [587, 276] on button "วิ่ง ⇧↵" at bounding box center [595, 282] width 193 height 24
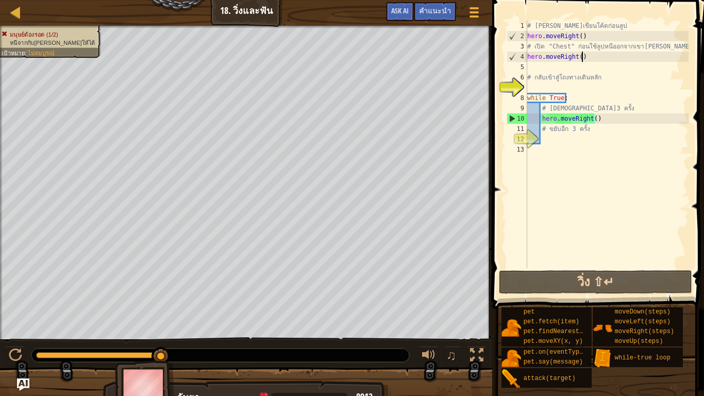
click at [586, 58] on div "# [PERSON_NAME]เขียนโค้ดก่อนลูป hero . moveRight ( ) # เปิด "Chest" ก่อนใช้ลูปห…" at bounding box center [606, 155] width 163 height 268
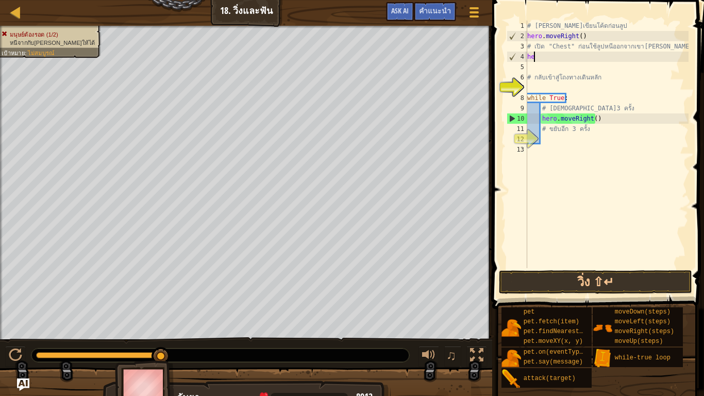
scroll to position [5, 0]
type textarea "h"
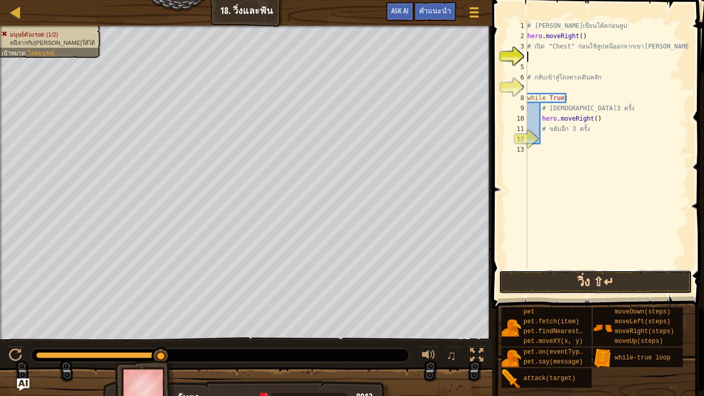
click at [575, 274] on button "วิ่ง ⇧↵" at bounding box center [595, 282] width 193 height 24
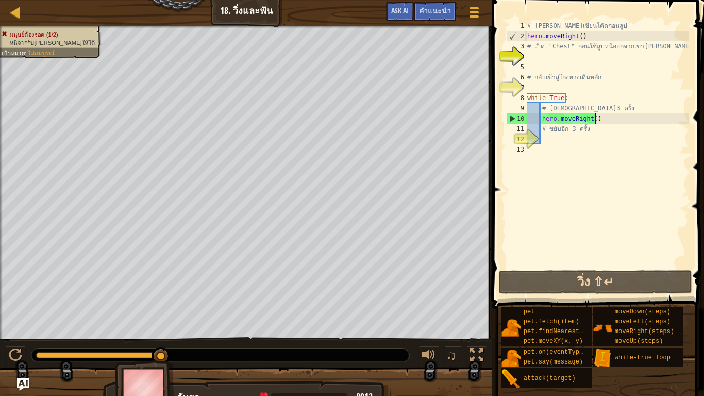
click at [600, 118] on div "# [PERSON_NAME]เขียนโค้ดก่อนลูป hero . moveRight ( ) # เปิด "Chest" ก่อนใช้ลูปห…" at bounding box center [606, 155] width 163 height 268
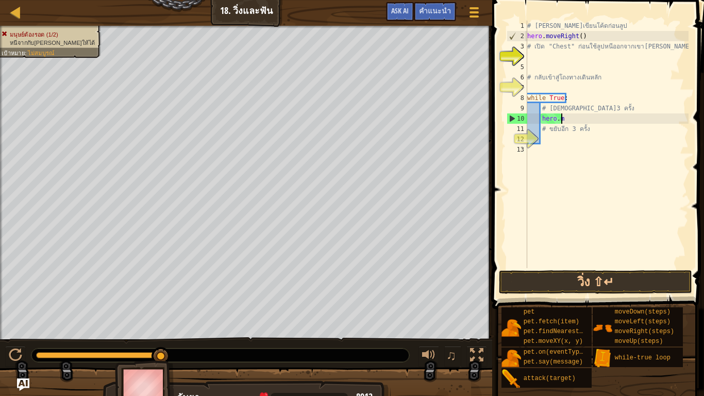
type textarea "h"
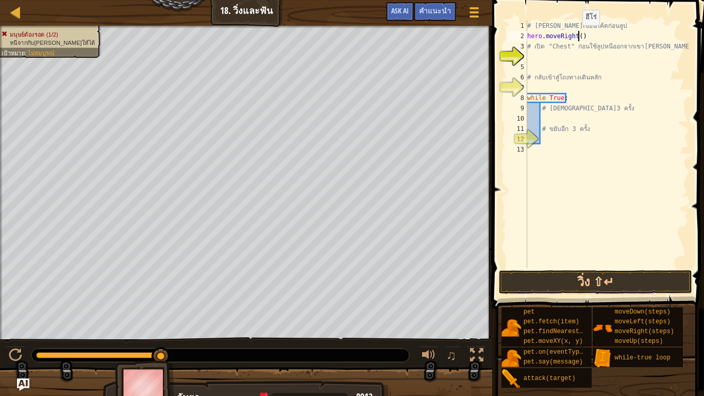
click at [577, 36] on div "# [PERSON_NAME]เขียนโค้ดก่อนลูป hero . moveRight ( ) # เปิด "Chest" ก่อนใช้ลูปห…" at bounding box center [606, 155] width 163 height 268
type textarea "hero.moveRight(1)"
click at [554, 62] on div "# [PERSON_NAME]เขียนโค้ดก่อนลูป hero . moveRight ( 1 ) # เปิด "Chest" ก่อนใช้ลู…" at bounding box center [606, 155] width 163 height 268
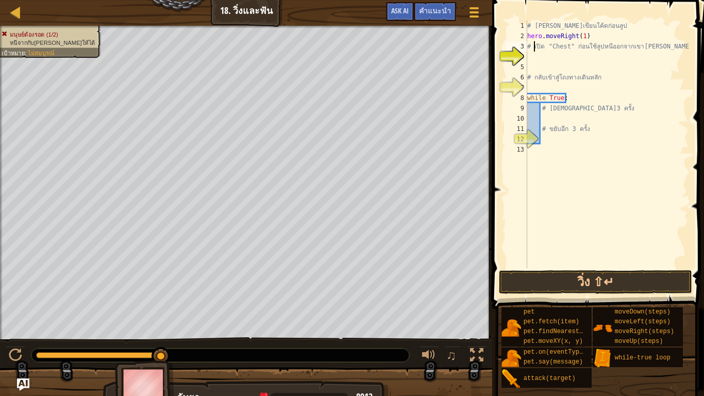
click at [535, 47] on div "# [PERSON_NAME]เขียนโค้ดก่อนลูป hero . moveRight ( 1 ) # เปิด "Chest" ก่อนใช้ลู…" at bounding box center [606, 155] width 163 height 268
type textarea "# เปิด "Chest" ก่อนใช้ลูปหนีออกจากเขา[PERSON_NAME]!"
click at [530, 56] on div "# [PERSON_NAME]เขียนโค้ดก่อนลูป hero . moveRight ( 1 ) # เปิด "Chest" ก่อนใช้ลู…" at bounding box center [606, 155] width 163 height 268
type textarea "h"
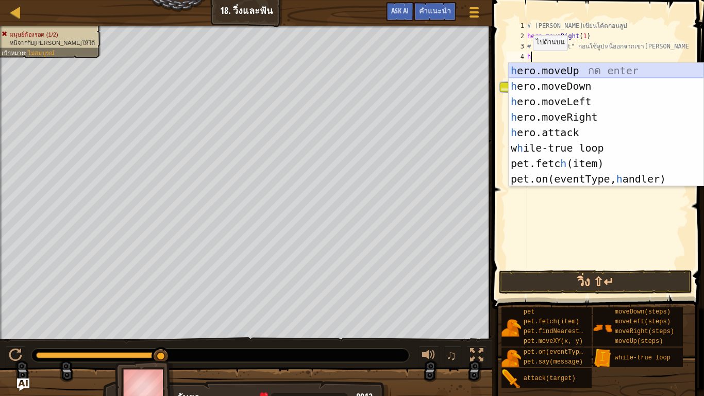
click at [559, 70] on div "h ero.moveUp กด enter h ero.moveDown กด enter h ero.moveLeft กด enter h ero.mov…" at bounding box center [605, 140] width 195 height 155
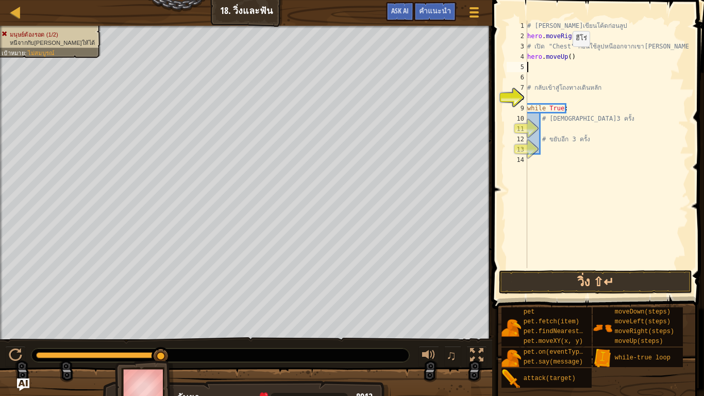
click at [567, 57] on div "# [PERSON_NAME]เขียนโค้ดก่อนลูป hero . moveRight ( 1 ) # เปิด "Chest" ก่อนใช้ลู…" at bounding box center [606, 155] width 163 height 268
type textarea "hero.moveUp(1)"
click at [547, 268] on span at bounding box center [599, 139] width 220 height 339
click at [547, 272] on button "วิ่ง ⇧↵" at bounding box center [595, 282] width 193 height 24
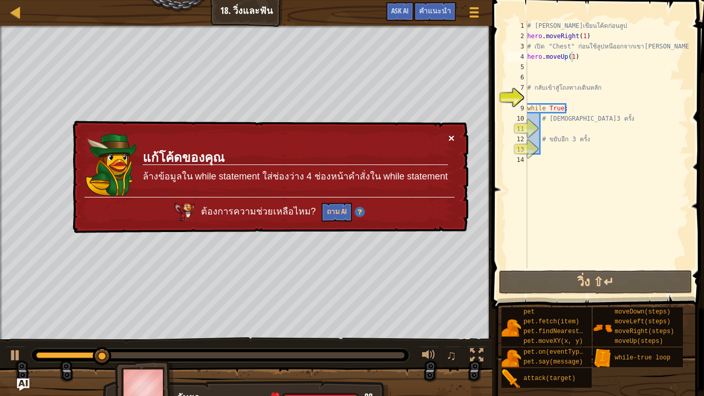
click at [448, 137] on button "×" at bounding box center [451, 137] width 6 height 11
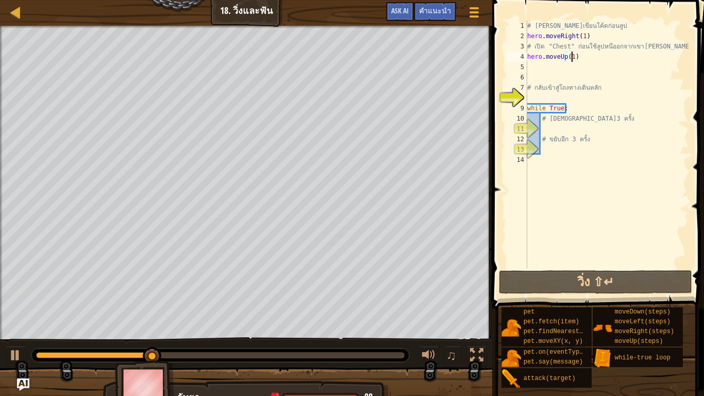
click at [532, 70] on div "# [PERSON_NAME]เขียนโค้ดก่อนลูป hero . moveRight ( 1 ) # เปิด "Chest" ก่อนใช้ลู…" at bounding box center [606, 155] width 163 height 268
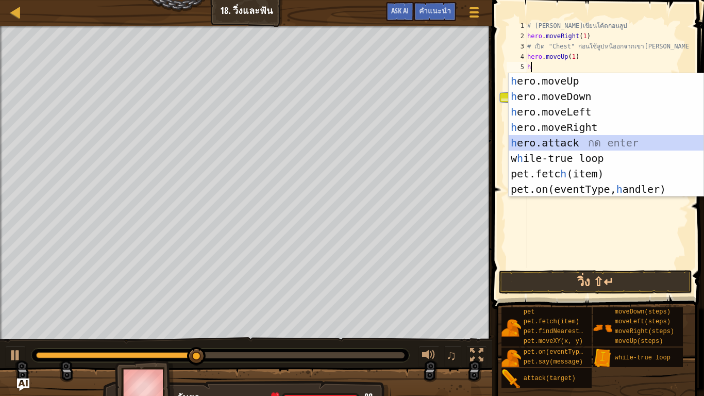
click at [575, 144] on div "h ero.moveUp กด enter h ero.moveDown กด enter h ero.moveLeft กด enter h ero.mov…" at bounding box center [605, 150] width 195 height 155
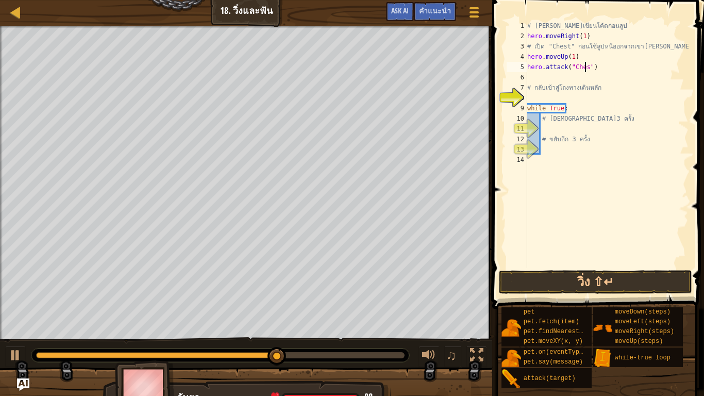
scroll to position [5, 5]
type textarea "hero.attack("Chest")"
click at [593, 280] on button "วิ่ง ⇧↵" at bounding box center [595, 282] width 193 height 24
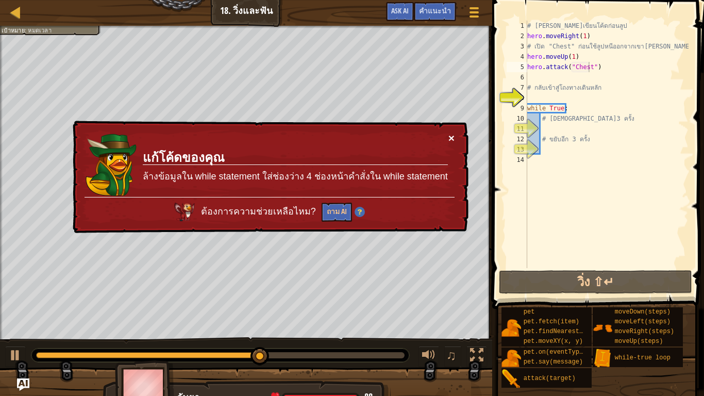
click at [451, 134] on button "×" at bounding box center [451, 137] width 6 height 11
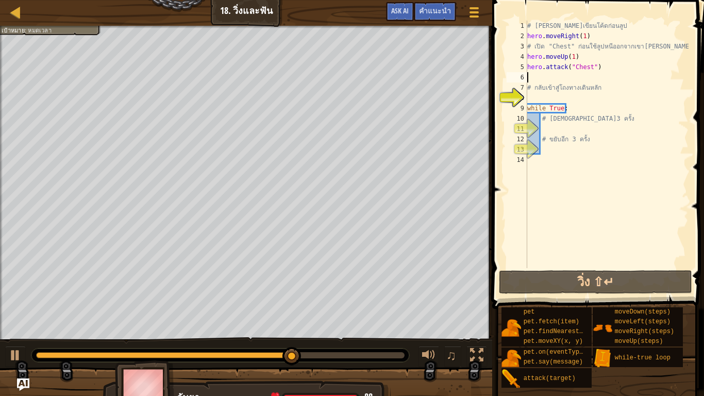
click at [535, 76] on div "# [PERSON_NAME]เขียนโค้ดก่อนลูป hero . moveRight ( 1 ) # เปิด "Chest" ก่อนใช้ลู…" at bounding box center [606, 155] width 163 height 268
type textarea "h"
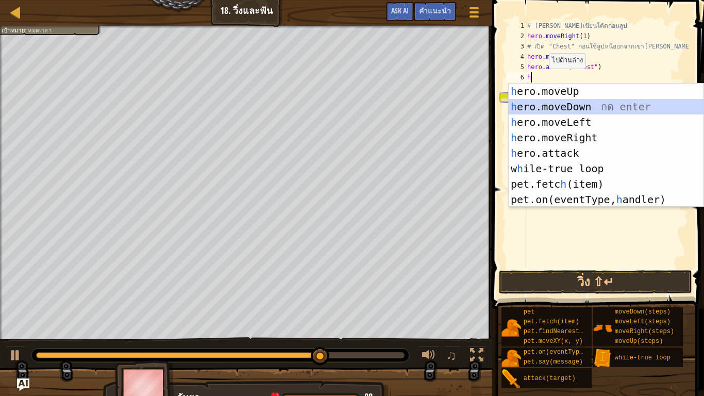
click at [563, 99] on div "h ero.moveUp กด enter h ero.moveDown กด enter h ero.moveLeft กด enter h ero.mov…" at bounding box center [605, 160] width 195 height 155
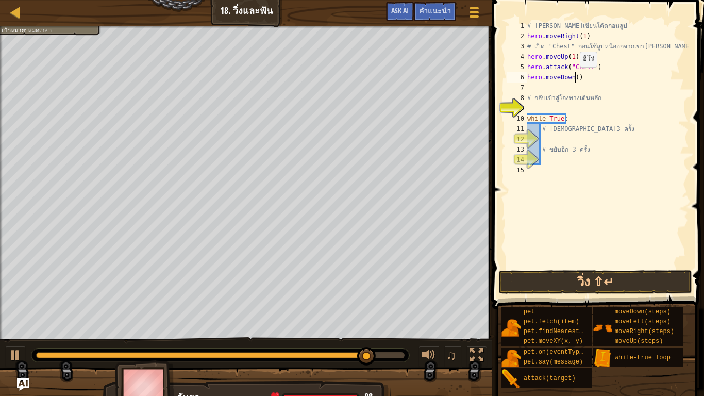
click at [574, 77] on div "# [PERSON_NAME]เขียนโค้ดก่อนลูป hero . moveRight ( 1 ) # เปิด "Chest" ก่อนใช้ลู…" at bounding box center [606, 155] width 163 height 268
type textarea "hero.moveDown(1)"
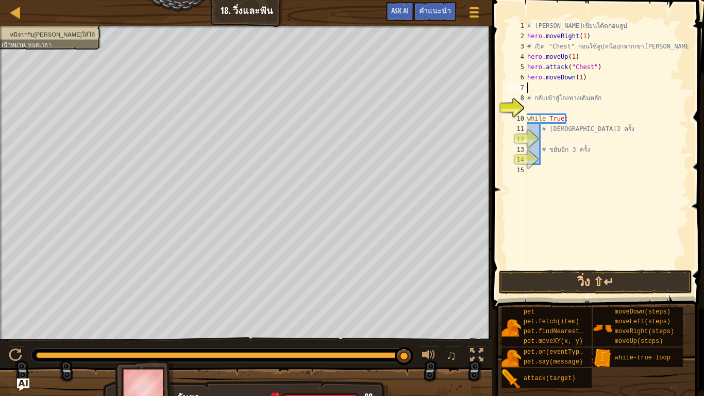
click at [530, 90] on div "# [PERSON_NAME]เขียนโค้ดก่อนลูป hero . moveRight ( 1 ) # เปิด "Chest" ก่อนใช้ลู…" at bounding box center [606, 155] width 163 height 268
click at [552, 135] on div "# [PERSON_NAME]เขียนโค้ดก่อนลูป hero . moveRight ( 1 ) # เปิด "Chest" ก่อนใช้ลู…" at bounding box center [606, 155] width 163 height 268
click at [580, 130] on div "# [PERSON_NAME]เขียนโค้ดก่อนลูป hero . moveRight ( 1 ) # เปิด "Chest" ก่อนใช้ลู…" at bounding box center [606, 155] width 163 height 268
type textarea "ง"
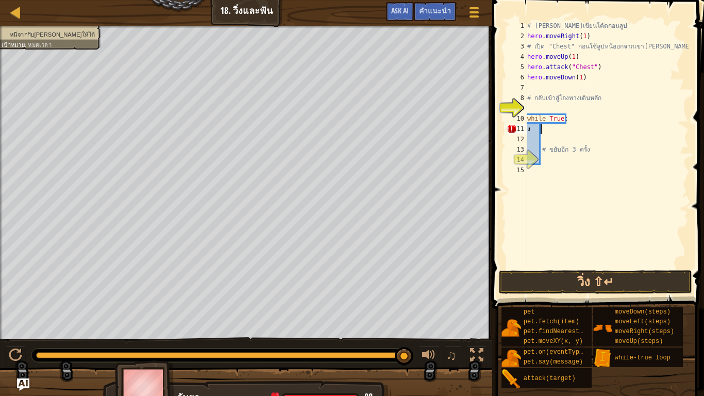
click at [555, 132] on div "# [PERSON_NAME]เขียนโค้ดก่อนลูป hero . moveRight ( 1 ) # เปิด "Chest" ก่อนใช้ลู…" at bounding box center [606, 155] width 163 height 268
type textarea "h"
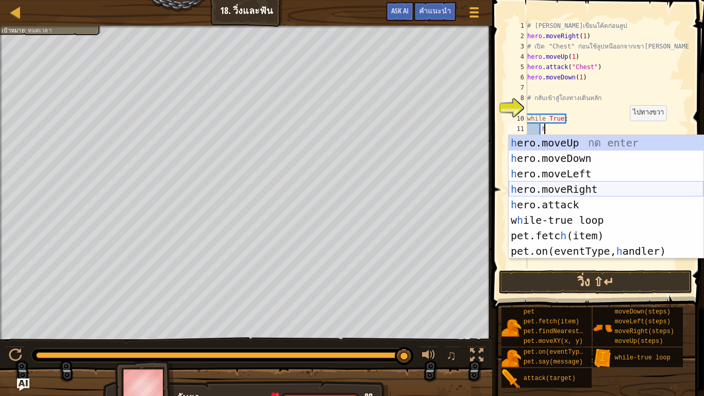
click at [581, 193] on div "h ero.moveUp กด enter h ero.moveDown กด enter h ero.moveLeft กด enter h ero.mov…" at bounding box center [605, 212] width 195 height 155
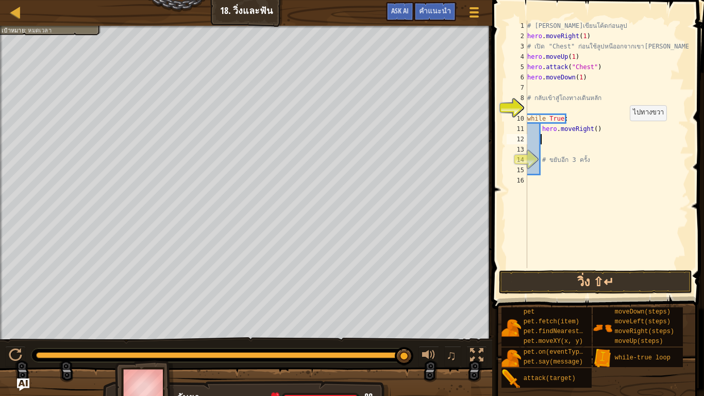
scroll to position [5, 1]
click at [590, 132] on div "# [PERSON_NAME]เขียนโค้ดก่อนลูป hero . moveRight ( 1 ) # เปิด "Chest" ก่อนใช้ลู…" at bounding box center [606, 155] width 163 height 268
click at [589, 130] on div "# [PERSON_NAME]เขียนโค้ดก่อนลูป hero . moveRight ( 1 ) # เปิด "Chest" ก่อนใช้ลู…" at bounding box center [606, 155] width 163 height 268
click at [591, 131] on div "# [PERSON_NAME]เขียนโค้ดก่อนลูป hero . moveRight ( 1 ) # เปิด "Chest" ก่อนใช้ลู…" at bounding box center [606, 155] width 163 height 268
type textarea "hero.moveRight(3)"
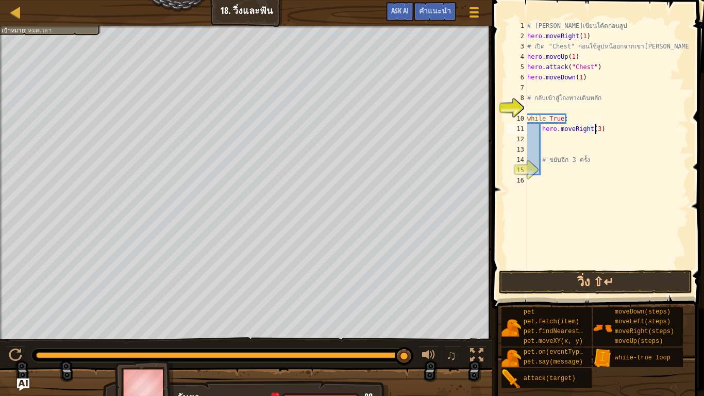
scroll to position [5, 6]
click at [561, 142] on div "# [PERSON_NAME]เขียนโค้ดก่อนลูป hero . moveRight ( 1 ) # เปิด "Chest" ก่อนใช้ลู…" at bounding box center [606, 155] width 163 height 268
type textarea "h"
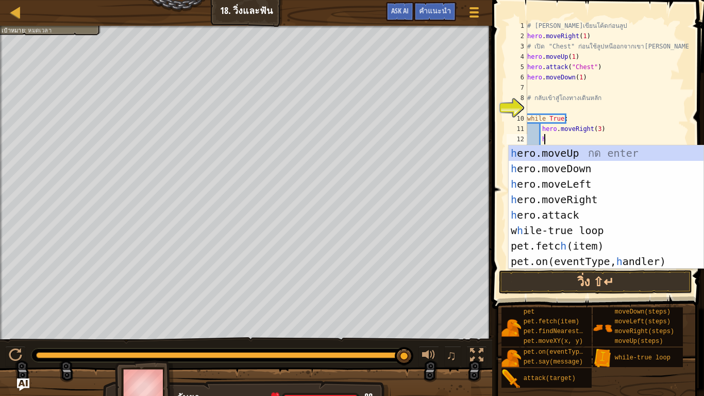
scroll to position [5, 1]
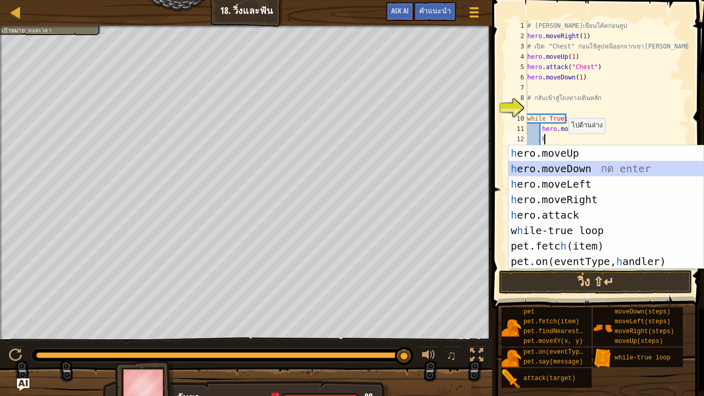
click at [567, 172] on div "h ero.moveUp กด enter h ero.moveDown กด enter h ero.moveLeft กด enter h ero.mov…" at bounding box center [605, 222] width 195 height 155
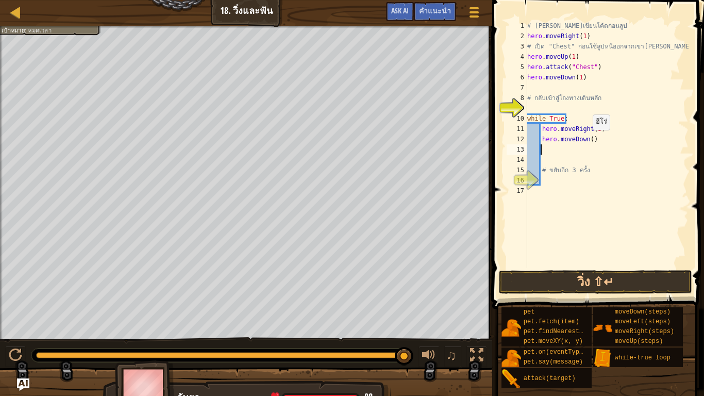
click at [587, 140] on div "# [PERSON_NAME]เขียนโค้ดก่อนลูป hero . moveRight ( 1 ) # เปิด "Chest" ก่อนใช้ลู…" at bounding box center [606, 155] width 163 height 268
type textarea "hero.moveDown(3)"
click at [547, 148] on div "# [PERSON_NAME]เขียนโค้ดก่อนลูป hero . moveRight ( 1 ) # เปิด "Chest" ก่อนใช้ลู…" at bounding box center [606, 155] width 163 height 268
click at [576, 278] on button "วิ่ง ⇧↵" at bounding box center [595, 282] width 193 height 24
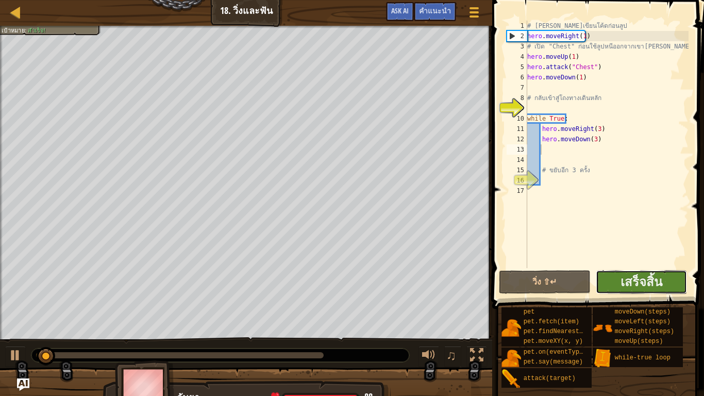
click at [616, 278] on button "เสร็จสิ้น" at bounding box center [641, 282] width 92 height 24
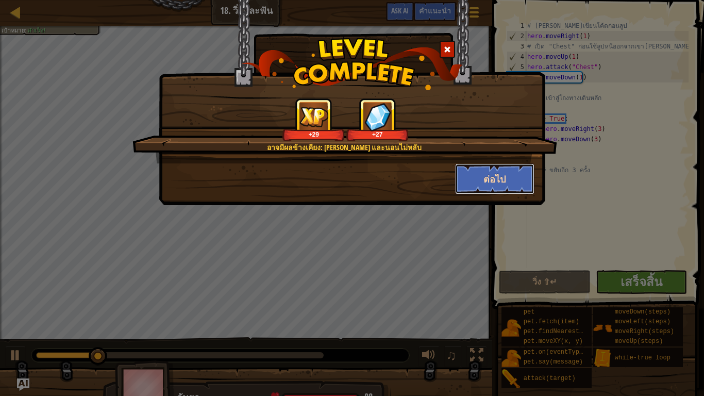
click at [505, 179] on button "ต่อไป" at bounding box center [495, 178] width 80 height 31
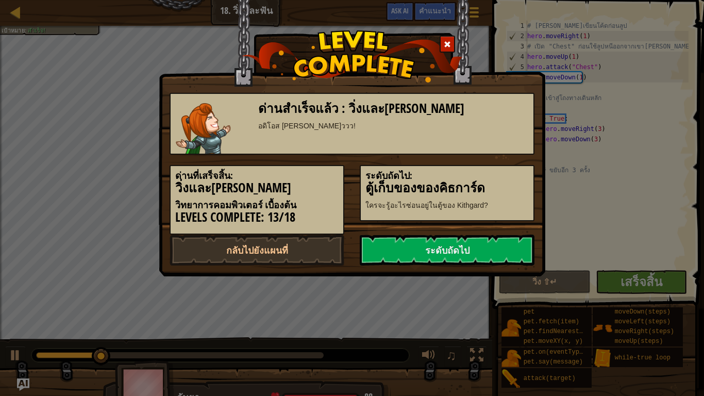
click at [15, 11] on div "ด่านสำเร็จแล้ว : วิ่งและ[PERSON_NAME] อดิโอส [PERSON_NAME]ววว! [PERSON_NAME]เสร…" at bounding box center [352, 198] width 704 height 396
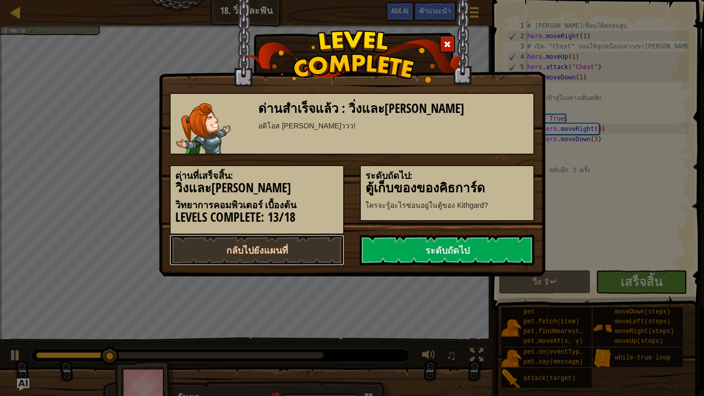
click at [234, 254] on link "กลับไปยังแผนที่" at bounding box center [256, 249] width 175 height 31
select select "th"
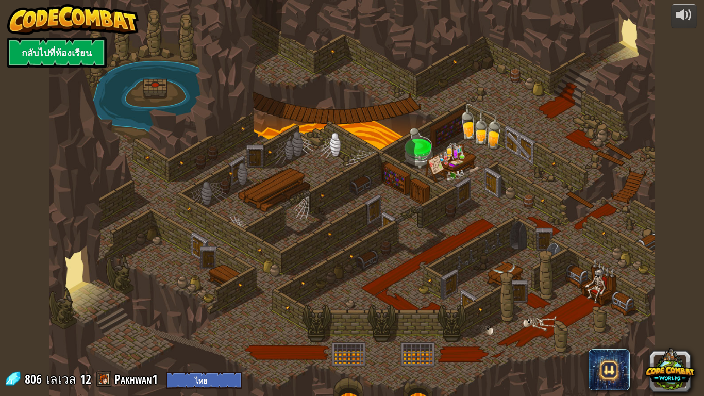
select select "th"
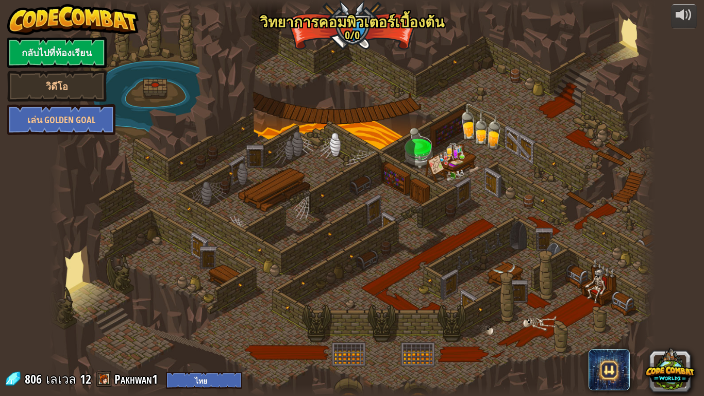
select select "th"
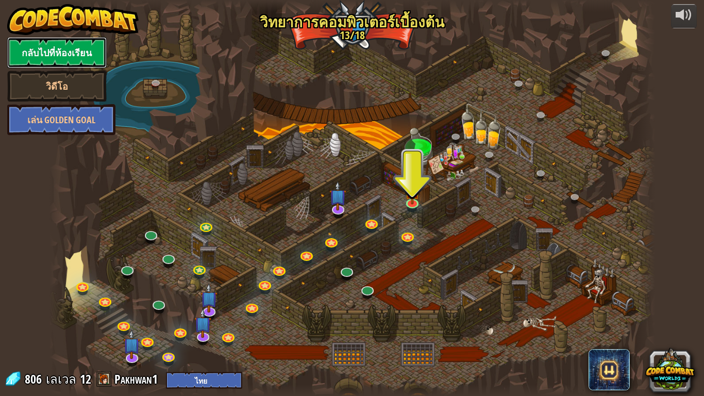
click at [38, 55] on link "กลับไปที่ห้องเรียน" at bounding box center [56, 52] width 99 height 31
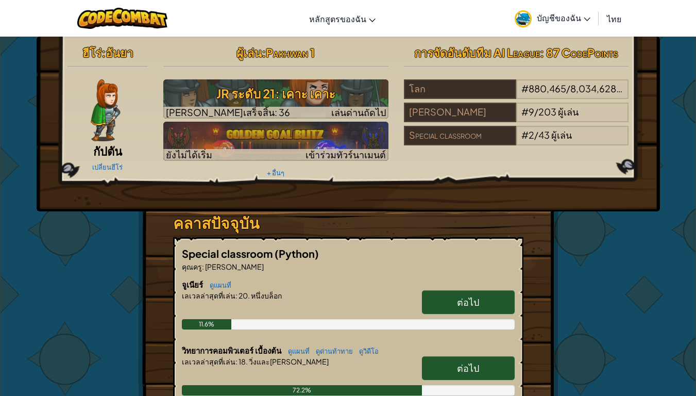
click at [586, 18] on icon at bounding box center [587, 20] width 7 height 4
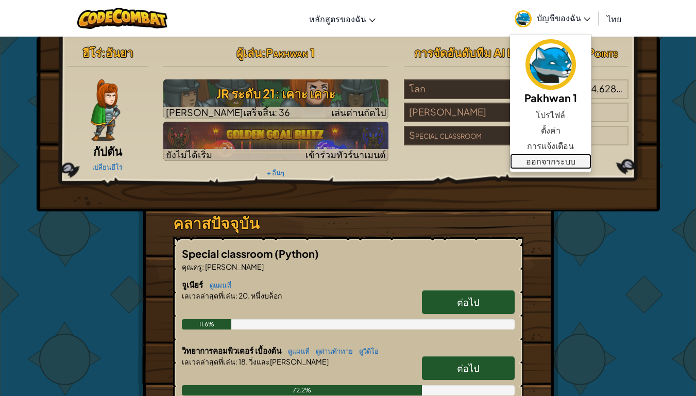
click at [549, 158] on link "ออกจากระบบ" at bounding box center [550, 160] width 81 height 15
